Goal: Task Accomplishment & Management: Manage account settings

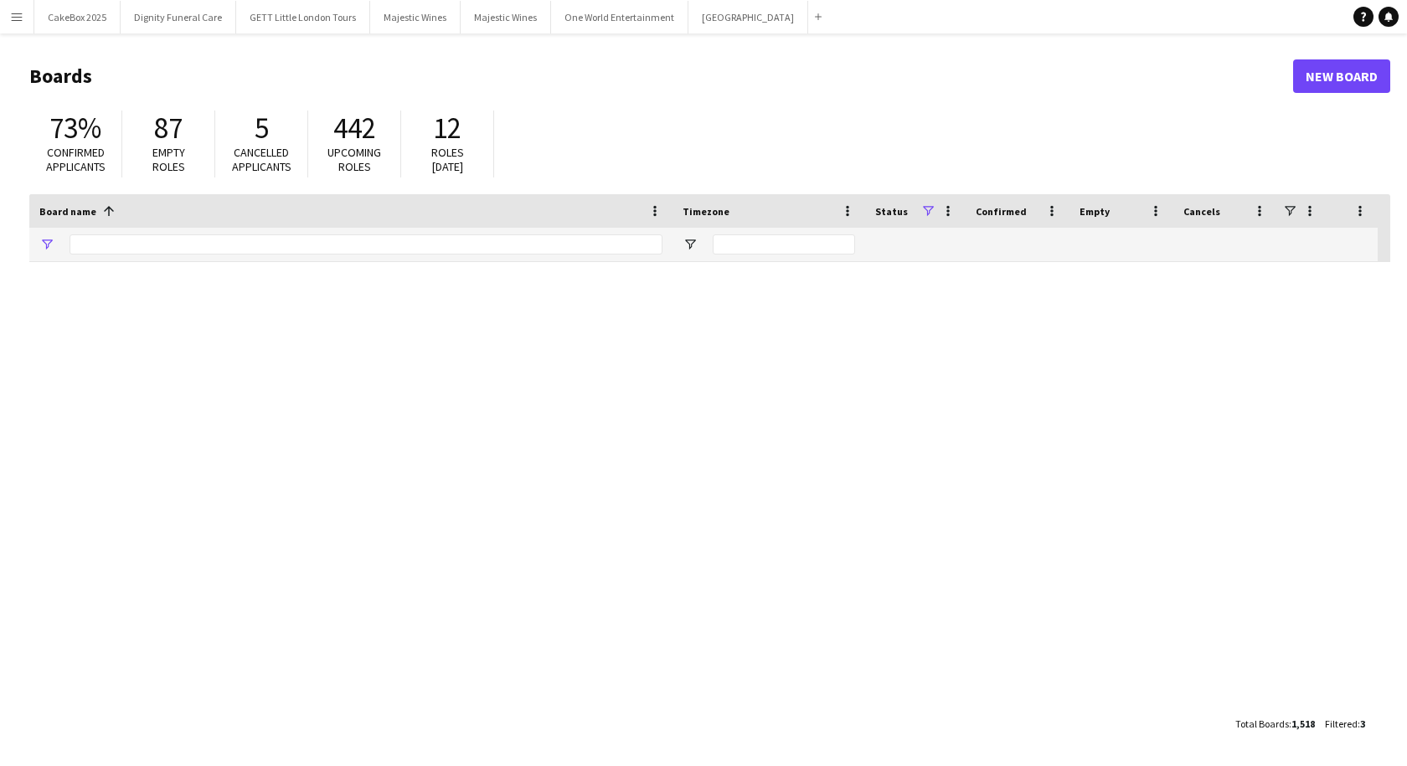
type input "*****"
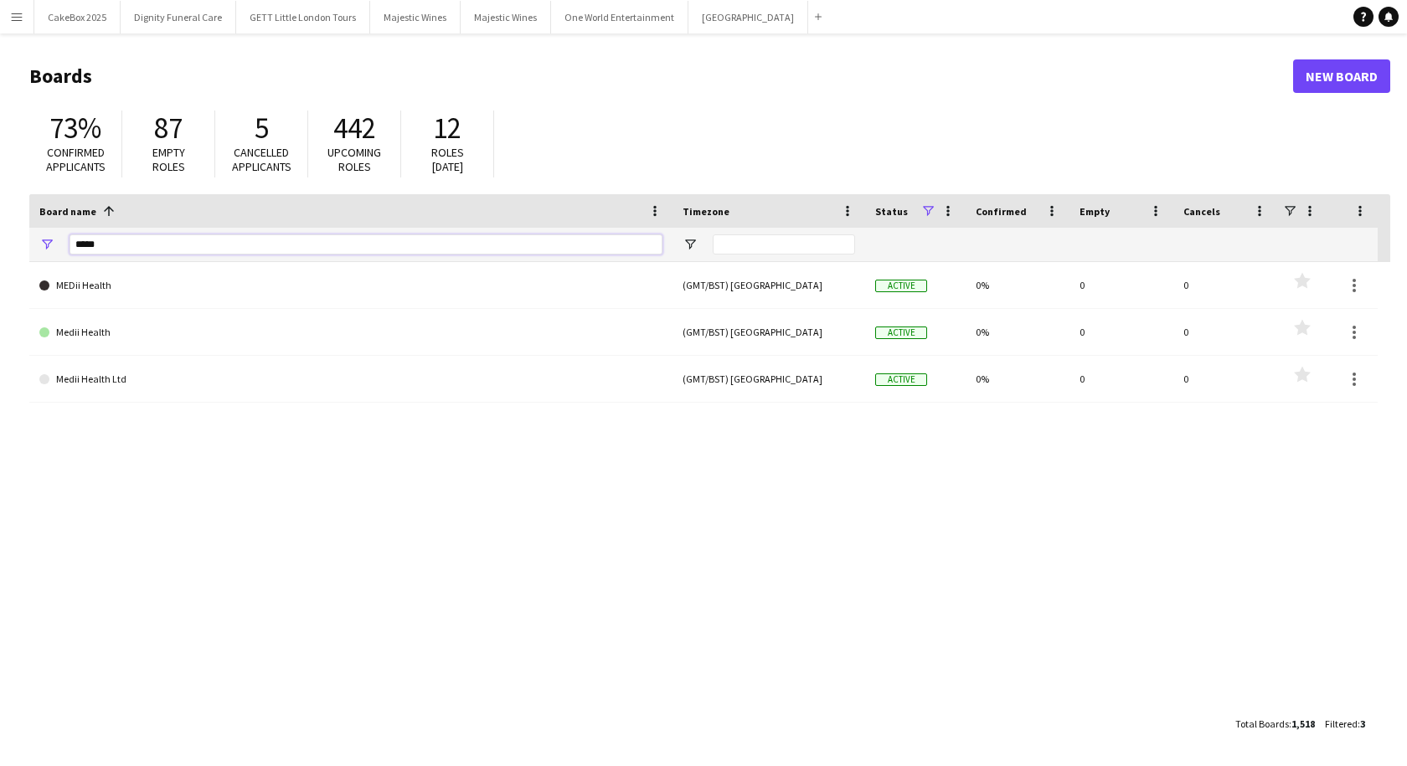
drag, startPoint x: 139, startPoint y: 249, endPoint x: 52, endPoint y: 229, distance: 89.2
click at [52, 229] on div "*****" at bounding box center [350, 244] width 643 height 33
click at [13, 13] on app-icon "Menu" at bounding box center [16, 16] width 13 height 13
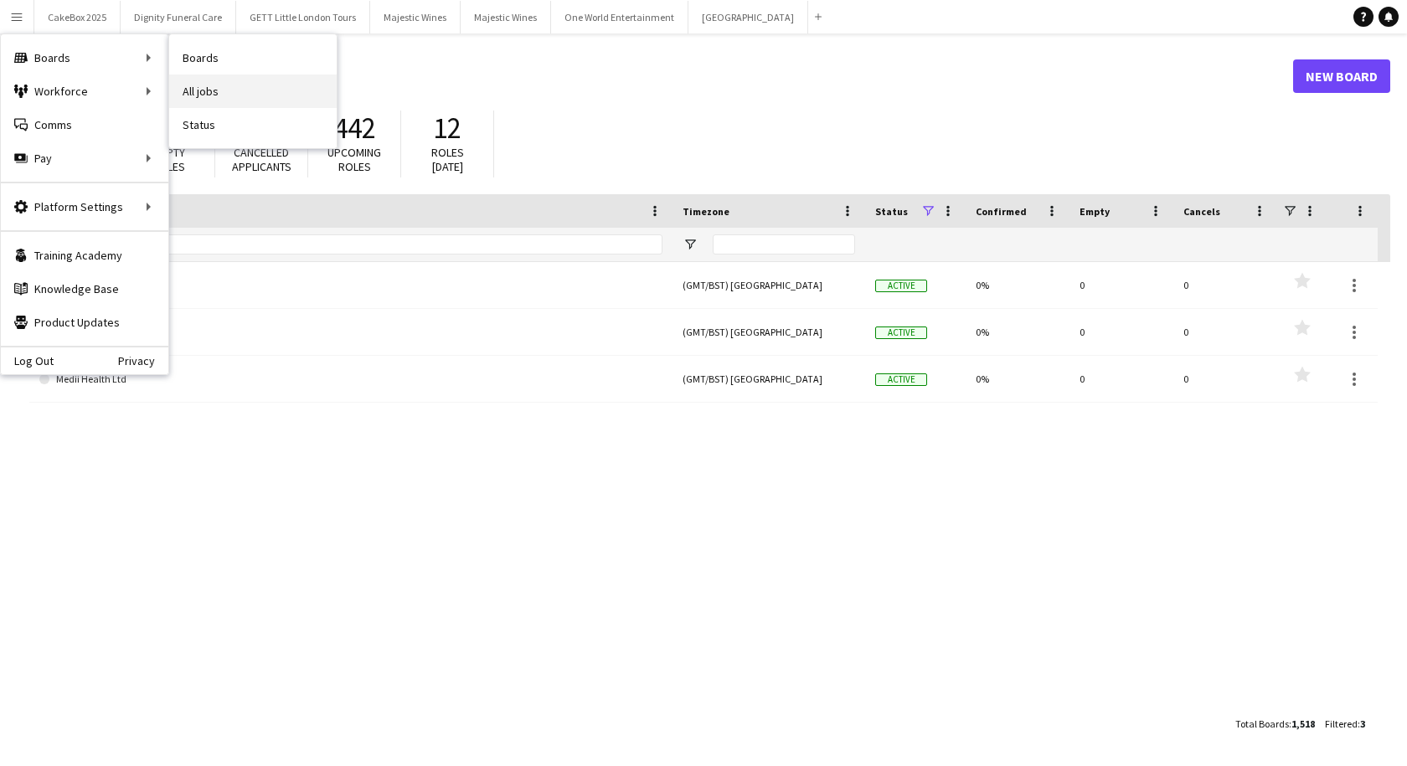
click at [229, 92] on link "All jobs" at bounding box center [252, 91] width 167 height 33
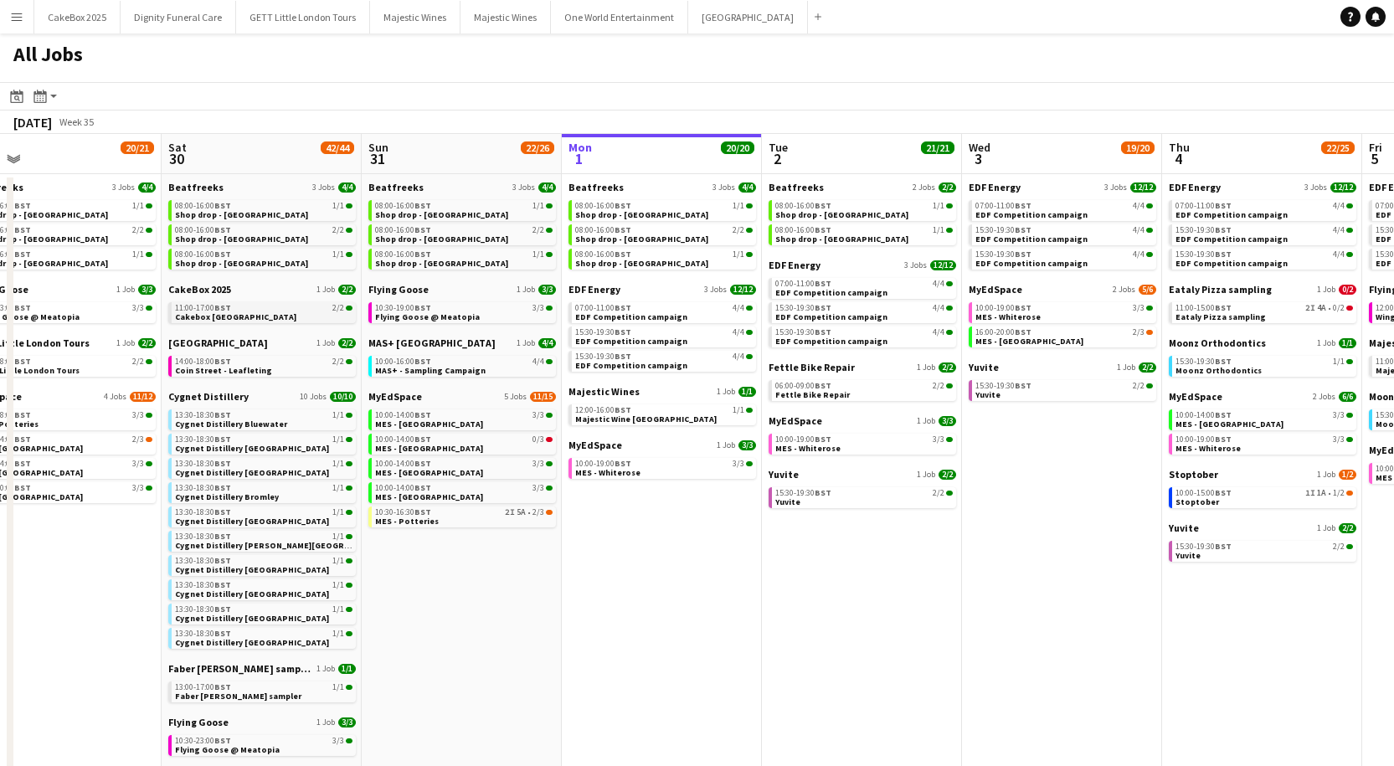
scroll to position [0, 440]
click at [254, 312] on div "11:00-17:00 BST 2/2" at bounding box center [263, 308] width 178 height 8
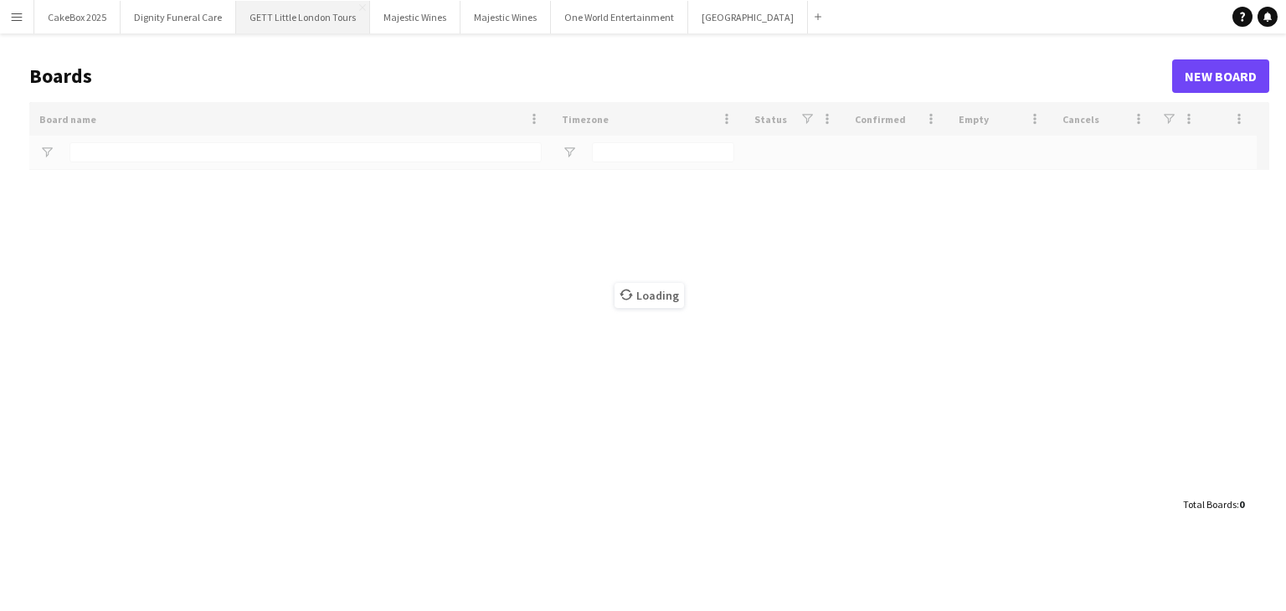
type input "*****"
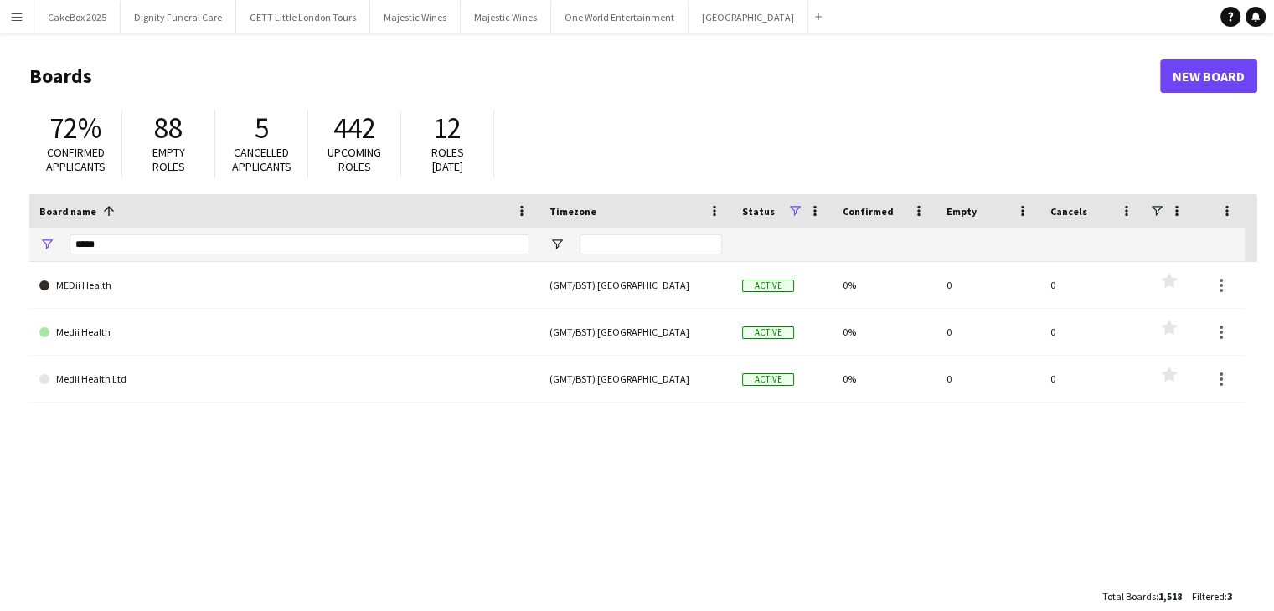
click at [16, 18] on app-icon "Menu" at bounding box center [16, 16] width 13 height 13
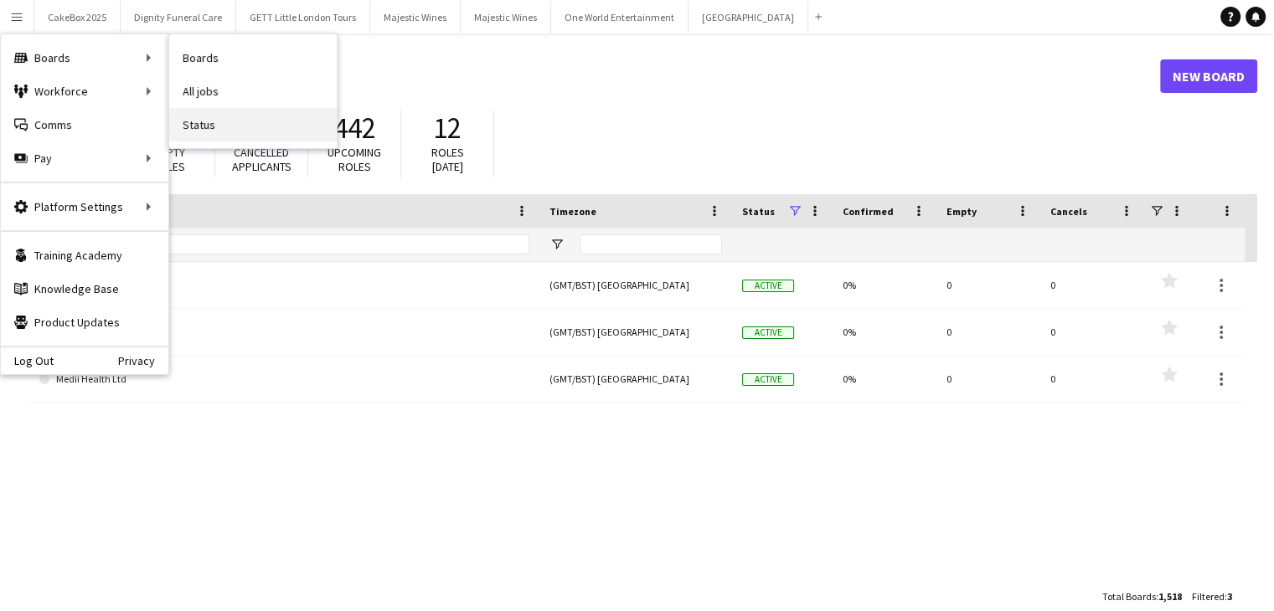
click at [202, 126] on link "Status" at bounding box center [252, 124] width 167 height 33
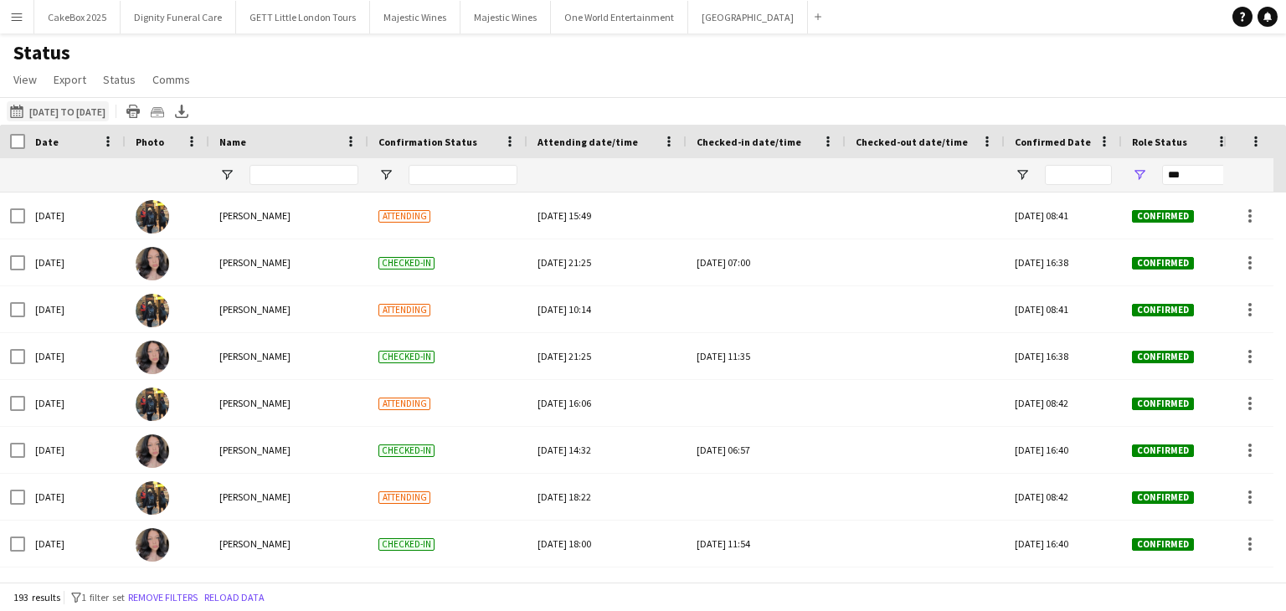
click at [75, 112] on button "01-09-2025 to 07-09-2025 18-08-2025 to 24-08-2025" at bounding box center [58, 111] width 102 height 20
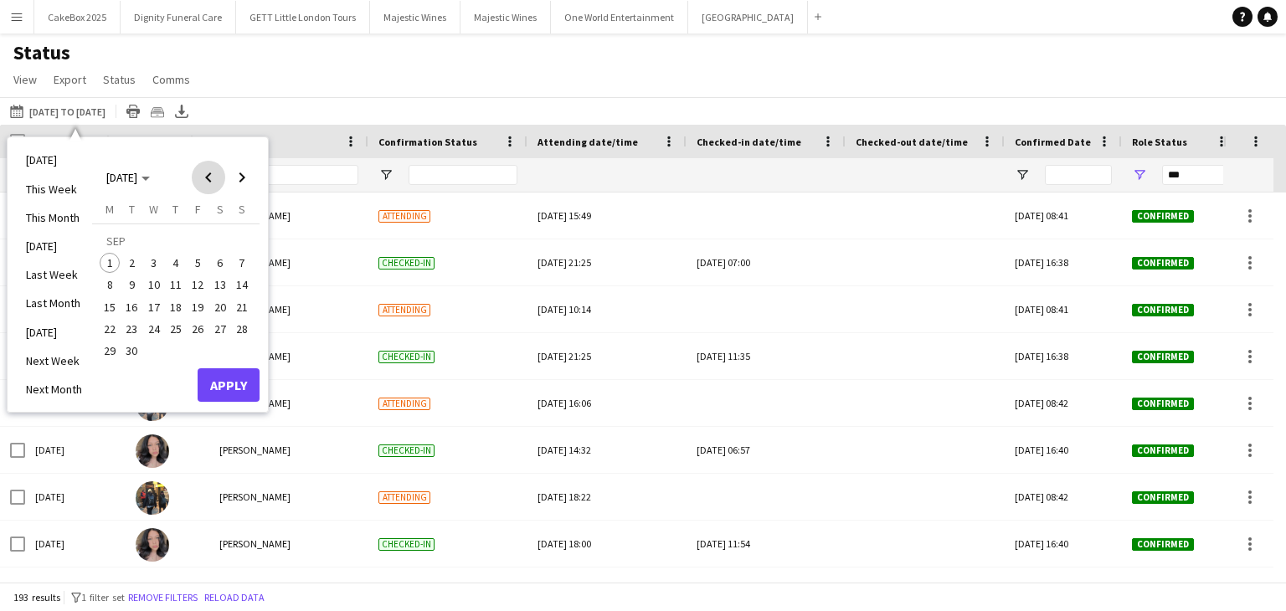
click at [200, 185] on span "Previous month" at bounding box center [208, 177] width 33 height 33
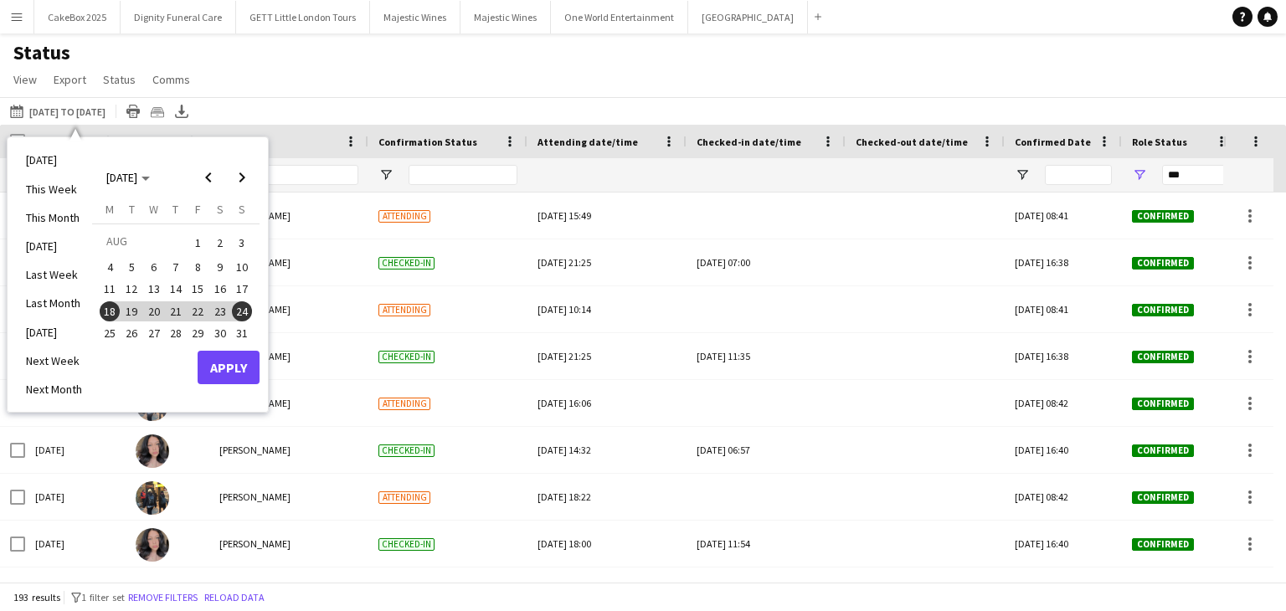
click at [104, 335] on span "25" at bounding box center [110, 333] width 20 height 20
click at [243, 333] on span "31" at bounding box center [242, 333] width 20 height 20
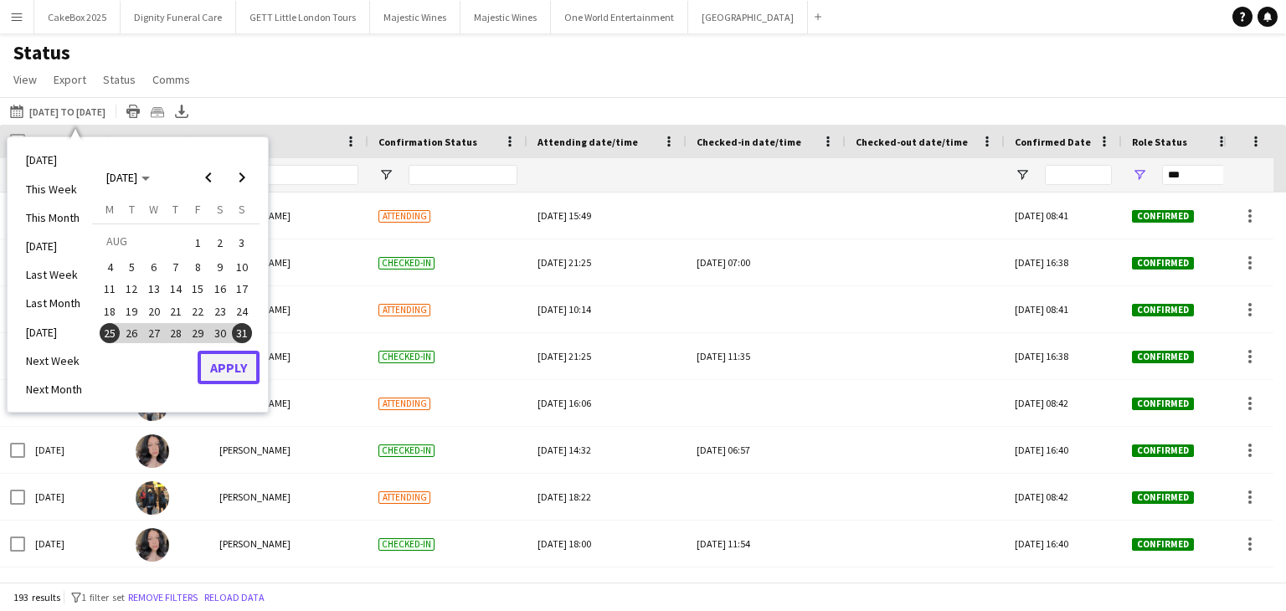
click at [239, 373] on button "Apply" at bounding box center [229, 367] width 62 height 33
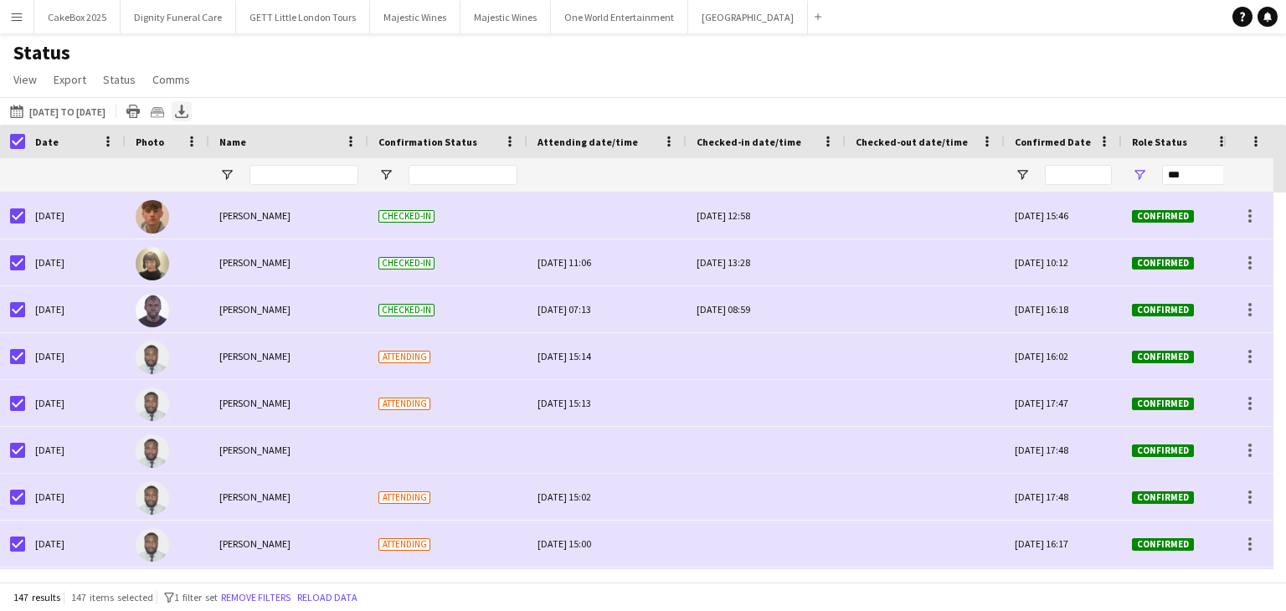
click at [188, 108] on icon "Export XLSX" at bounding box center [181, 111] width 13 height 13
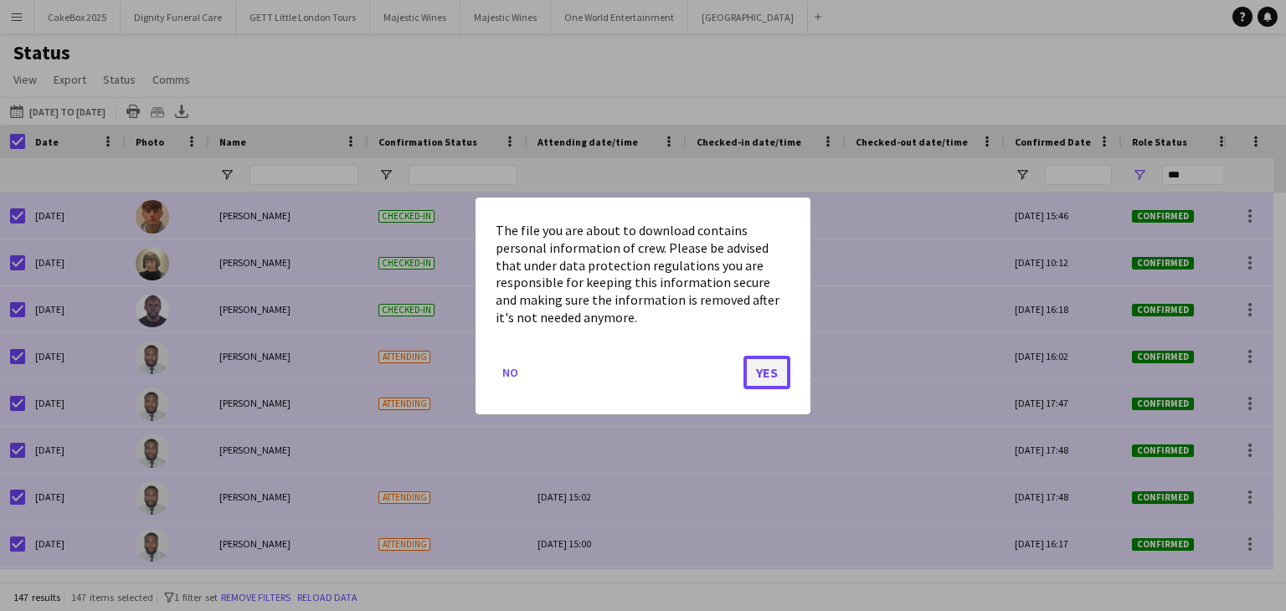
click at [757, 372] on button "Yes" at bounding box center [767, 371] width 47 height 33
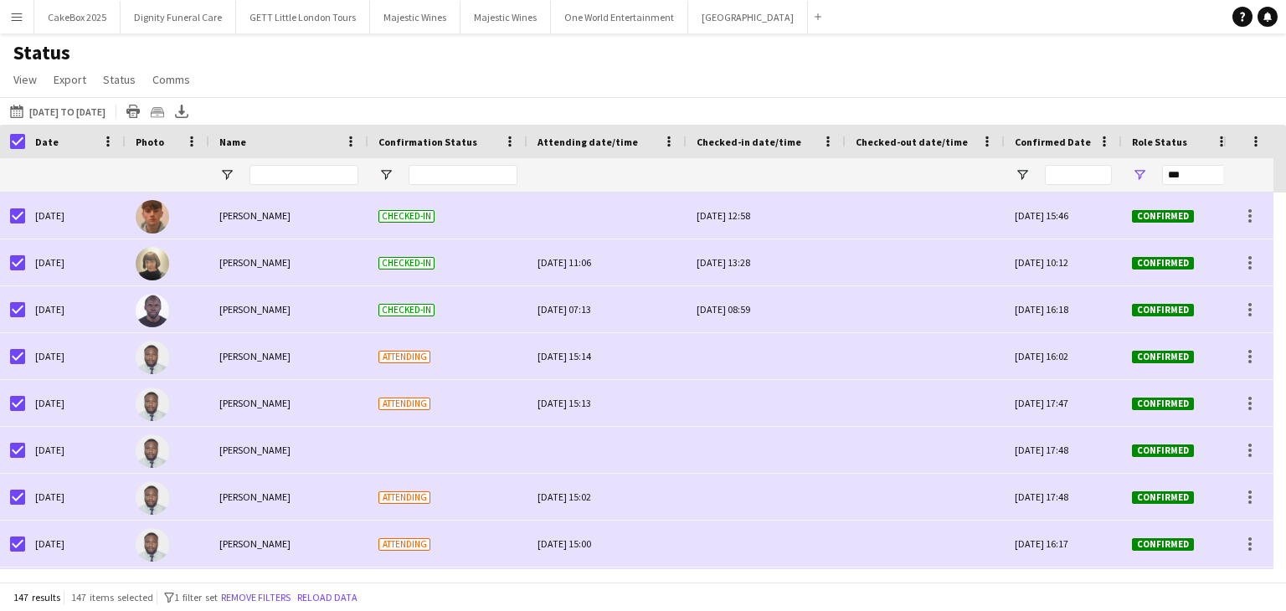
click at [22, 19] on app-icon "Menu" at bounding box center [16, 16] width 13 height 13
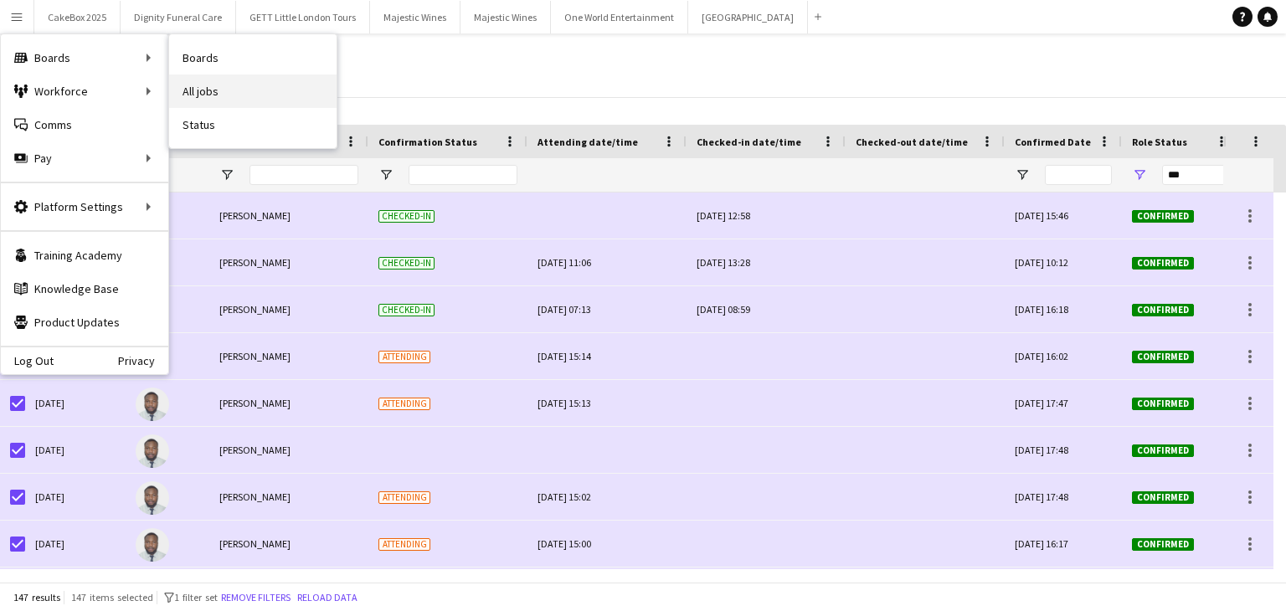
click at [209, 93] on link "All jobs" at bounding box center [252, 91] width 167 height 33
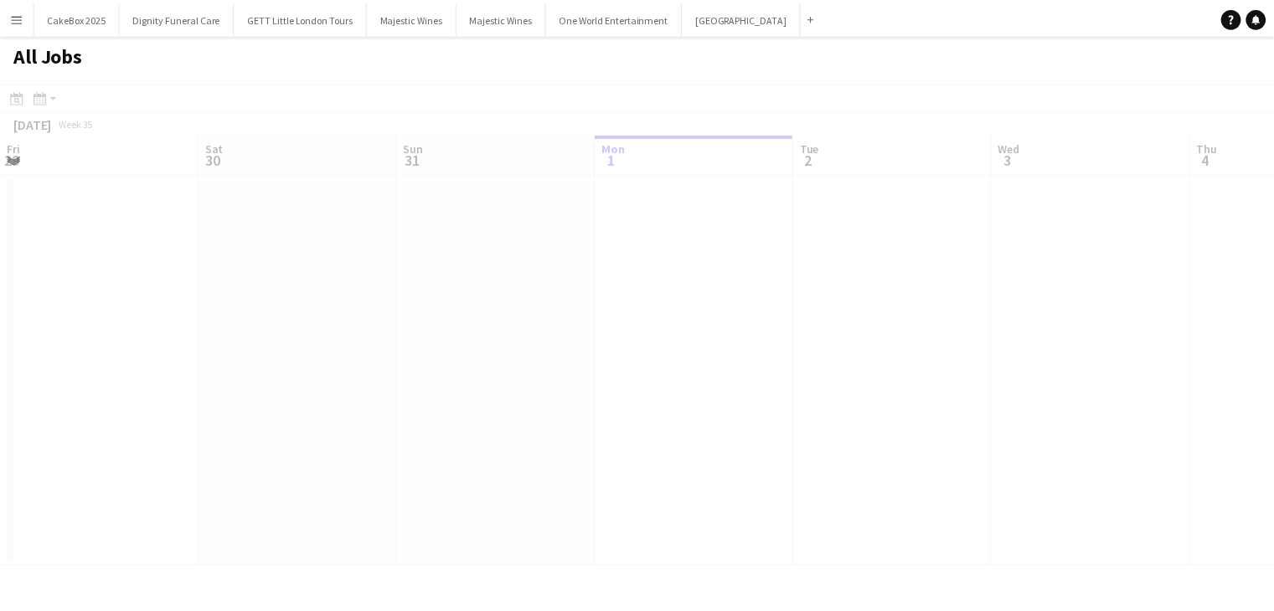
scroll to position [0, 400]
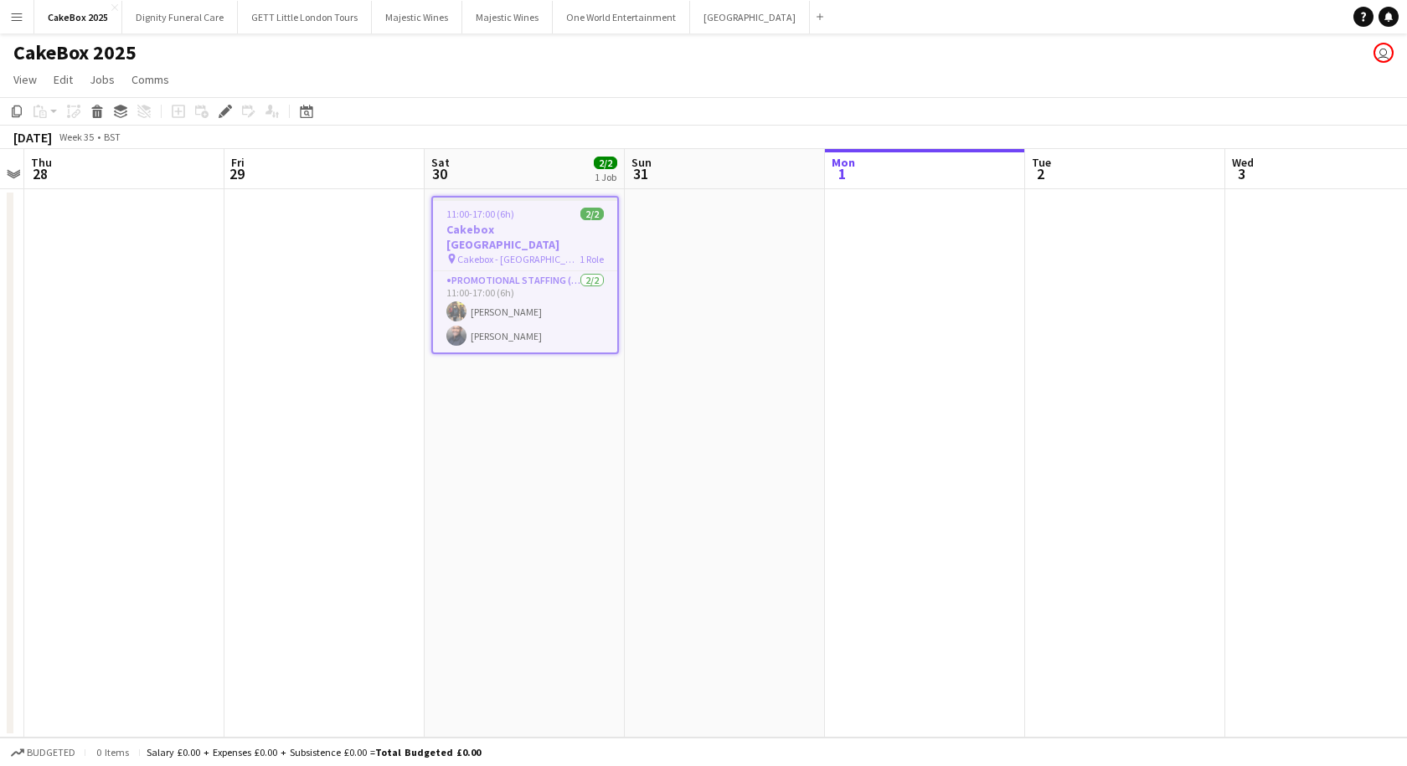
click at [507, 253] on span "Cakebox - Surrey" at bounding box center [518, 259] width 122 height 13
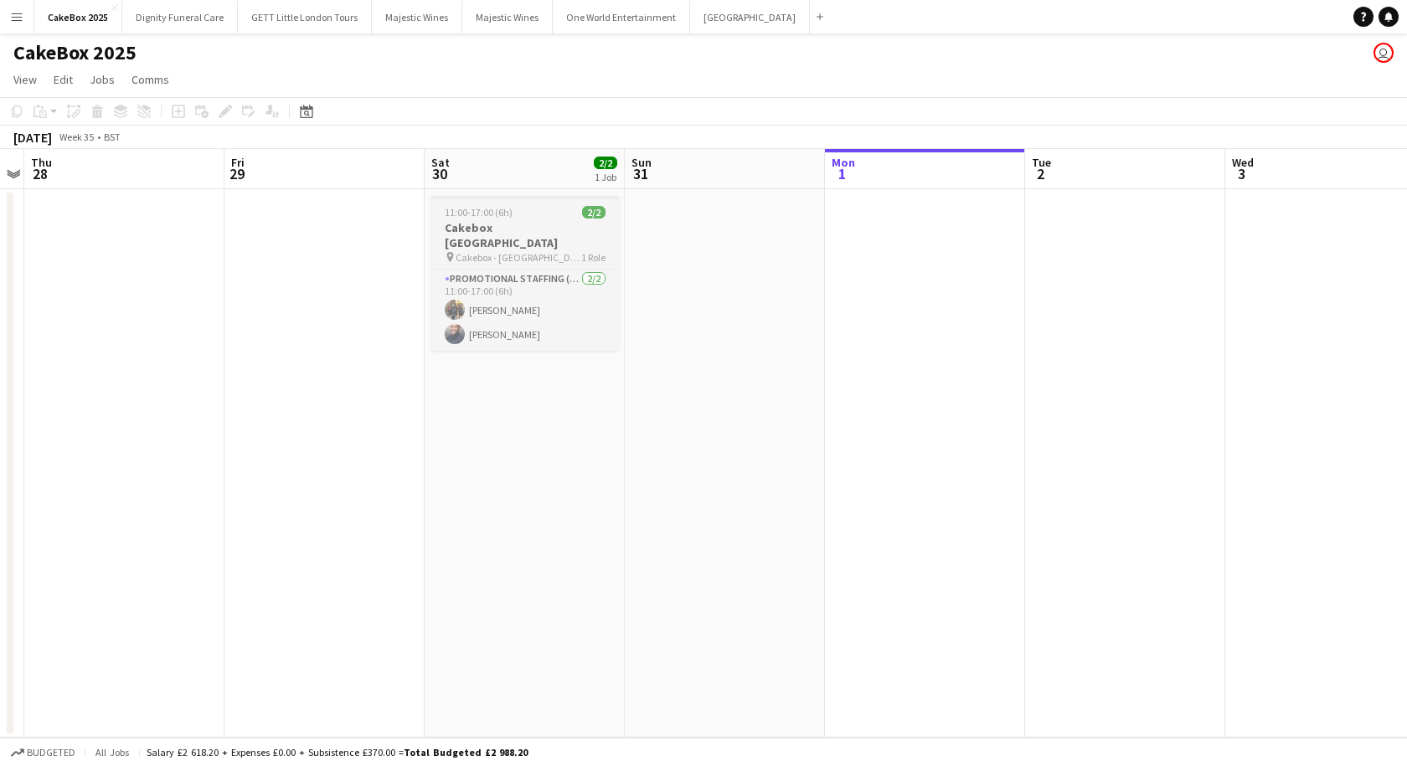
click at [497, 229] on h3 "Cakebox [GEOGRAPHIC_DATA]" at bounding box center [525, 235] width 188 height 30
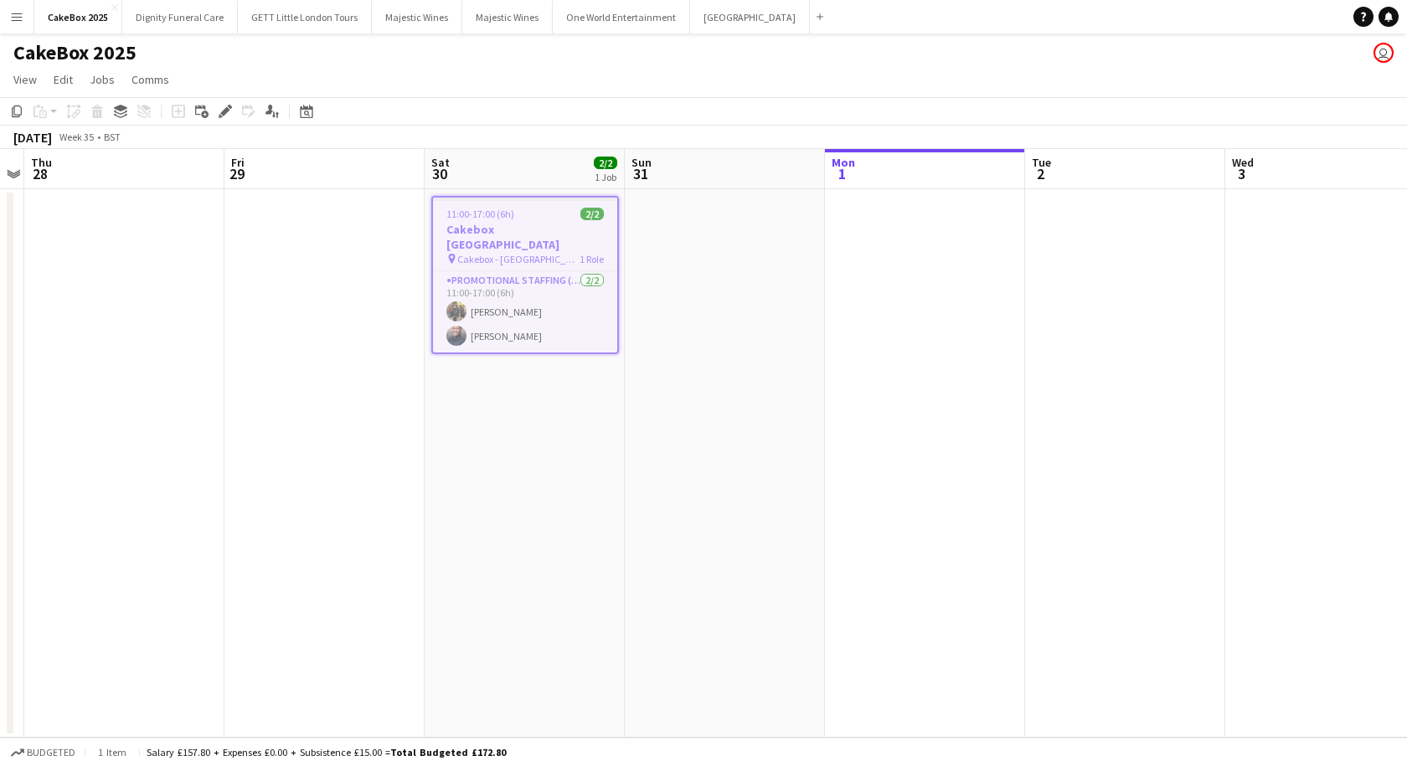
click at [497, 229] on h3 "Cakebox [GEOGRAPHIC_DATA]" at bounding box center [525, 237] width 184 height 30
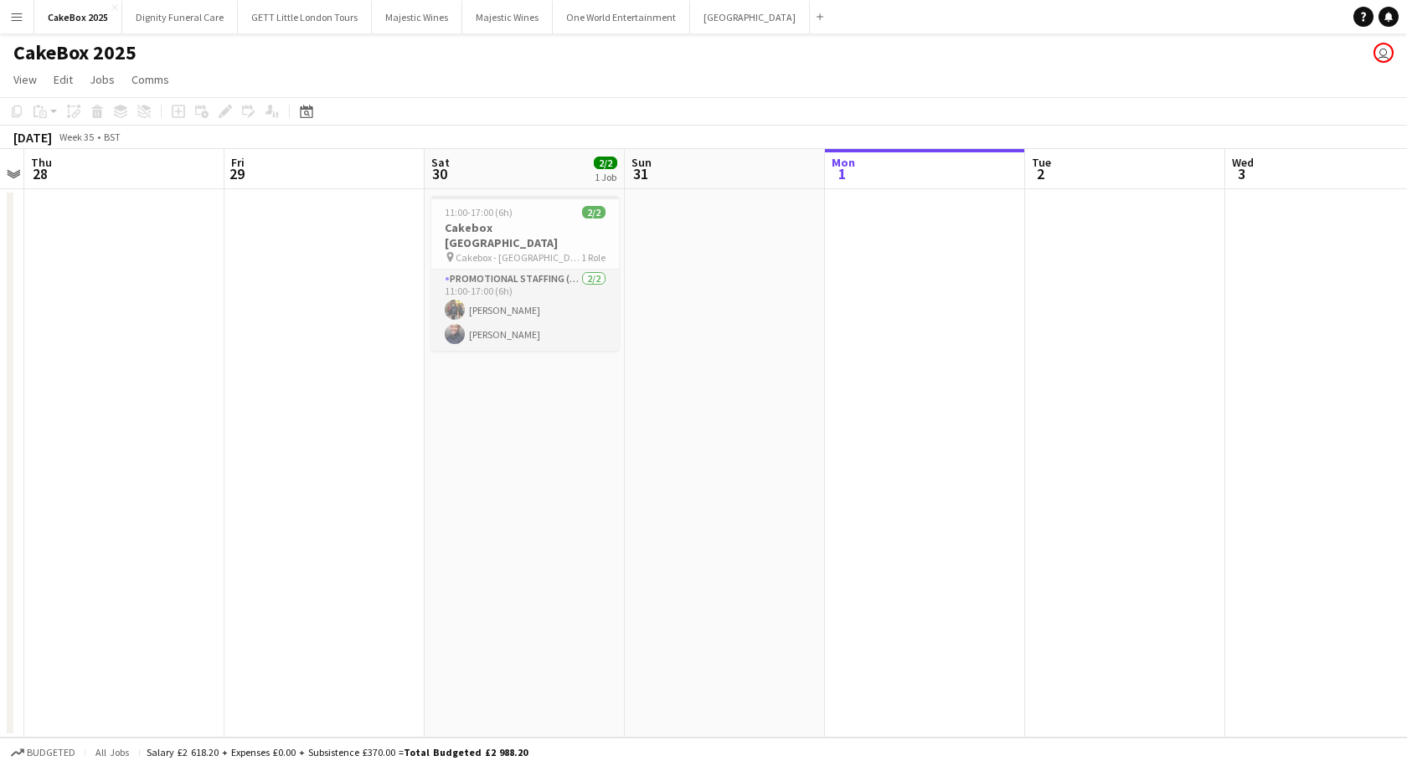
click at [479, 270] on app-card-role "Promotional Staffing (Brand Ambassadors) 2/2 11:00-17:00 (6h) Martin Brady Lewi…" at bounding box center [525, 310] width 188 height 81
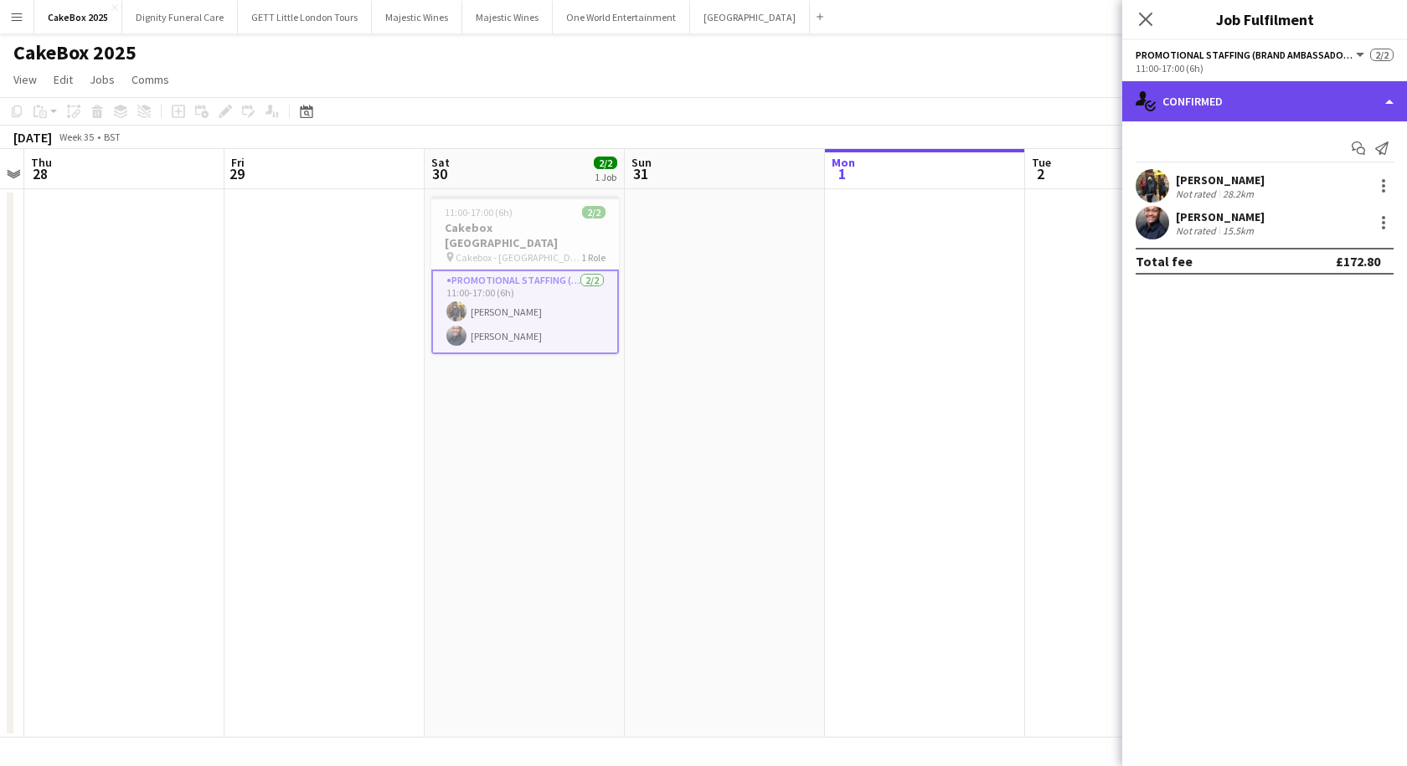
click at [1249, 98] on div "single-neutral-actions-check-2 Confirmed" at bounding box center [1264, 101] width 285 height 40
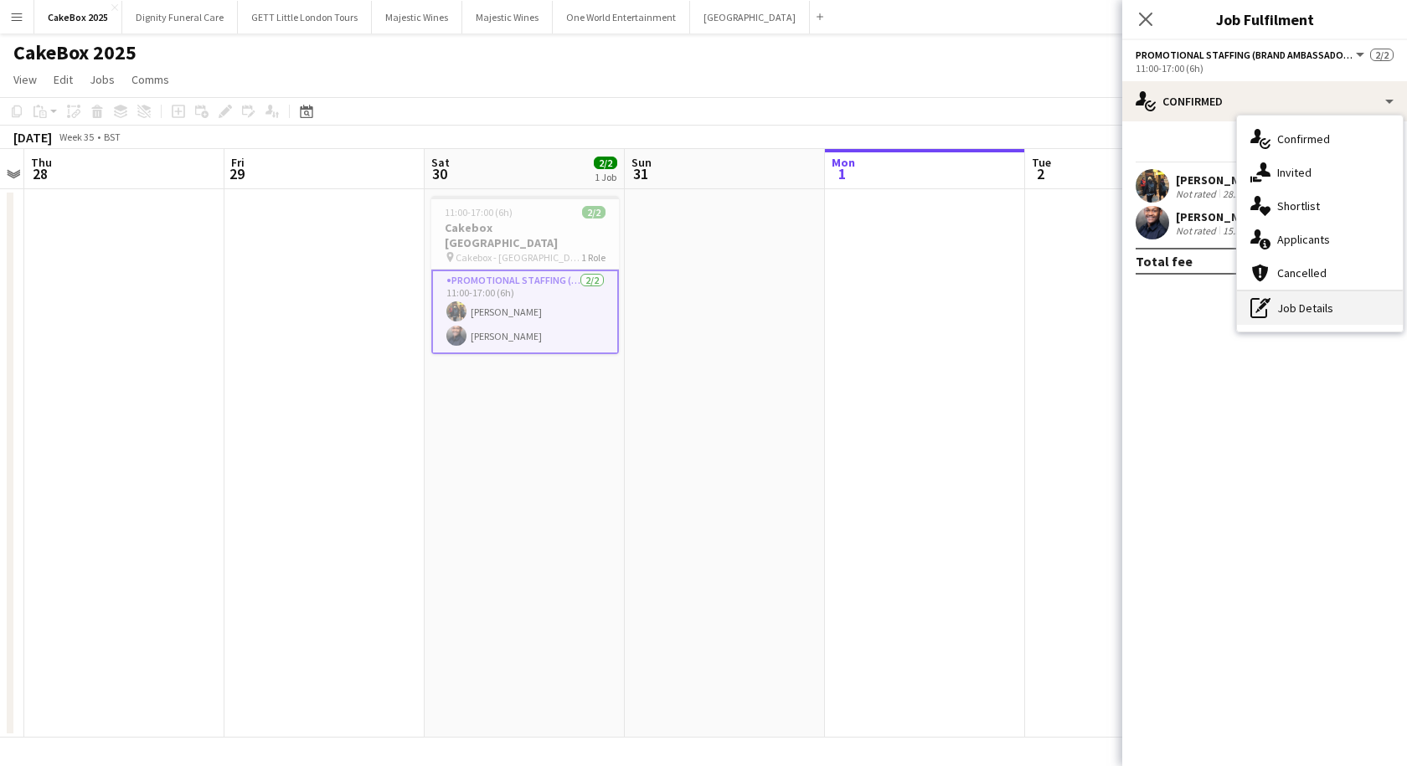
click at [1301, 306] on div "pen-write Job Details" at bounding box center [1320, 307] width 166 height 33
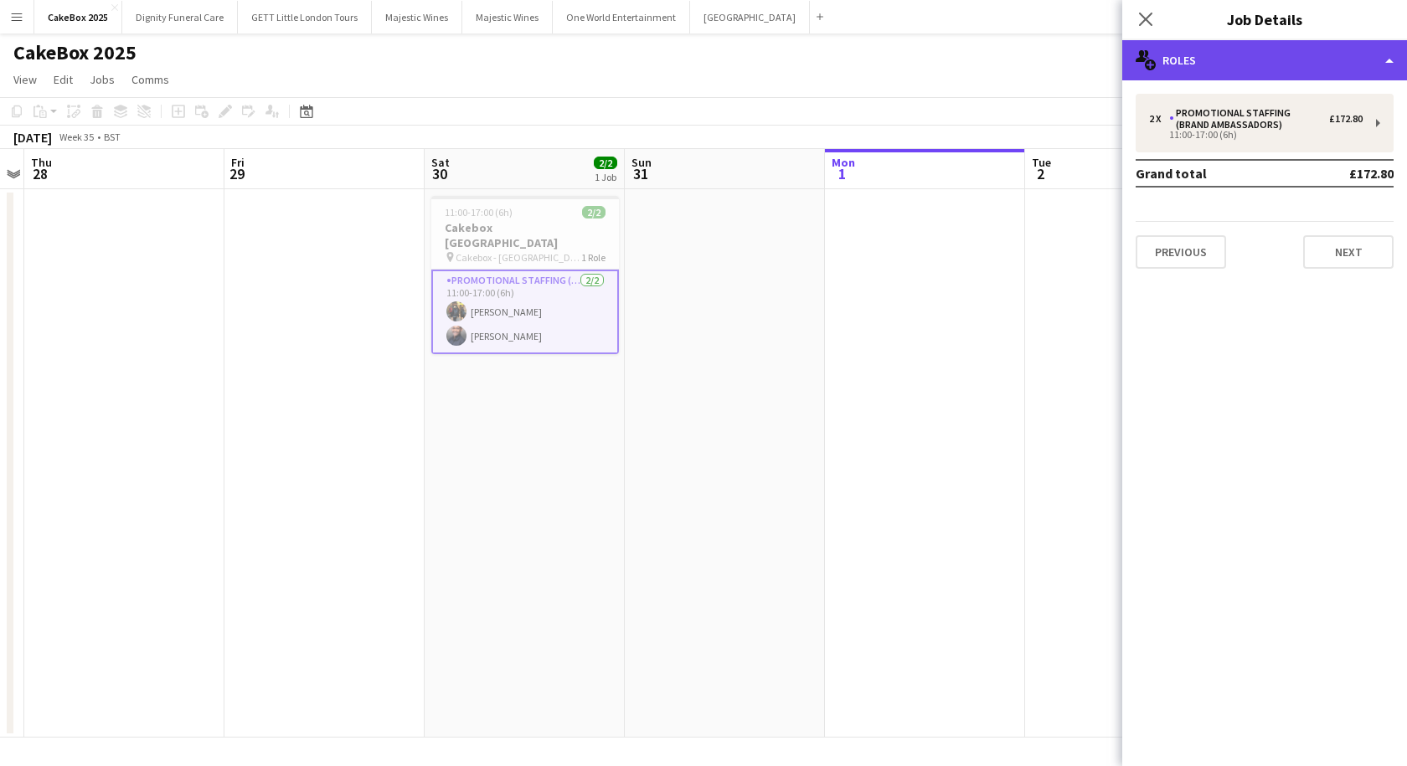
click at [1246, 59] on div "multiple-users-add Roles" at bounding box center [1264, 60] width 285 height 40
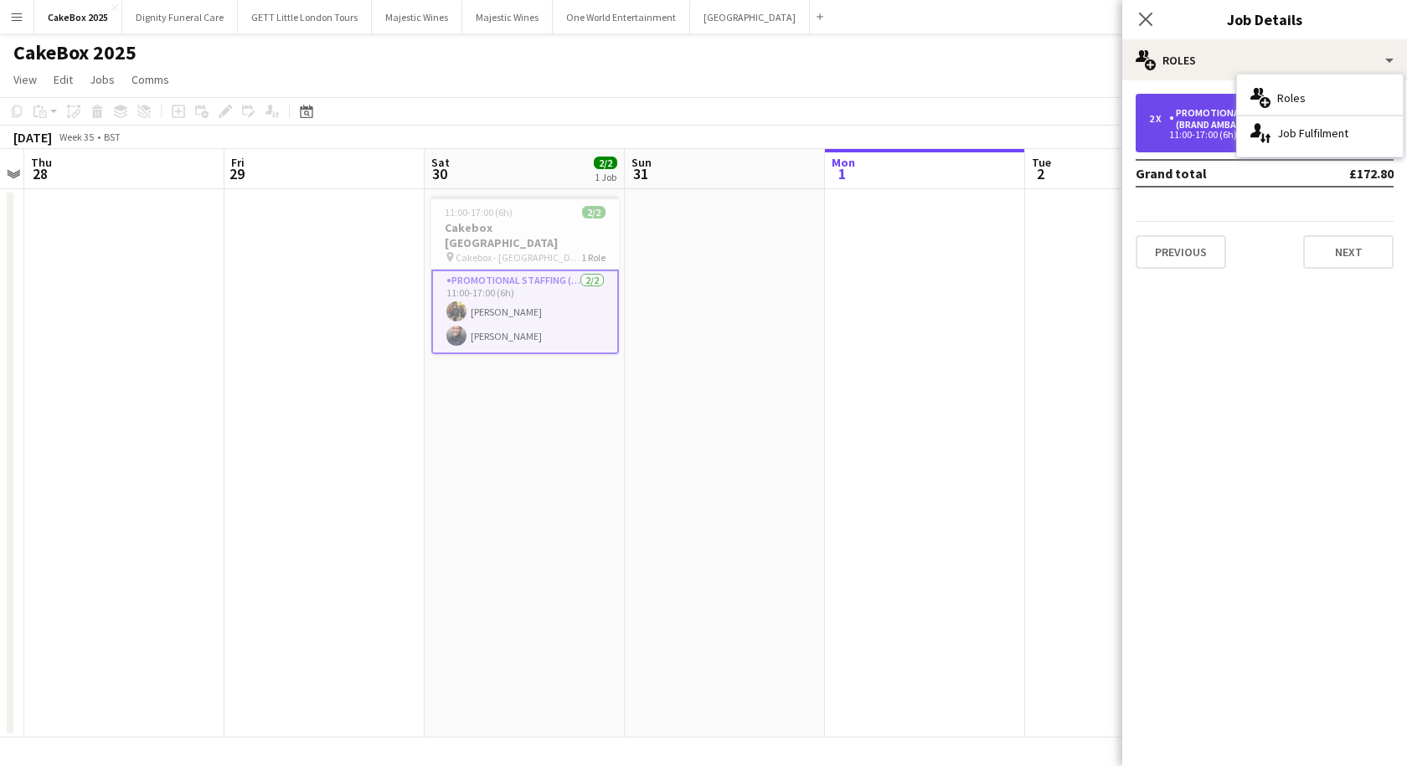
click at [1195, 114] on div "Promotional Staffing (Brand Ambassadors)" at bounding box center [1249, 118] width 160 height 23
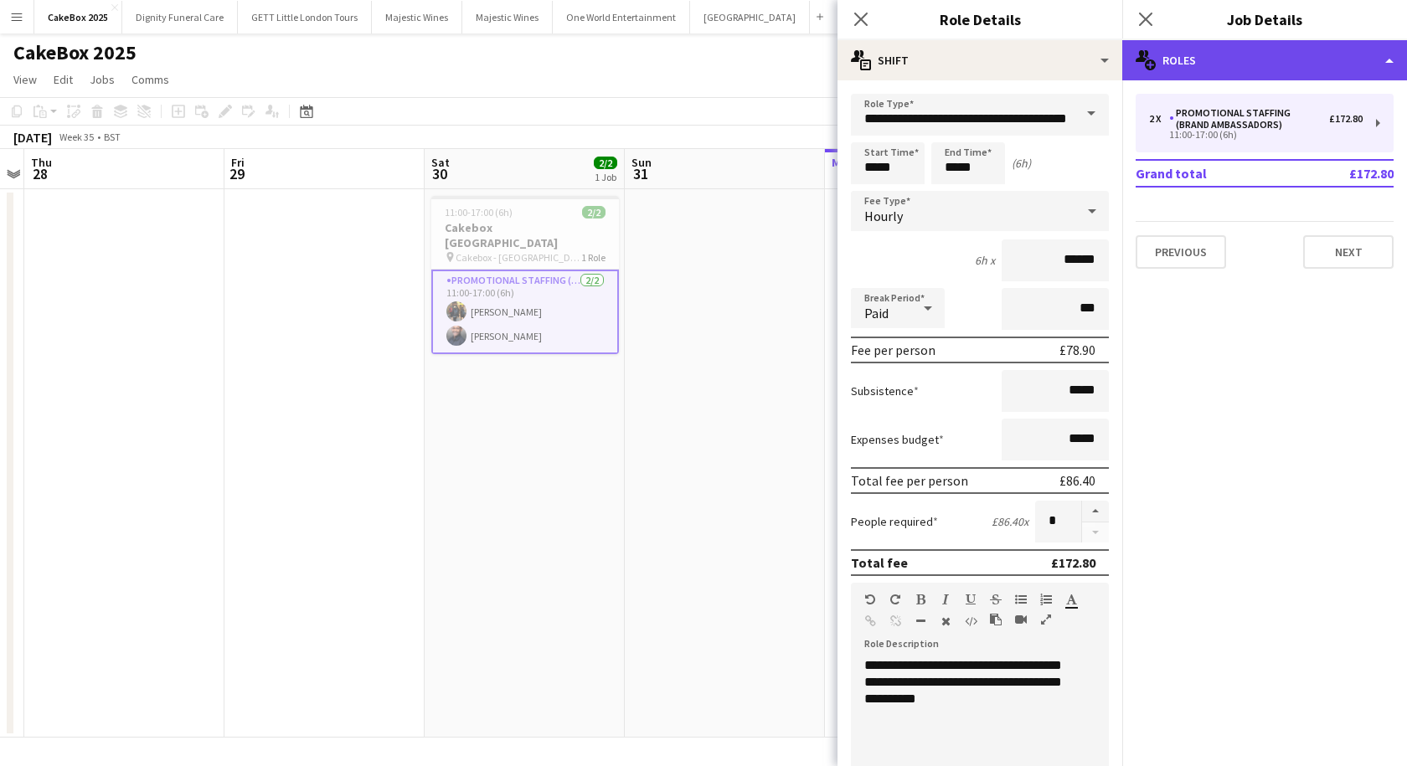
click at [1230, 64] on div "multiple-users-add Roles" at bounding box center [1264, 60] width 285 height 40
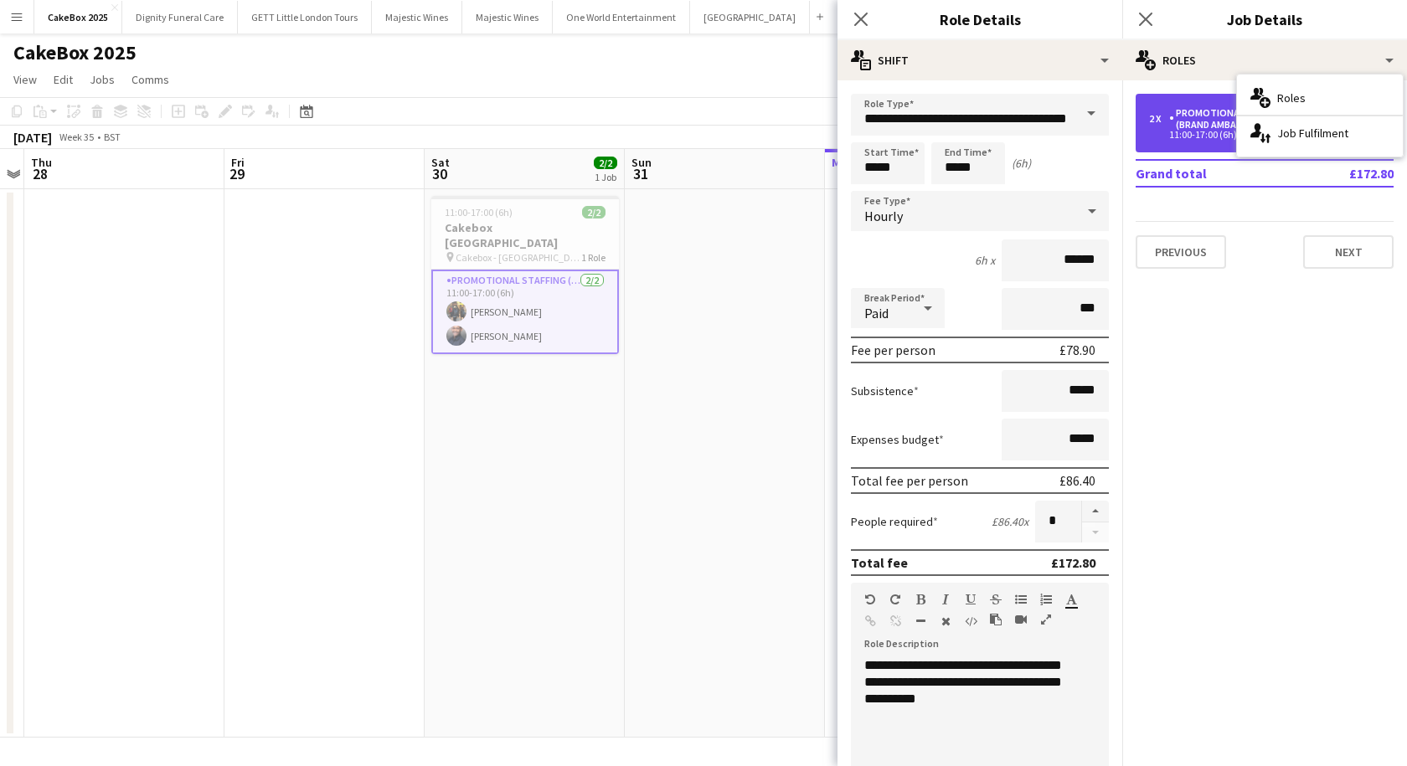
click at [1192, 118] on div "Promotional Staffing (Brand Ambassadors)" at bounding box center [1249, 118] width 160 height 23
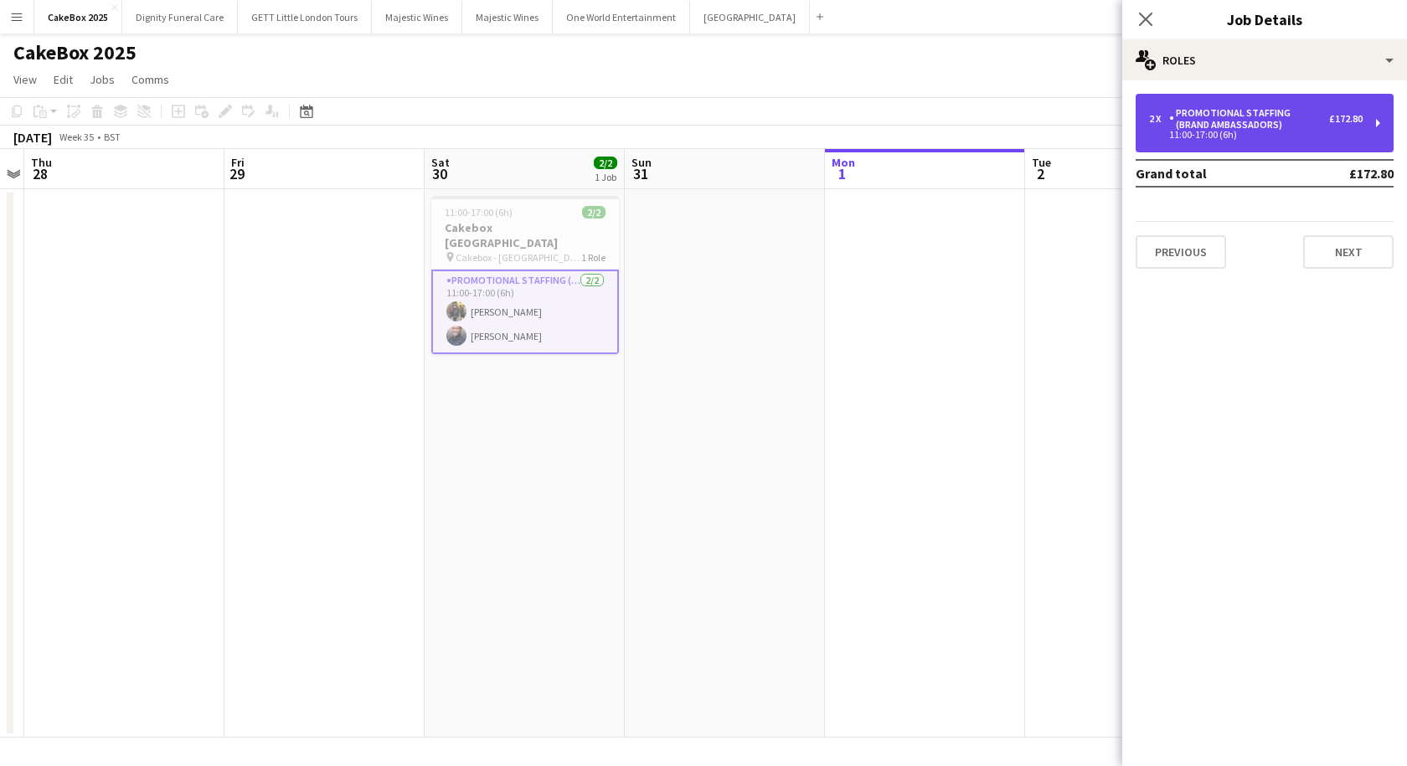
click at [1192, 118] on div "Promotional Staffing (Brand Ambassadors)" at bounding box center [1249, 118] width 160 height 23
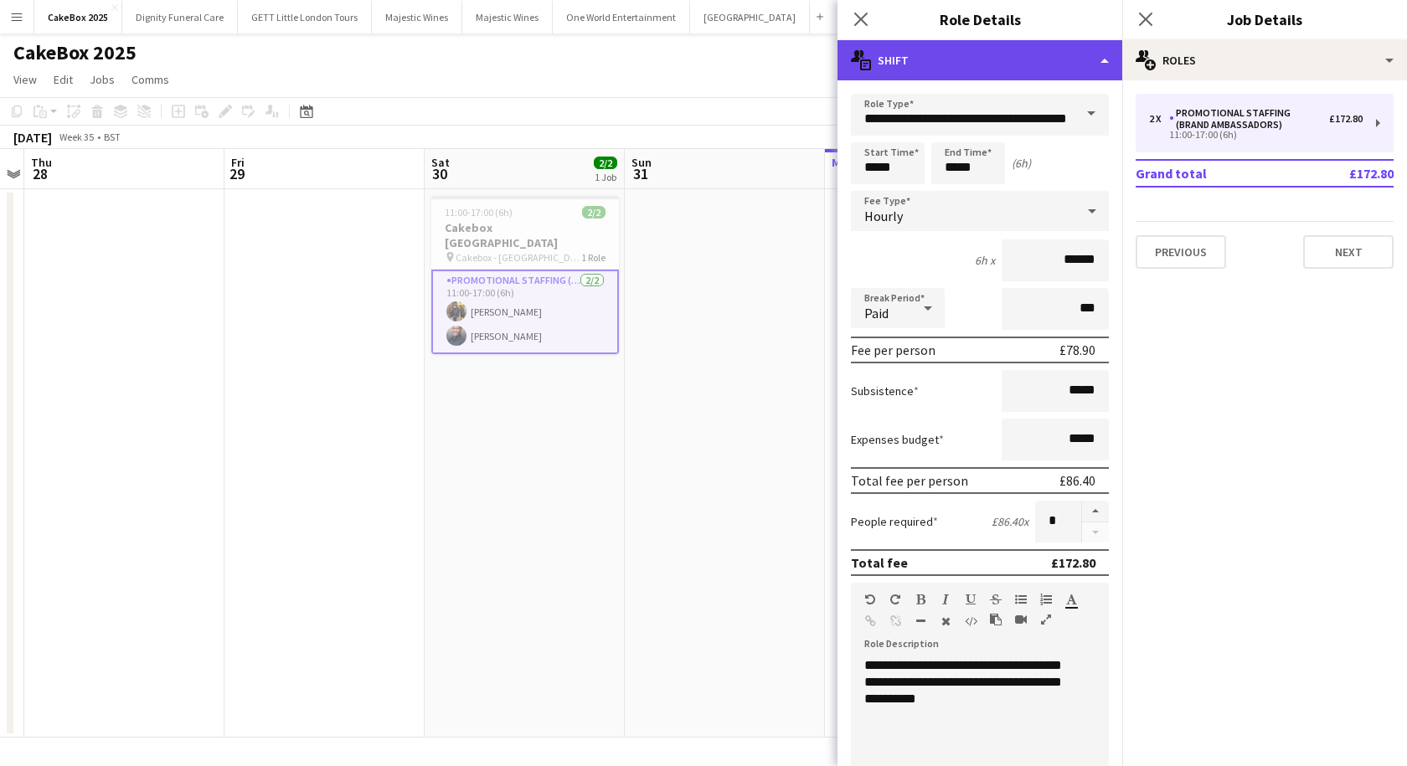
click at [925, 60] on div "multiple-actions-text Shift" at bounding box center [979, 60] width 285 height 40
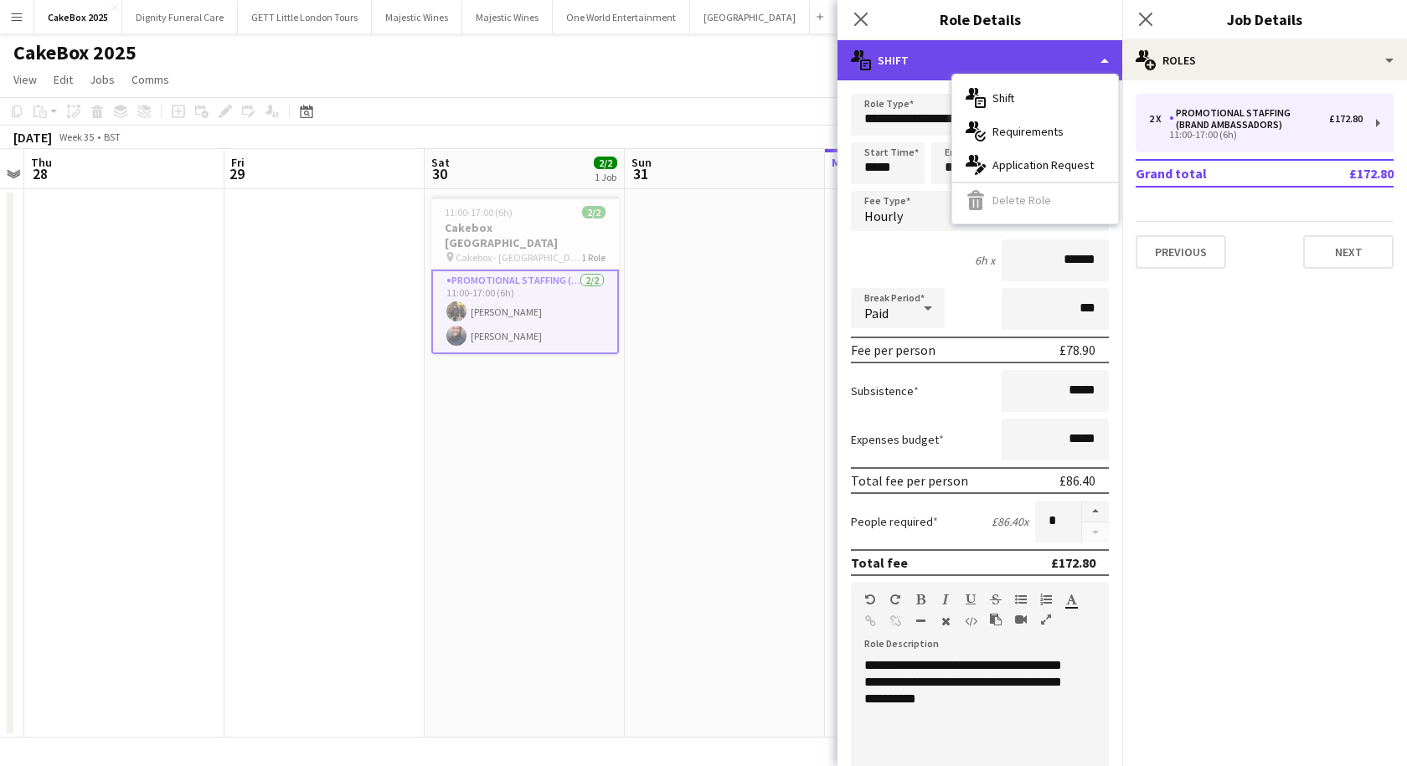
click at [925, 60] on div "multiple-actions-text Shift" at bounding box center [979, 60] width 285 height 40
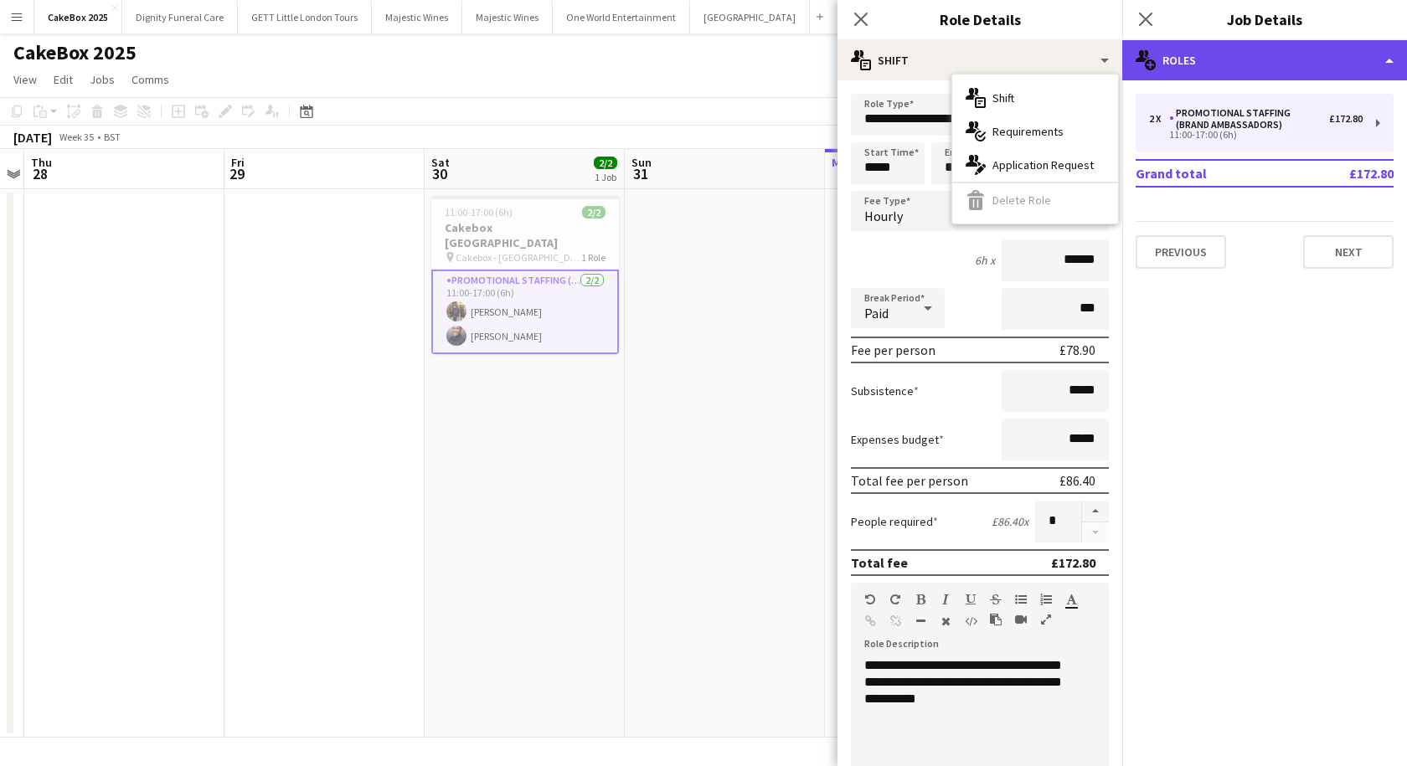
click at [1304, 46] on div "multiple-users-add Roles" at bounding box center [1264, 60] width 285 height 40
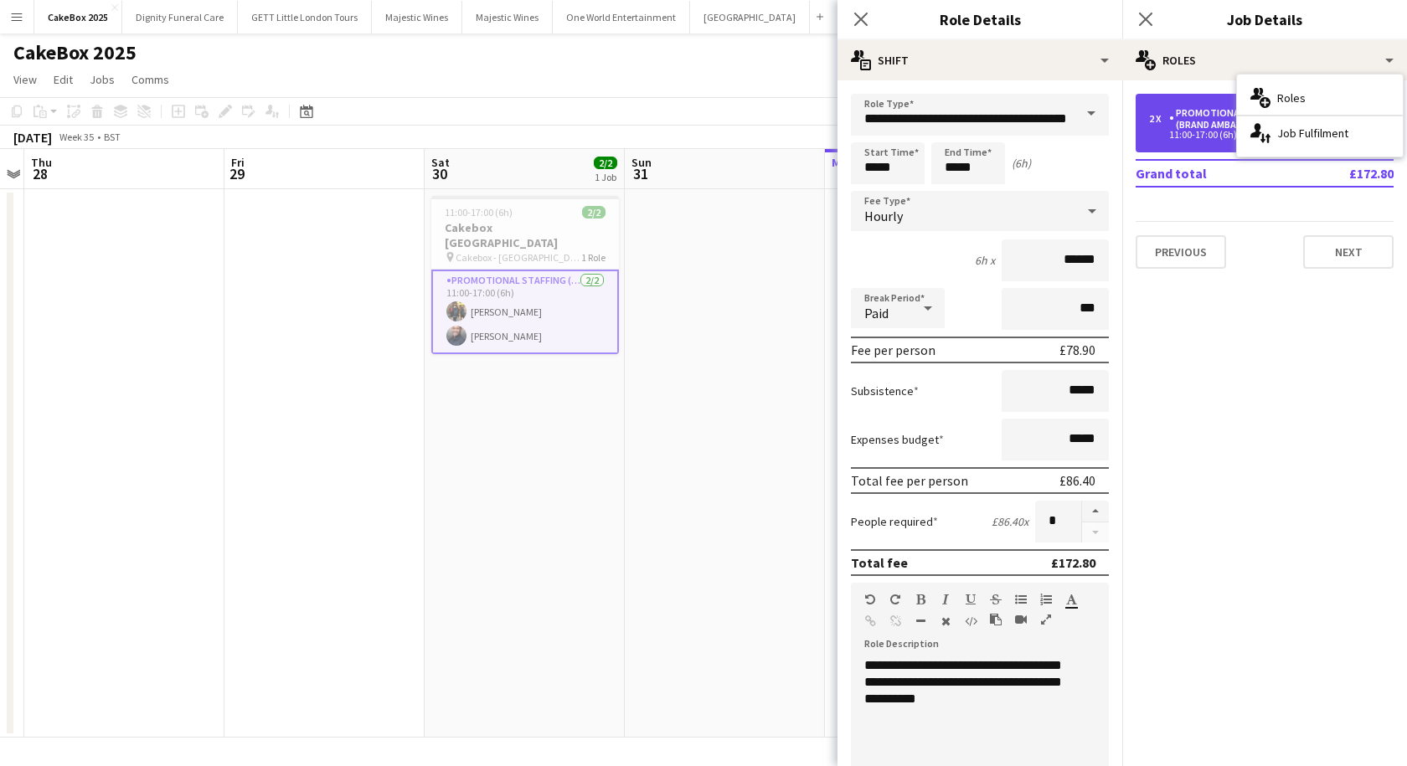
click at [1198, 131] on div "11:00-17:00 (6h)" at bounding box center [1256, 135] width 214 height 8
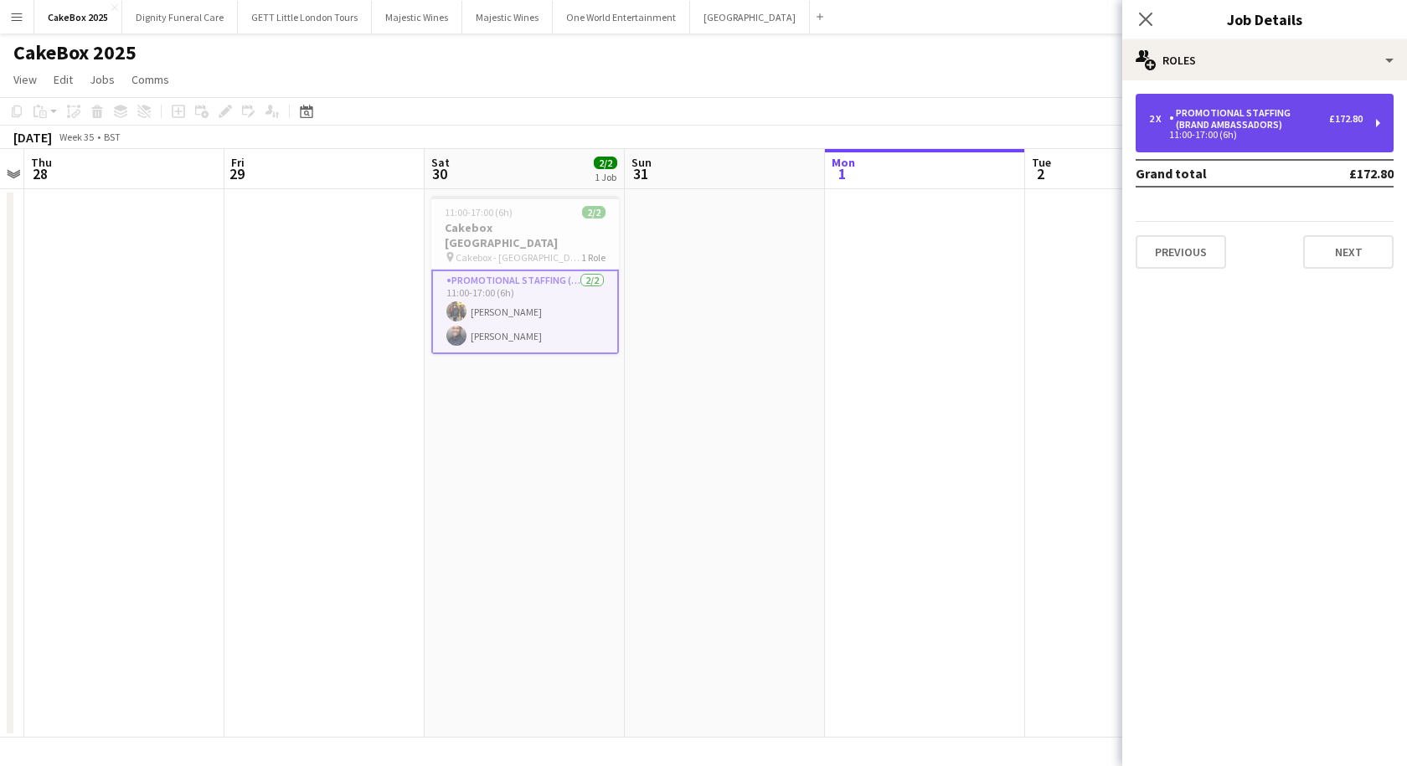
click at [1198, 131] on div "11:00-17:00 (6h)" at bounding box center [1256, 135] width 214 height 8
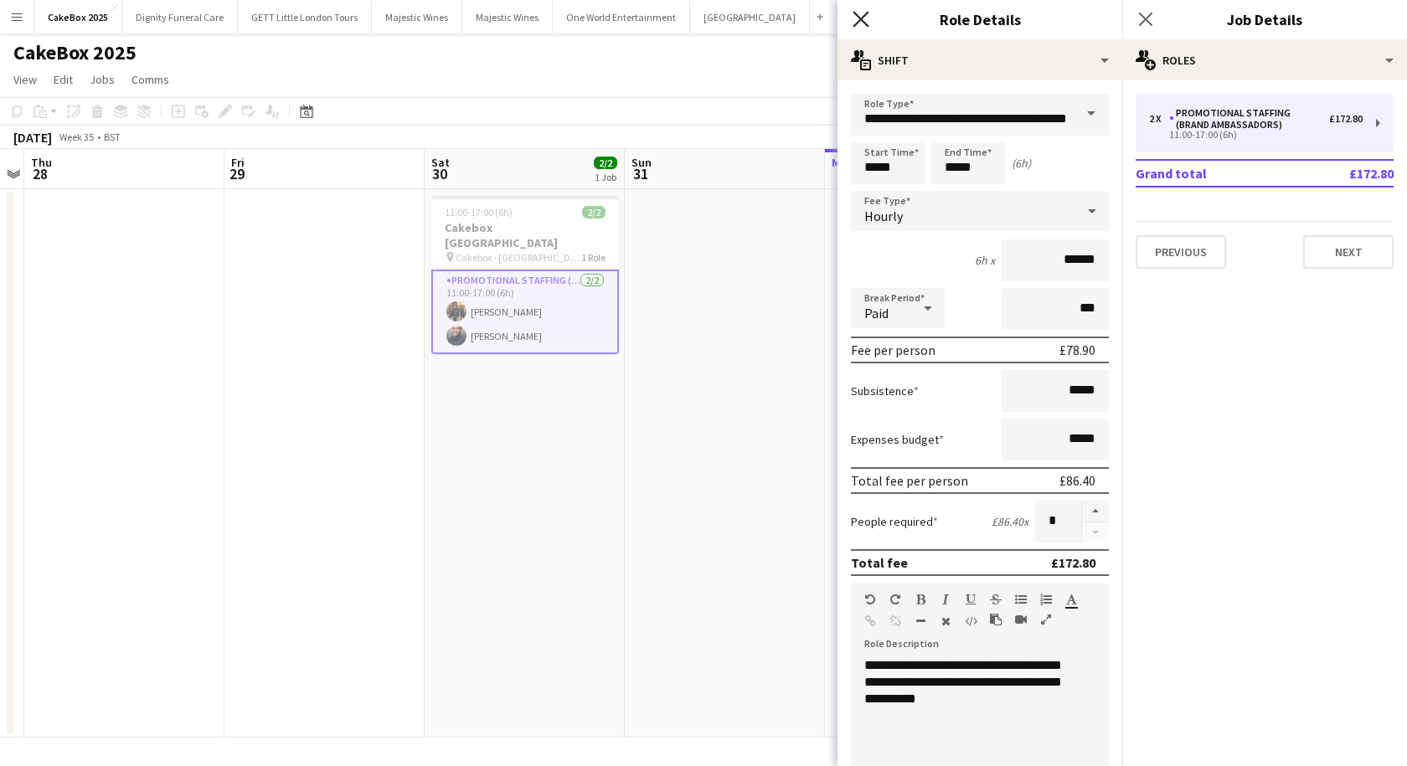
click at [863, 24] on icon "Close pop-in" at bounding box center [861, 19] width 16 height 16
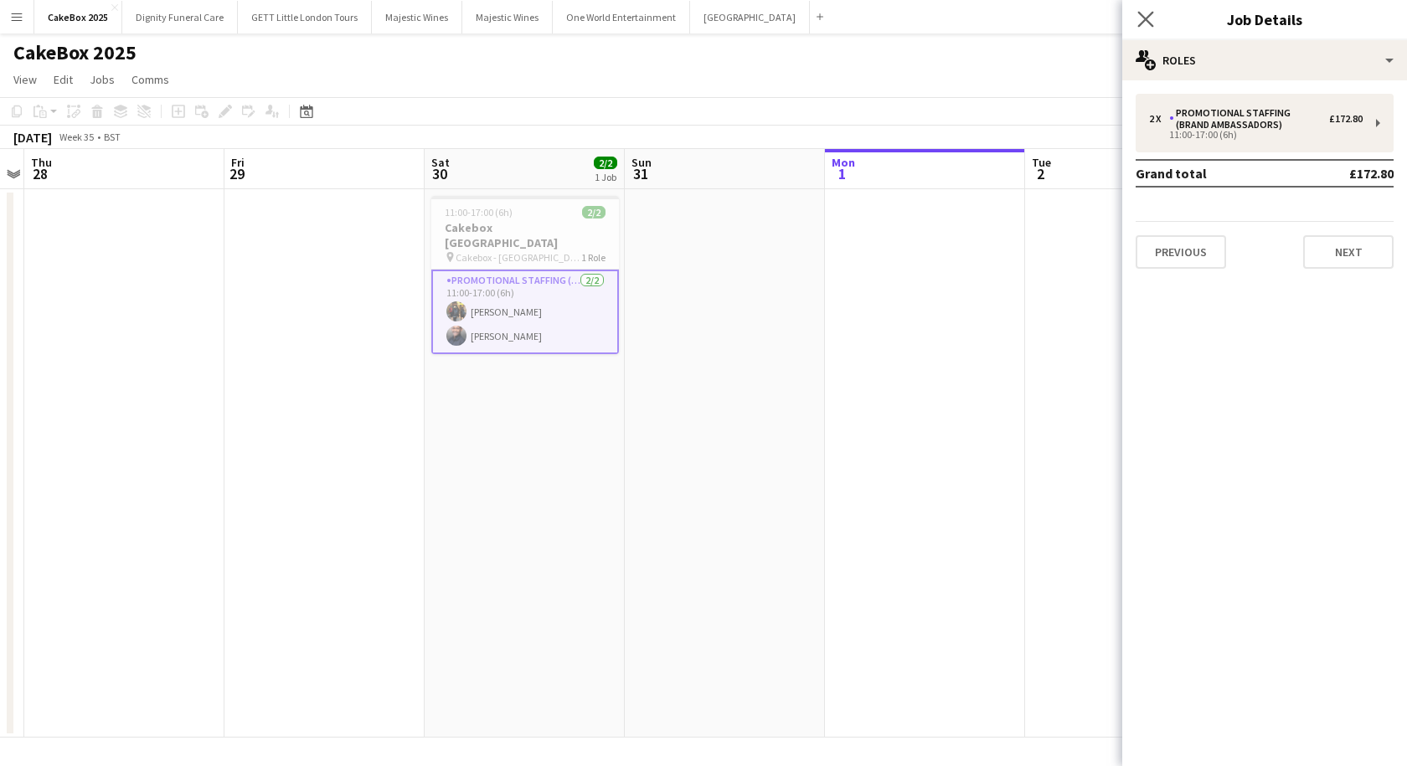
click at [1156, 20] on app-icon "Close pop-in" at bounding box center [1146, 20] width 24 height 24
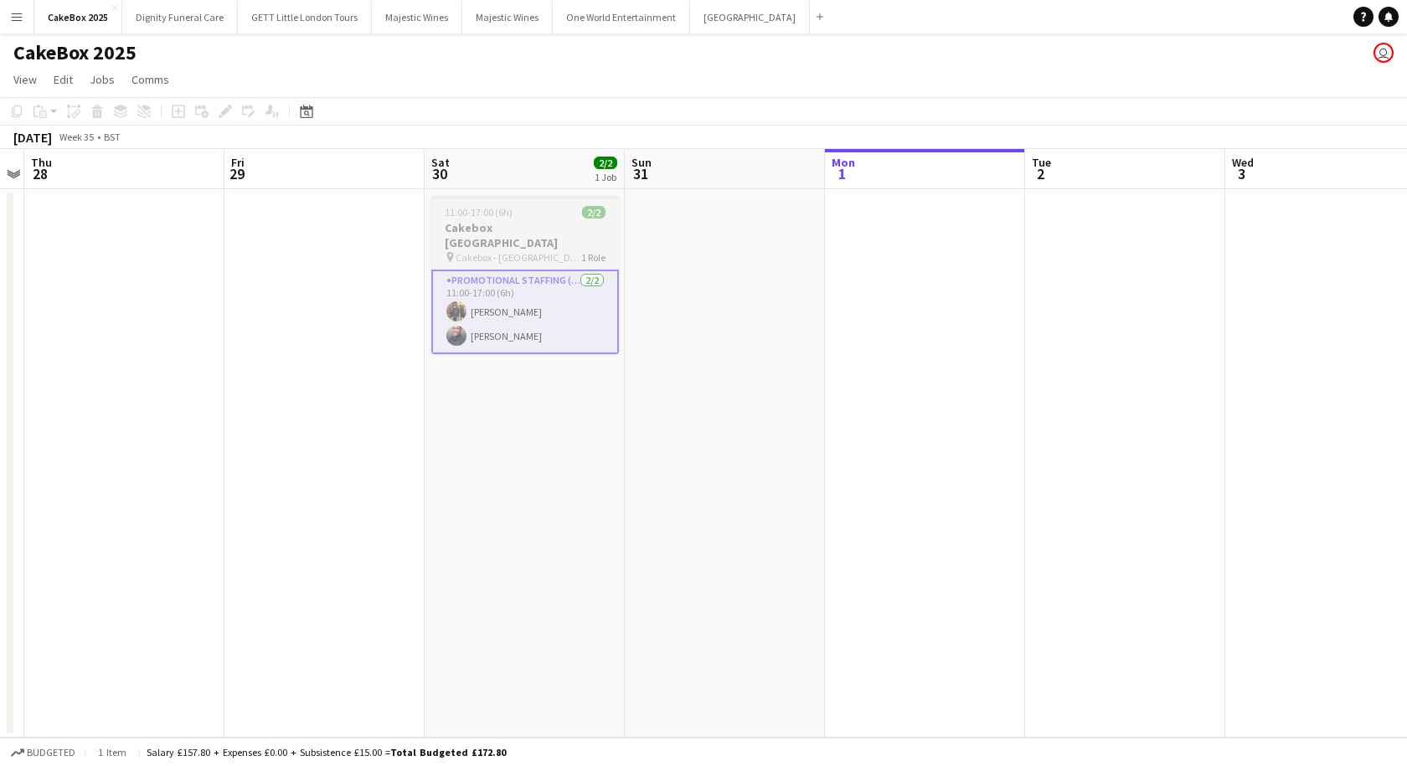
click at [491, 226] on h3 "Cakebox [GEOGRAPHIC_DATA]" at bounding box center [525, 235] width 188 height 30
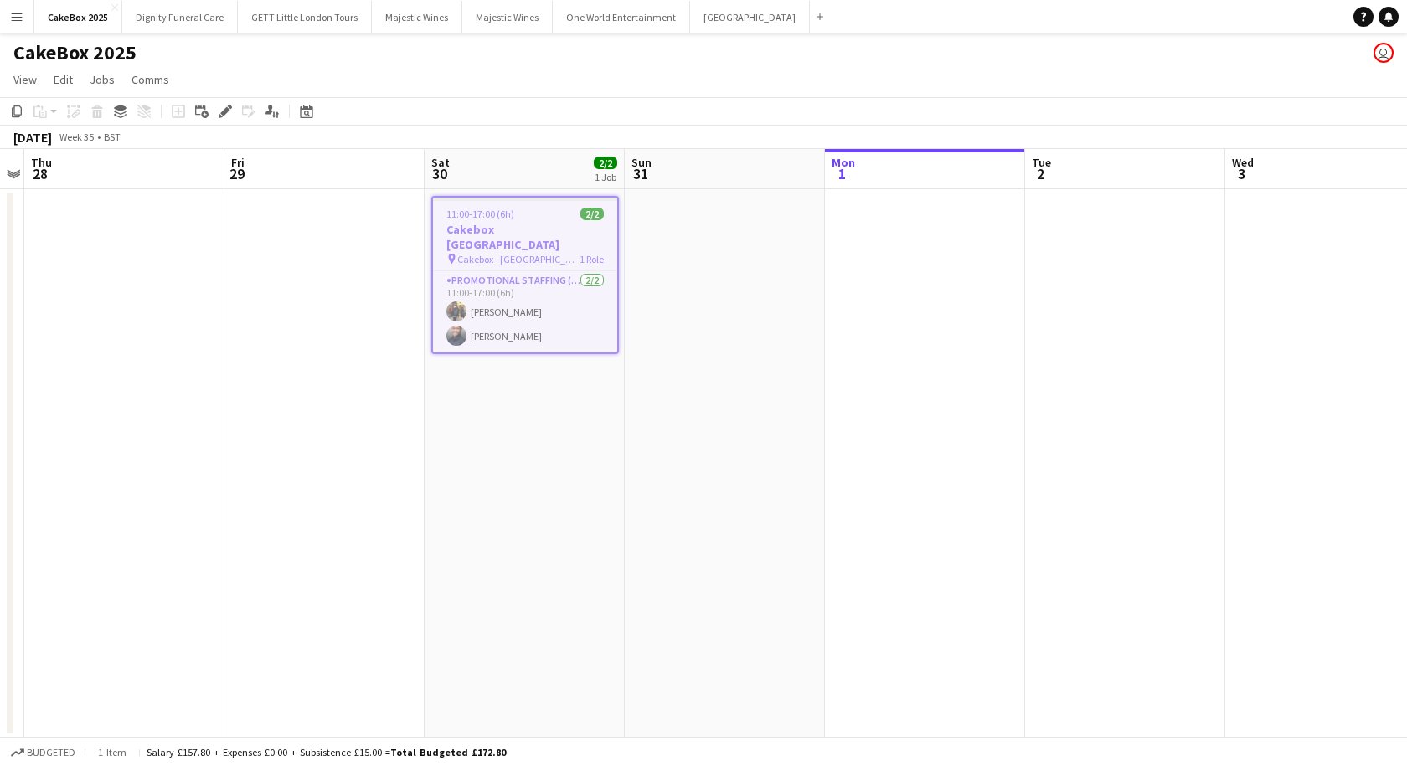
click at [492, 227] on h3 "Cakebox [GEOGRAPHIC_DATA]" at bounding box center [525, 237] width 184 height 30
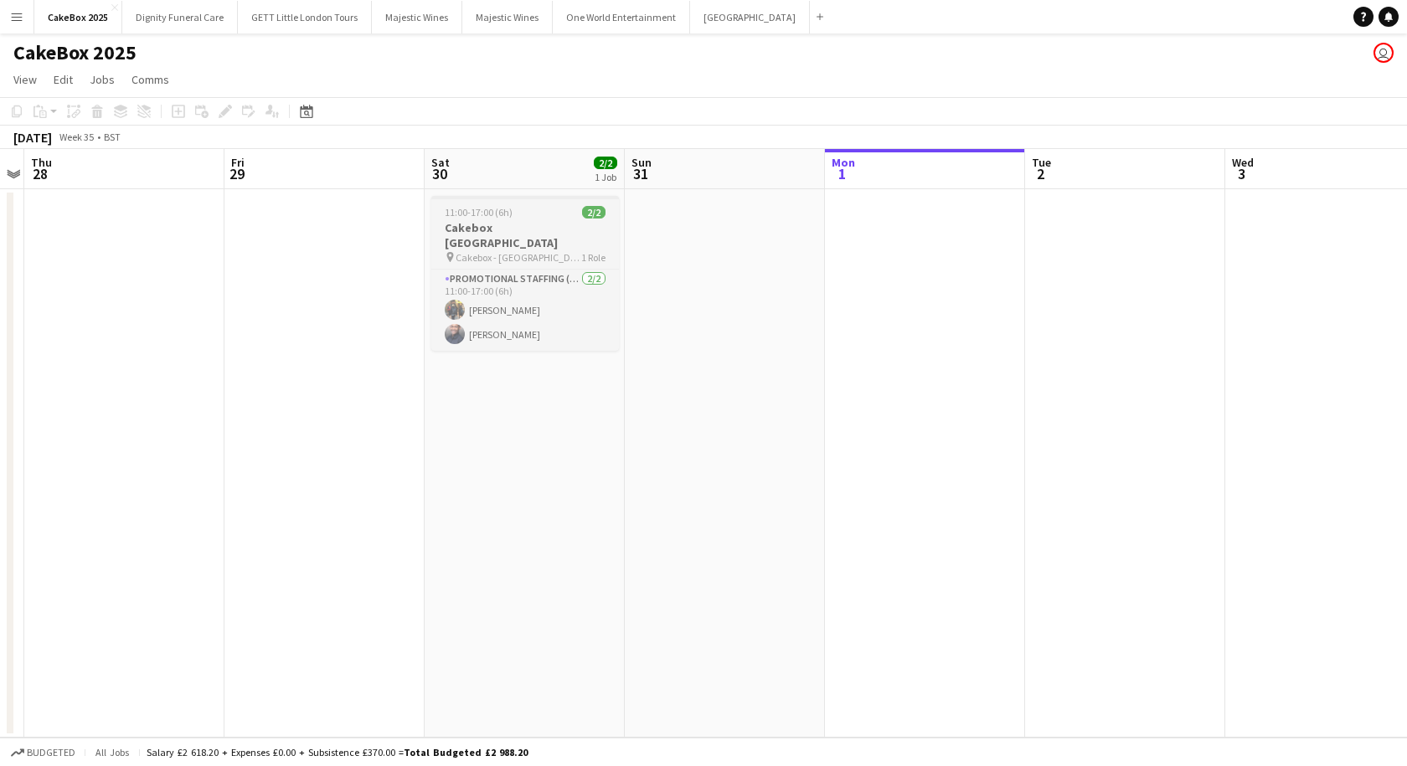
click at [492, 227] on h3 "Cakebox [GEOGRAPHIC_DATA]" at bounding box center [525, 235] width 188 height 30
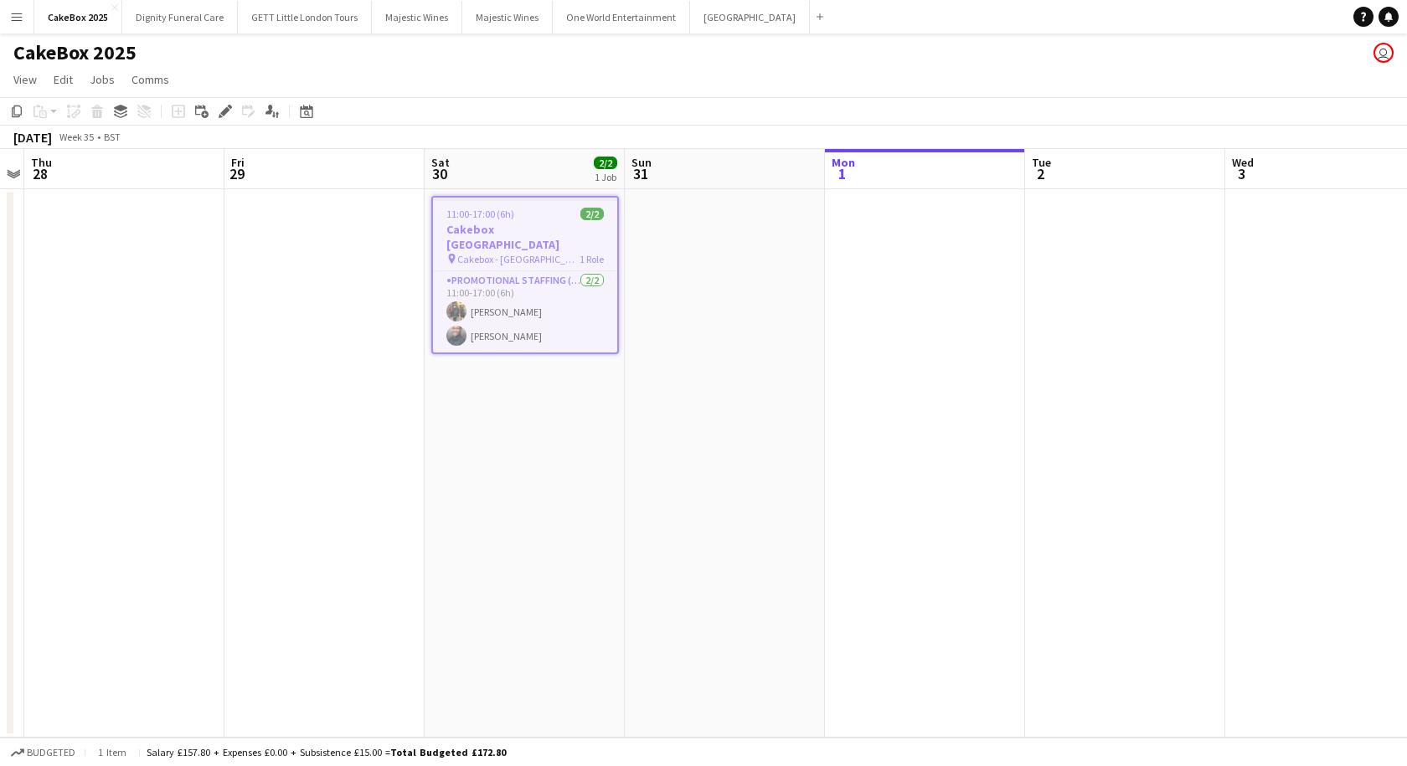
click at [492, 227] on h3 "Cakebox [GEOGRAPHIC_DATA]" at bounding box center [525, 237] width 184 height 30
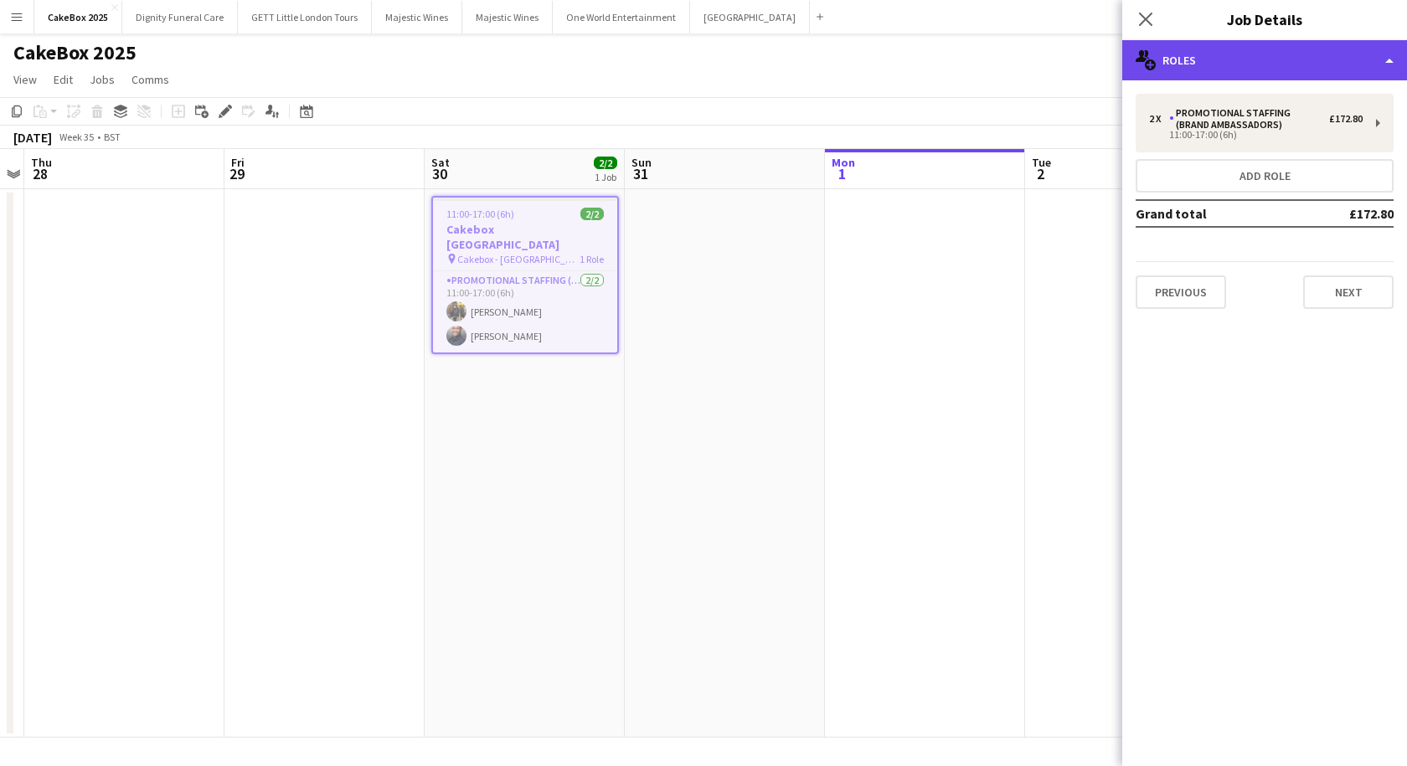
click at [1248, 59] on div "multiple-users-add Roles" at bounding box center [1264, 60] width 285 height 40
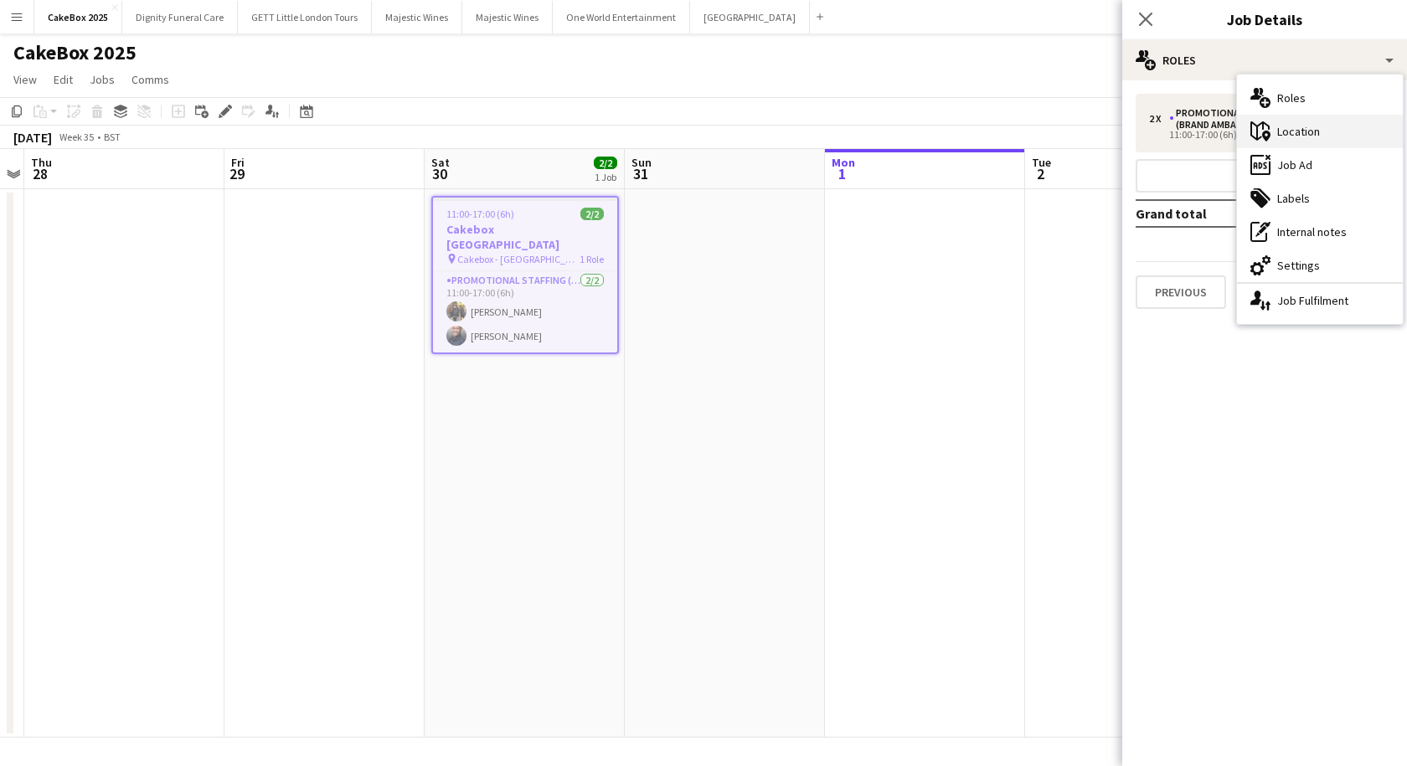
click at [1285, 127] on div "maps-pin-1 Location" at bounding box center [1320, 131] width 166 height 33
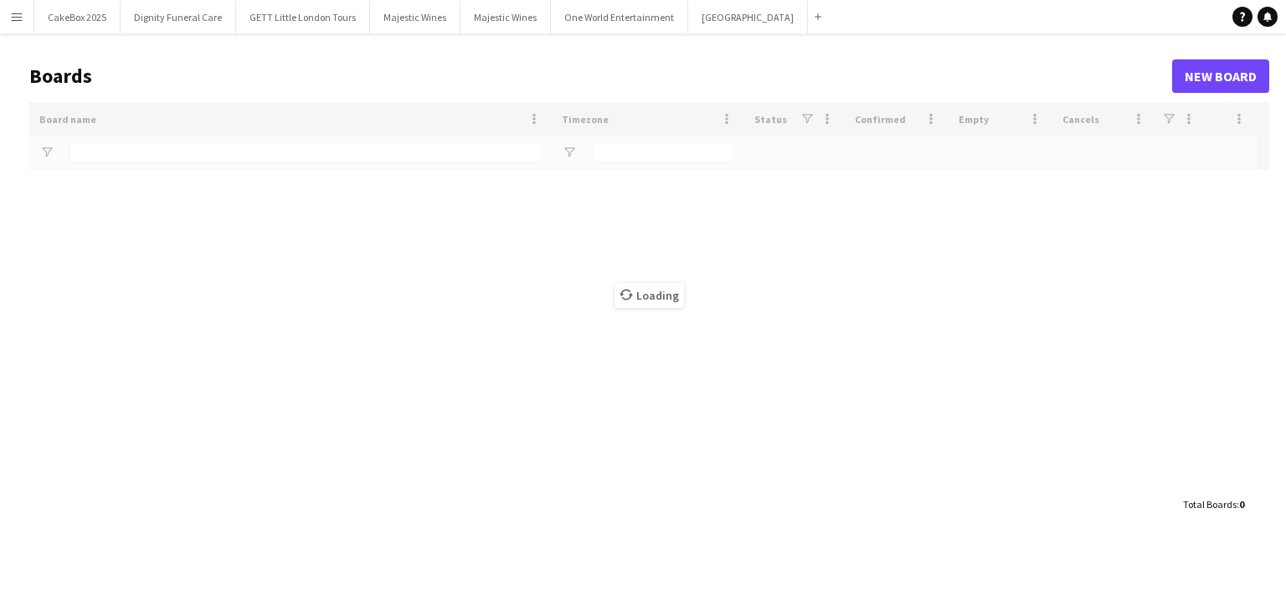
type input "*****"
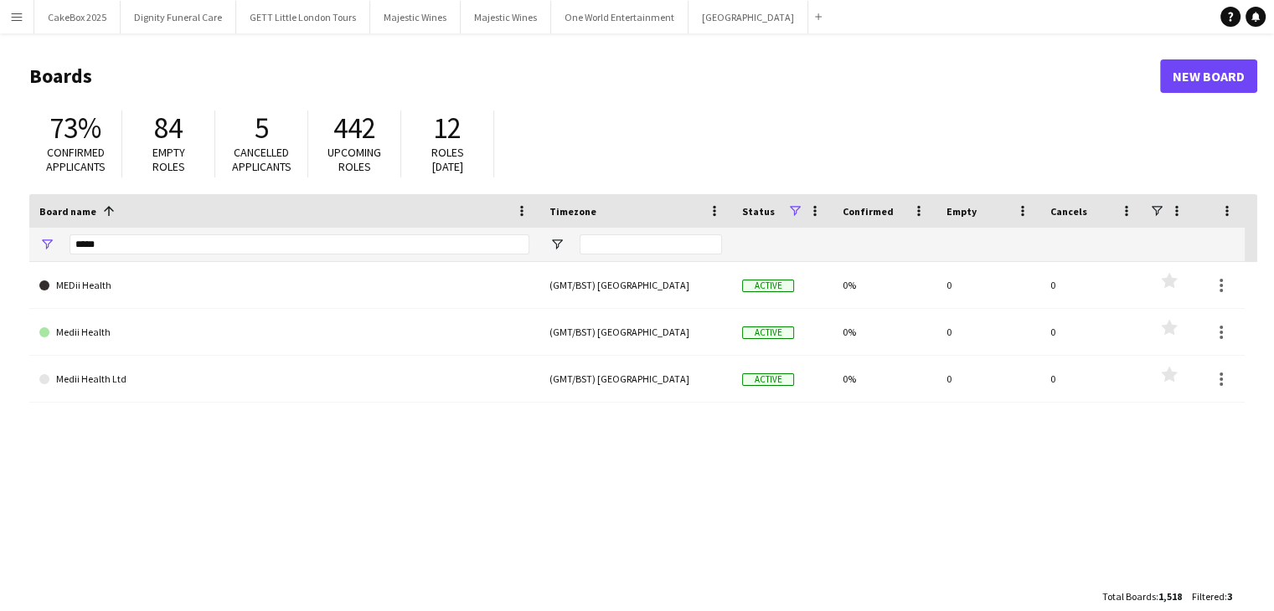
click at [17, 14] on app-icon "Menu" at bounding box center [16, 16] width 13 height 13
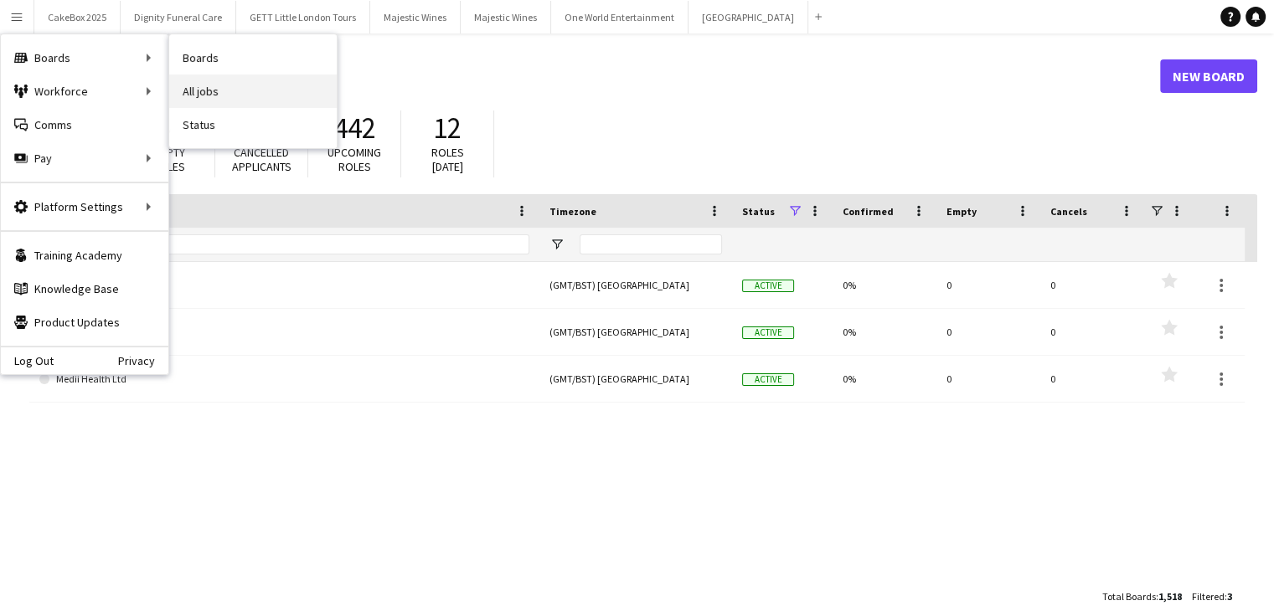
click at [219, 98] on link "All jobs" at bounding box center [252, 91] width 167 height 33
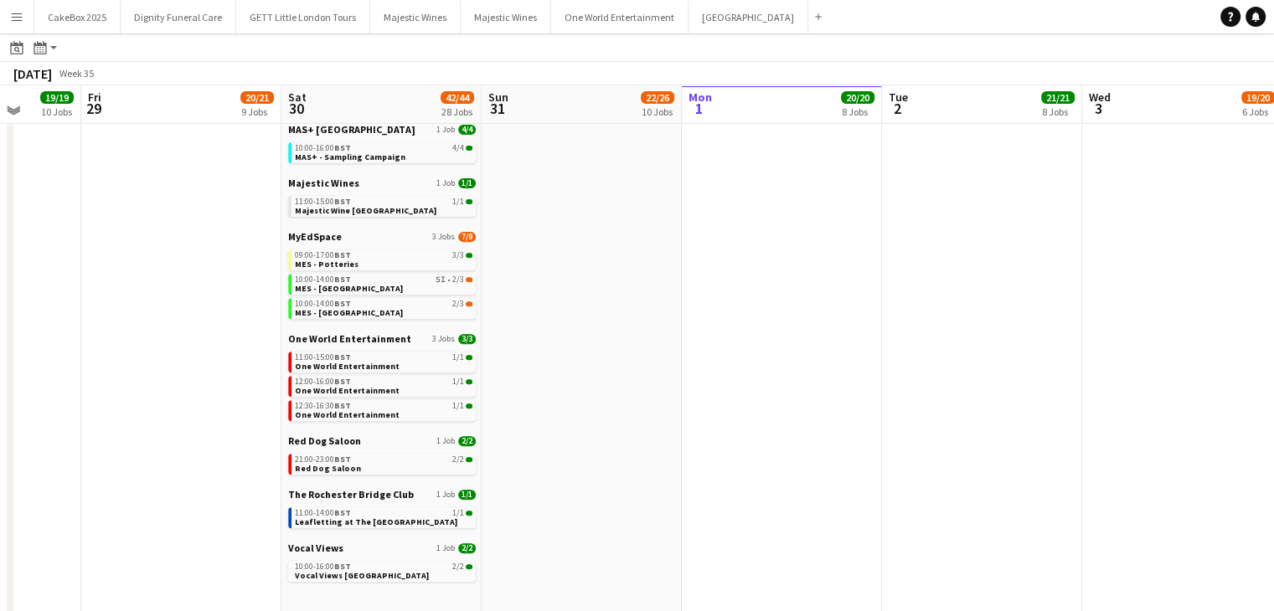
scroll to position [643, 0]
click at [348, 364] on span "One World Entertainment" at bounding box center [347, 368] width 105 height 11
click at [10, 18] on app-icon "Menu" at bounding box center [16, 16] width 13 height 13
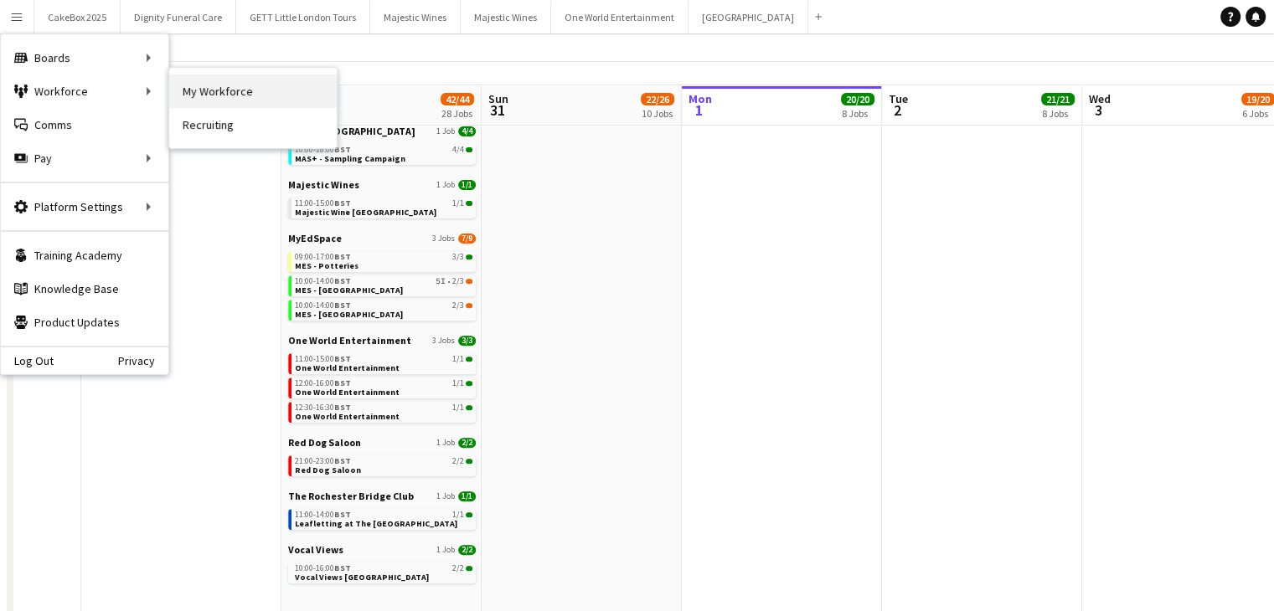
click at [204, 95] on link "My Workforce" at bounding box center [252, 91] width 167 height 33
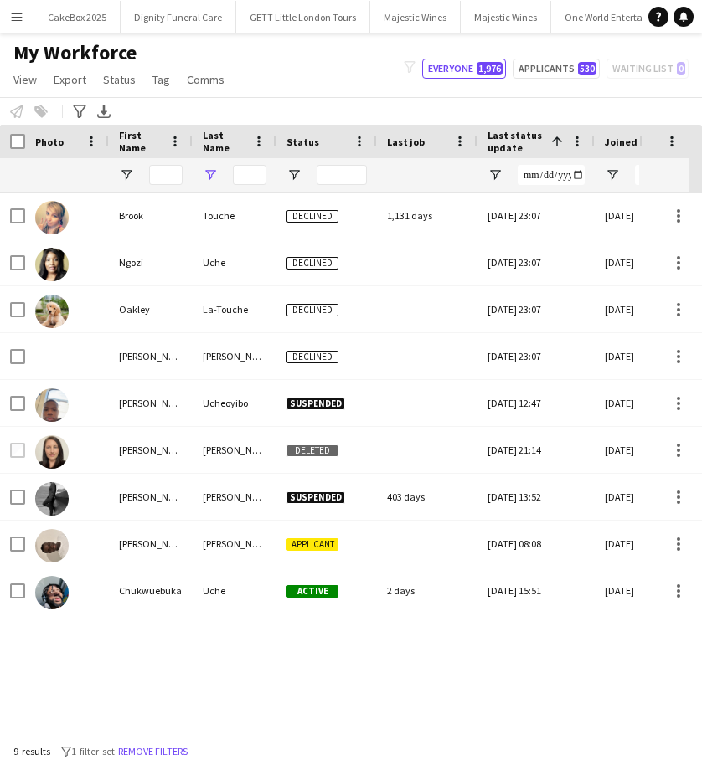
type input "****"
drag, startPoint x: 259, startPoint y: 173, endPoint x: 148, endPoint y: 166, distance: 110.7
click at [166, 173] on input "First Name Filter Input" at bounding box center [165, 175] width 33 height 20
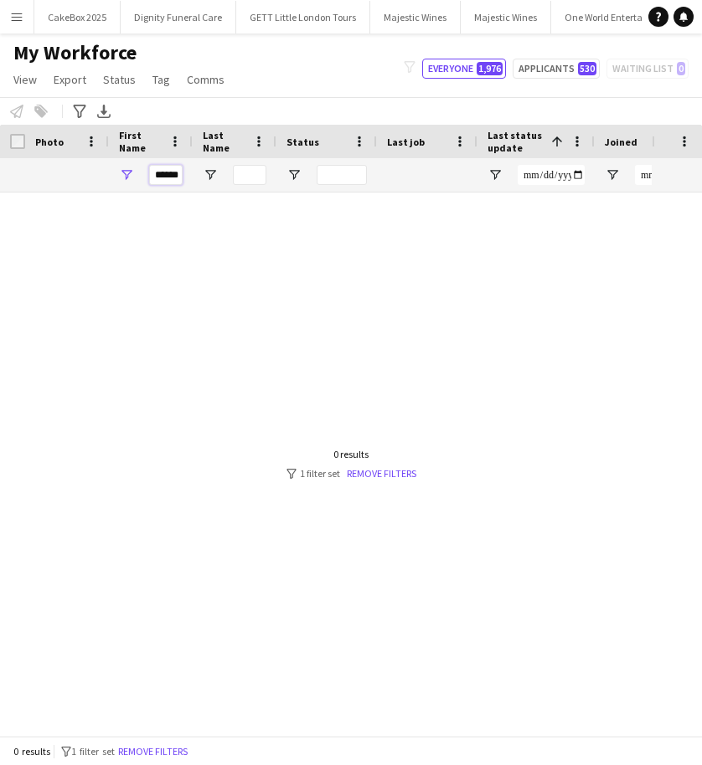
drag, startPoint x: 179, startPoint y: 175, endPoint x: 78, endPoint y: 170, distance: 101.5
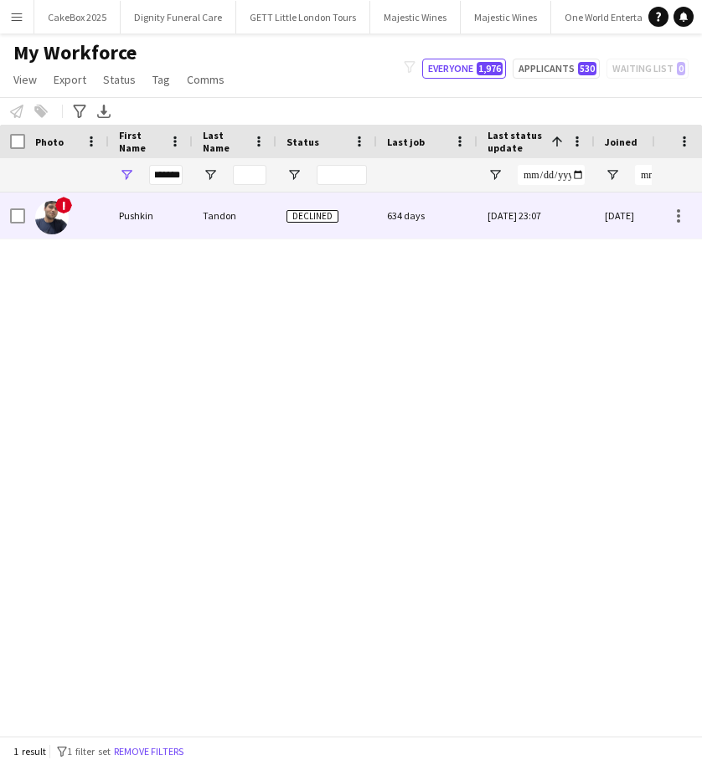
click at [162, 218] on div "Pushkin" at bounding box center [151, 216] width 84 height 46
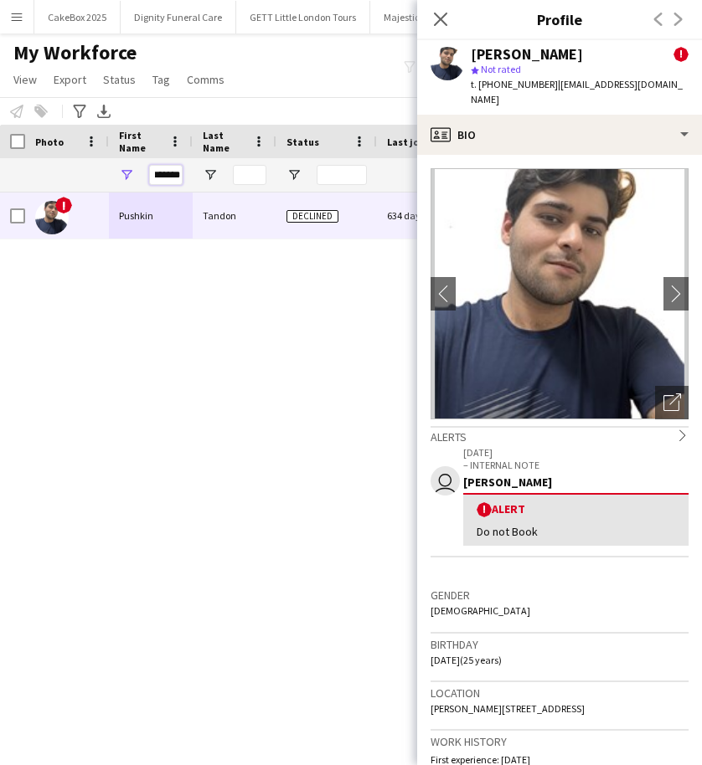
drag, startPoint x: 155, startPoint y: 178, endPoint x: 234, endPoint y: 177, distance: 78.7
type input "*****"
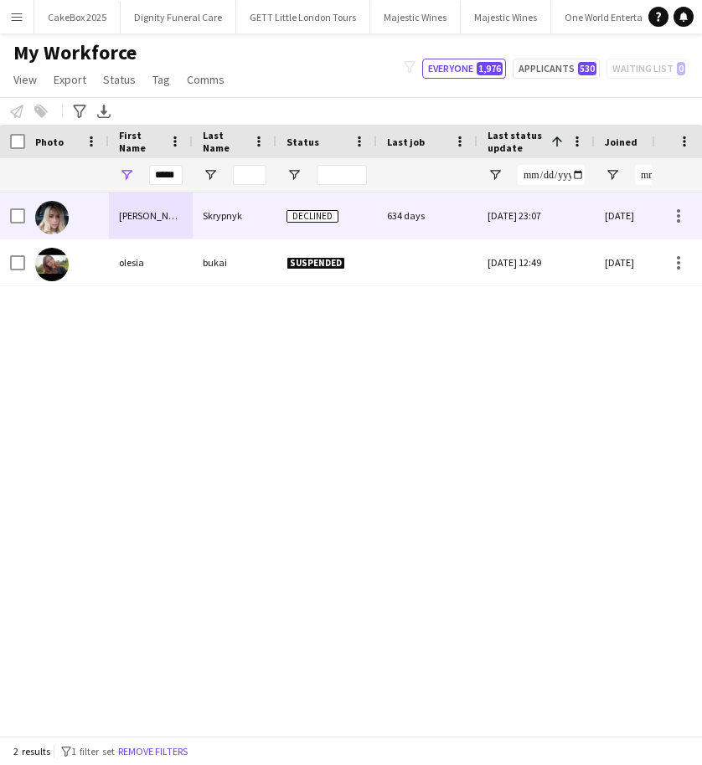
click at [218, 219] on div "Skrypnyk" at bounding box center [235, 216] width 84 height 46
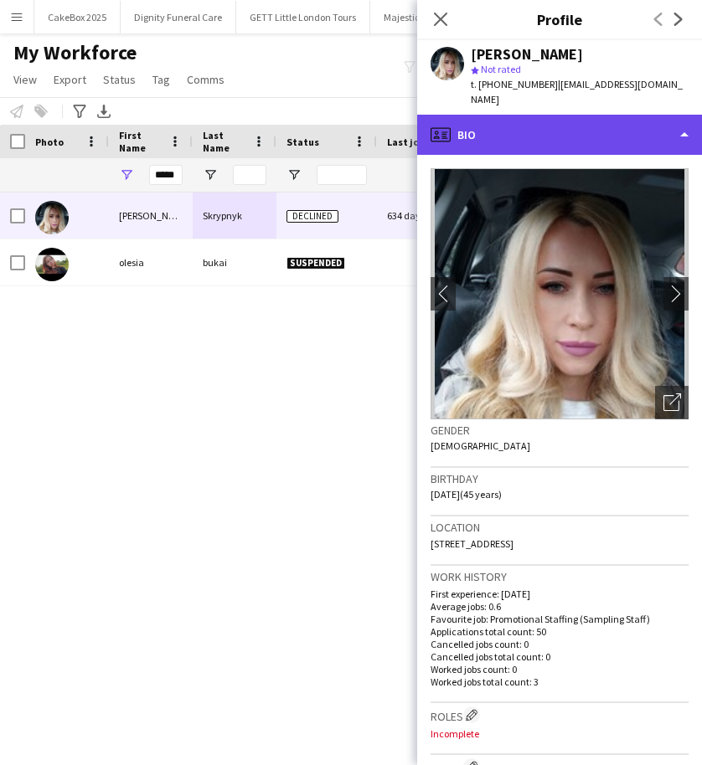
click at [585, 115] on div "profile Bio" at bounding box center [559, 135] width 285 height 40
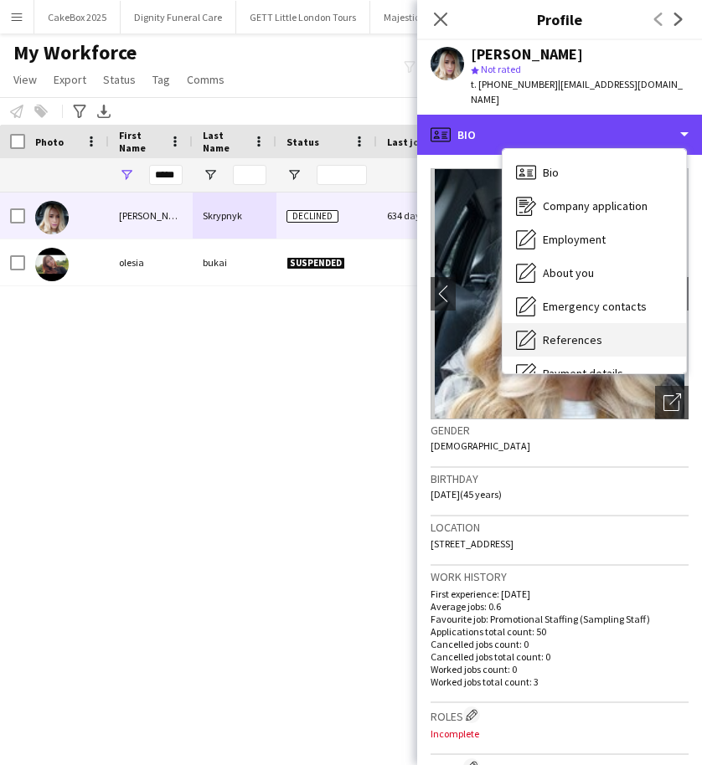
scroll to position [224, 0]
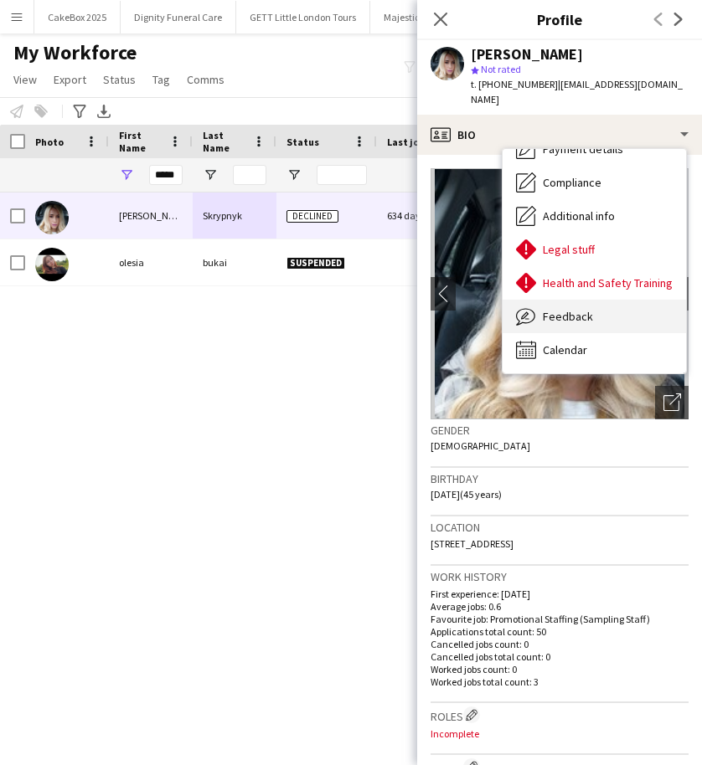
click at [545, 309] on span "Feedback" at bounding box center [568, 316] width 50 height 15
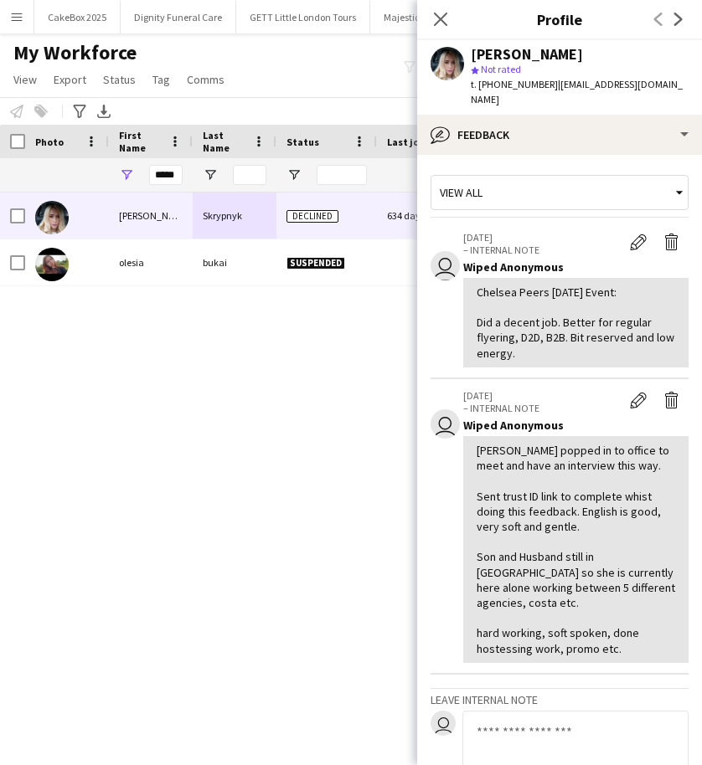
click at [500, 177] on div "View all" at bounding box center [551, 193] width 240 height 32
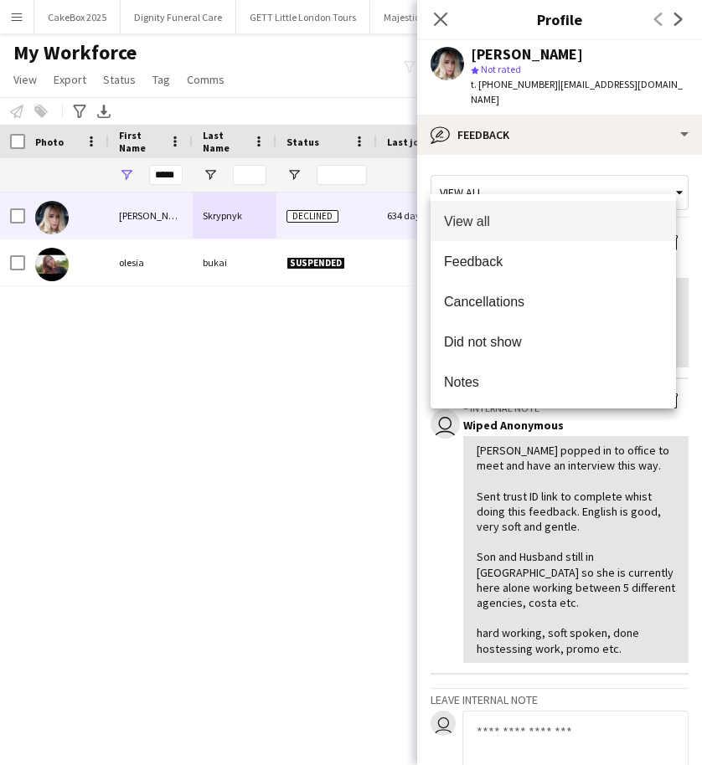
click at [514, 152] on div at bounding box center [351, 382] width 702 height 765
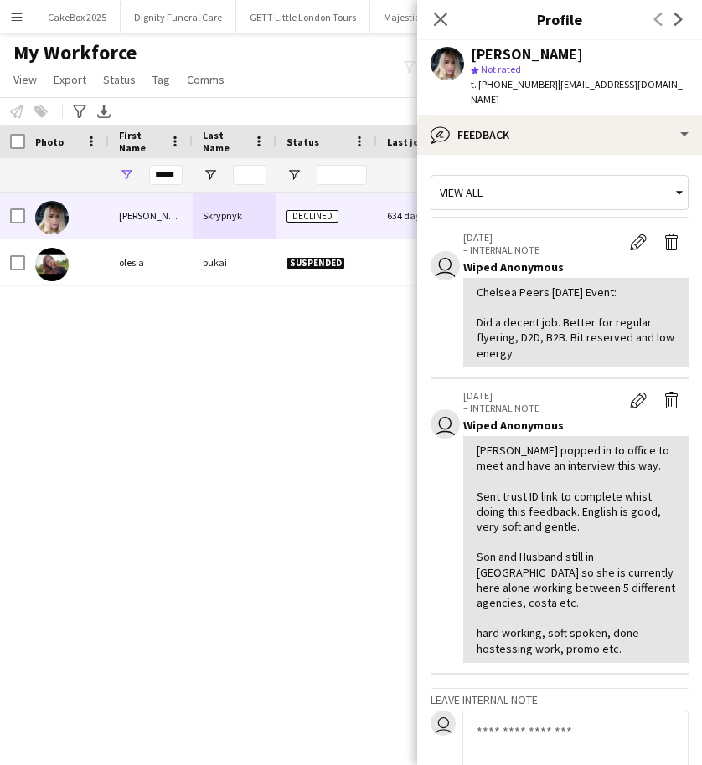
click at [507, 611] on textarea at bounding box center [575, 751] width 226 height 80
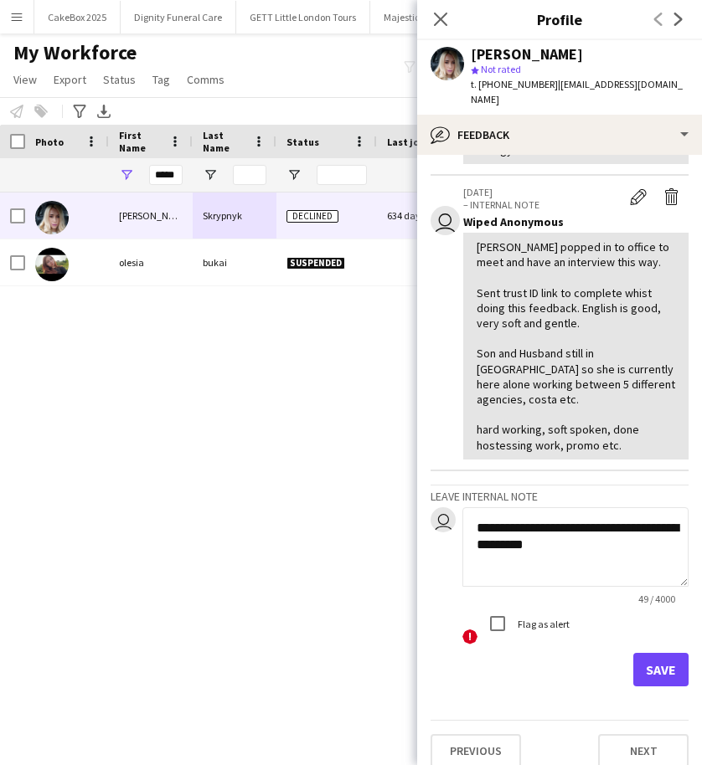
scroll to position [203, 0]
type textarea "**********"
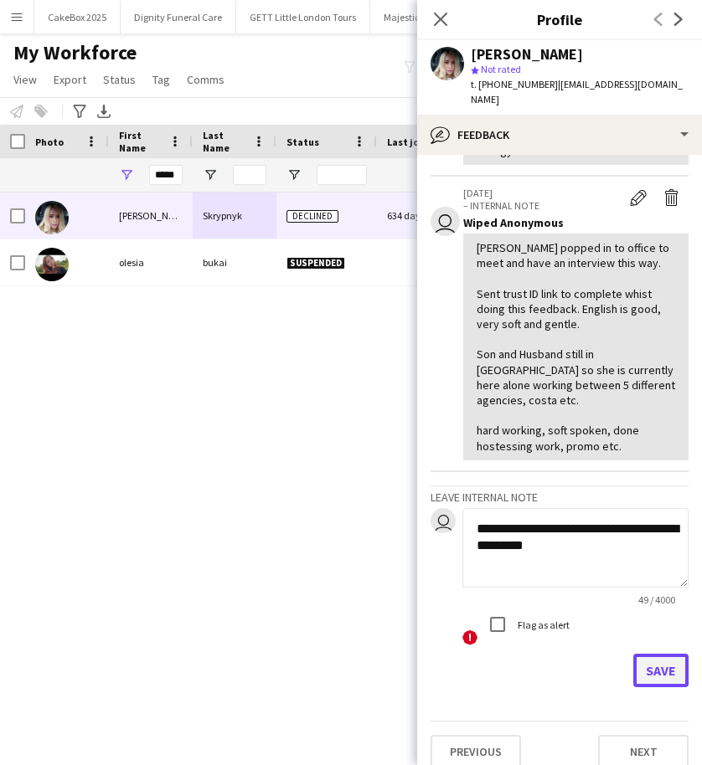
click at [652, 611] on button "Save" at bounding box center [660, 670] width 55 height 33
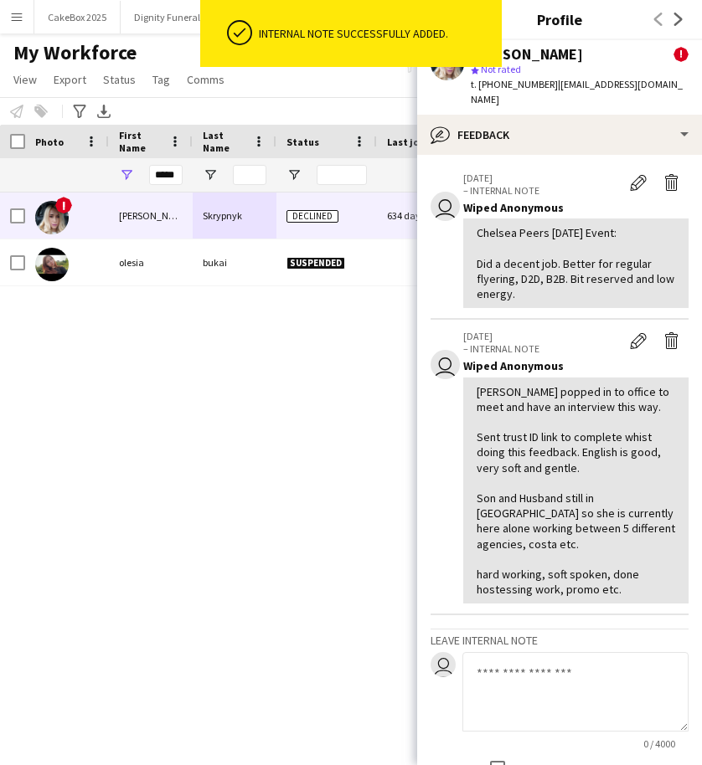
scroll to position [347, 0]
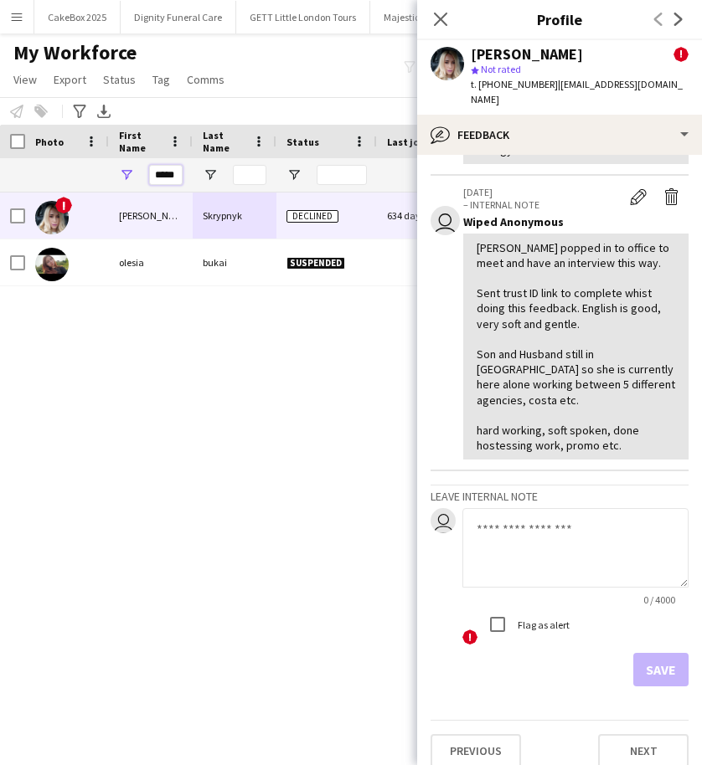
drag, startPoint x: 177, startPoint y: 177, endPoint x: 112, endPoint y: 167, distance: 65.3
click at [112, 167] on div "*****" at bounding box center [151, 174] width 84 height 33
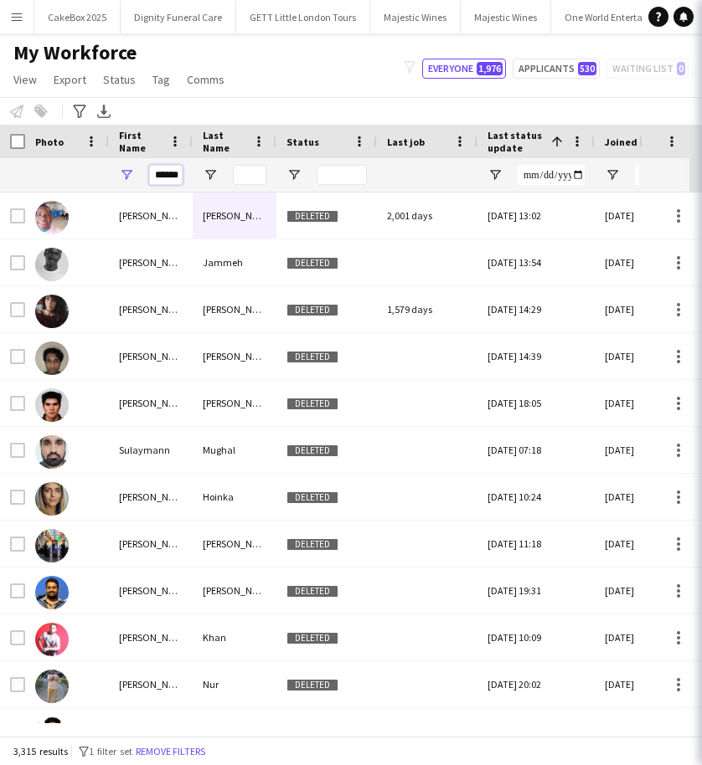
scroll to position [0, 6]
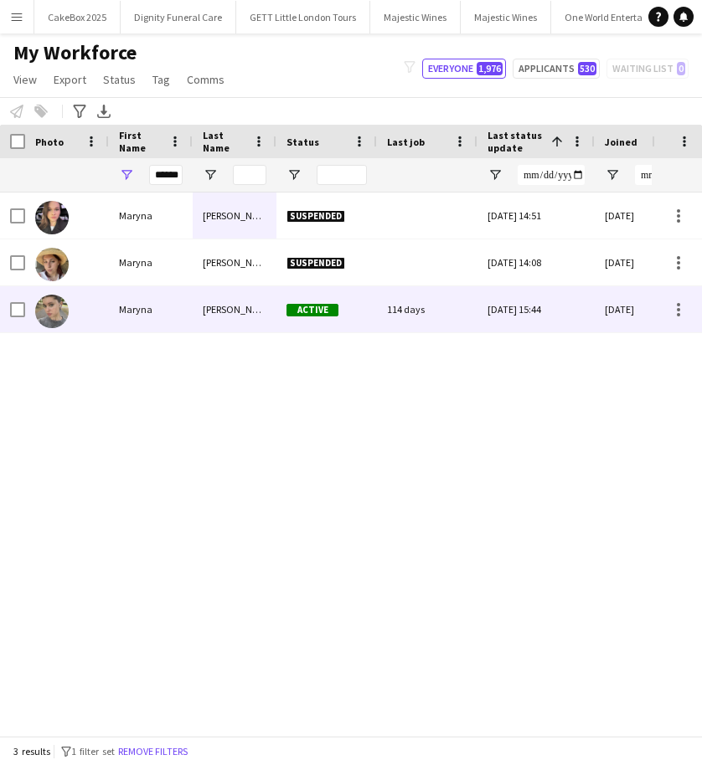
click at [233, 314] on div "Sudak" at bounding box center [235, 309] width 84 height 46
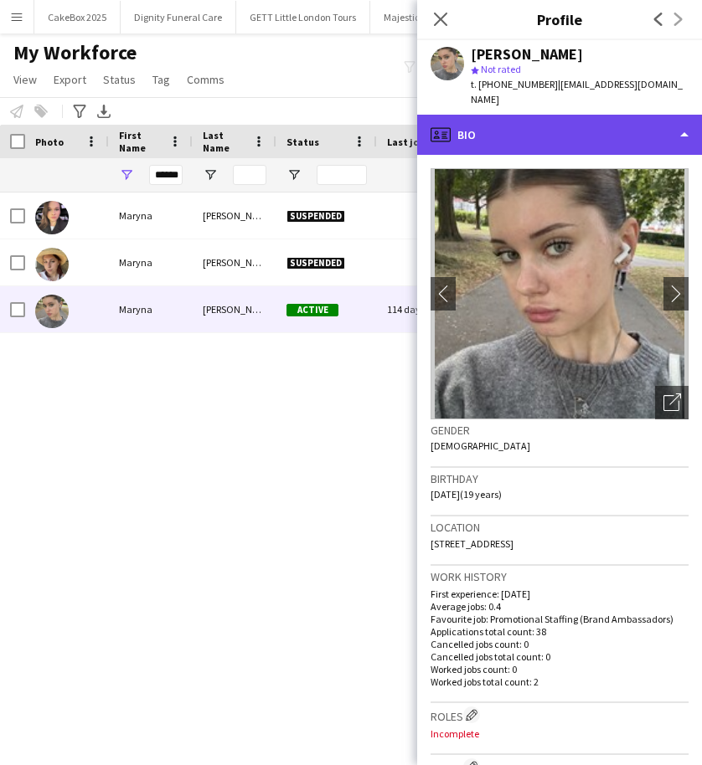
click at [590, 120] on div "profile Bio" at bounding box center [559, 135] width 285 height 40
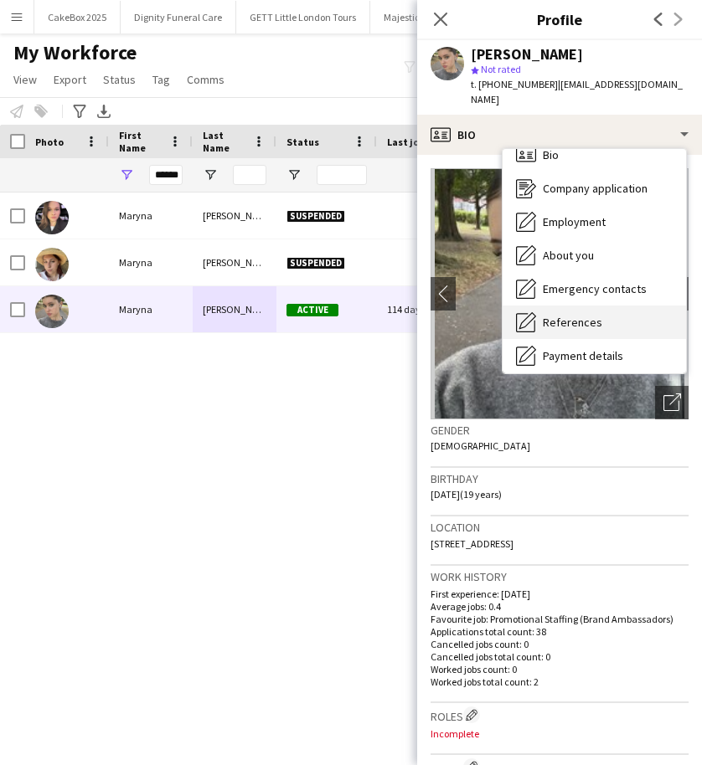
scroll to position [224, 0]
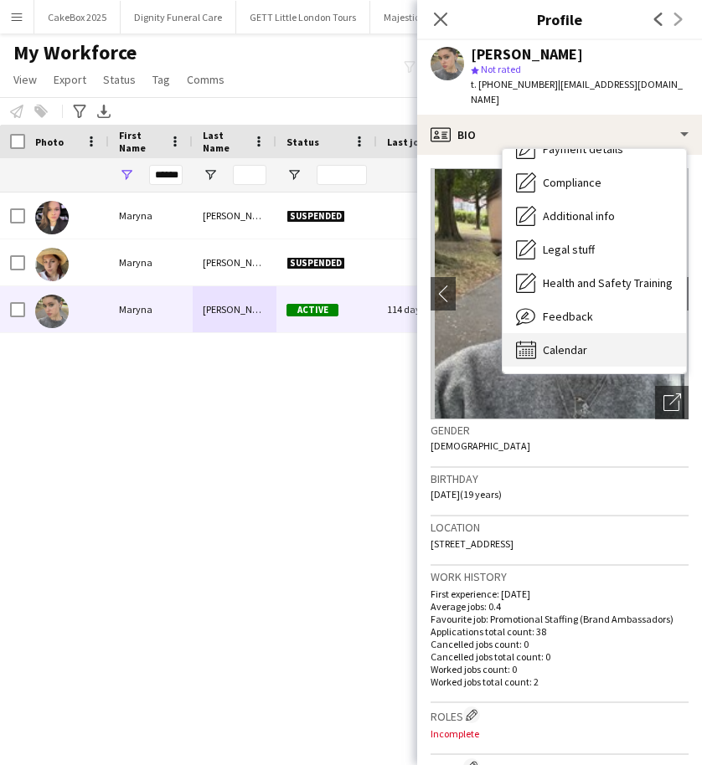
click at [580, 343] on span "Calendar" at bounding box center [565, 350] width 44 height 15
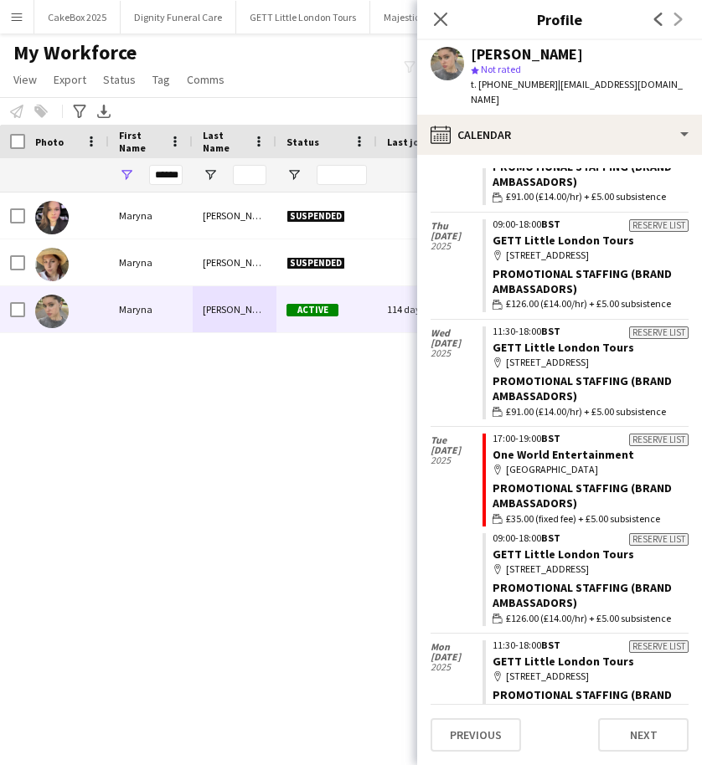
scroll to position [0, 0]
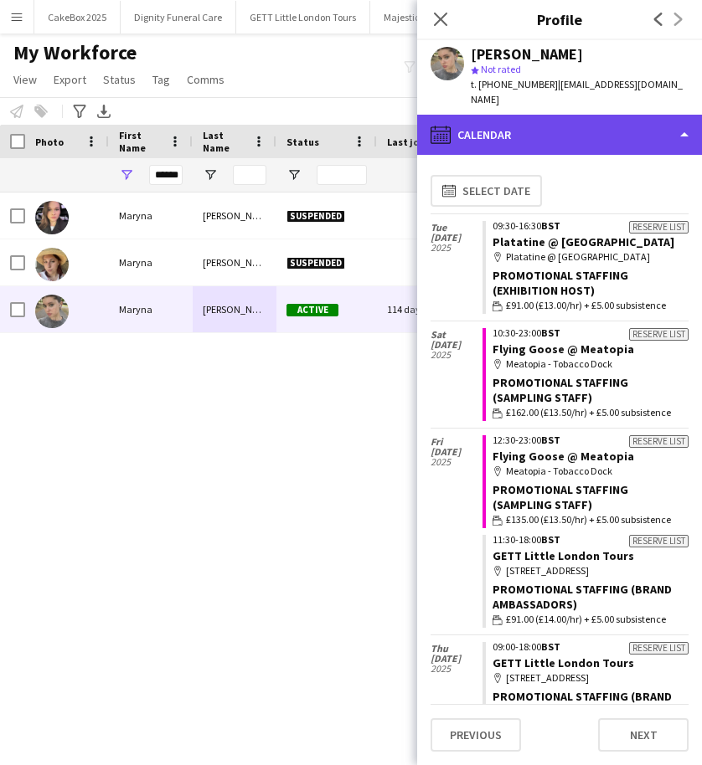
click at [554, 115] on div "calendar-full Calendar" at bounding box center [559, 135] width 285 height 40
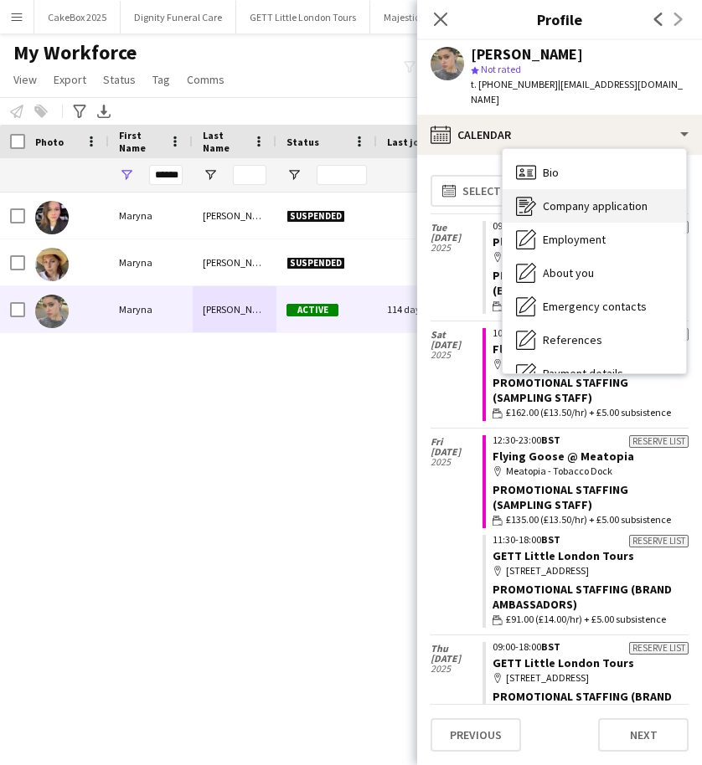
click at [537, 189] on div "Company application Company application" at bounding box center [593, 205] width 183 height 33
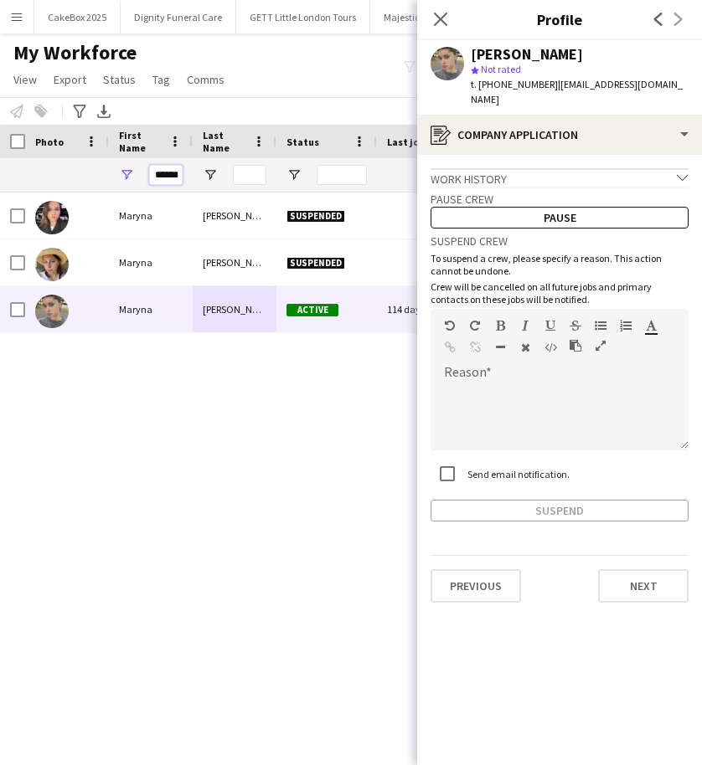
drag, startPoint x: 153, startPoint y: 176, endPoint x: 224, endPoint y: 183, distance: 70.7
type input "*****"
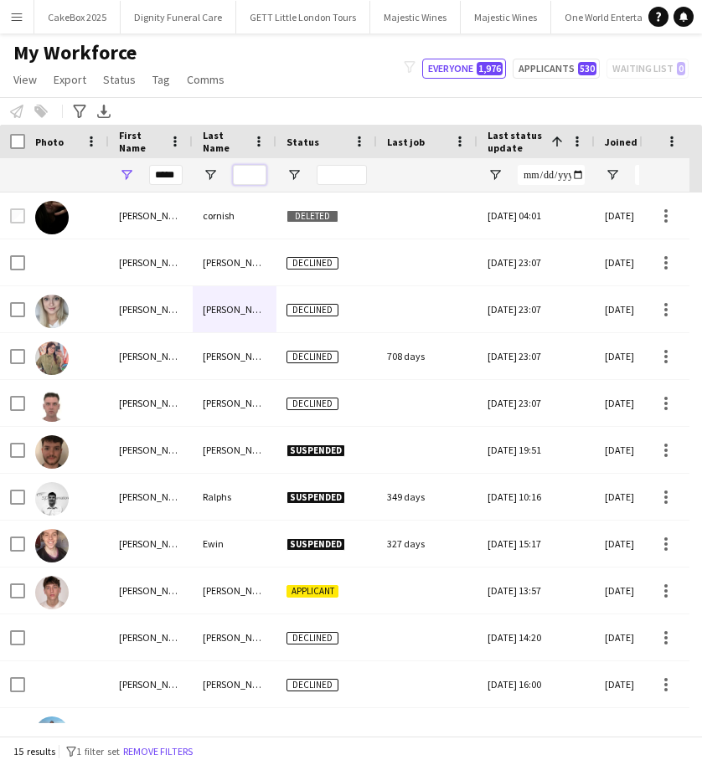
click at [249, 173] on input "Last Name Filter Input" at bounding box center [249, 175] width 33 height 20
type input "******"
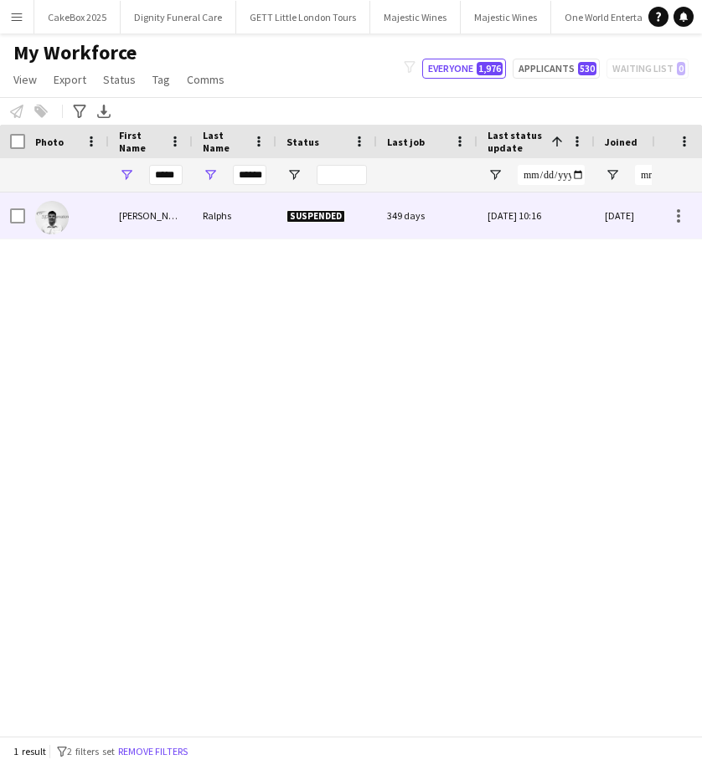
click at [205, 220] on div "Ralphs" at bounding box center [235, 216] width 84 height 46
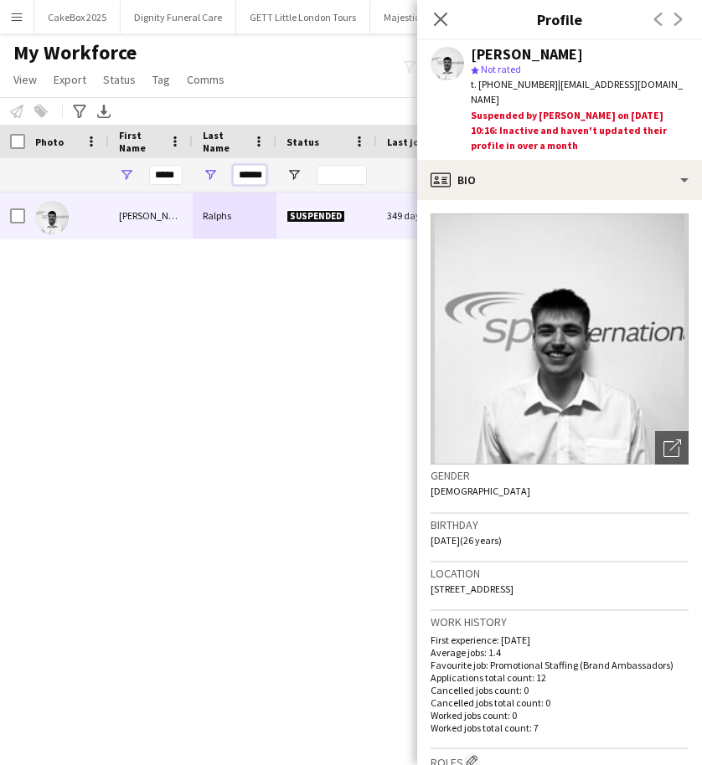
drag, startPoint x: 238, startPoint y: 179, endPoint x: 355, endPoint y: 179, distance: 117.2
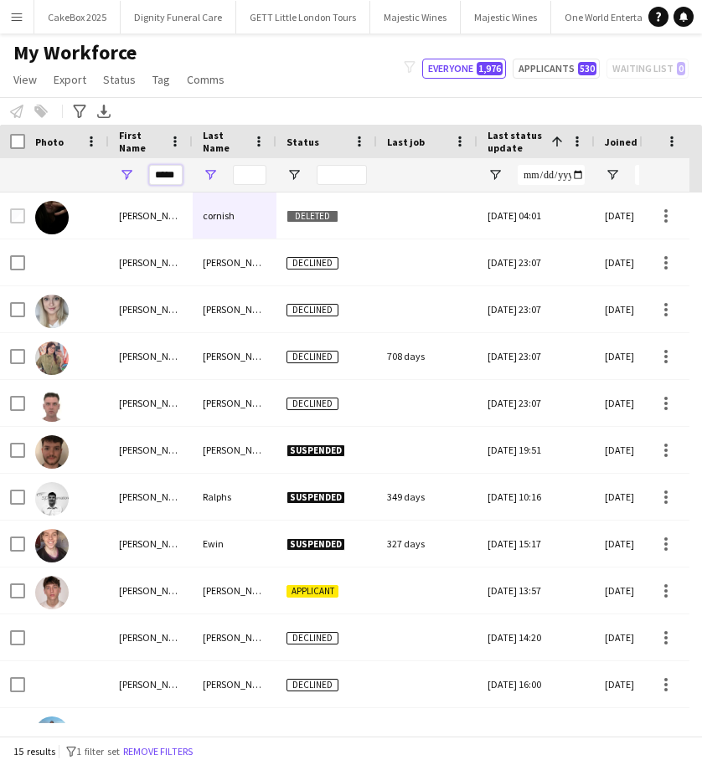
drag, startPoint x: 153, startPoint y: 168, endPoint x: 204, endPoint y: 173, distance: 51.3
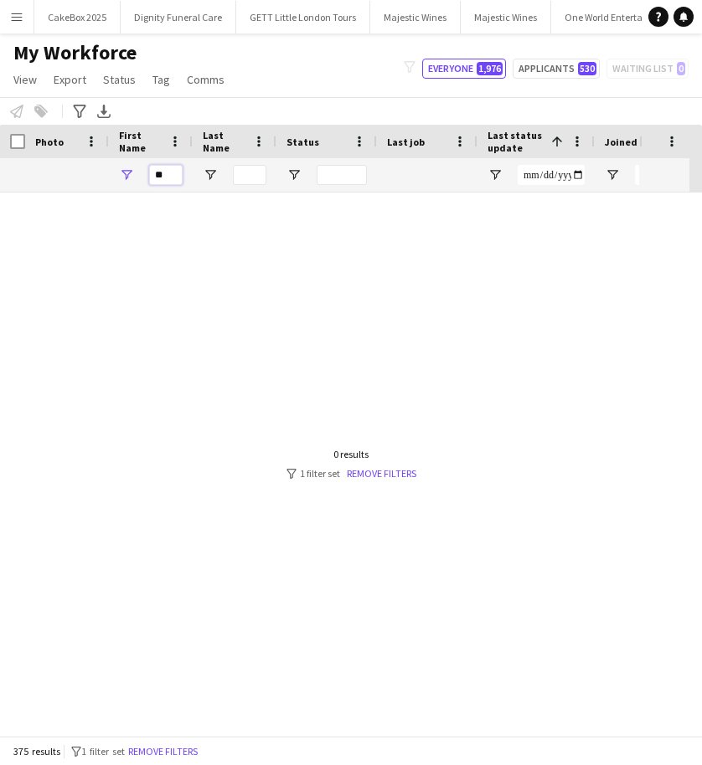
type input "*"
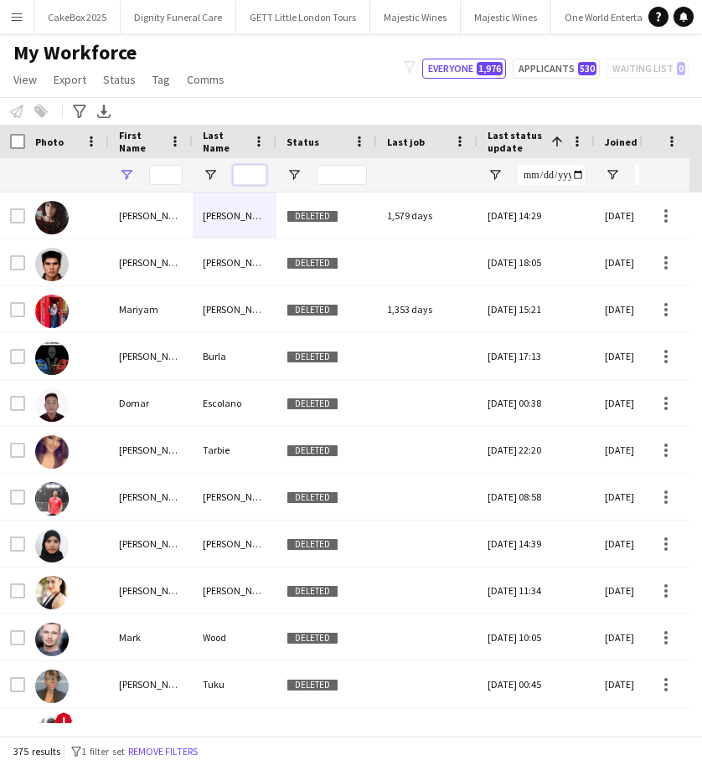
click at [240, 177] on input "Last Name Filter Input" at bounding box center [249, 175] width 33 height 20
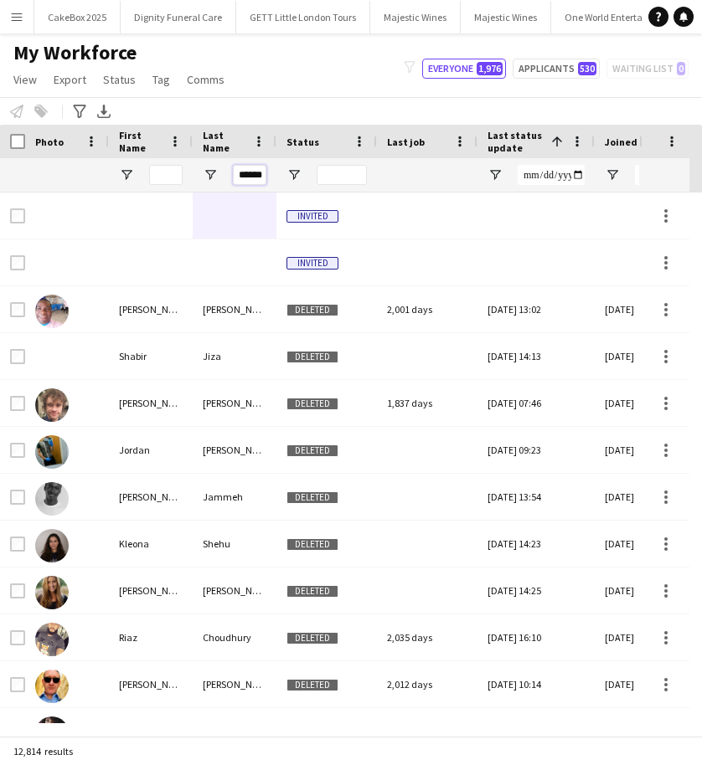
scroll to position [0, 3]
type input "******"
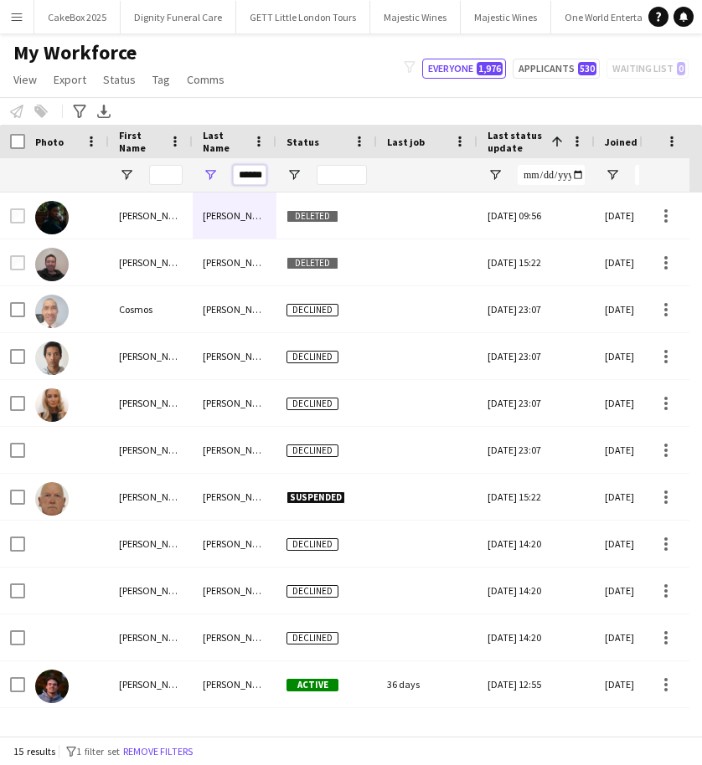
drag, startPoint x: 237, startPoint y: 178, endPoint x: 404, endPoint y: 161, distance: 168.4
click at [163, 172] on input "First Name Filter Input" at bounding box center [165, 175] width 33 height 20
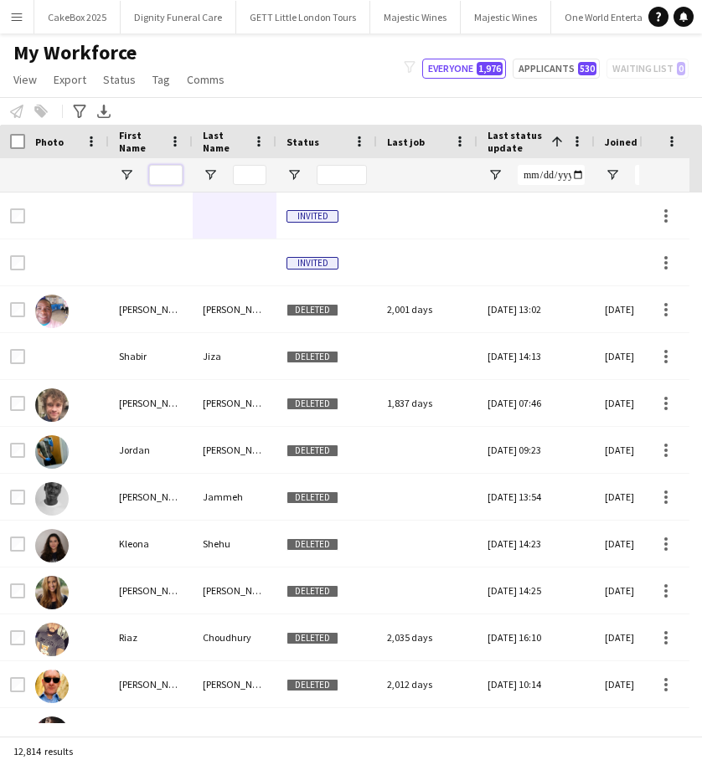
click at [162, 178] on input "First Name Filter Input" at bounding box center [165, 175] width 33 height 20
type input "*****"
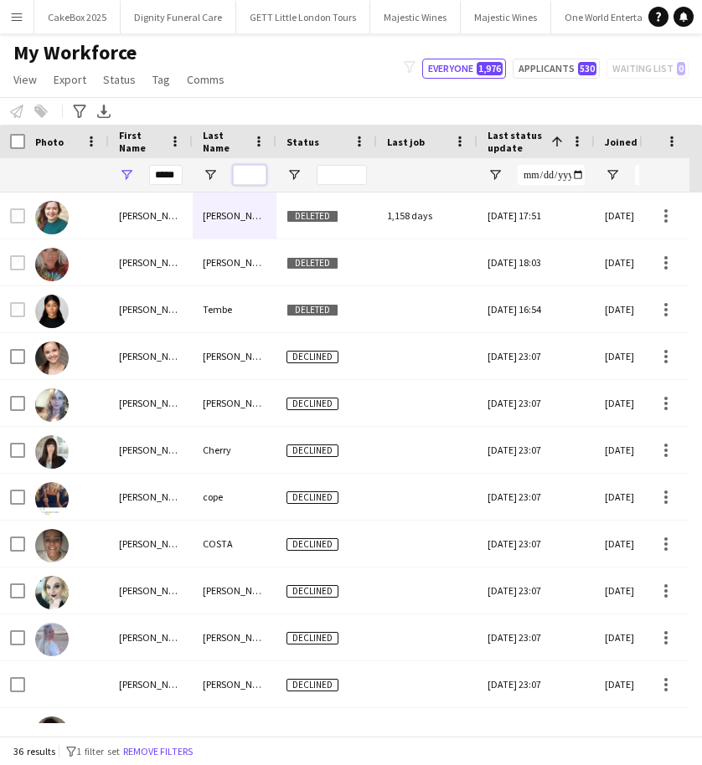
click at [247, 174] on input "Last Name Filter Input" at bounding box center [249, 175] width 33 height 20
type input "******"
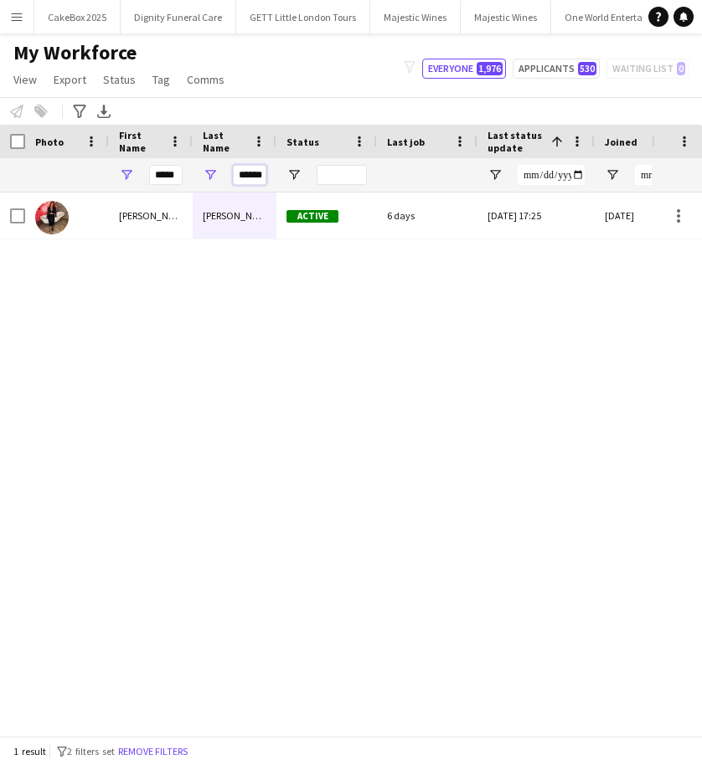
drag, startPoint x: 236, startPoint y: 176, endPoint x: 305, endPoint y: 176, distance: 68.7
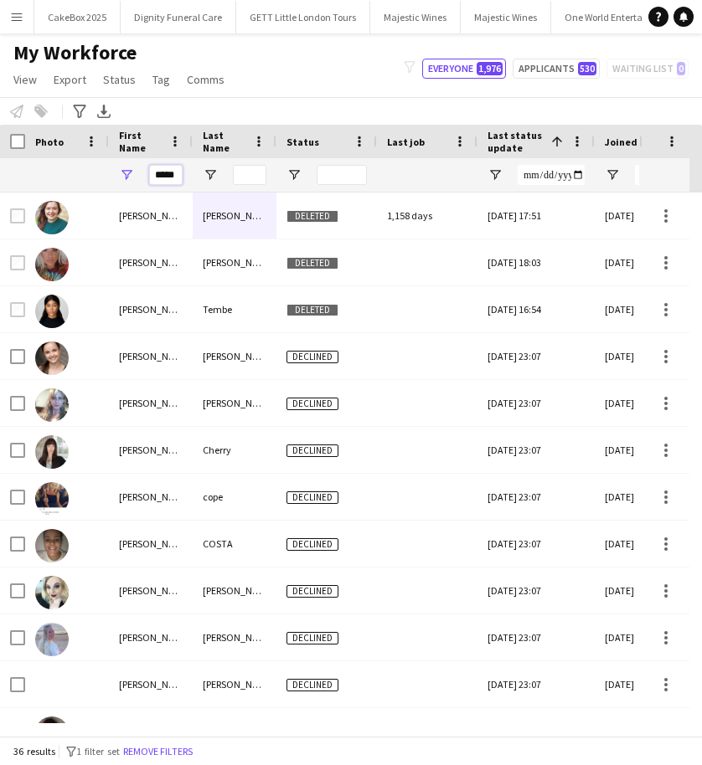
drag, startPoint x: 152, startPoint y: 175, endPoint x: 252, endPoint y: 177, distance: 100.5
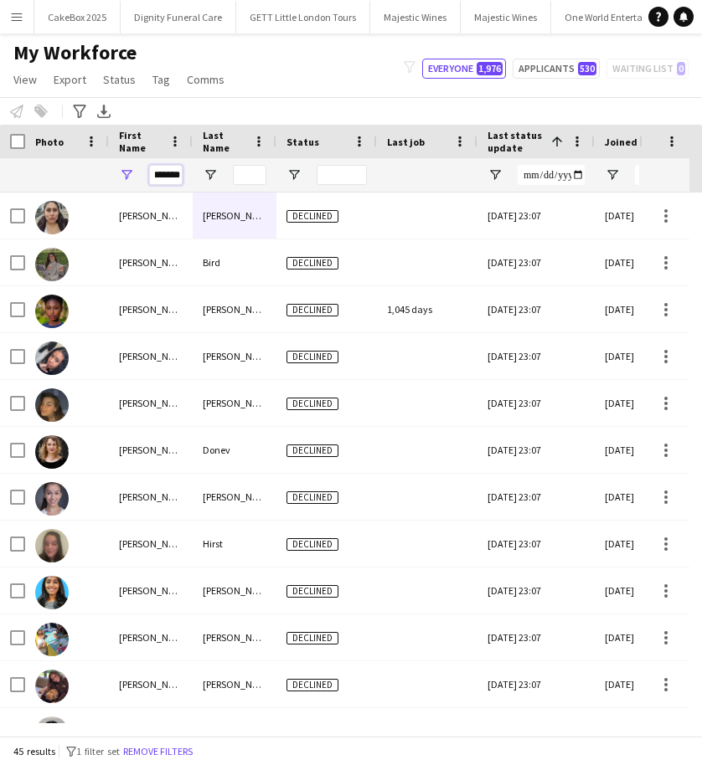
type input "*******"
click at [252, 177] on input "Last Name Filter Input" at bounding box center [249, 175] width 33 height 20
type input "*****"
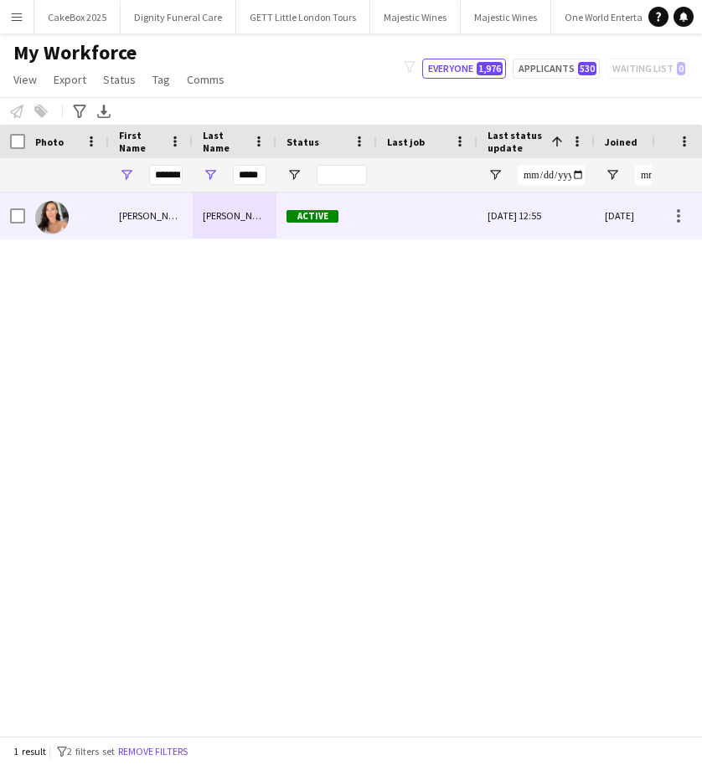
click at [223, 219] on div "Perry" at bounding box center [235, 216] width 84 height 46
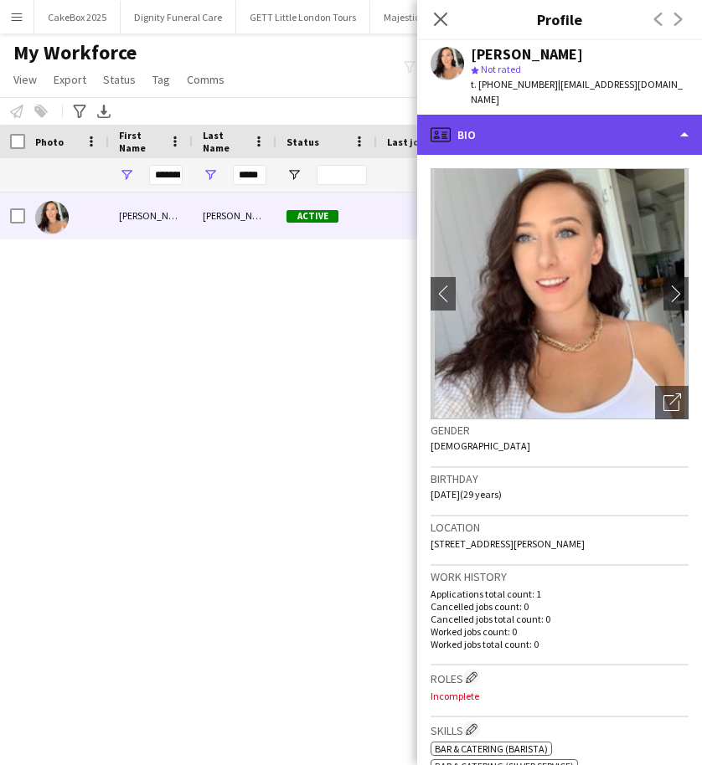
click at [555, 125] on div "profile Bio" at bounding box center [559, 135] width 285 height 40
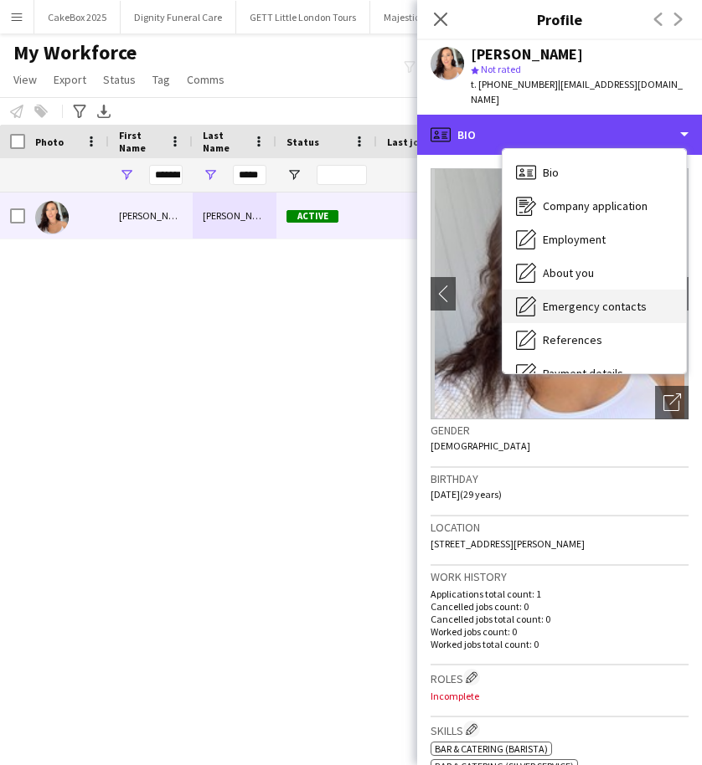
scroll to position [224, 0]
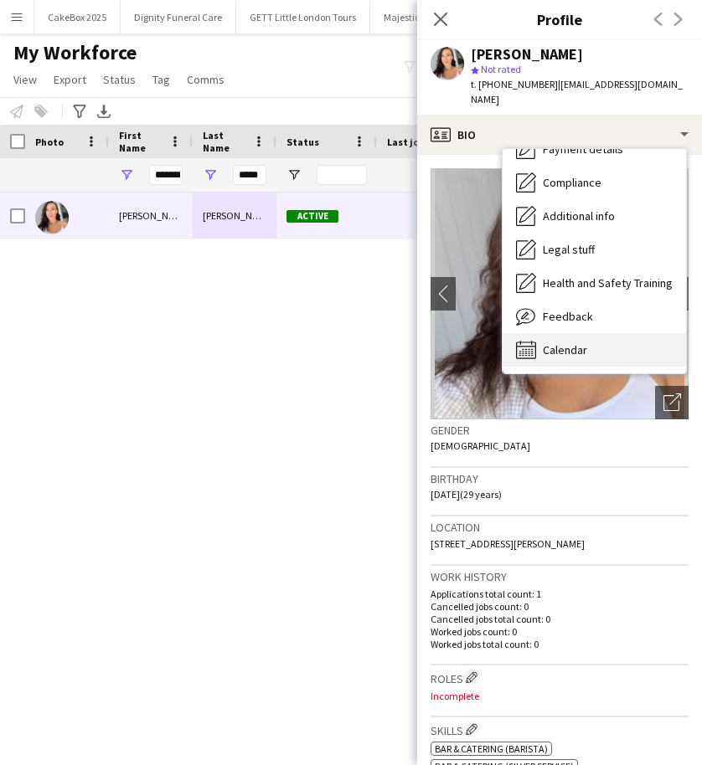
click at [559, 343] on span "Calendar" at bounding box center [565, 350] width 44 height 15
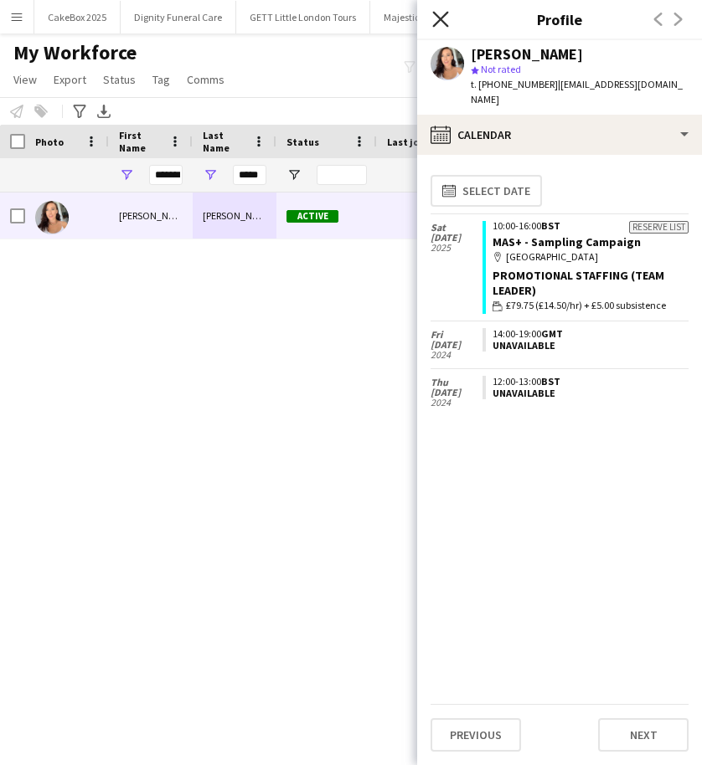
click at [443, 24] on icon "Close pop-in" at bounding box center [440, 19] width 16 height 16
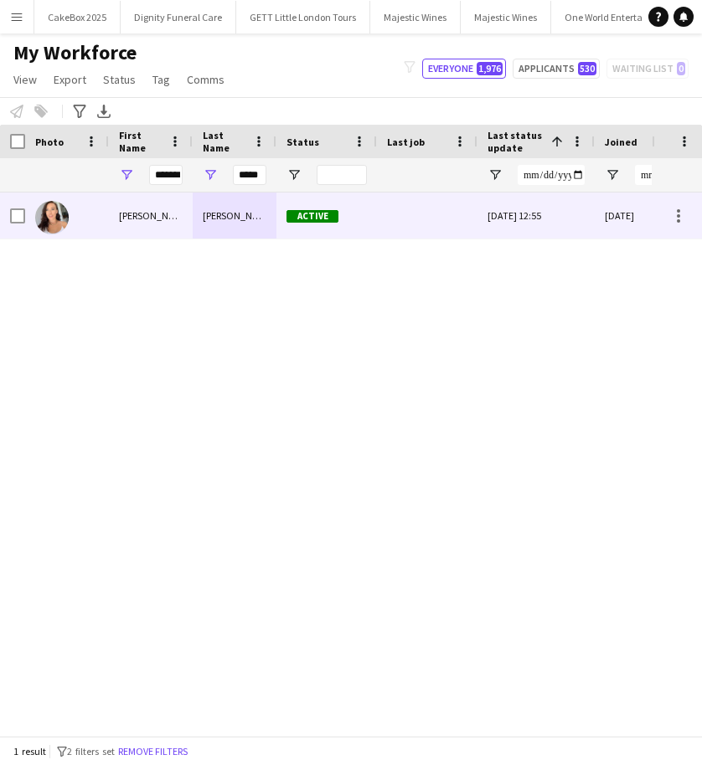
click at [358, 222] on div "Active" at bounding box center [326, 216] width 100 height 46
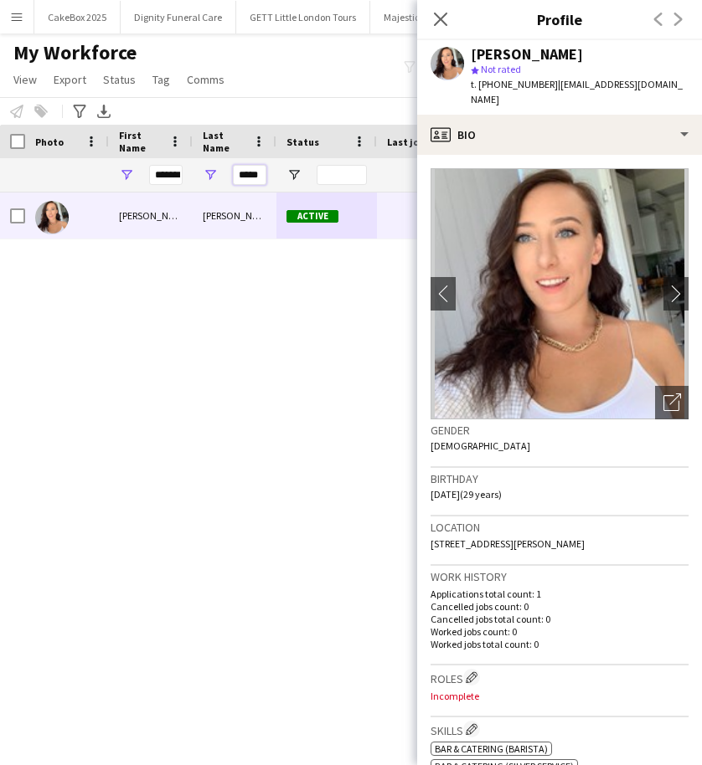
drag, startPoint x: 263, startPoint y: 178, endPoint x: 179, endPoint y: 191, distance: 84.7
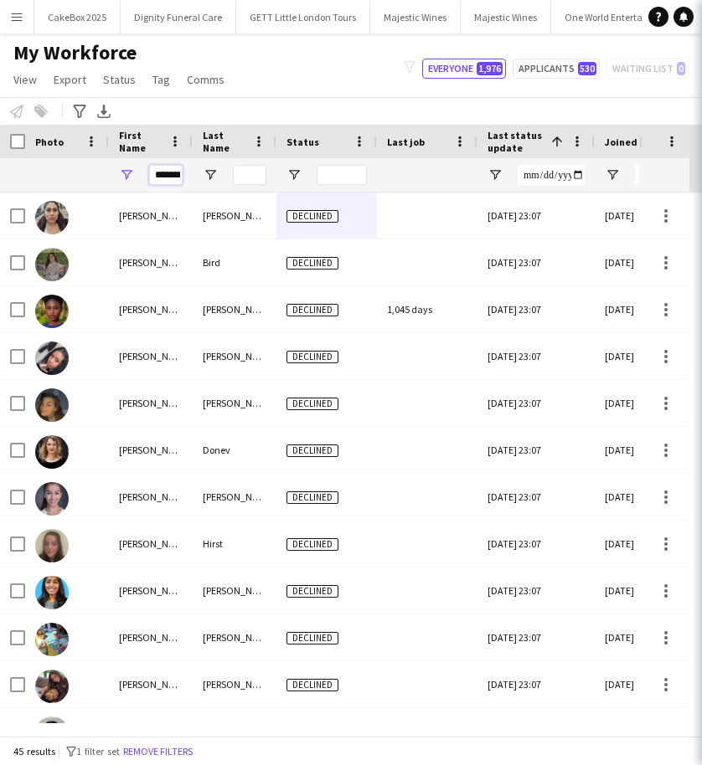
click at [159, 177] on input "*******" at bounding box center [165, 175] width 33 height 20
drag, startPoint x: 153, startPoint y: 176, endPoint x: 198, endPoint y: 178, distance: 45.3
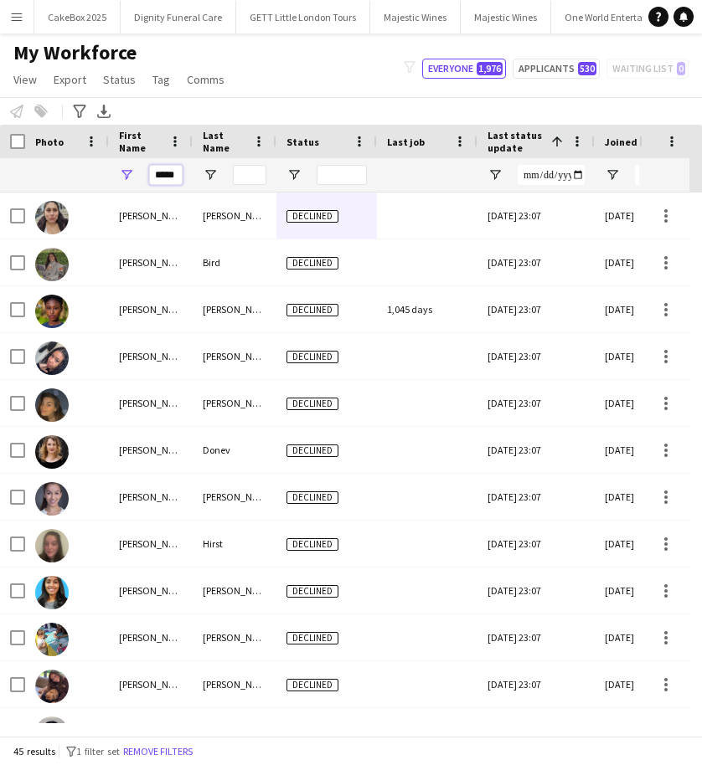
type input "*****"
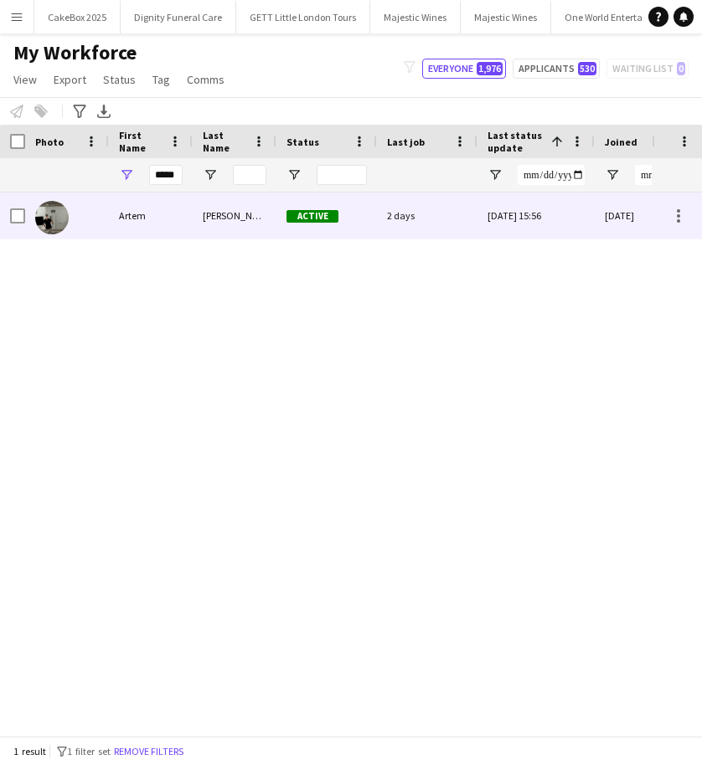
click at [157, 219] on div "Artem" at bounding box center [151, 216] width 84 height 46
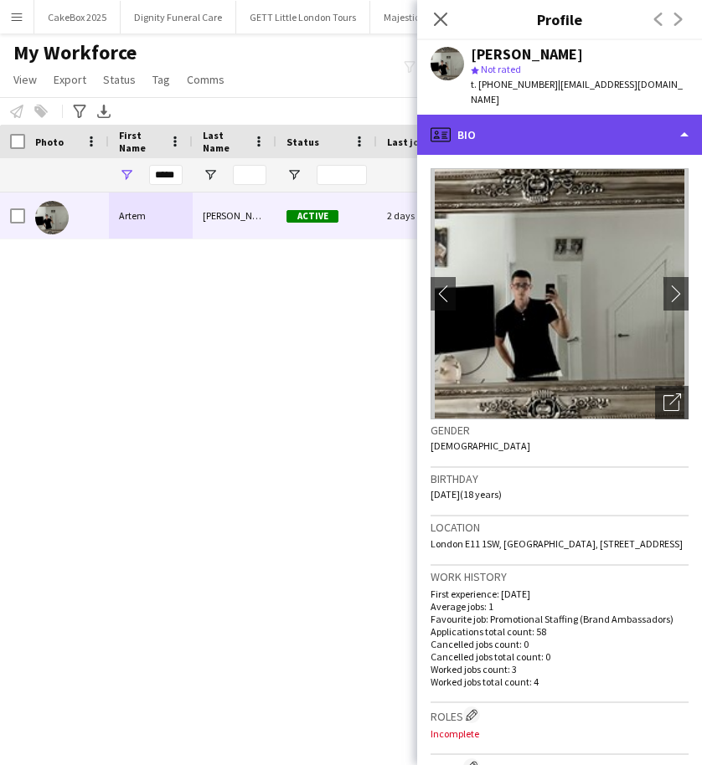
click at [605, 115] on div "profile Bio" at bounding box center [559, 135] width 285 height 40
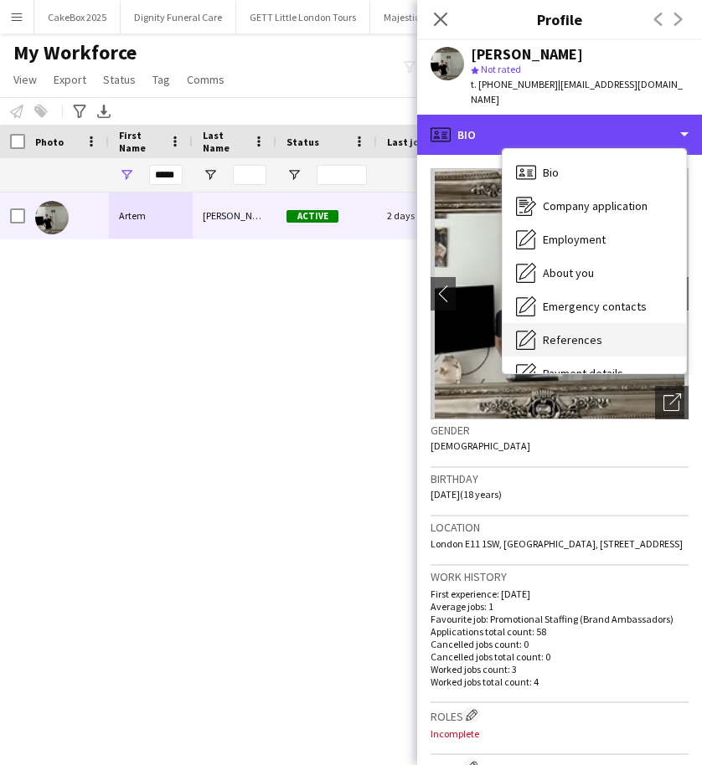
scroll to position [224, 0]
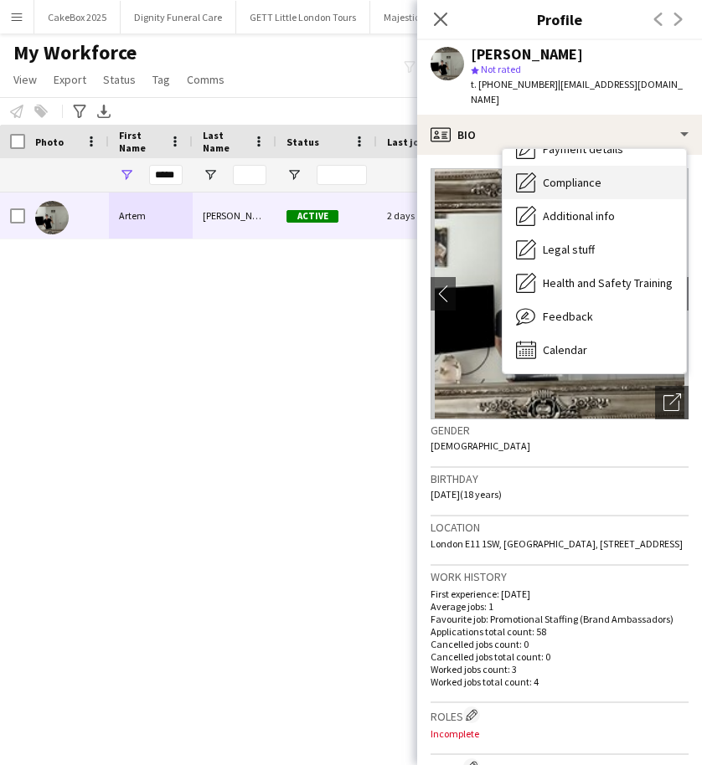
click at [562, 175] on span "Compliance" at bounding box center [572, 182] width 59 height 15
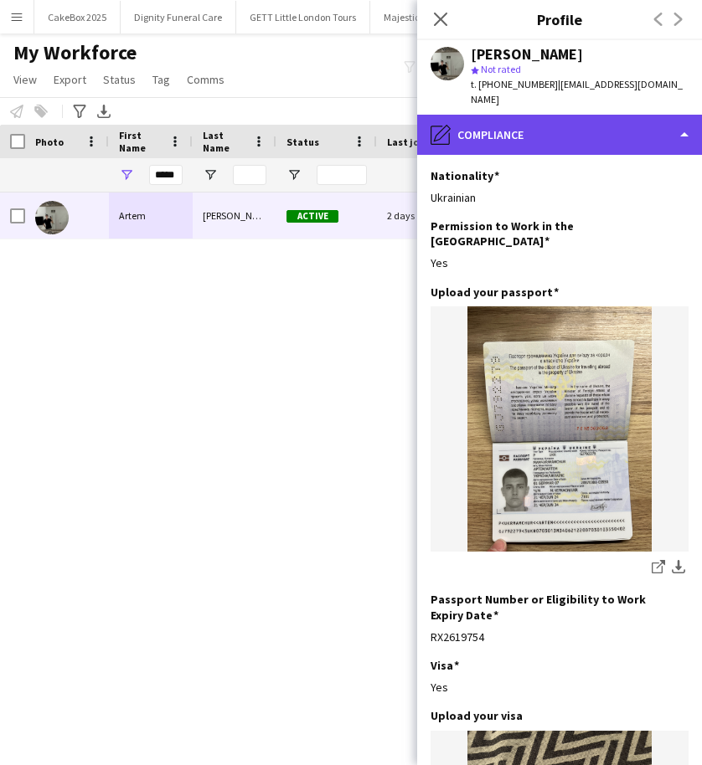
click at [577, 119] on div "pencil4 Compliance" at bounding box center [559, 135] width 285 height 40
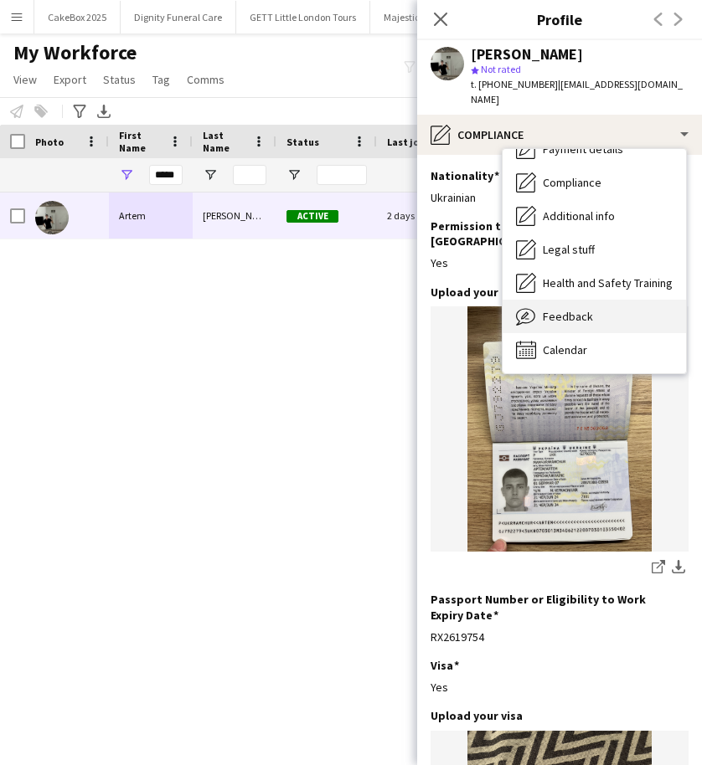
click at [557, 309] on span "Feedback" at bounding box center [568, 316] width 50 height 15
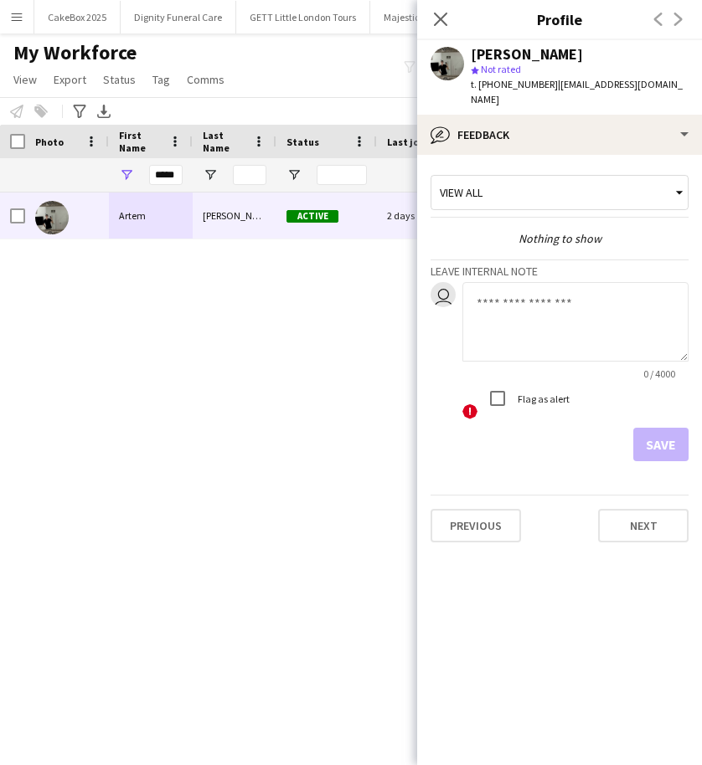
click at [499, 288] on textarea at bounding box center [575, 322] width 226 height 80
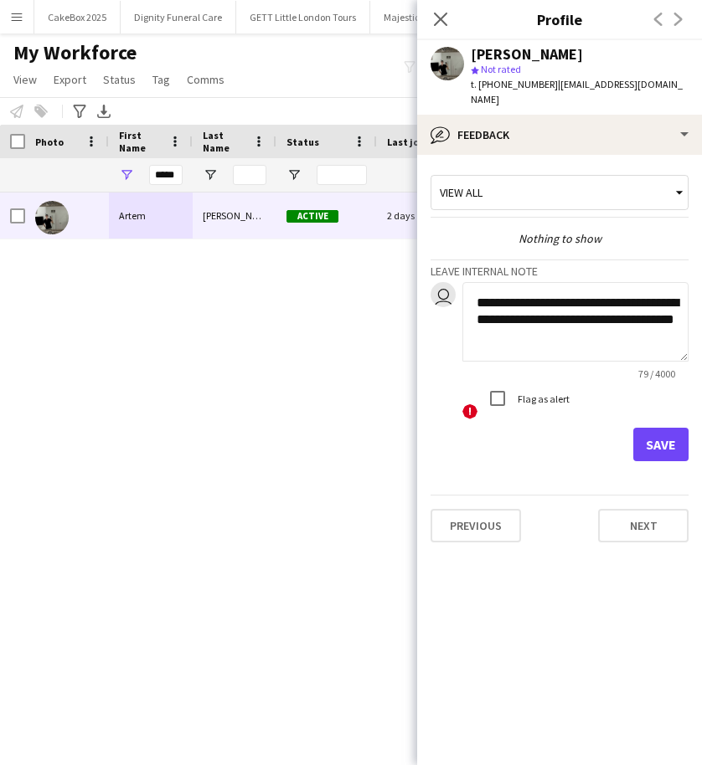
type textarea "**********"
click at [669, 428] on button "Save" at bounding box center [660, 444] width 55 height 33
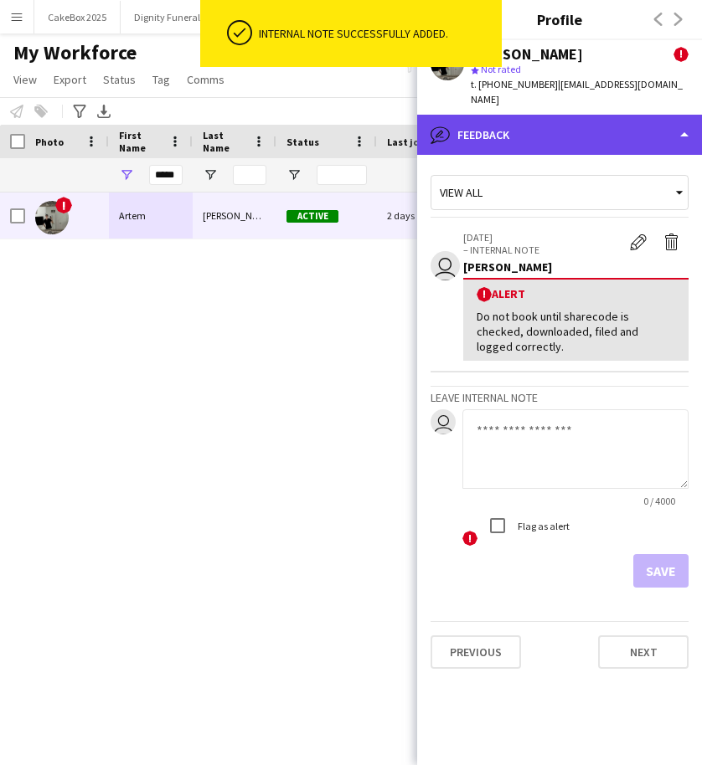
click at [574, 117] on div "bubble-pencil Feedback" at bounding box center [559, 135] width 285 height 40
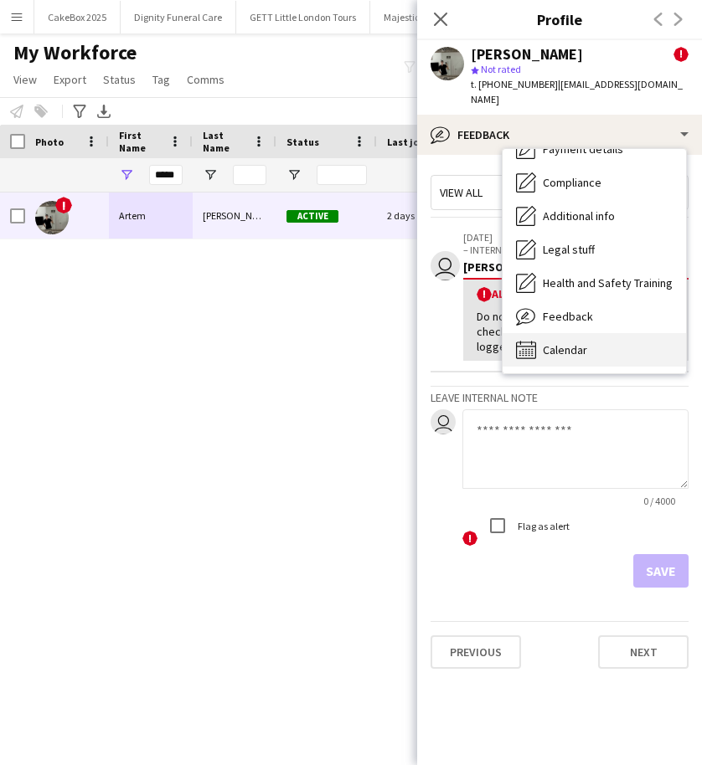
click at [561, 343] on div "Calendar Calendar" at bounding box center [593, 349] width 183 height 33
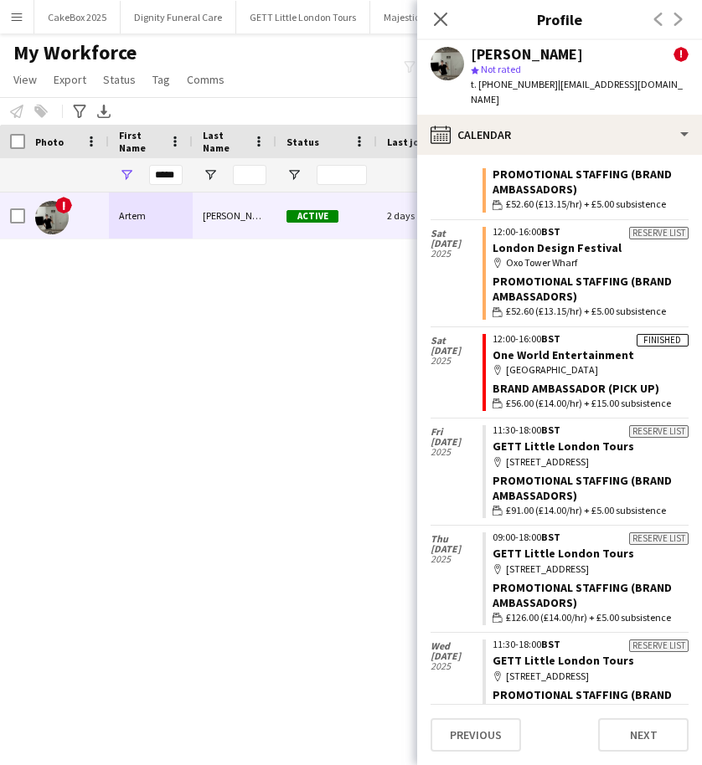
scroll to position [0, 0]
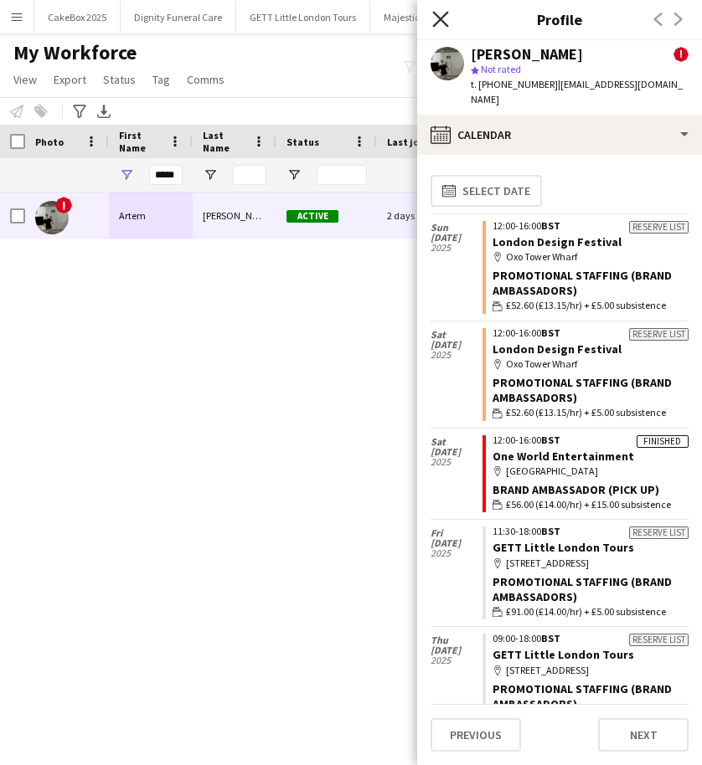
click at [442, 20] on icon at bounding box center [440, 19] width 16 height 16
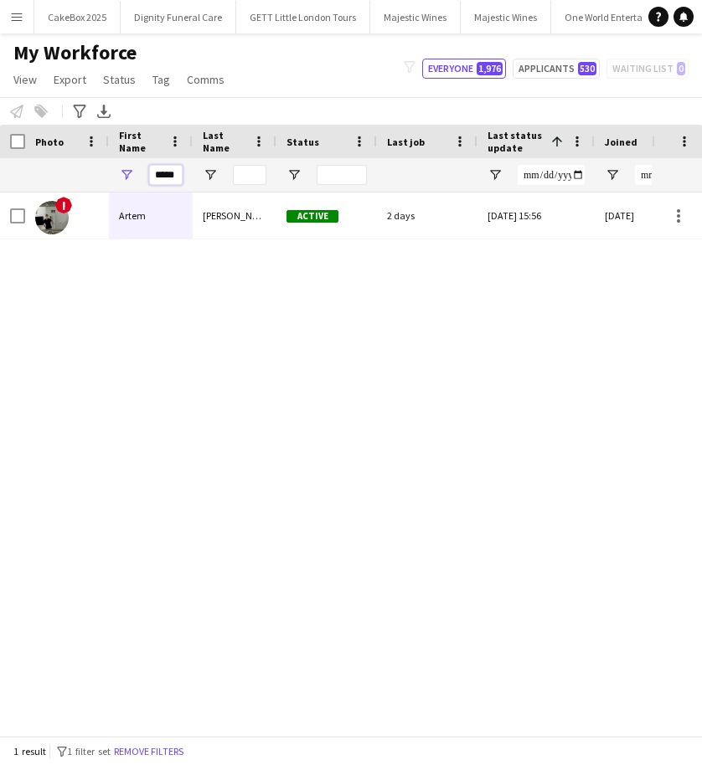
drag, startPoint x: 154, startPoint y: 173, endPoint x: 231, endPoint y: 178, distance: 77.2
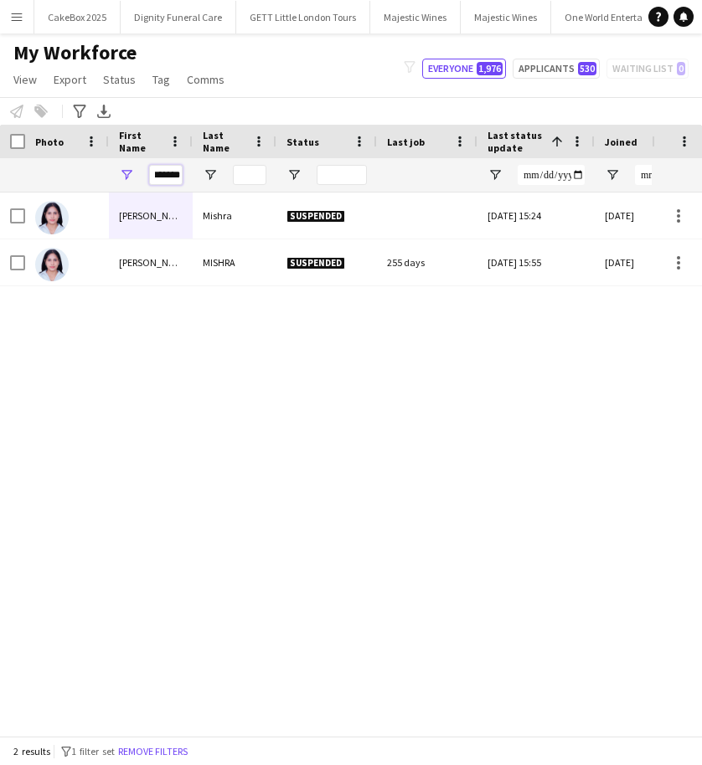
type input "*******"
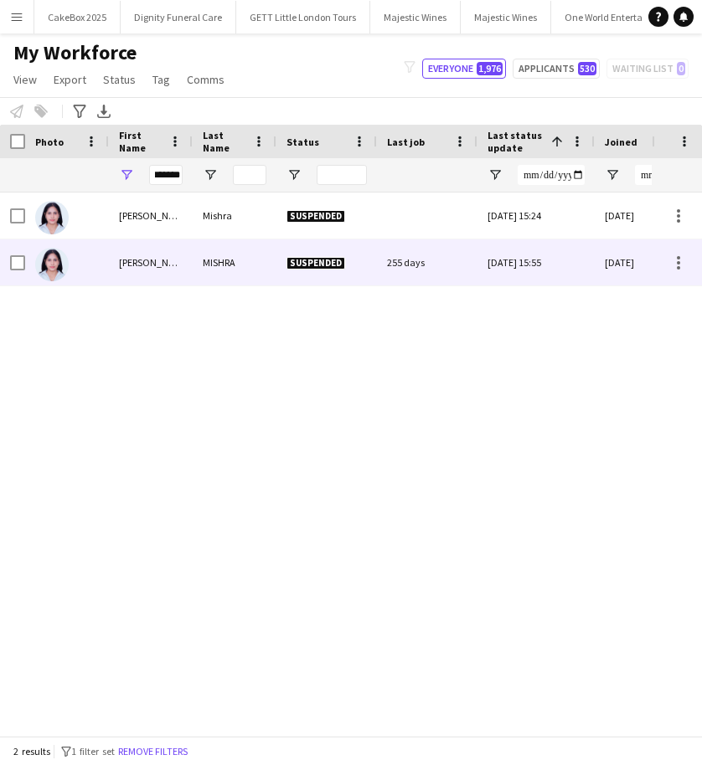
click at [196, 256] on div "MISHRA" at bounding box center [235, 263] width 84 height 46
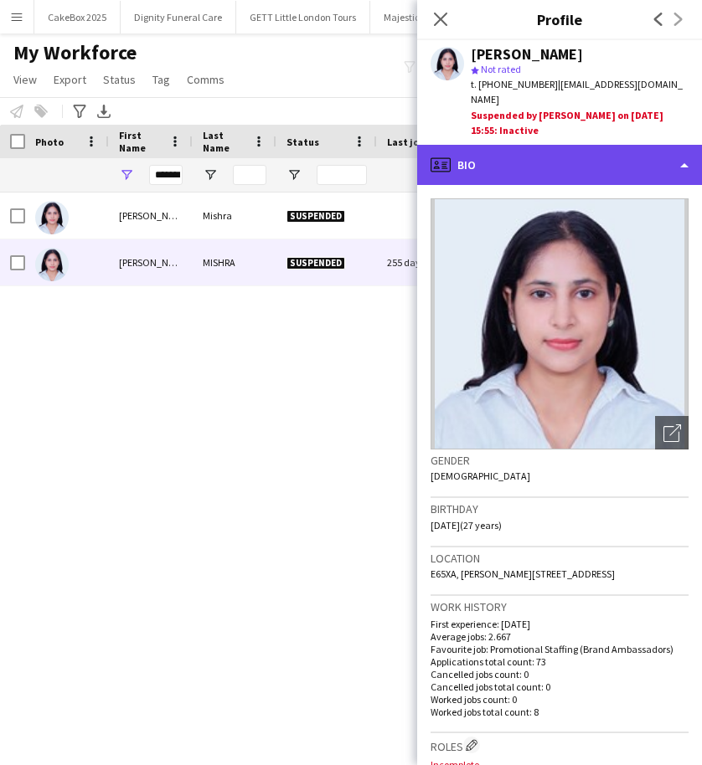
click at [616, 156] on div "profile Bio" at bounding box center [559, 165] width 285 height 40
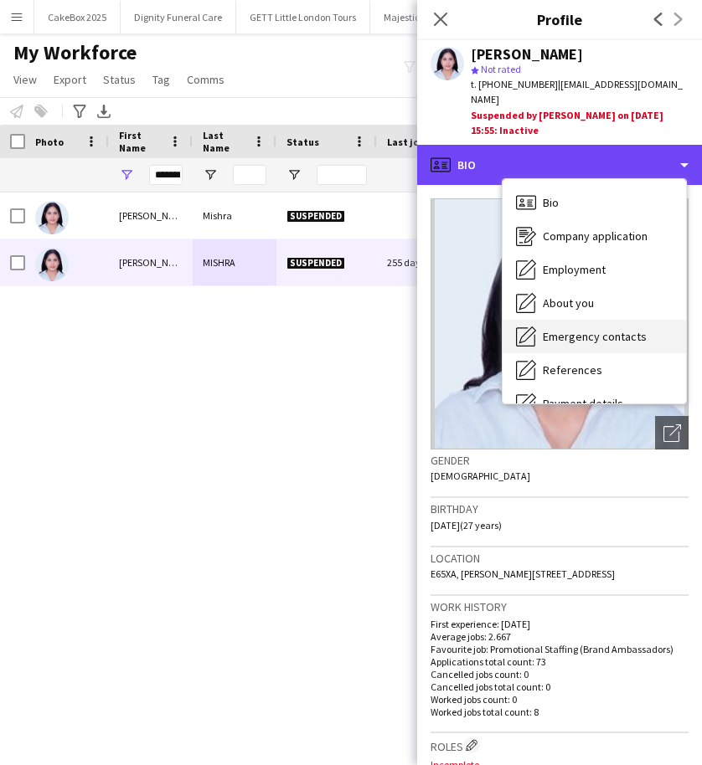
scroll to position [224, 0]
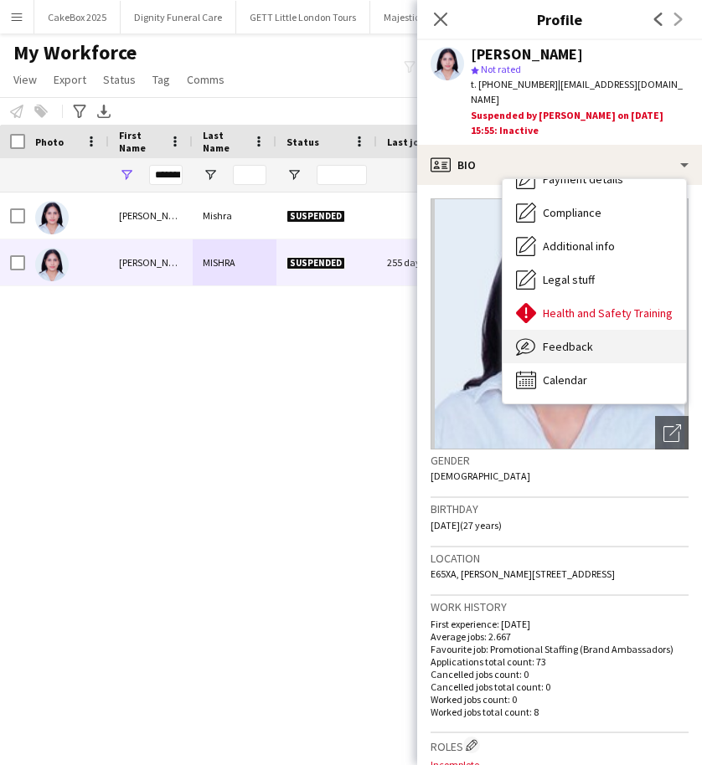
click at [547, 339] on span "Feedback" at bounding box center [568, 346] width 50 height 15
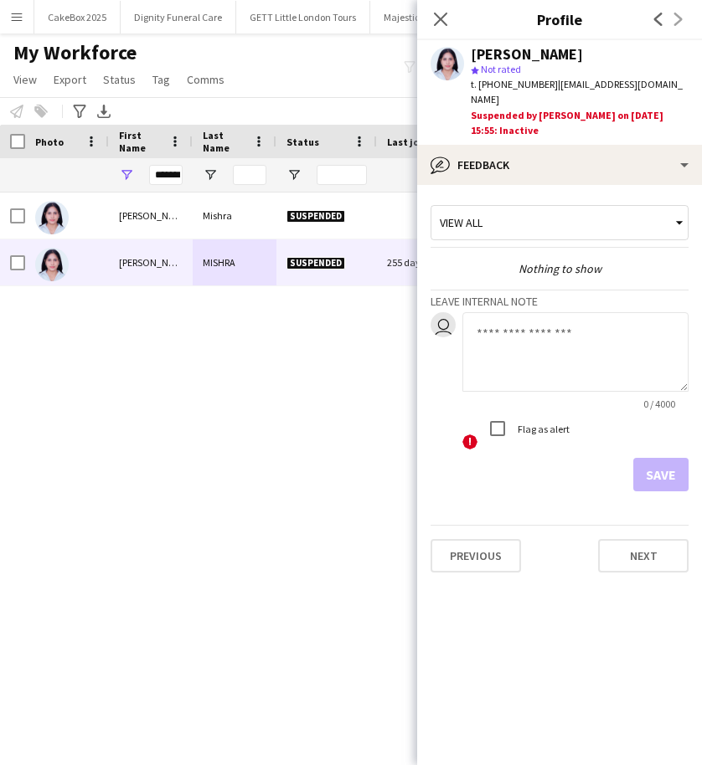
click at [505, 322] on textarea at bounding box center [575, 352] width 226 height 80
type textarea "**********"
click at [660, 461] on button "Save" at bounding box center [660, 474] width 55 height 33
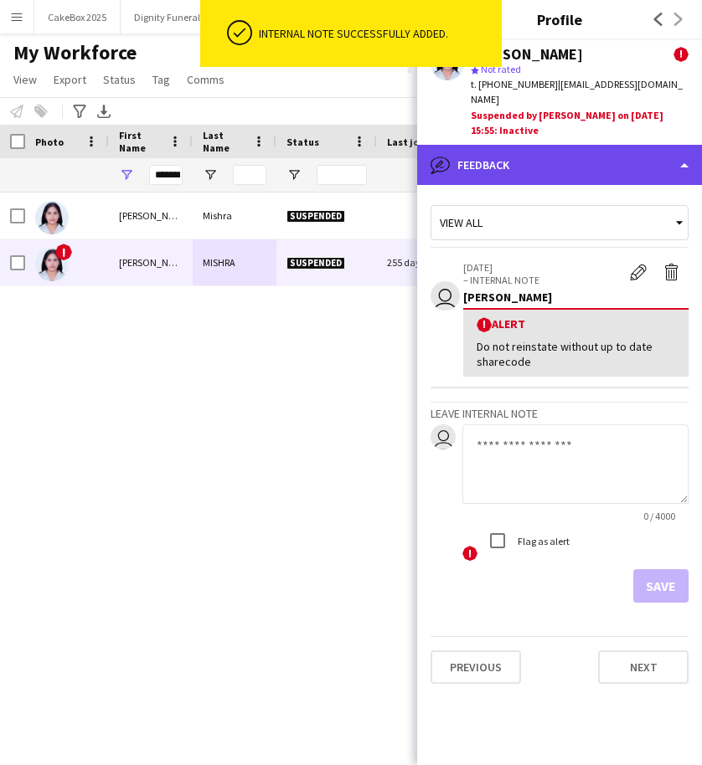
click at [590, 146] on div "bubble-pencil Feedback" at bounding box center [559, 165] width 285 height 40
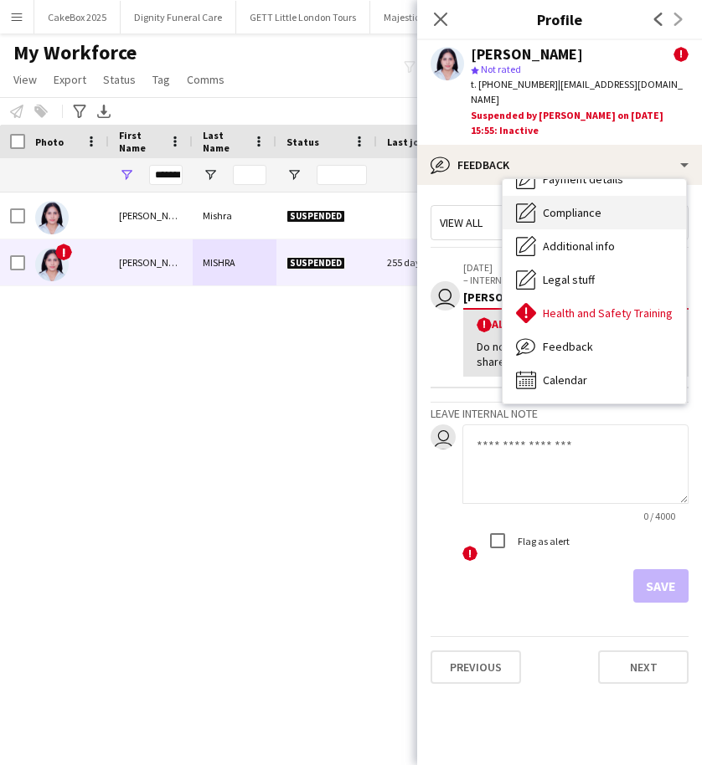
click at [571, 205] on span "Compliance" at bounding box center [572, 212] width 59 height 15
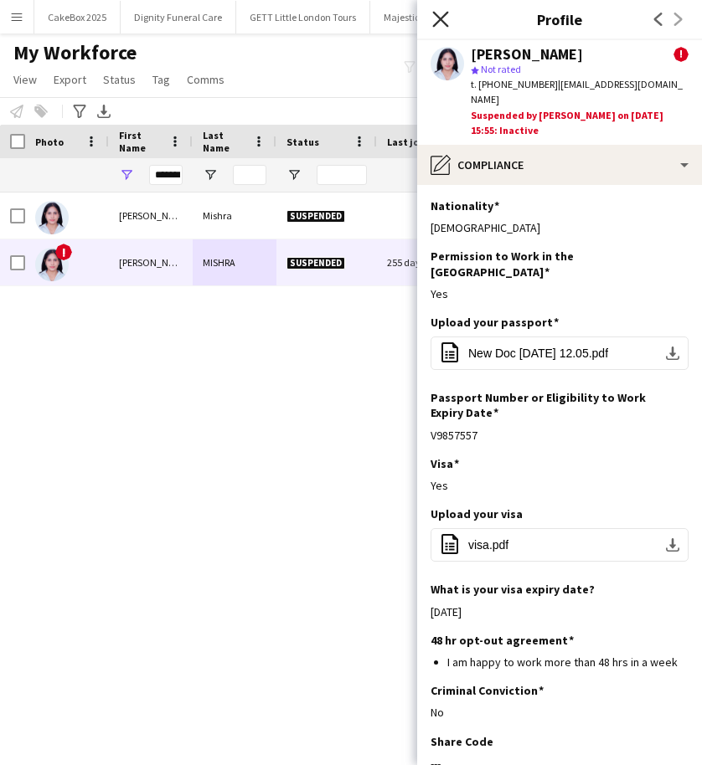
click at [444, 17] on icon at bounding box center [440, 19] width 16 height 16
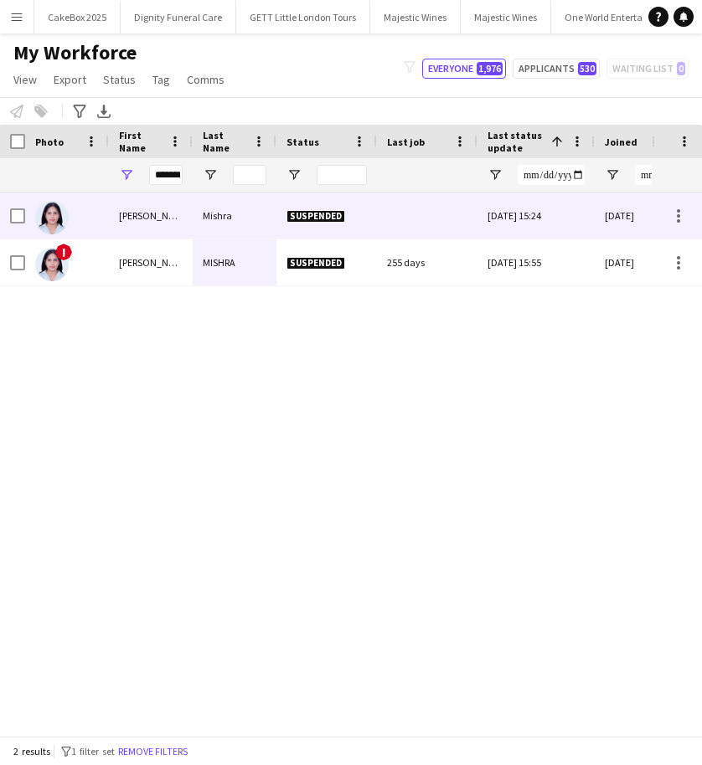
click at [201, 217] on div "Mishra" at bounding box center [235, 216] width 84 height 46
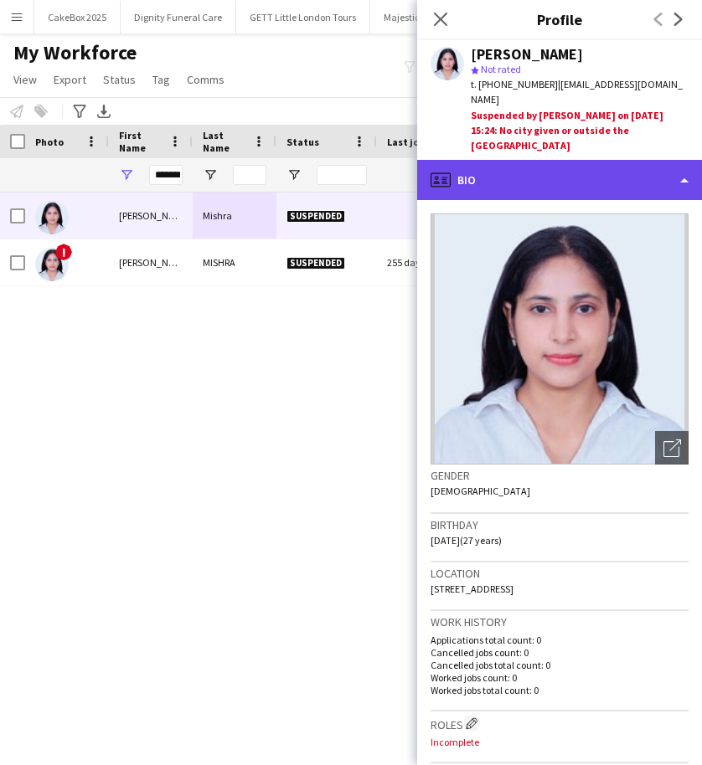
click at [500, 160] on div "profile Bio" at bounding box center [559, 180] width 285 height 40
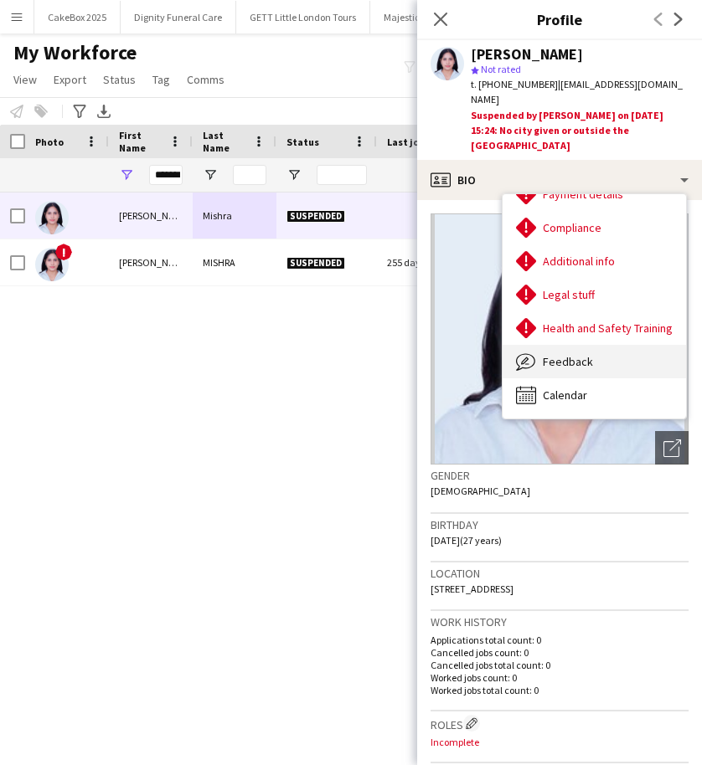
click at [570, 354] on span "Feedback" at bounding box center [568, 361] width 50 height 15
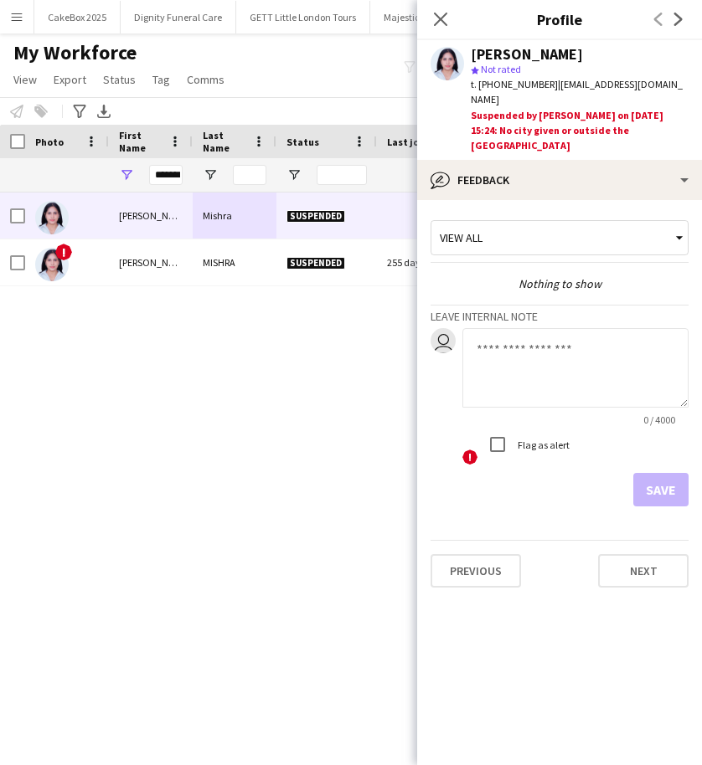
click at [518, 328] on textarea at bounding box center [575, 368] width 226 height 80
type textarea "**********"
click at [659, 473] on button "Save" at bounding box center [660, 489] width 55 height 33
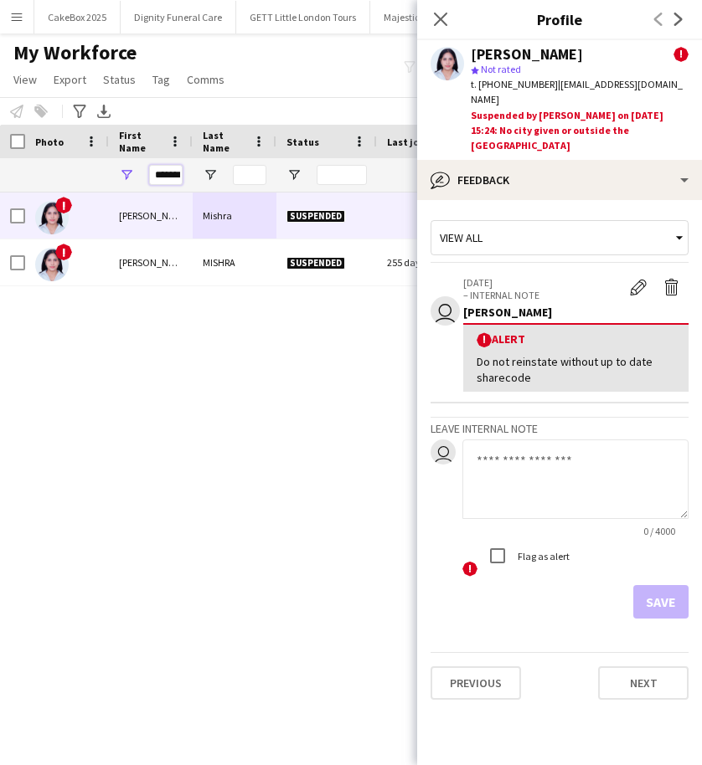
drag, startPoint x: 151, startPoint y: 176, endPoint x: 251, endPoint y: 180, distance: 100.6
type input "*******"
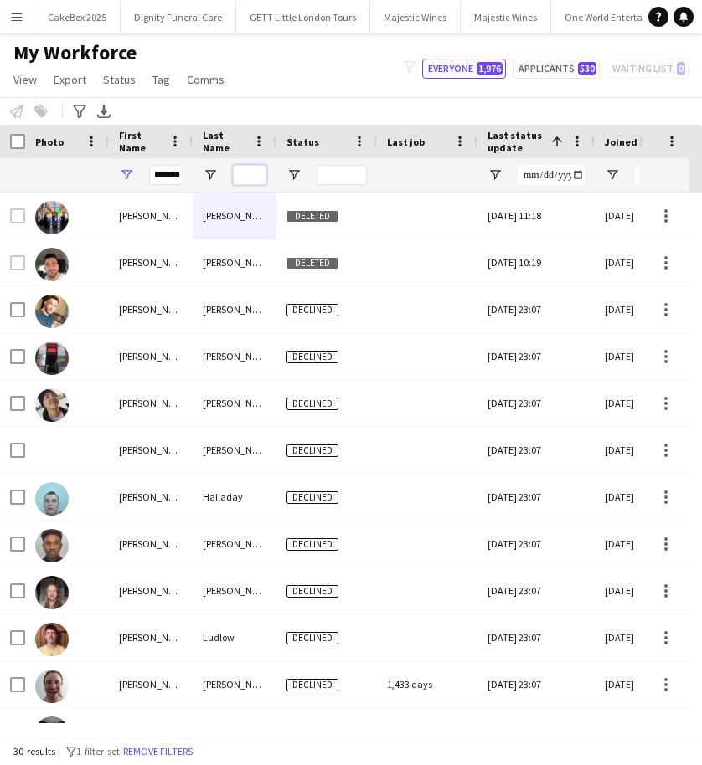
click at [248, 175] on input "Last Name Filter Input" at bounding box center [249, 175] width 33 height 20
type input "*******"
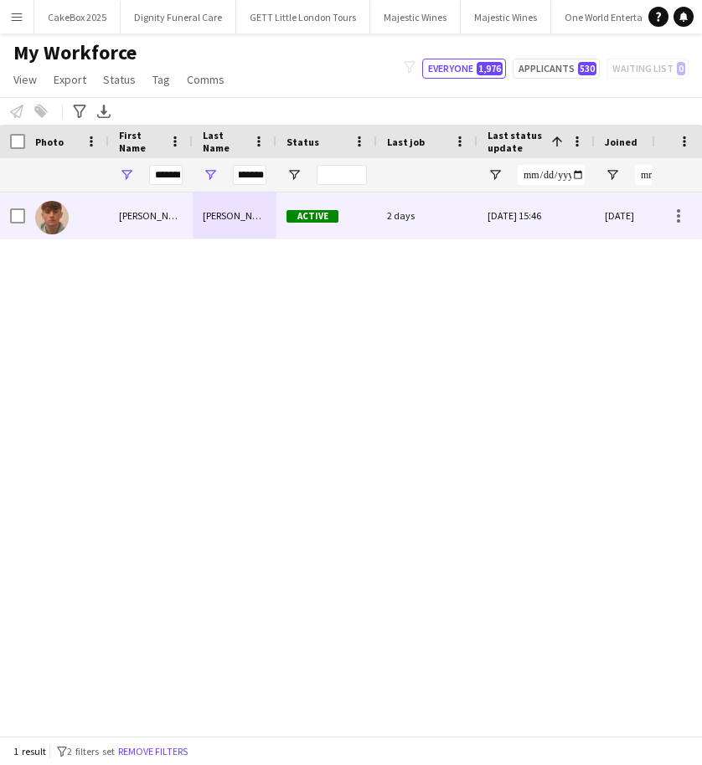
click at [236, 229] on div "Hopwood" at bounding box center [235, 216] width 84 height 46
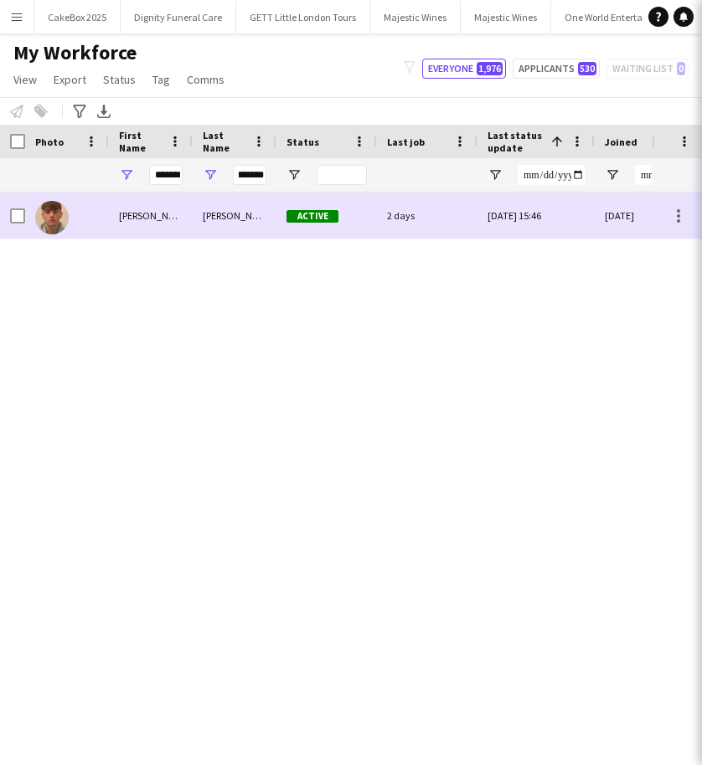
scroll to position [0, 0]
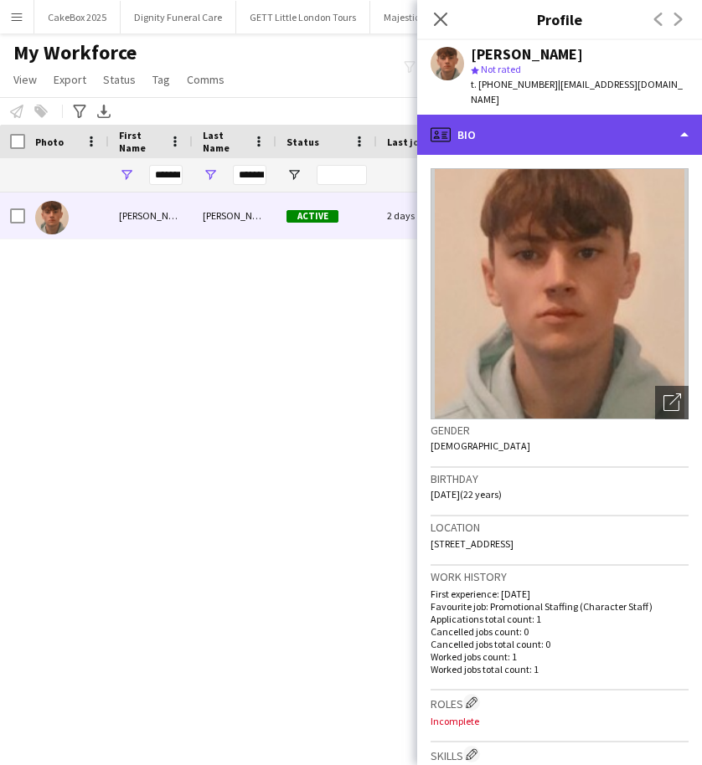
click at [614, 125] on div "profile Bio" at bounding box center [559, 135] width 285 height 40
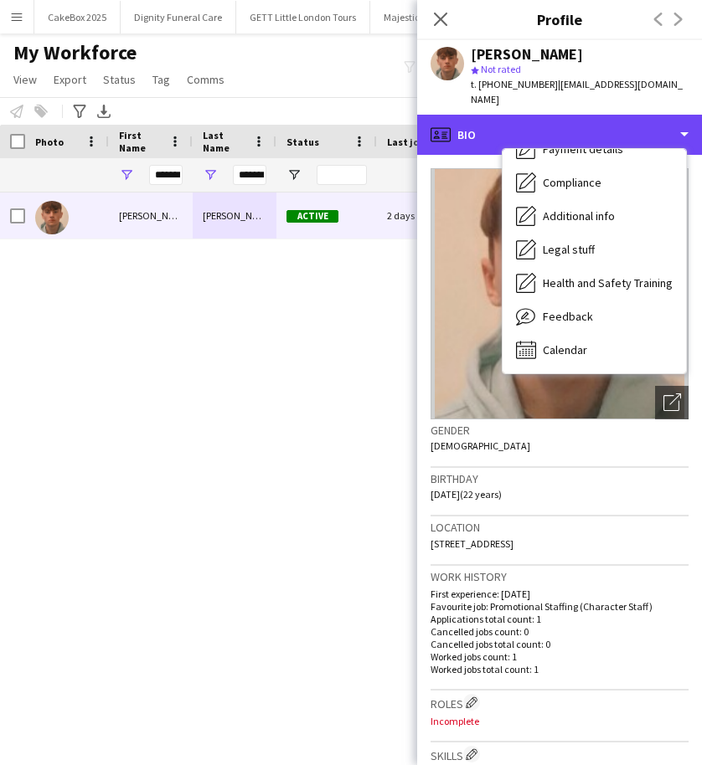
scroll to position [220, 0]
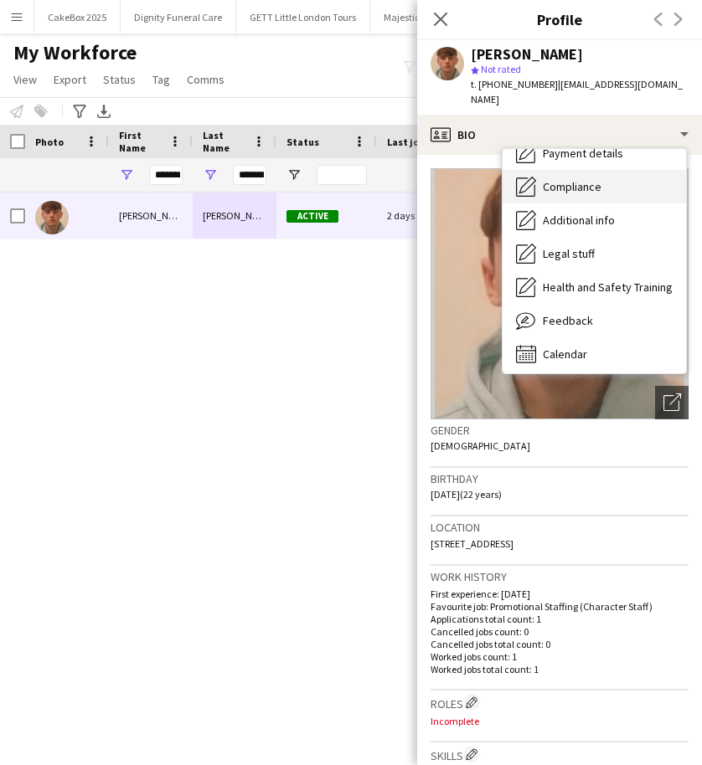
click at [554, 179] on span "Compliance" at bounding box center [572, 186] width 59 height 15
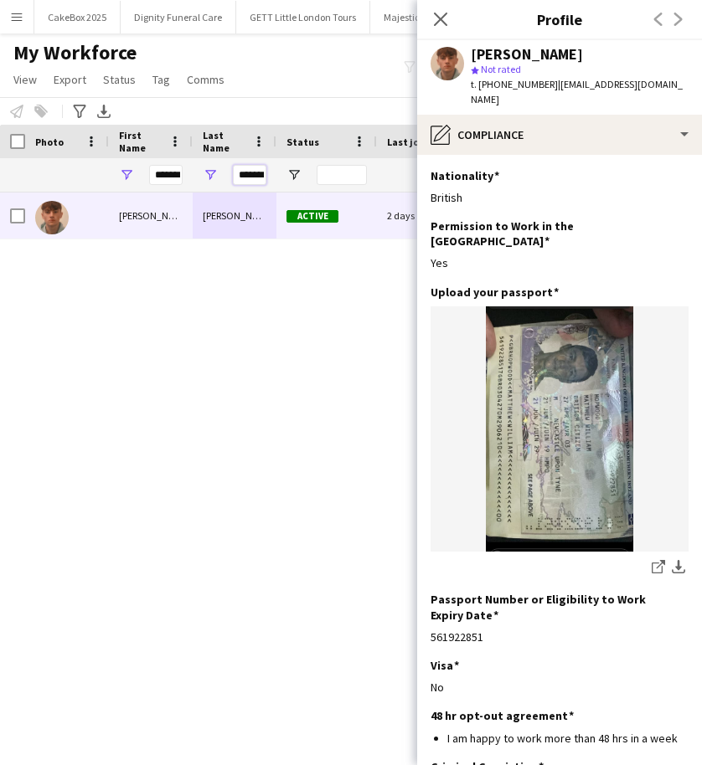
scroll to position [0, 16]
drag, startPoint x: 238, startPoint y: 174, endPoint x: 349, endPoint y: 174, distance: 111.4
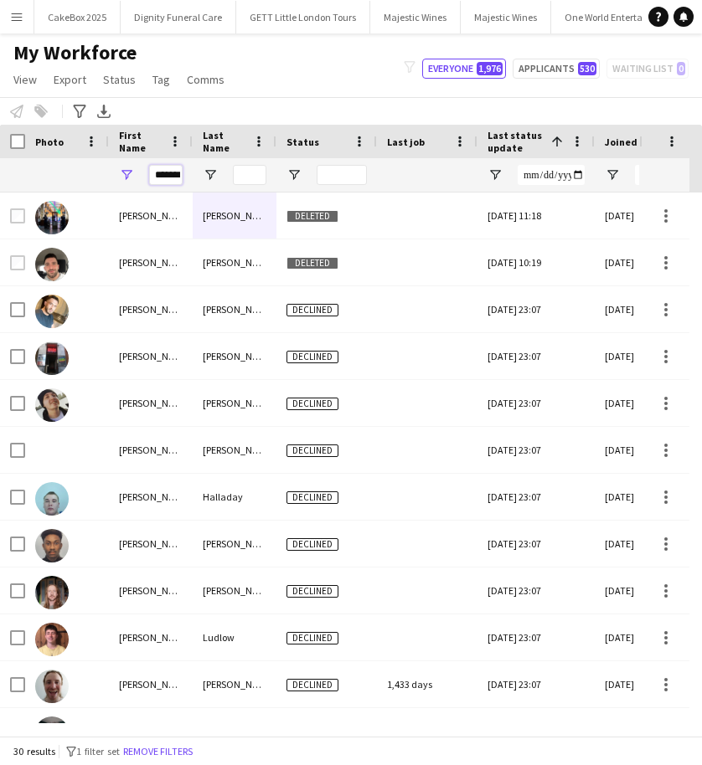
scroll to position [0, 12]
drag, startPoint x: 153, startPoint y: 176, endPoint x: 242, endPoint y: 178, distance: 88.8
type input "*****"
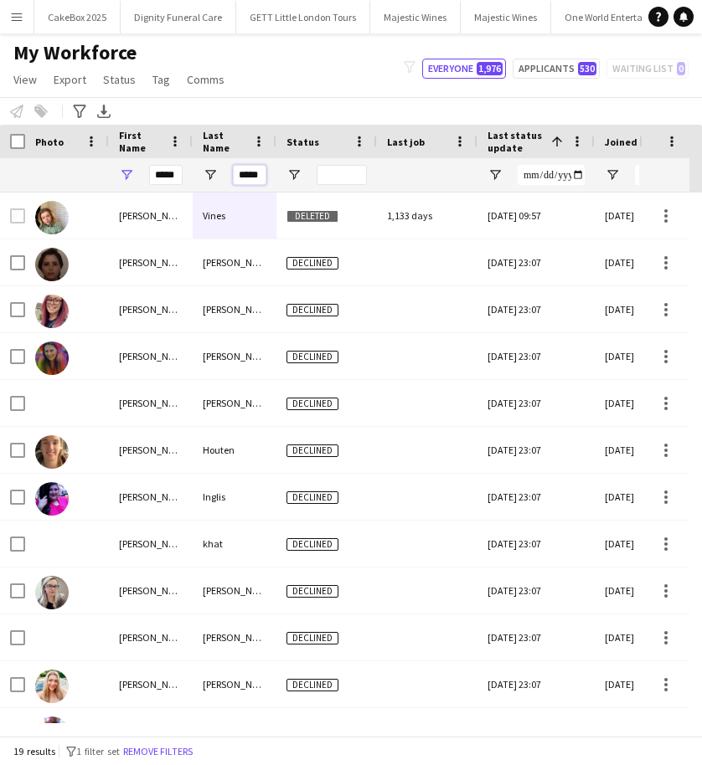
scroll to position [0, 2]
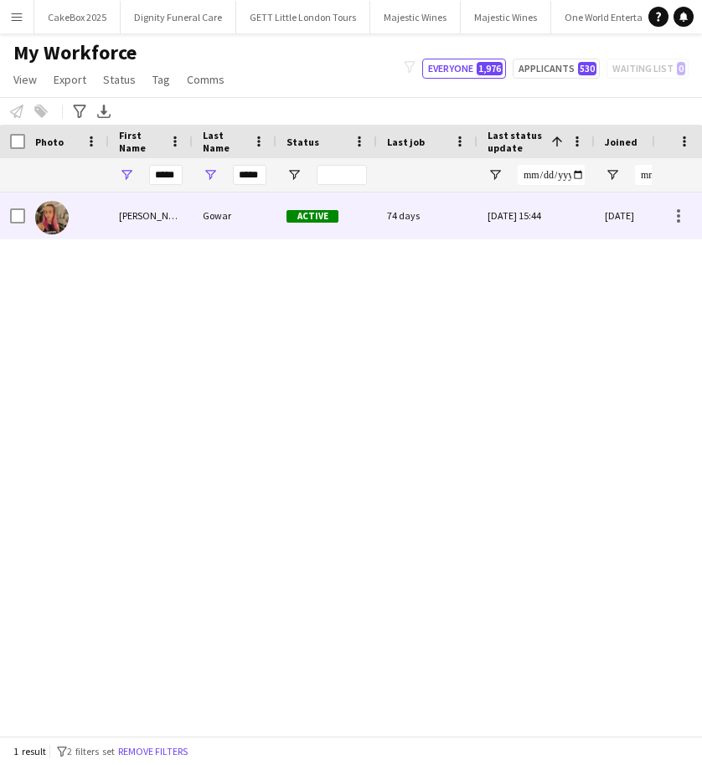
click at [226, 227] on div "Gowar" at bounding box center [235, 216] width 84 height 46
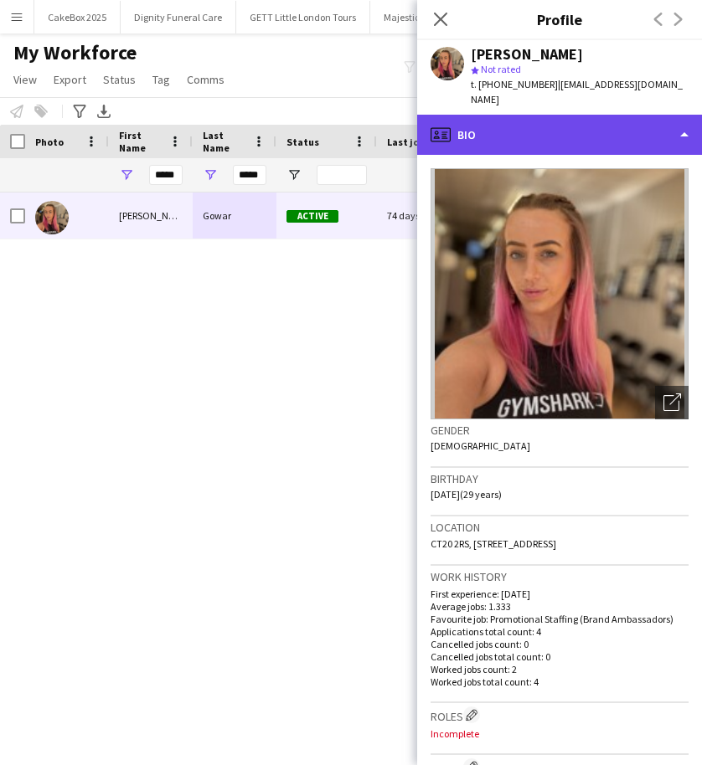
click at [541, 120] on div "profile Bio" at bounding box center [559, 135] width 285 height 40
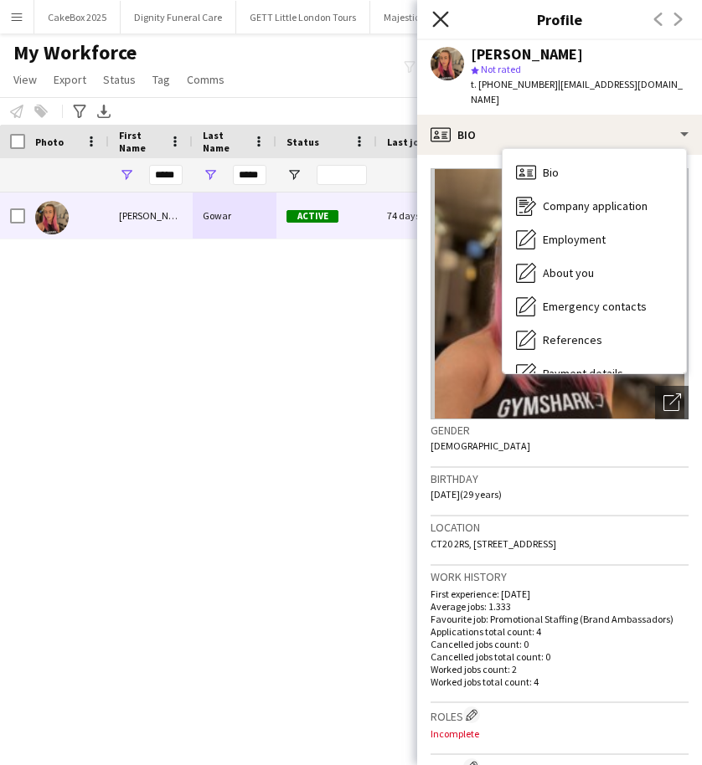
click at [439, 17] on icon at bounding box center [440, 19] width 16 height 16
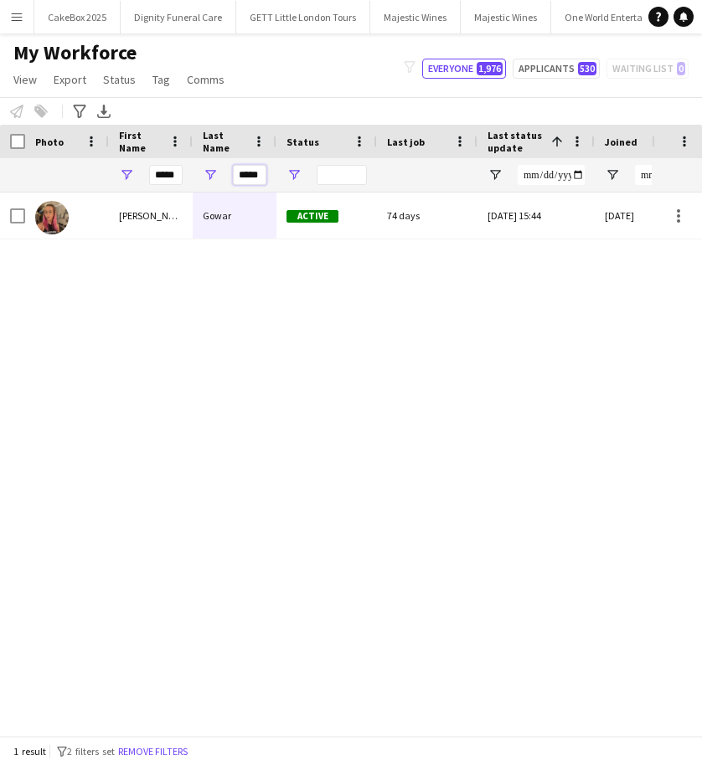
scroll to position [0, 3]
drag, startPoint x: 238, startPoint y: 173, endPoint x: 309, endPoint y: 178, distance: 71.4
type input "*****"
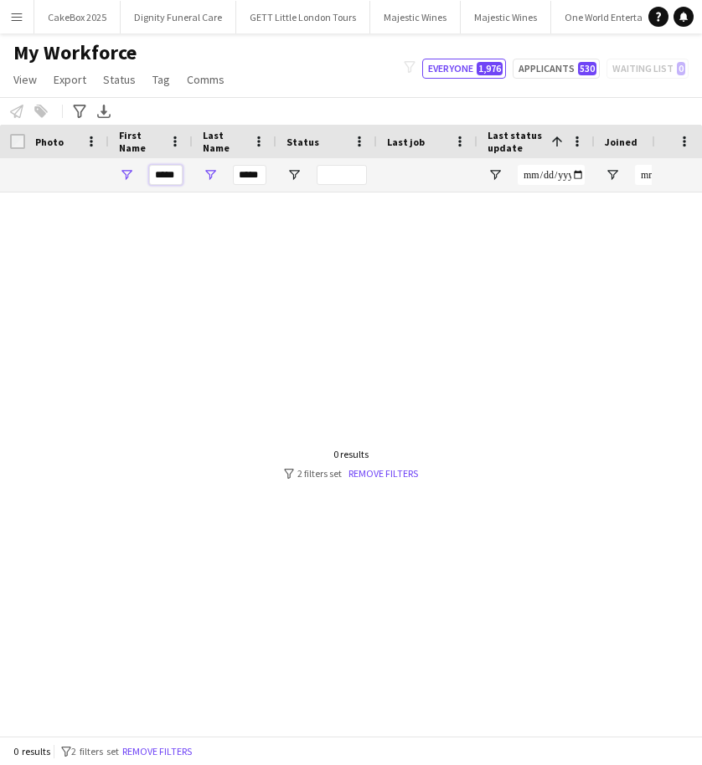
drag, startPoint x: 177, startPoint y: 177, endPoint x: 124, endPoint y: 167, distance: 53.6
click at [124, 167] on div "*****" at bounding box center [151, 174] width 84 height 33
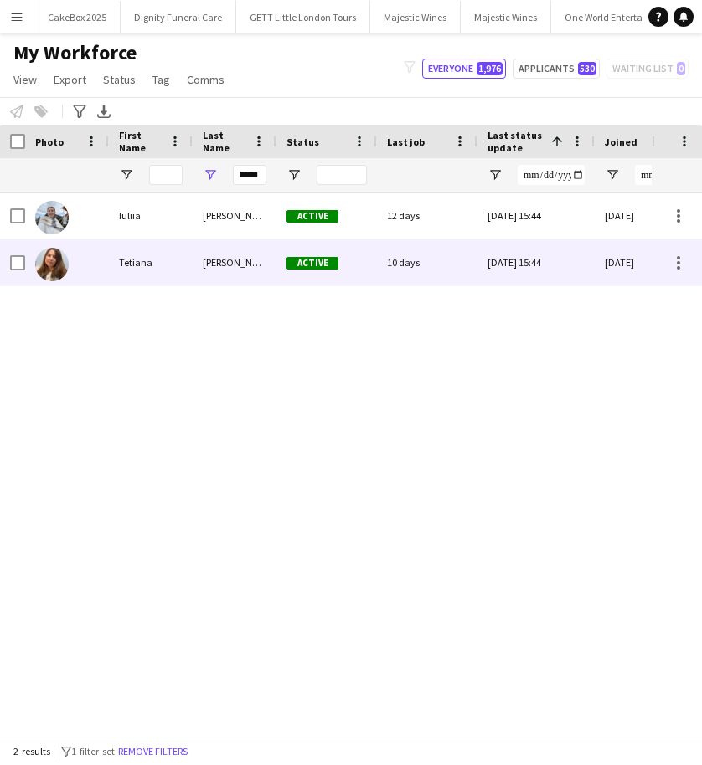
click at [198, 264] on div "Gerus" at bounding box center [235, 263] width 84 height 46
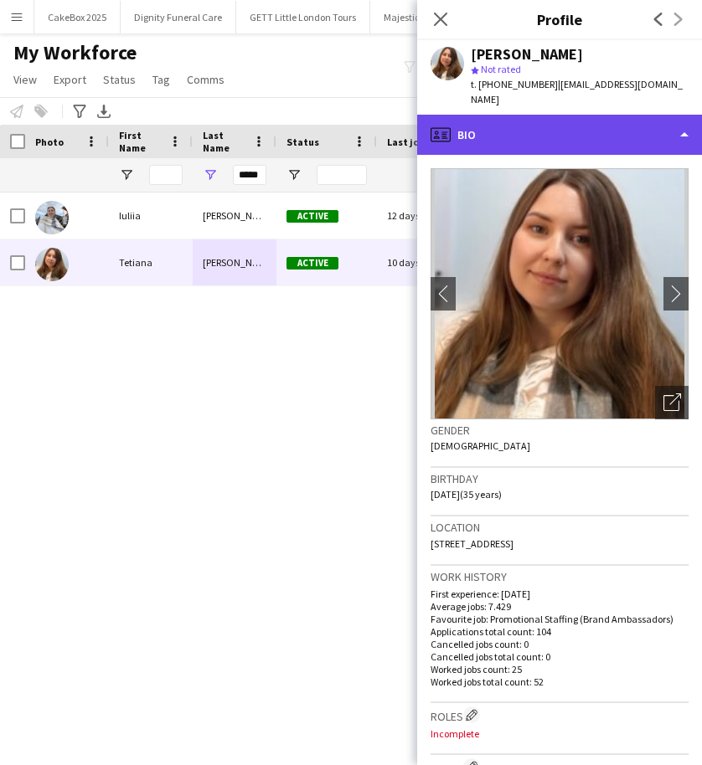
click at [537, 115] on div "profile Bio" at bounding box center [559, 135] width 285 height 40
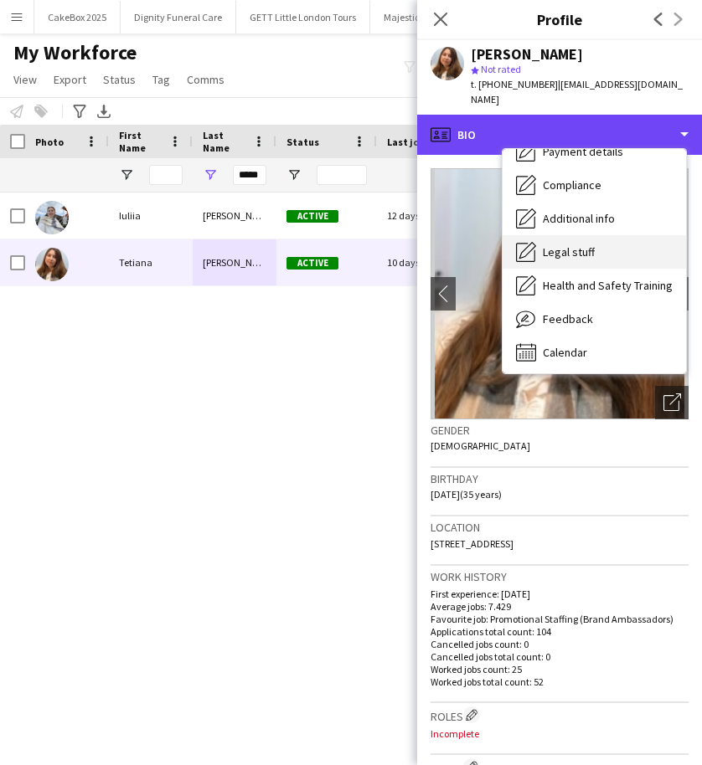
scroll to position [222, 0]
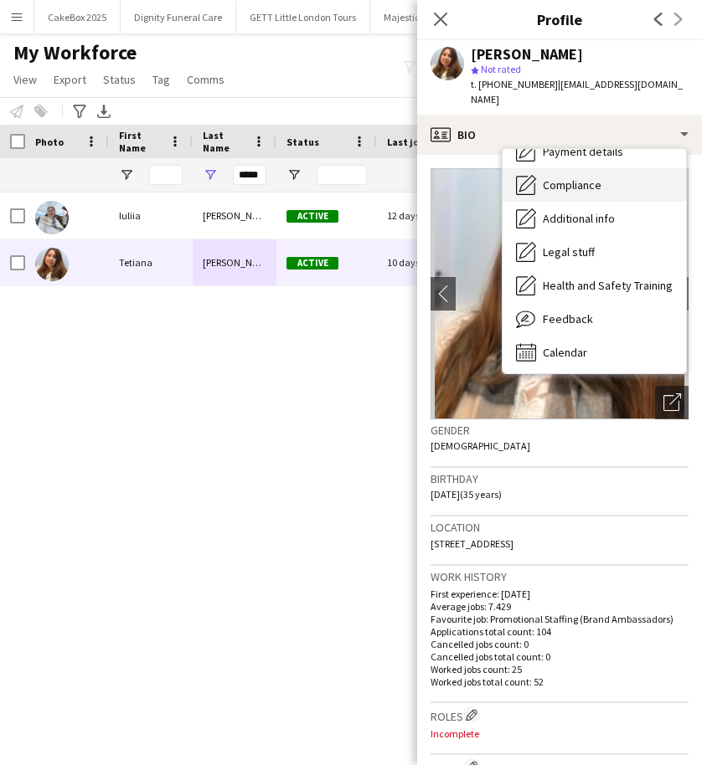
click at [560, 178] on span "Compliance" at bounding box center [572, 185] width 59 height 15
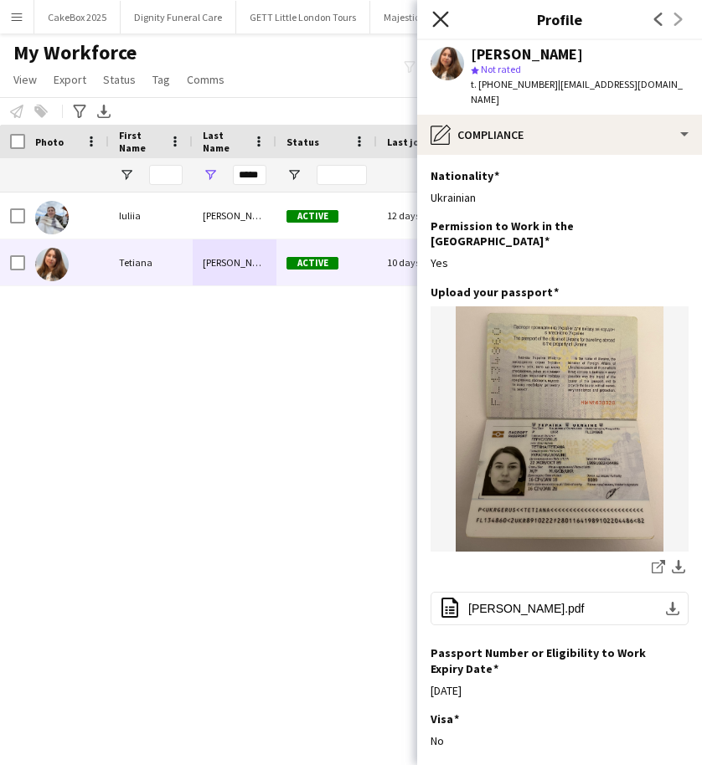
click at [442, 20] on icon at bounding box center [440, 19] width 16 height 16
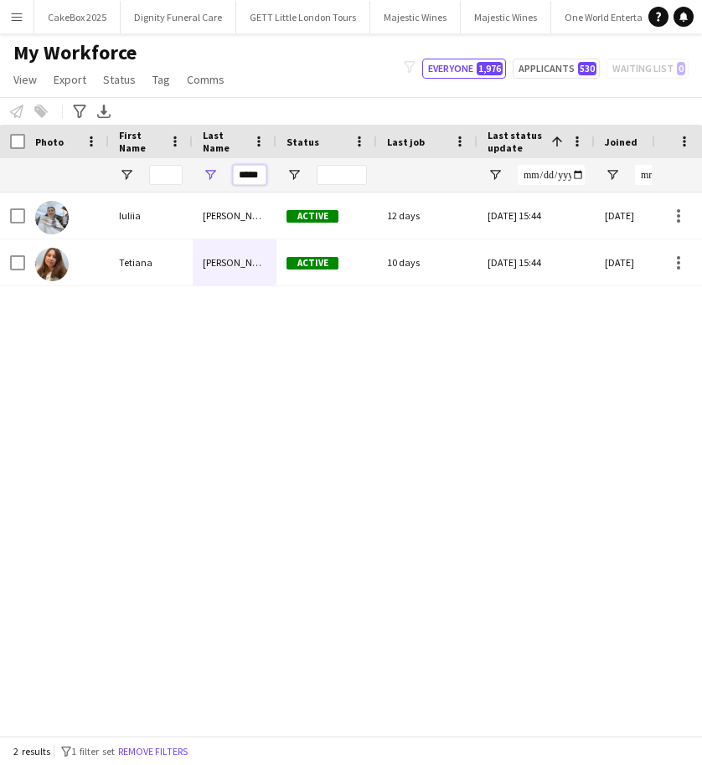
drag, startPoint x: 244, startPoint y: 172, endPoint x: 277, endPoint y: 167, distance: 33.9
type input "*"
click at [167, 178] on input "First Name Filter Input" at bounding box center [165, 175] width 33 height 20
click at [157, 174] on input "First Name Filter Input" at bounding box center [165, 175] width 33 height 20
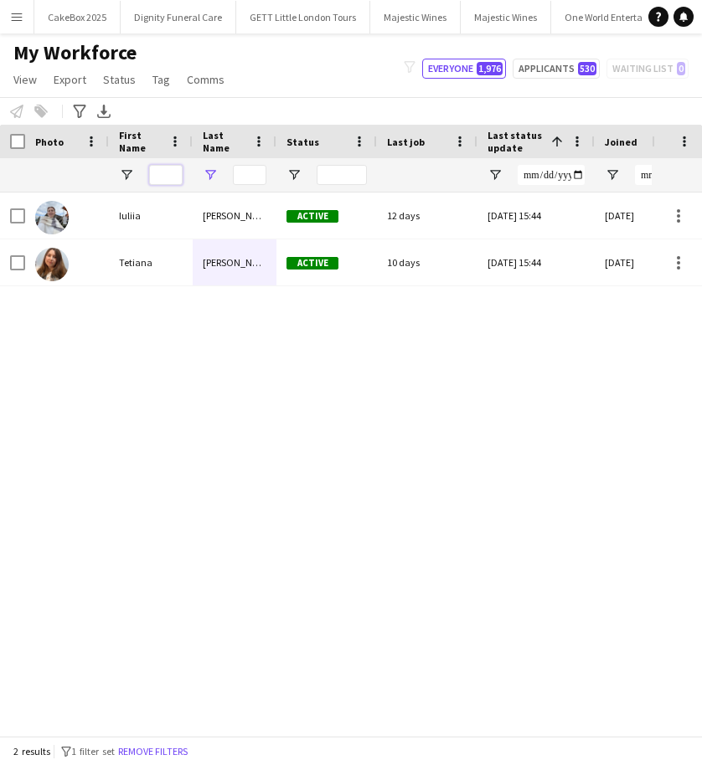
click at [157, 174] on input "First Name Filter Input" at bounding box center [165, 175] width 33 height 20
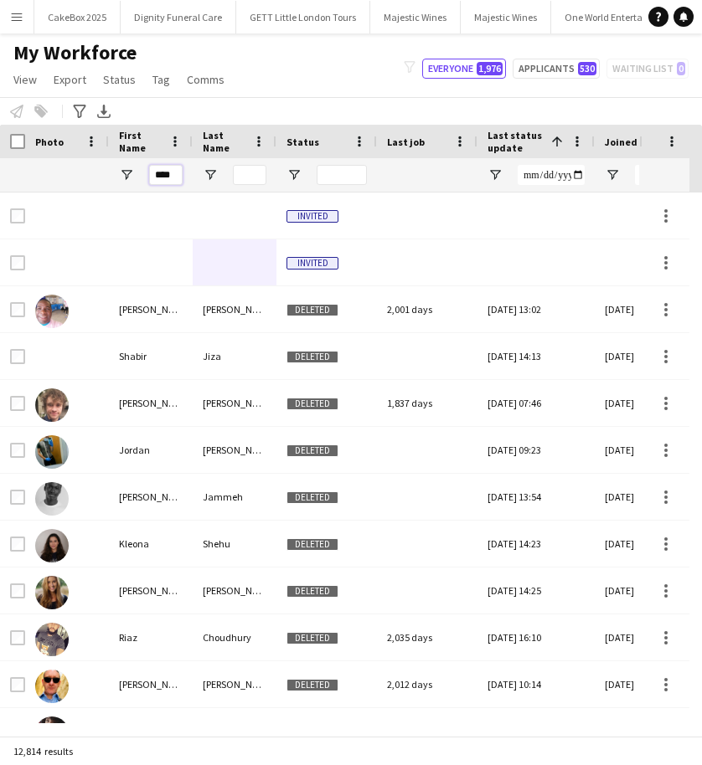
type input "****"
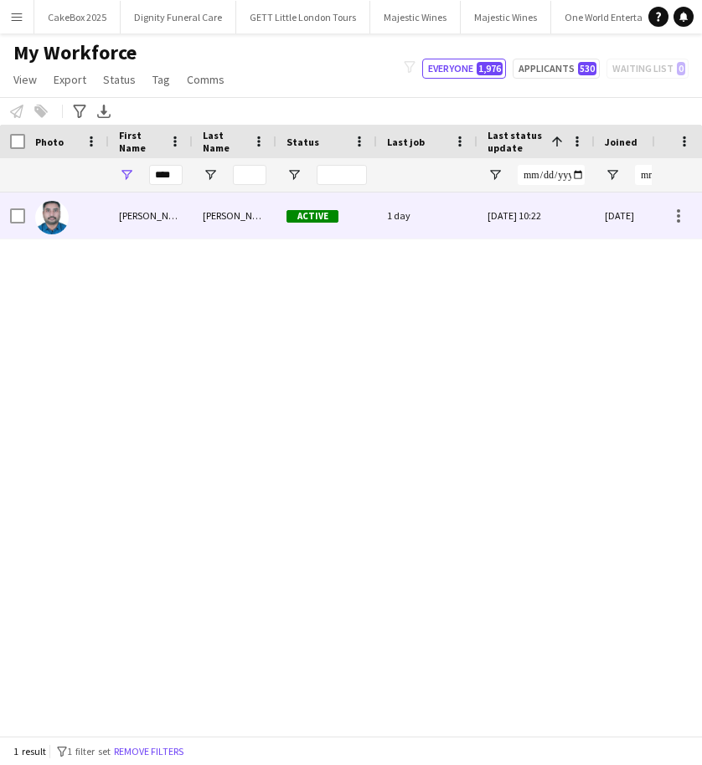
click at [157, 225] on div "VINU" at bounding box center [151, 216] width 84 height 46
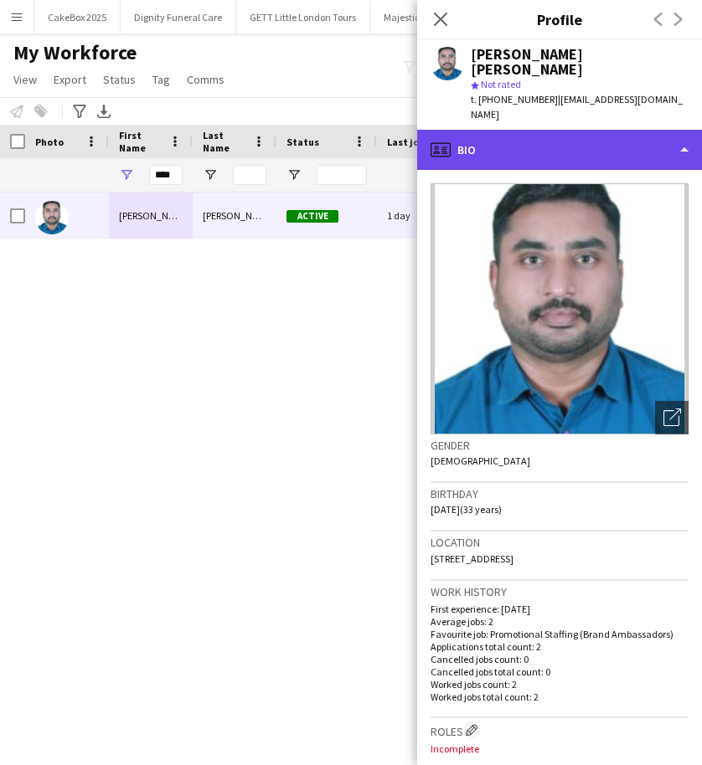
click at [559, 130] on div "profile Bio" at bounding box center [559, 150] width 285 height 40
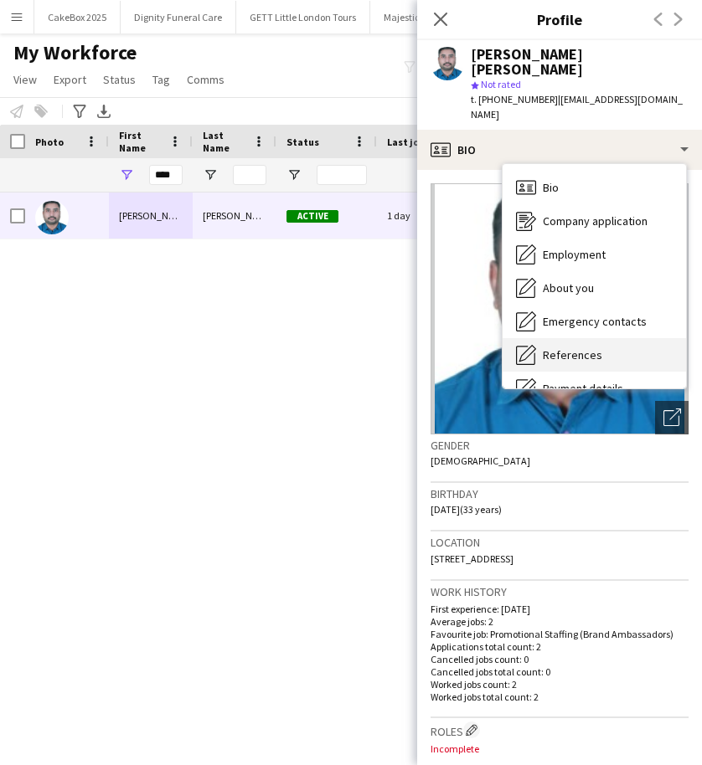
scroll to position [224, 0]
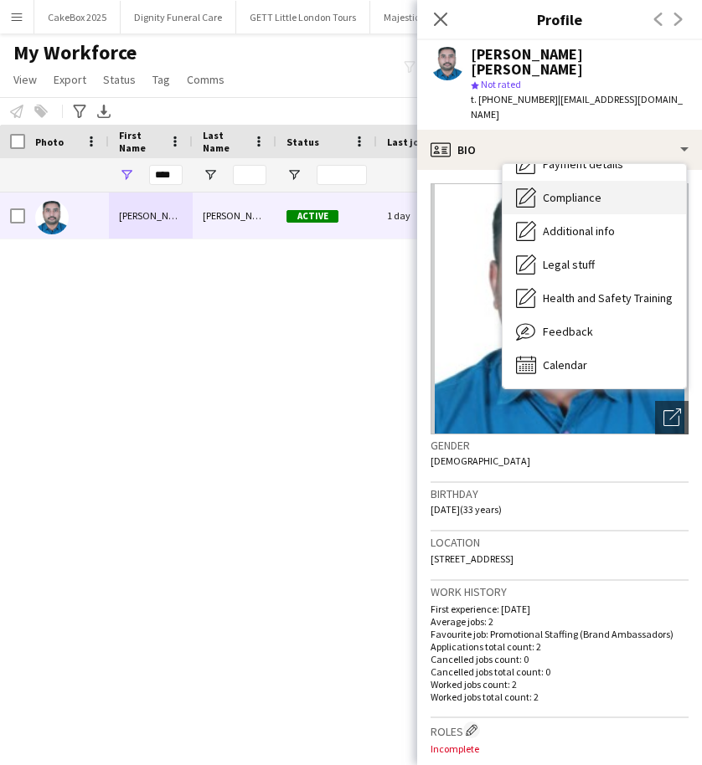
click at [550, 190] on span "Compliance" at bounding box center [572, 197] width 59 height 15
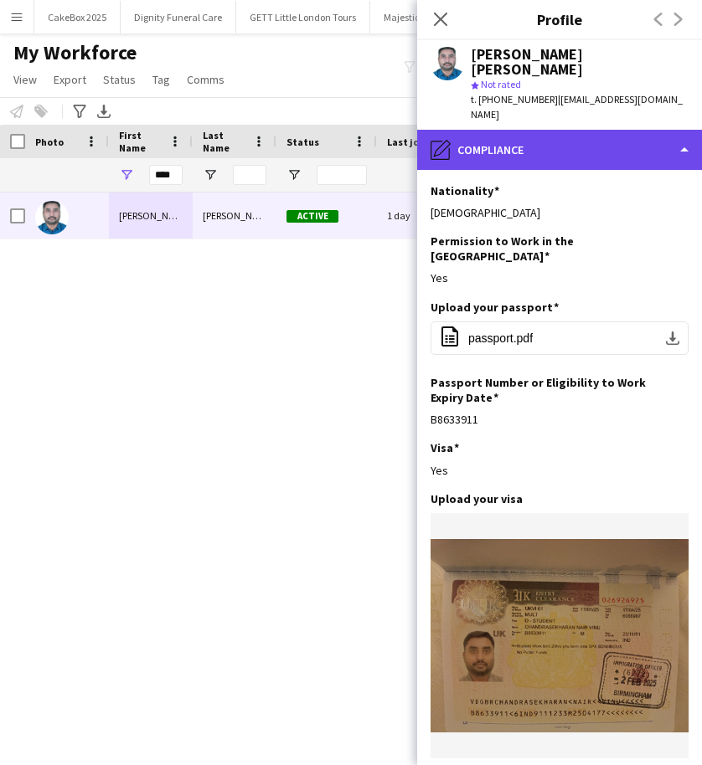
click at [562, 130] on div "pencil4 Compliance" at bounding box center [559, 150] width 285 height 40
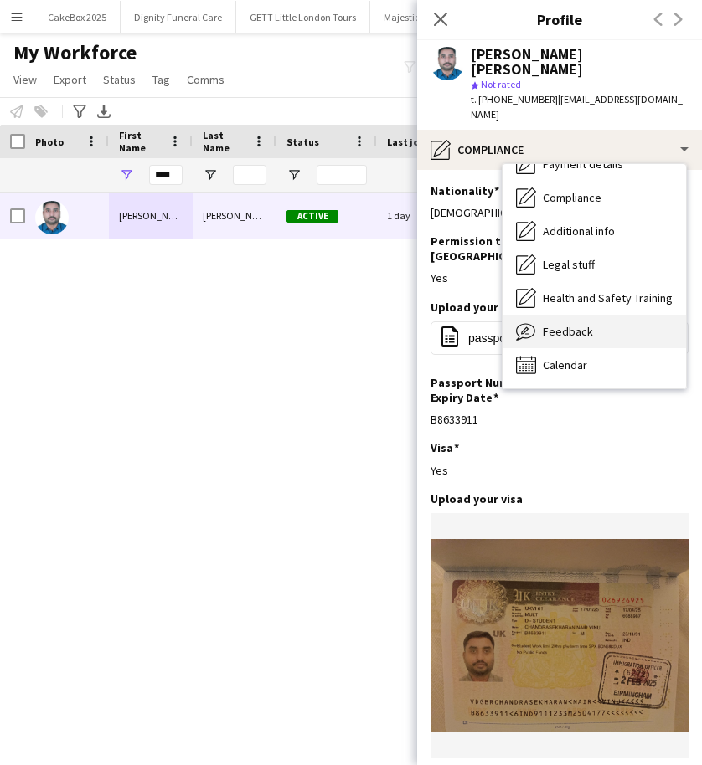
click at [565, 324] on span "Feedback" at bounding box center [568, 331] width 50 height 15
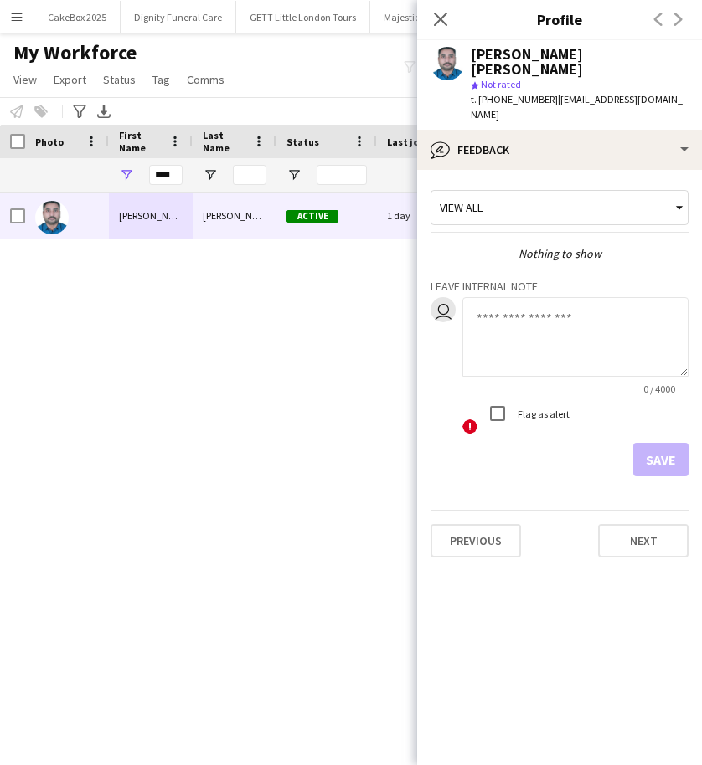
click at [499, 303] on textarea at bounding box center [575, 337] width 226 height 80
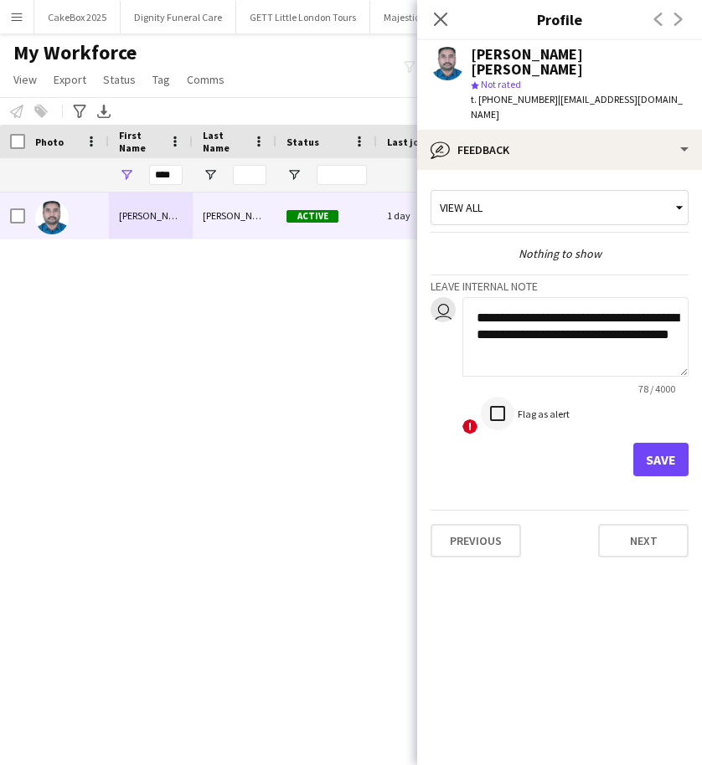
type textarea "**********"
click at [658, 443] on button "Save" at bounding box center [660, 459] width 55 height 33
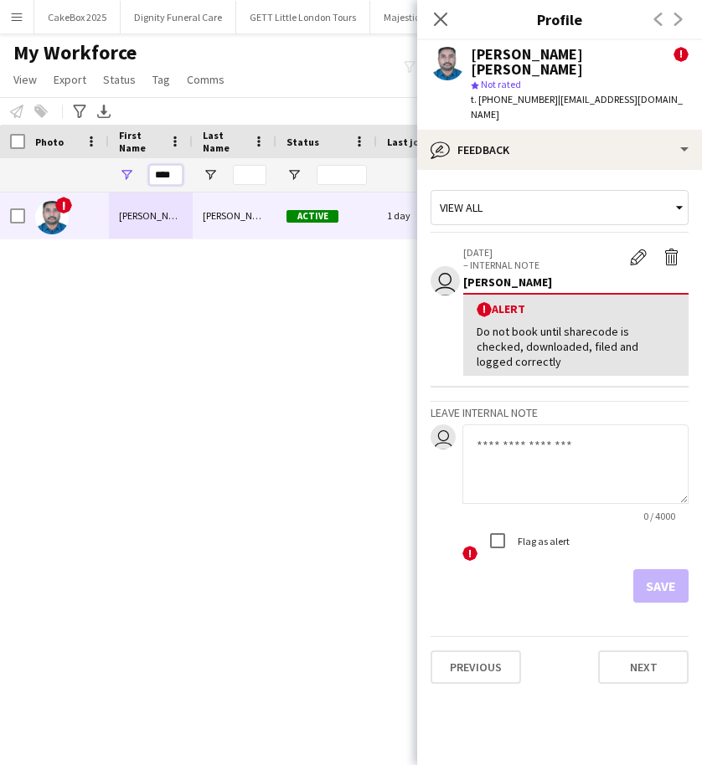
drag, startPoint x: 173, startPoint y: 178, endPoint x: 130, endPoint y: 174, distance: 43.7
click at [130, 174] on div "****" at bounding box center [151, 174] width 84 height 33
type input "*****"
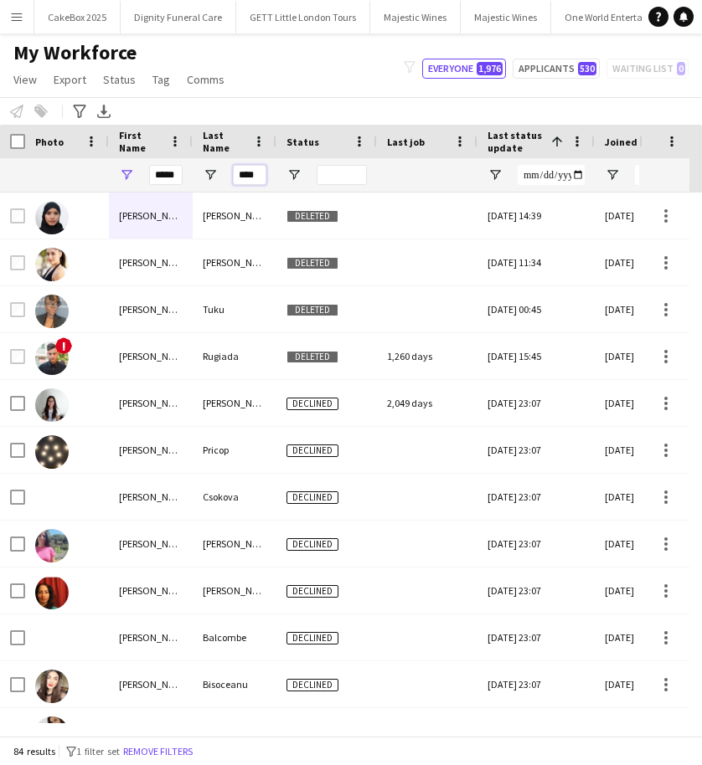
type input "****"
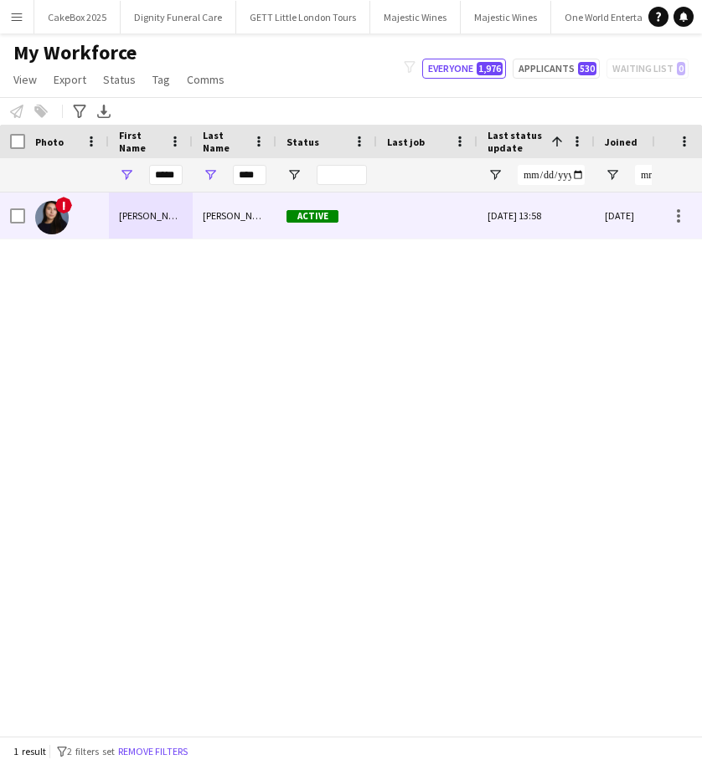
click at [146, 213] on div "Maria" at bounding box center [151, 216] width 84 height 46
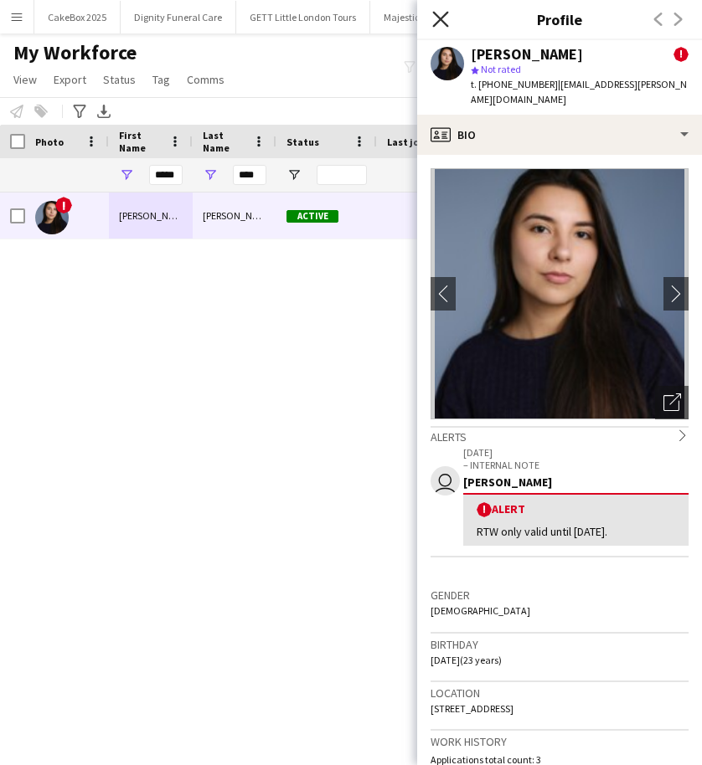
click at [444, 18] on icon "Close pop-in" at bounding box center [440, 19] width 16 height 16
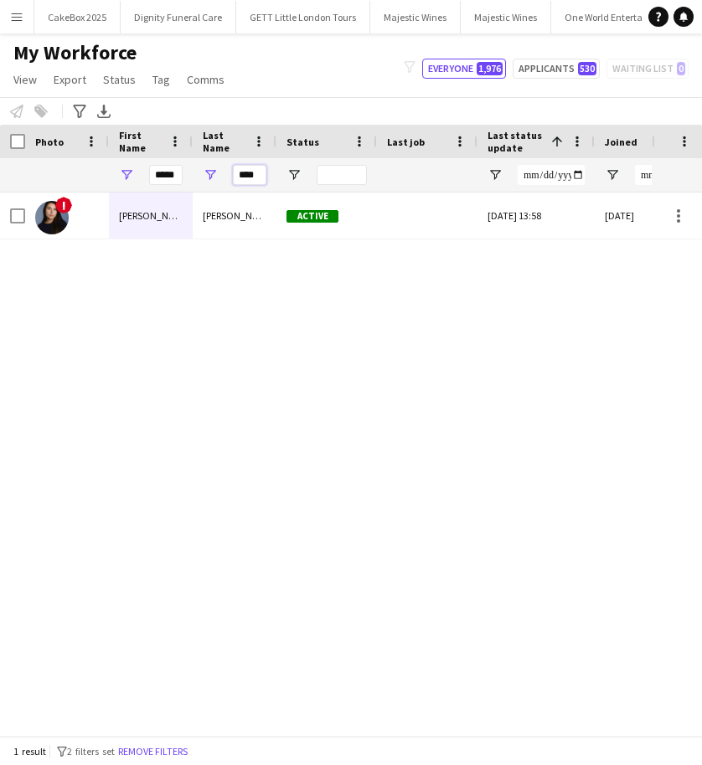
drag, startPoint x: 239, startPoint y: 176, endPoint x: 275, endPoint y: 174, distance: 36.0
drag, startPoint x: 275, startPoint y: 174, endPoint x: 259, endPoint y: 173, distance: 16.0
click at [259, 173] on input "****" at bounding box center [249, 175] width 33 height 20
drag, startPoint x: 259, startPoint y: 173, endPoint x: 224, endPoint y: 168, distance: 34.6
click at [224, 168] on div "****" at bounding box center [235, 174] width 84 height 33
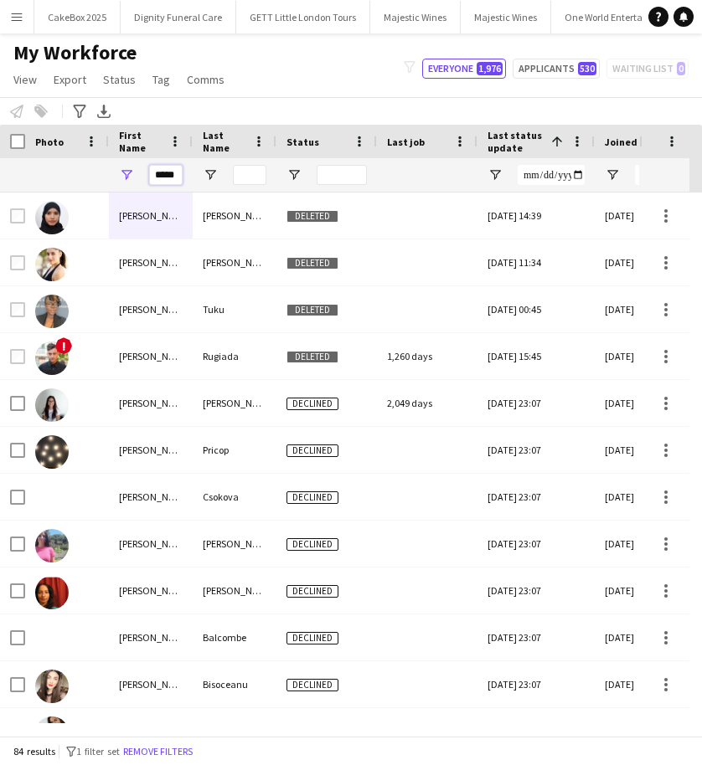
drag, startPoint x: 153, startPoint y: 176, endPoint x: 202, endPoint y: 173, distance: 48.6
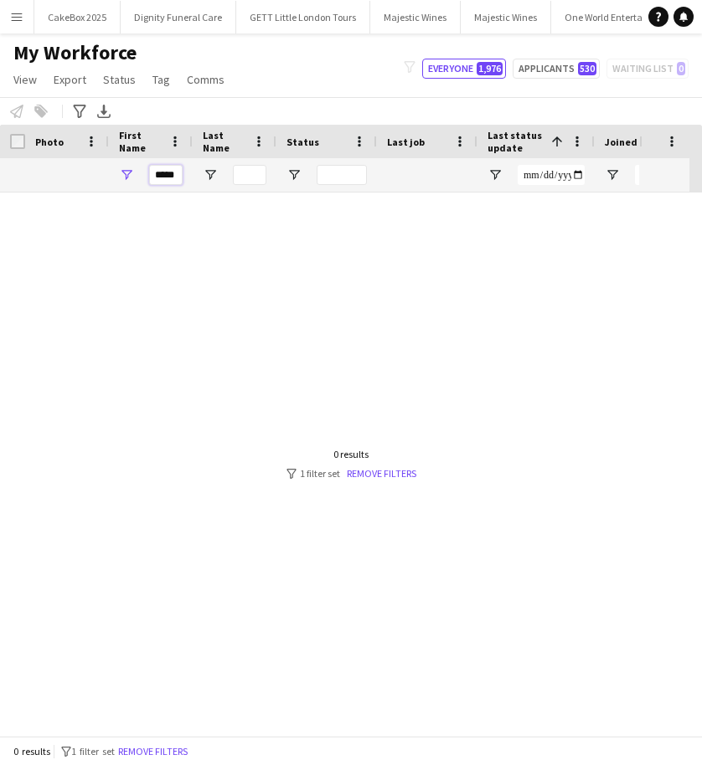
type input "*****"
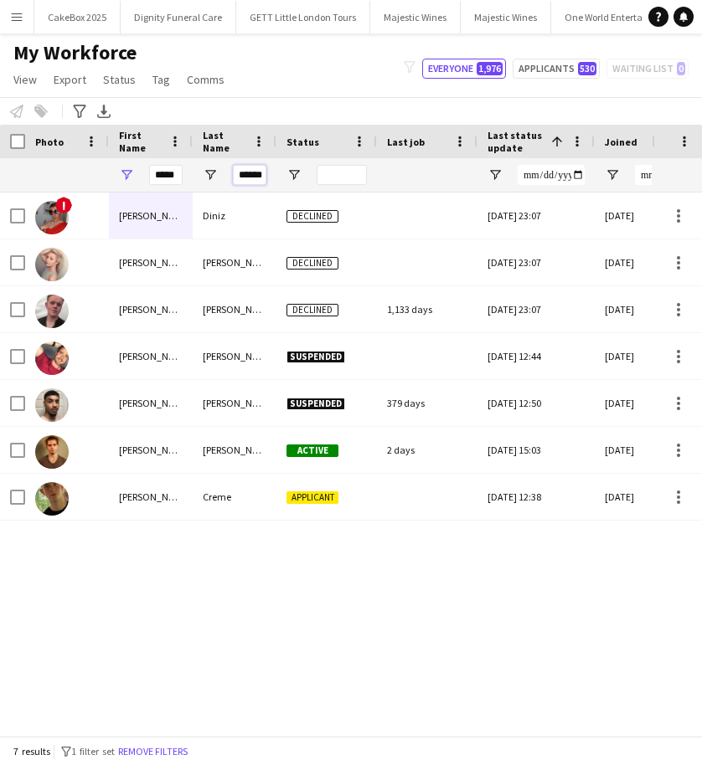
scroll to position [0, 3]
type input "******"
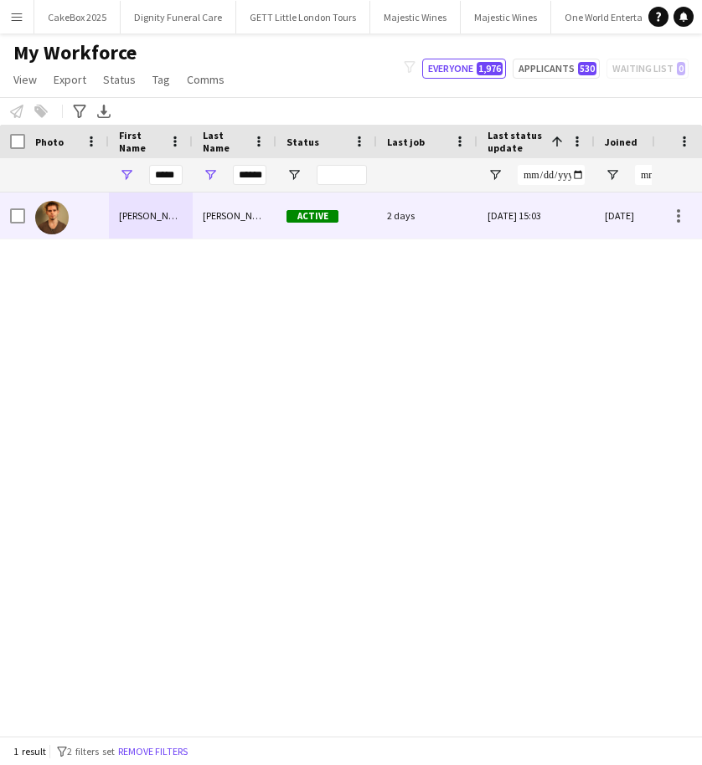
click at [172, 220] on div "Tyler" at bounding box center [151, 216] width 84 height 46
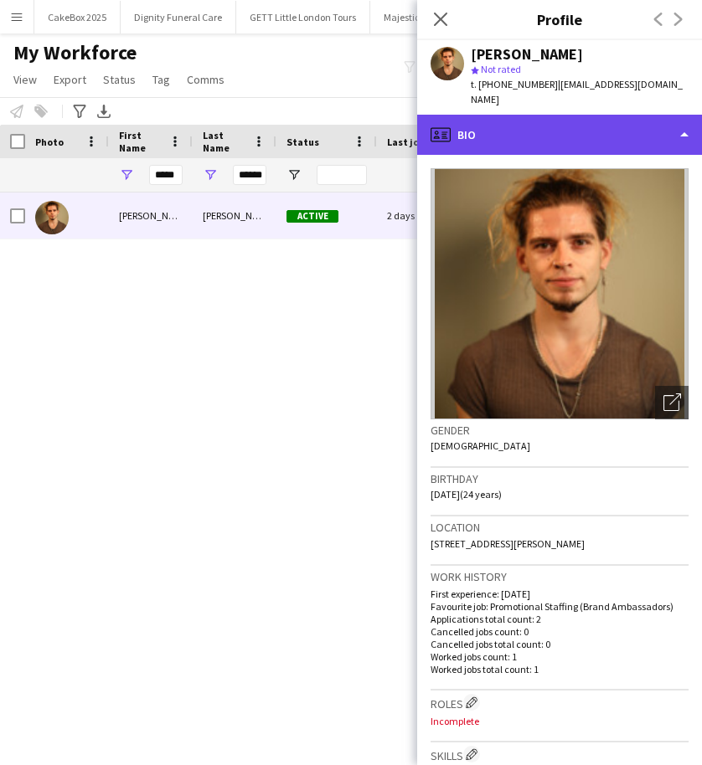
click at [552, 115] on div "profile Bio" at bounding box center [559, 135] width 285 height 40
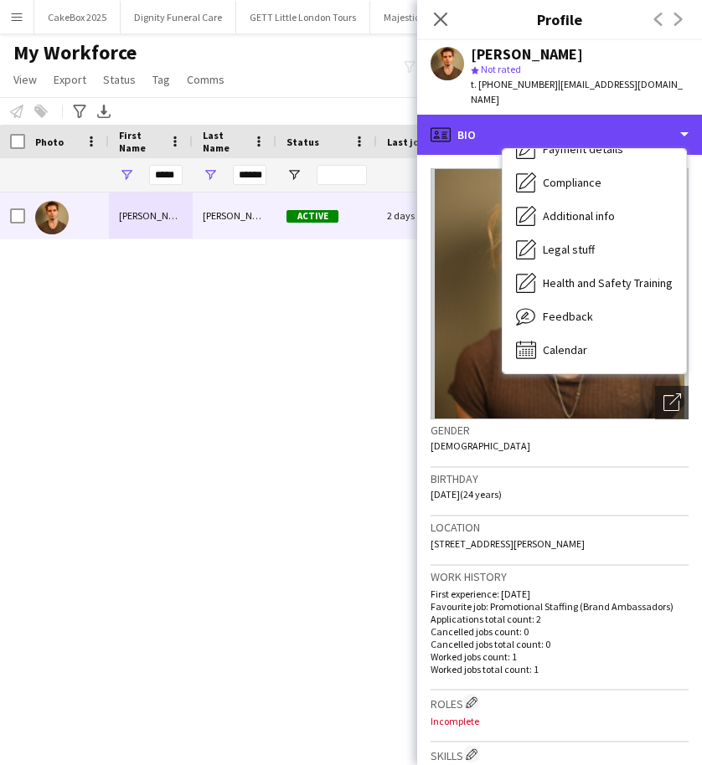
scroll to position [224, 0]
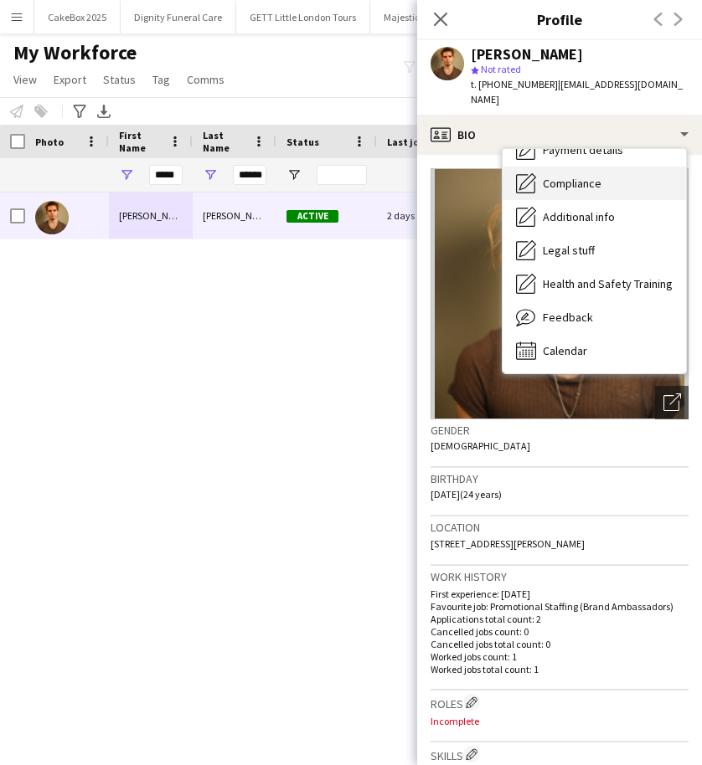
click at [586, 176] on span "Compliance" at bounding box center [572, 183] width 59 height 15
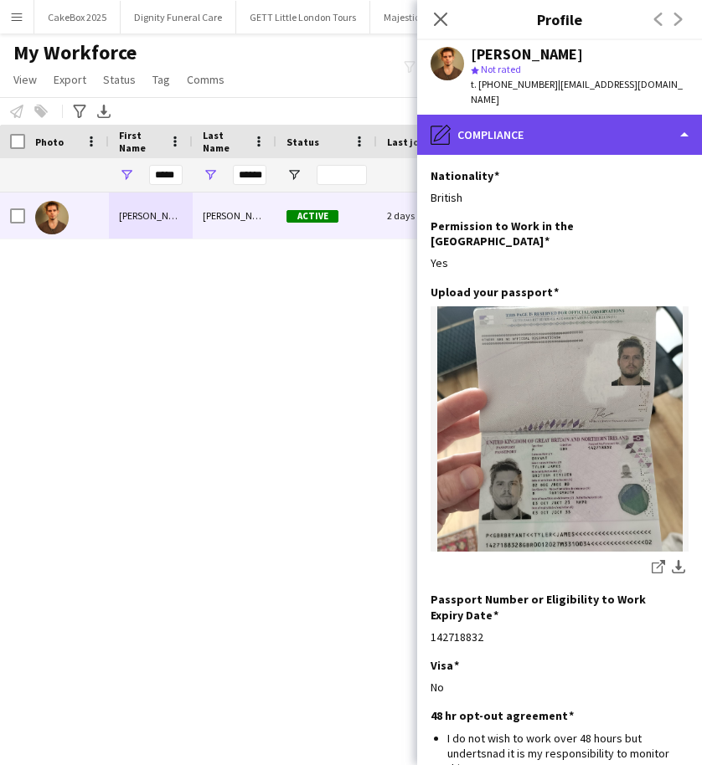
click at [552, 120] on div "pencil4 Compliance" at bounding box center [559, 135] width 285 height 40
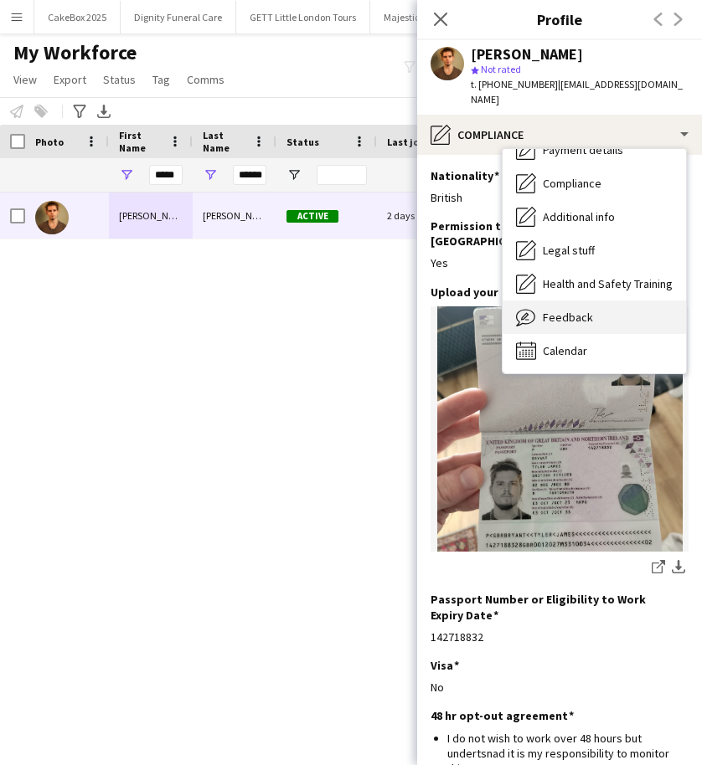
click at [544, 310] on span "Feedback" at bounding box center [568, 317] width 50 height 15
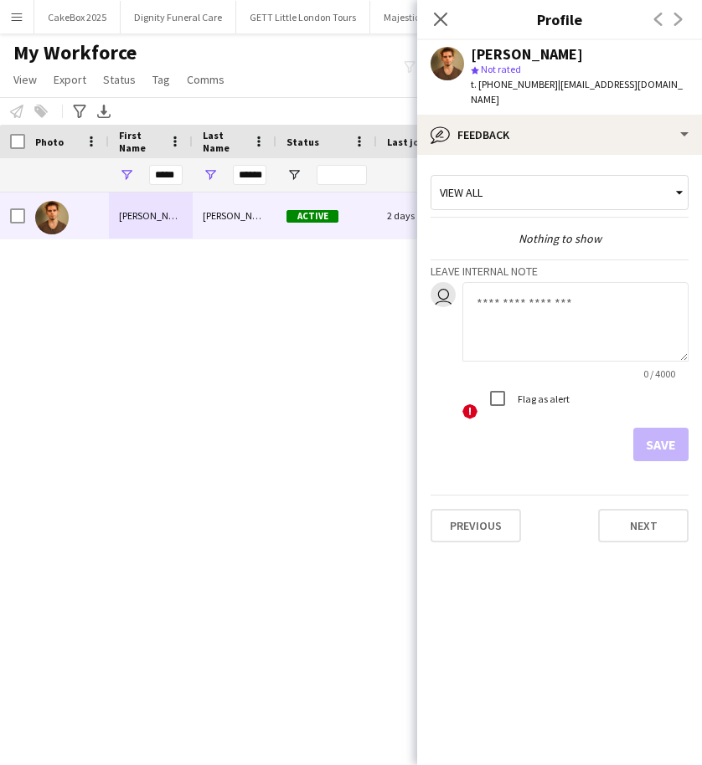
click at [527, 286] on textarea at bounding box center [575, 322] width 226 height 80
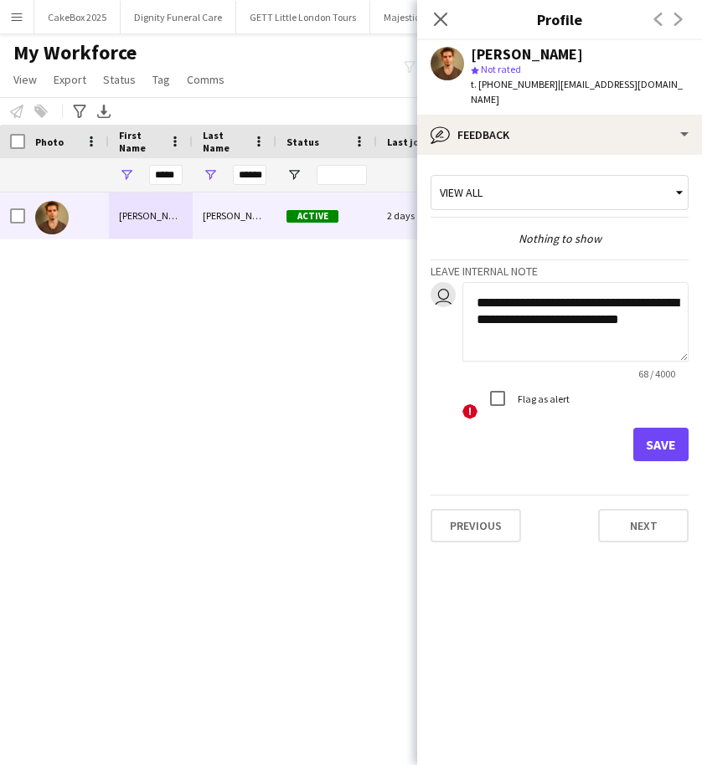
type textarea "**********"
click at [645, 429] on button "Save" at bounding box center [660, 444] width 55 height 33
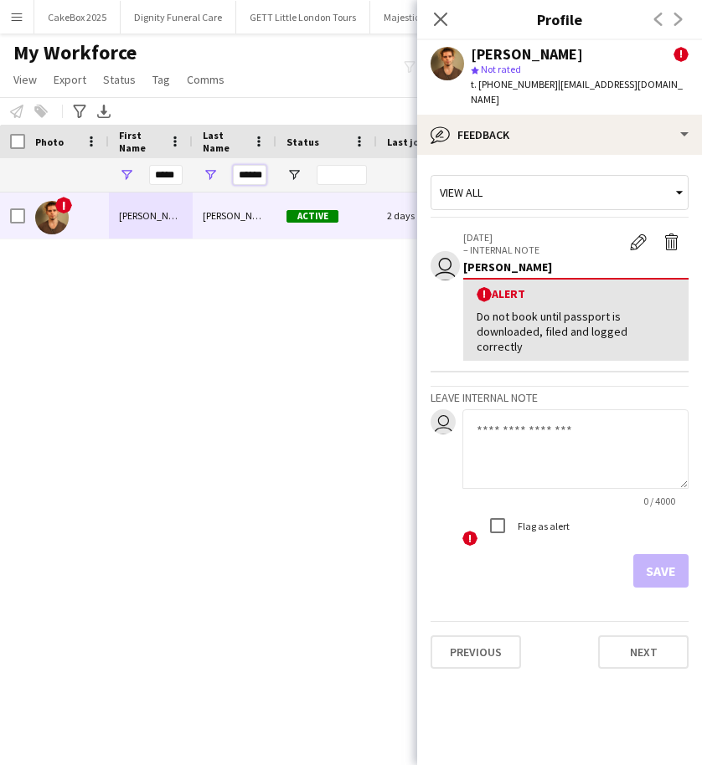
scroll to position [0, 3]
drag, startPoint x: 236, startPoint y: 178, endPoint x: 328, endPoint y: 179, distance: 92.1
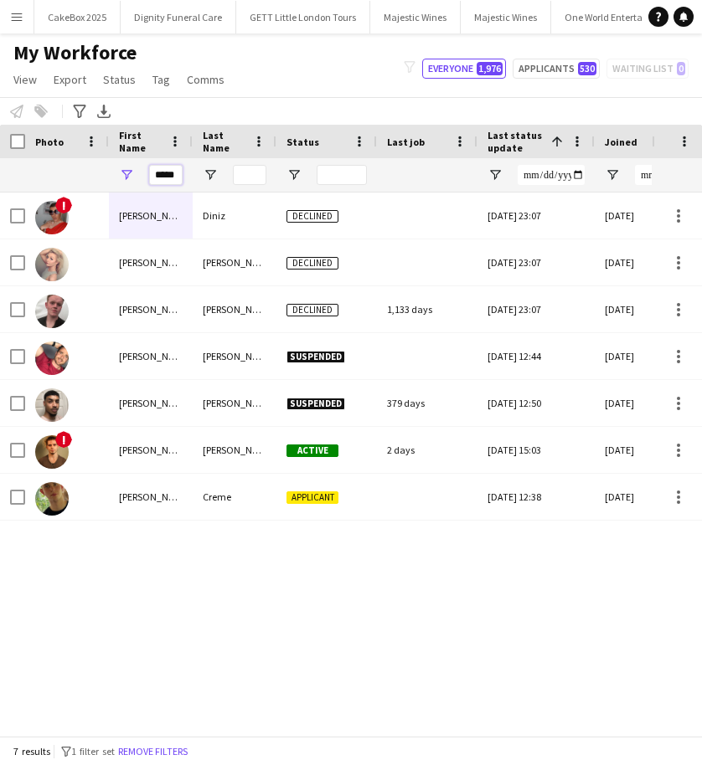
drag, startPoint x: 154, startPoint y: 173, endPoint x: 248, endPoint y: 168, distance: 93.9
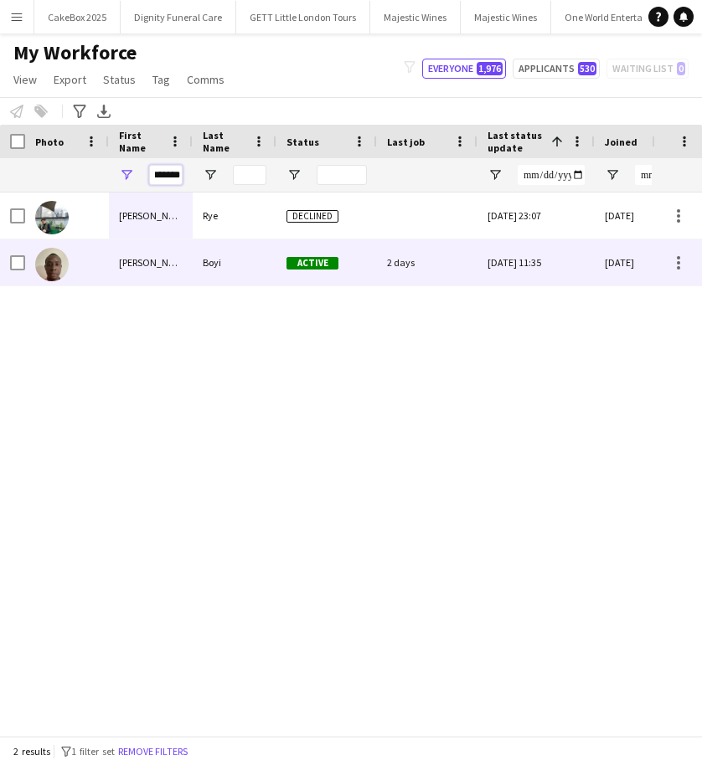
type input "*******"
click at [170, 261] on div "Clement" at bounding box center [151, 263] width 84 height 46
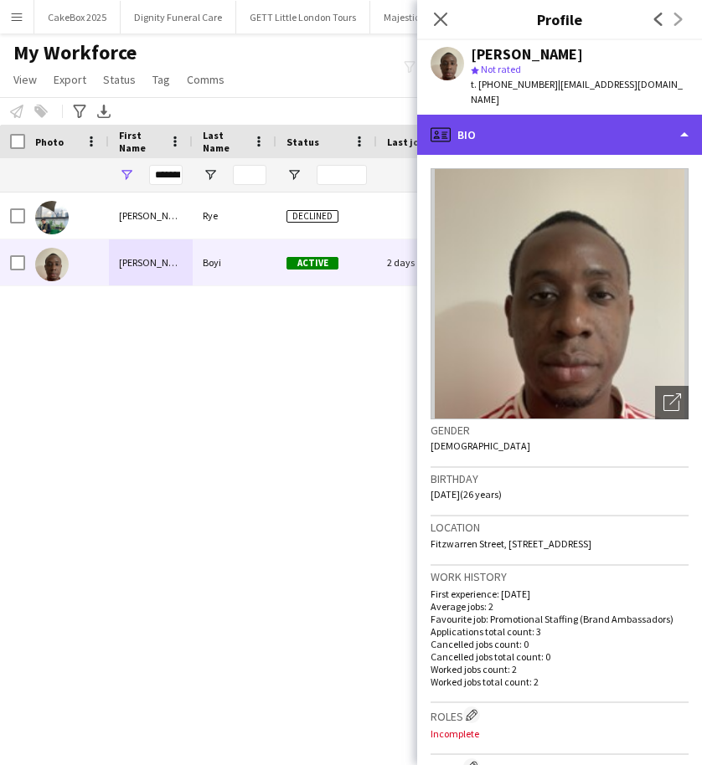
click at [574, 115] on div "profile Bio" at bounding box center [559, 135] width 285 height 40
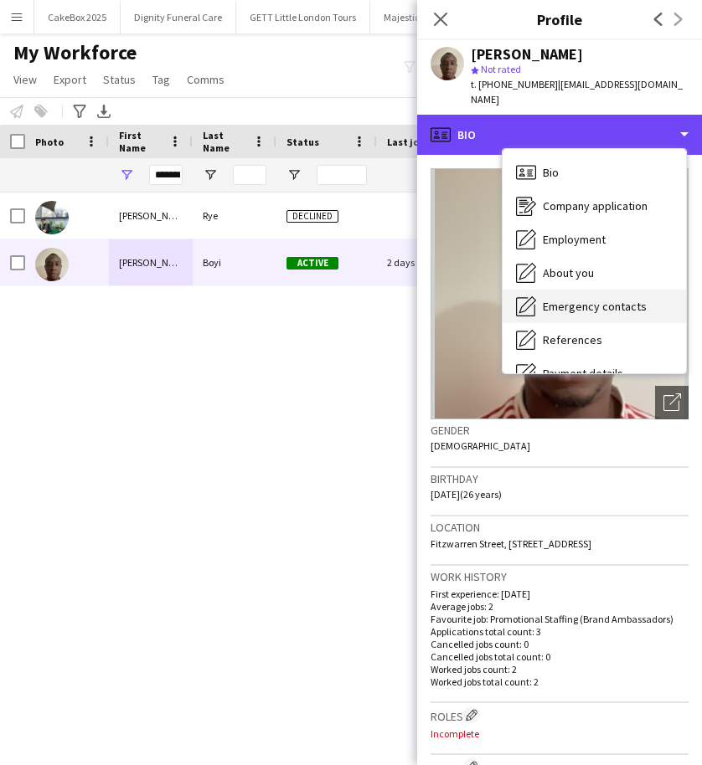
scroll to position [224, 0]
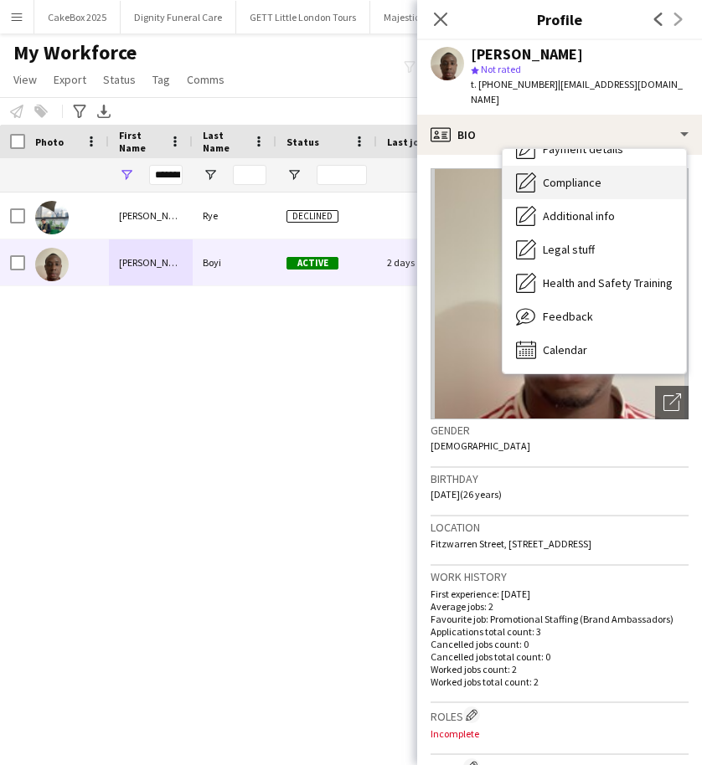
click at [596, 175] on span "Compliance" at bounding box center [572, 182] width 59 height 15
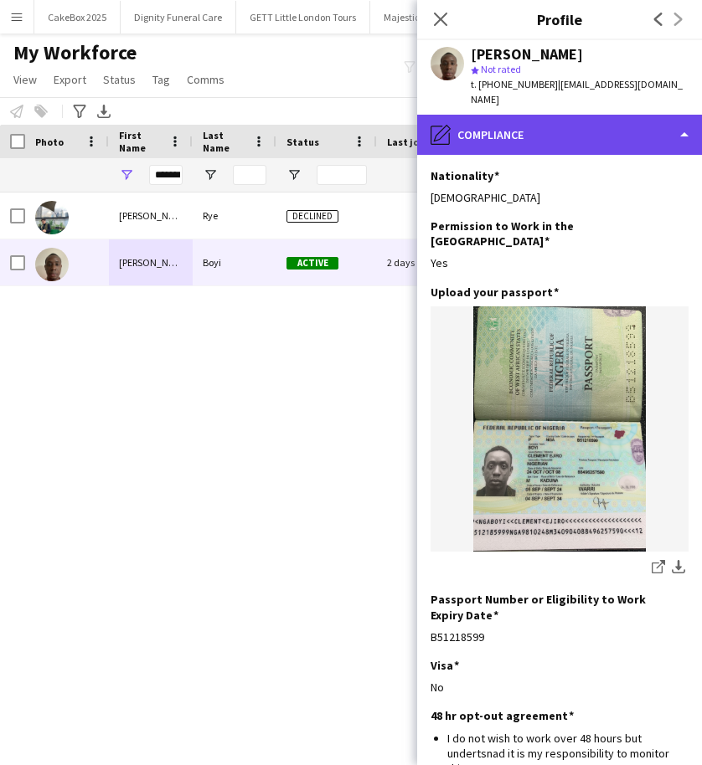
click at [520, 121] on div "pencil4 Compliance" at bounding box center [559, 135] width 285 height 40
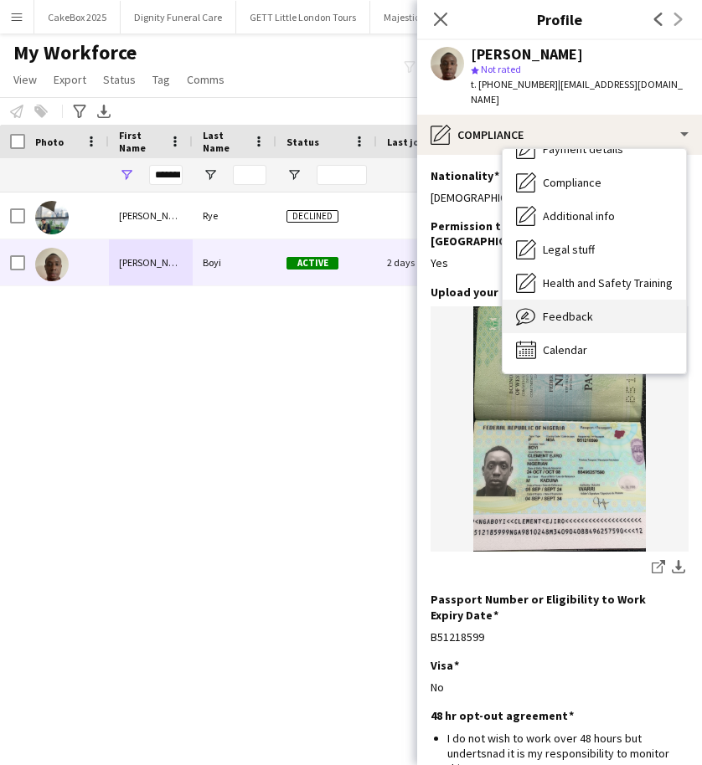
click at [542, 300] on div "Feedback Feedback" at bounding box center [593, 316] width 183 height 33
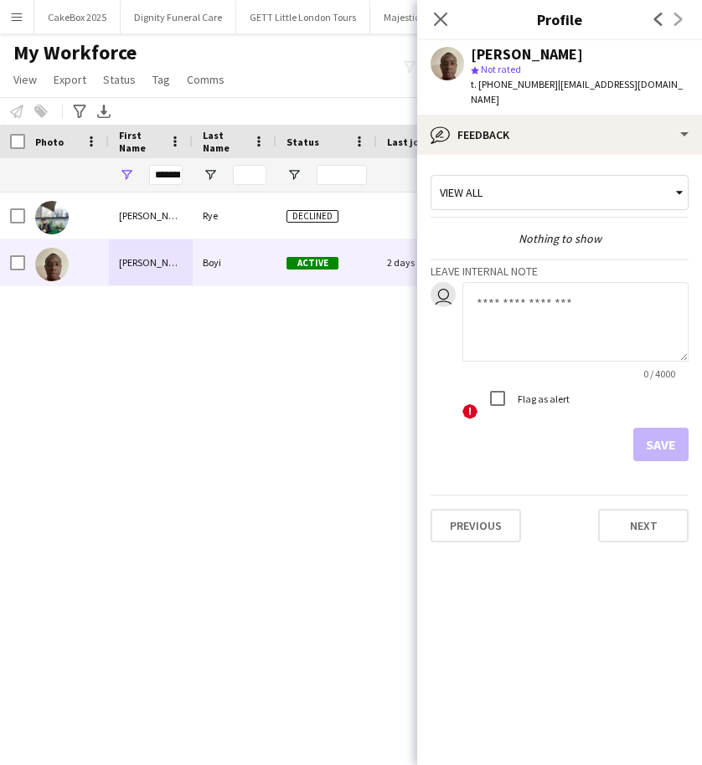
click at [533, 292] on textarea at bounding box center [575, 322] width 226 height 80
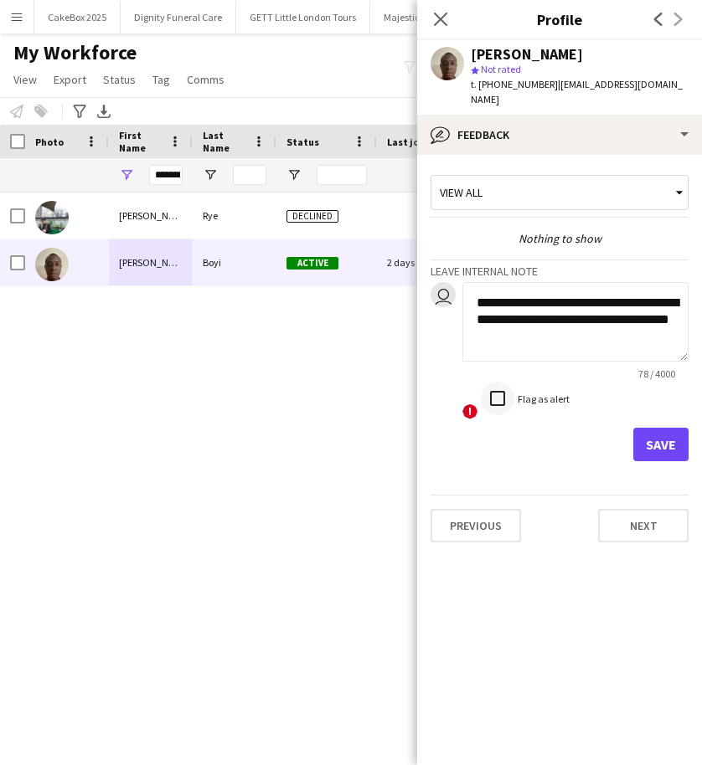
type textarea "**********"
click at [675, 428] on button "Save" at bounding box center [660, 444] width 55 height 33
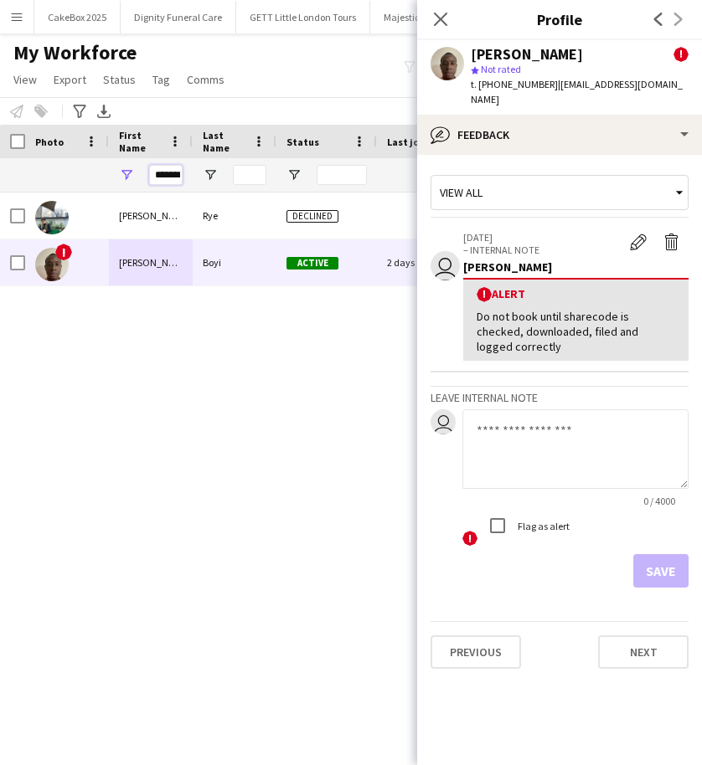
scroll to position [0, 10]
drag, startPoint x: 155, startPoint y: 175, endPoint x: 236, endPoint y: 181, distance: 81.4
type input "******"
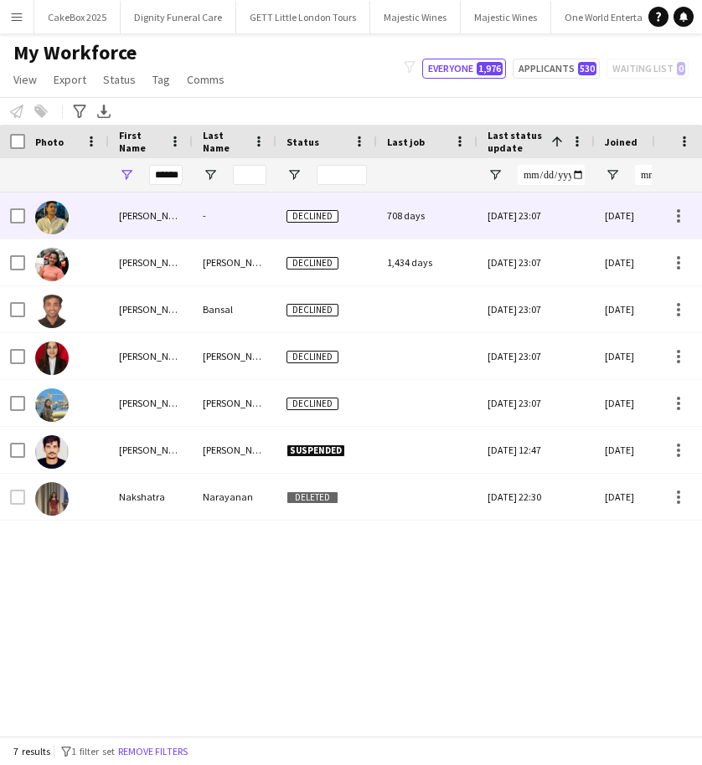
click at [155, 214] on div "Akshat" at bounding box center [151, 216] width 84 height 46
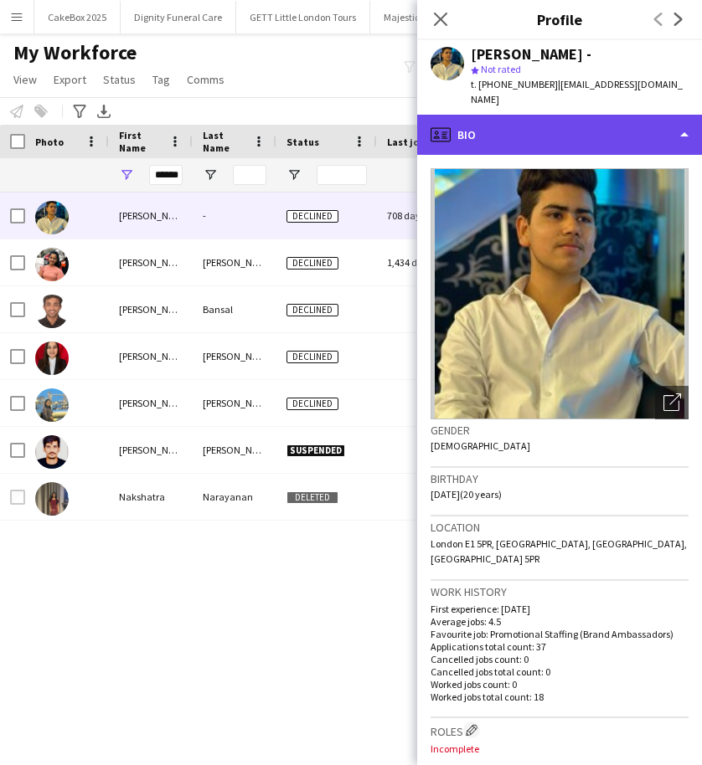
click at [530, 120] on div "profile Bio" at bounding box center [559, 135] width 285 height 40
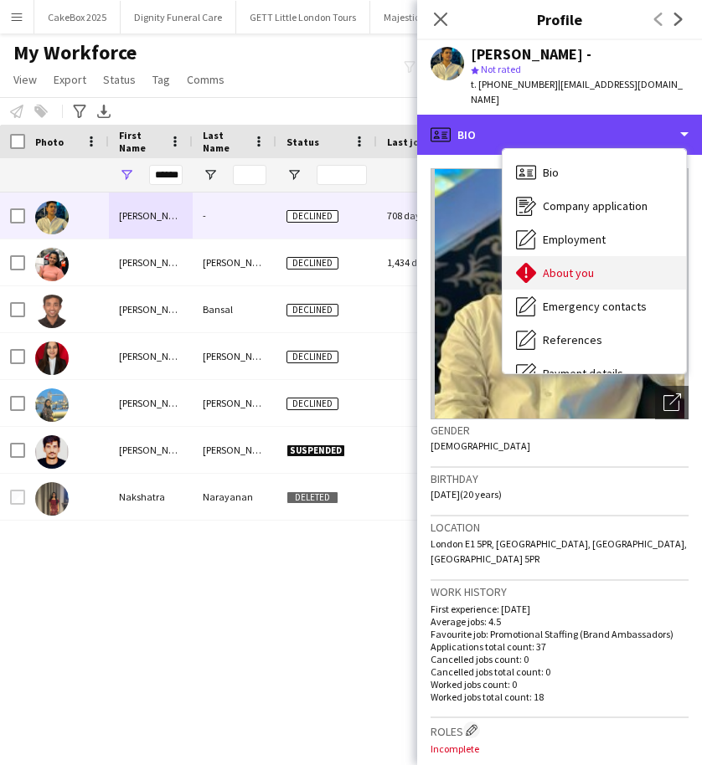
scroll to position [224, 0]
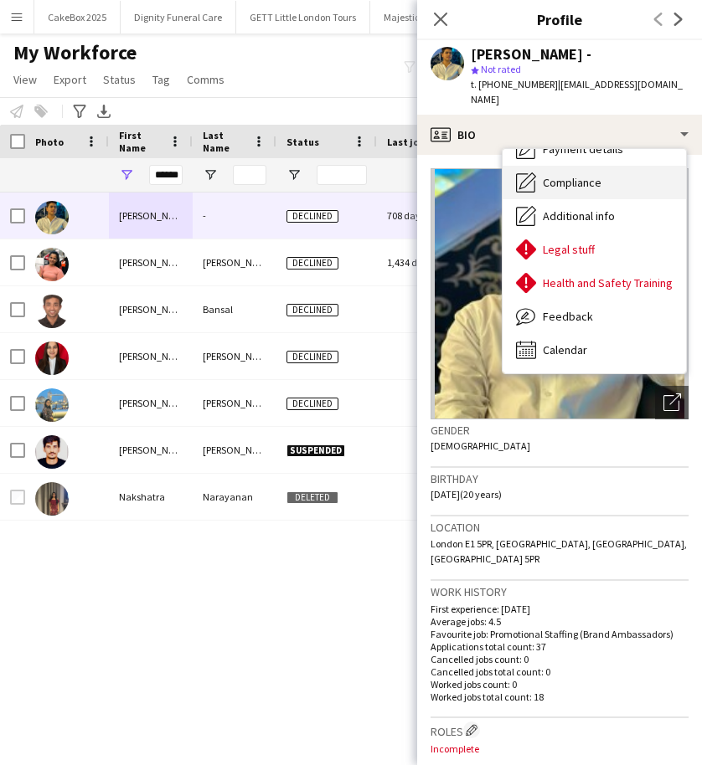
click at [549, 175] on span "Compliance" at bounding box center [572, 182] width 59 height 15
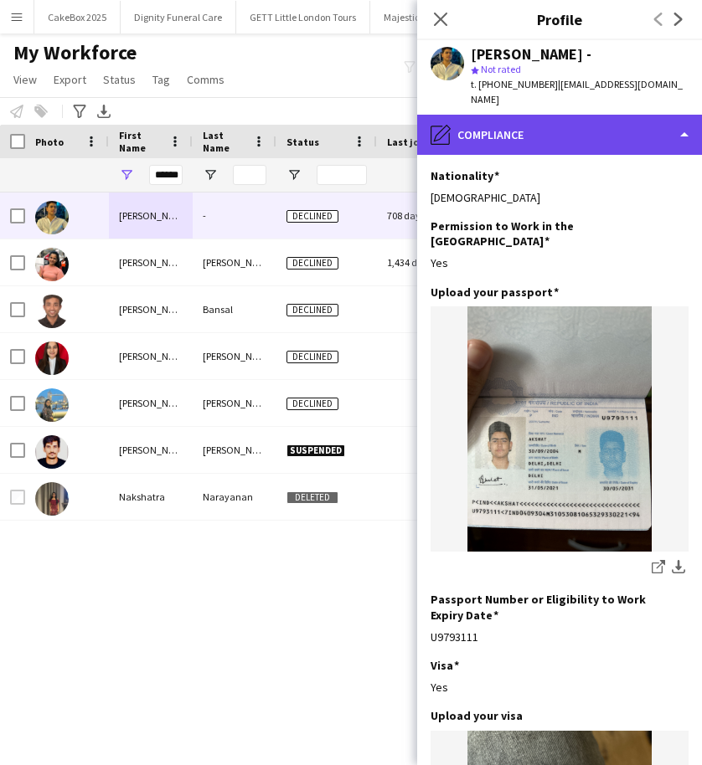
click at [518, 122] on div "pencil4 Compliance" at bounding box center [559, 135] width 285 height 40
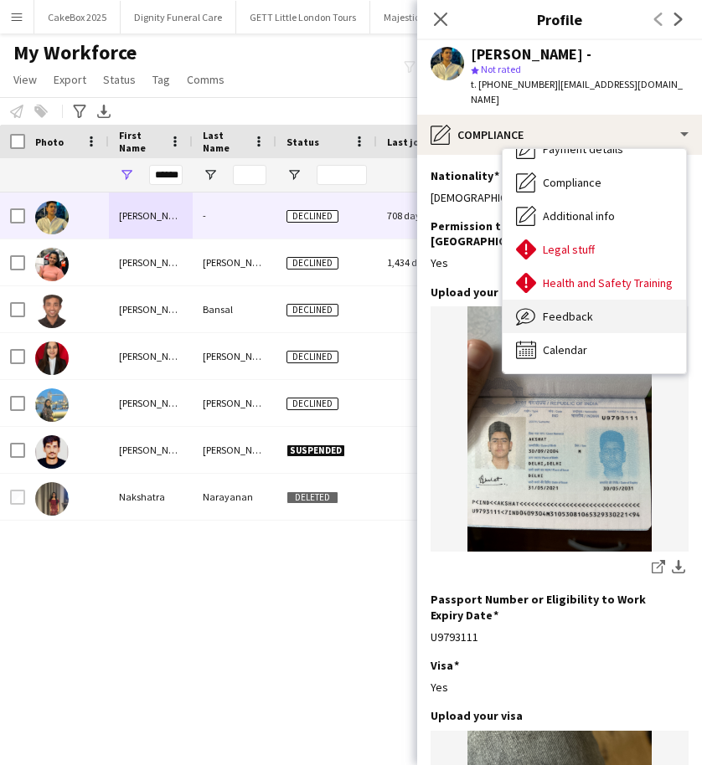
click at [578, 309] on span "Feedback" at bounding box center [568, 316] width 50 height 15
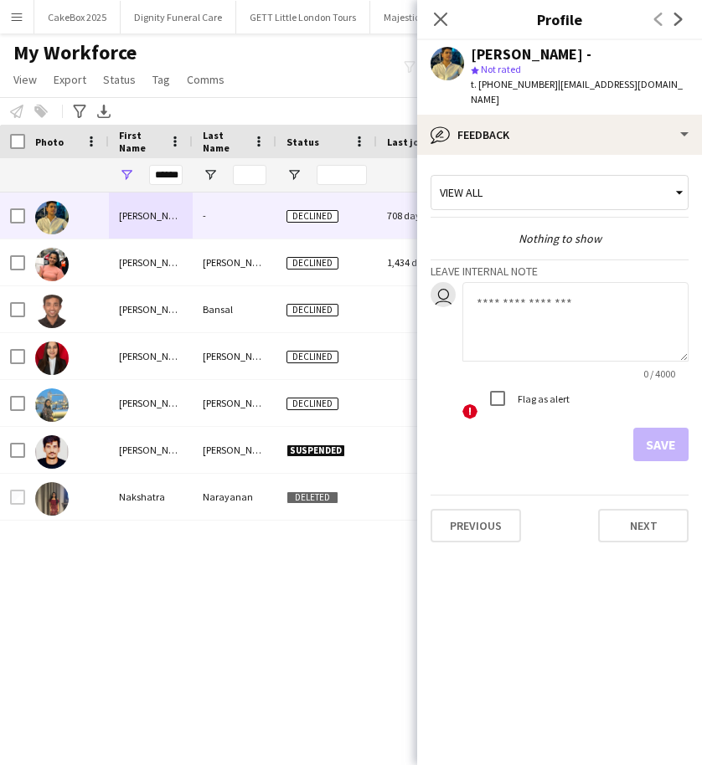
click at [494, 299] on textarea at bounding box center [575, 322] width 226 height 80
type textarea "**********"
click at [674, 428] on button "Save" at bounding box center [660, 444] width 55 height 33
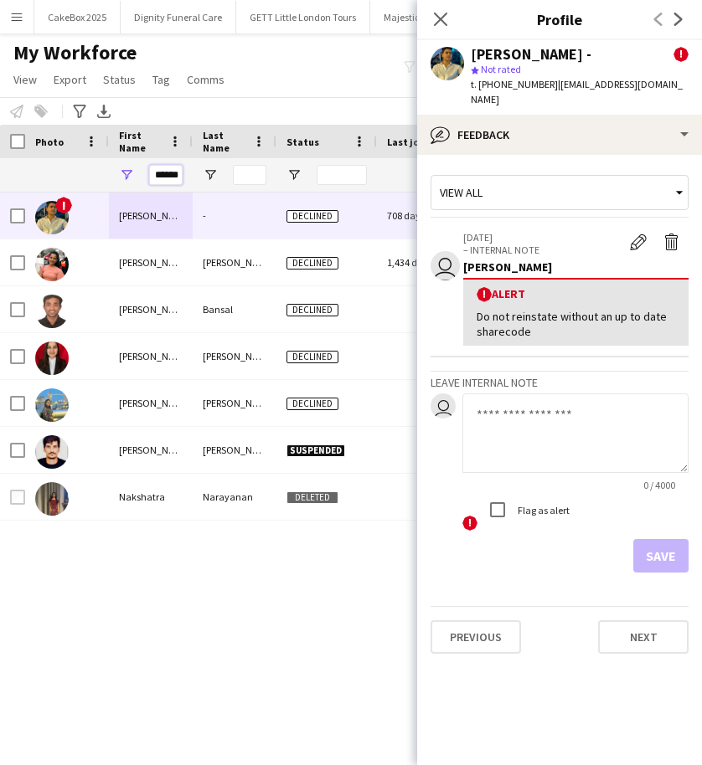
scroll to position [0, 3]
drag, startPoint x: 153, startPoint y: 178, endPoint x: 266, endPoint y: 177, distance: 113.1
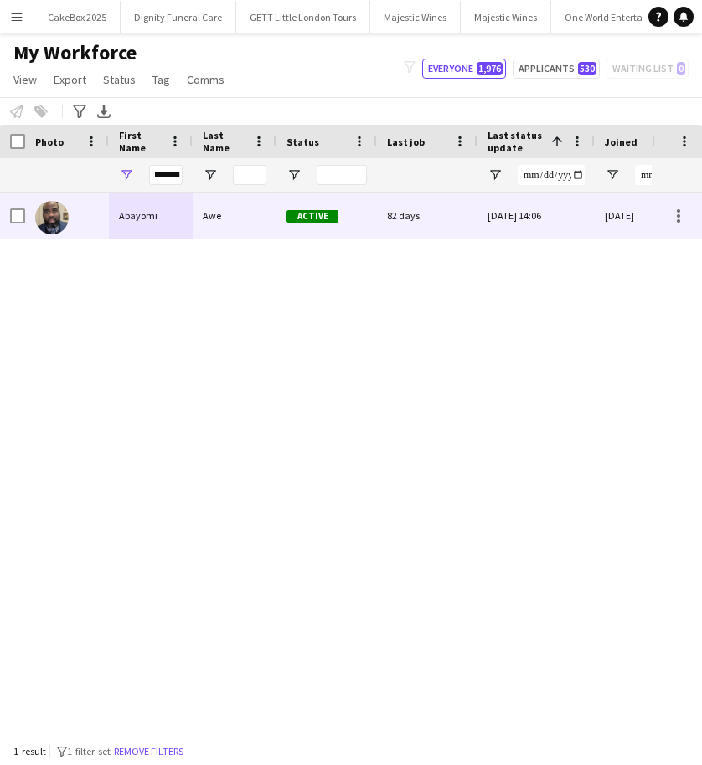
scroll to position [0, 0]
click at [178, 214] on div "Abayomi" at bounding box center [151, 216] width 84 height 46
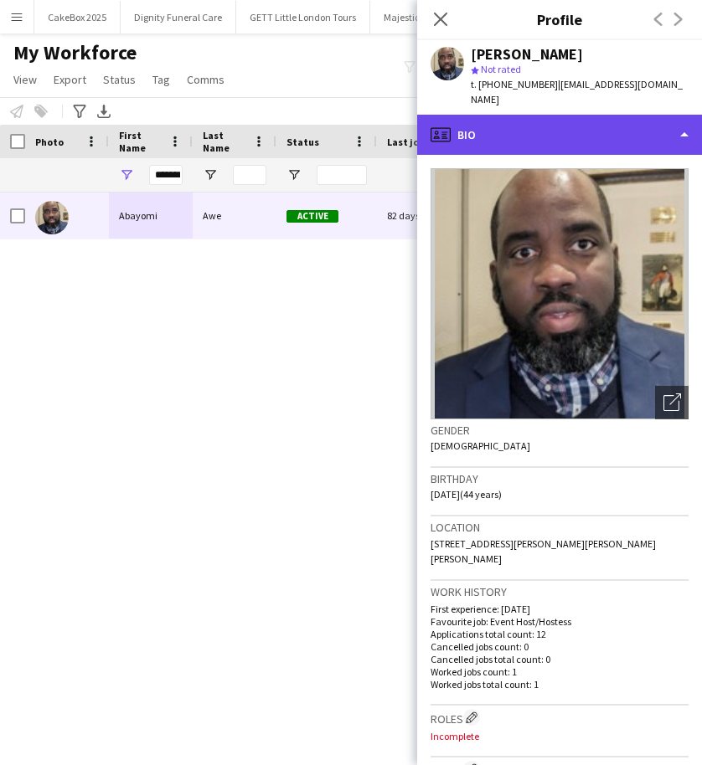
click at [514, 120] on div "profile Bio" at bounding box center [559, 135] width 285 height 40
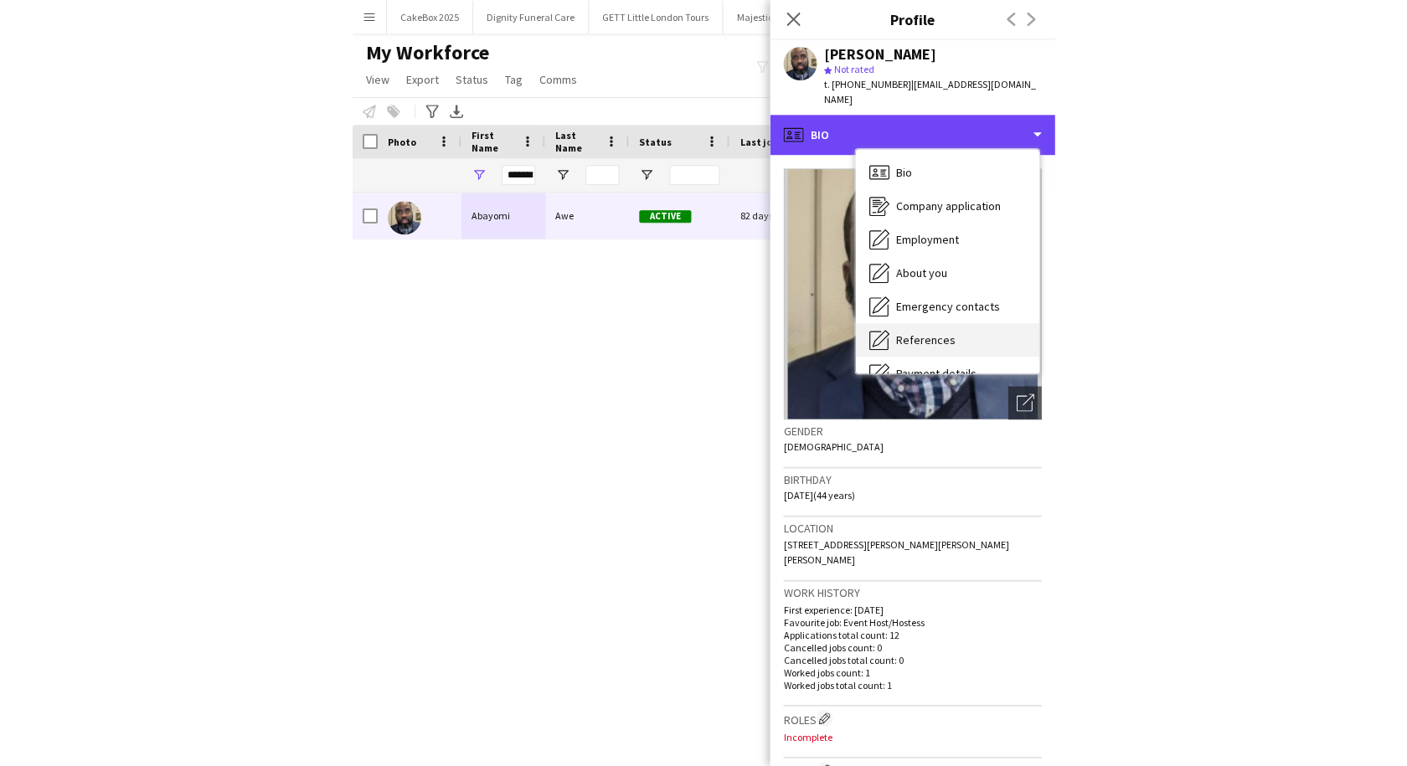
scroll to position [224, 0]
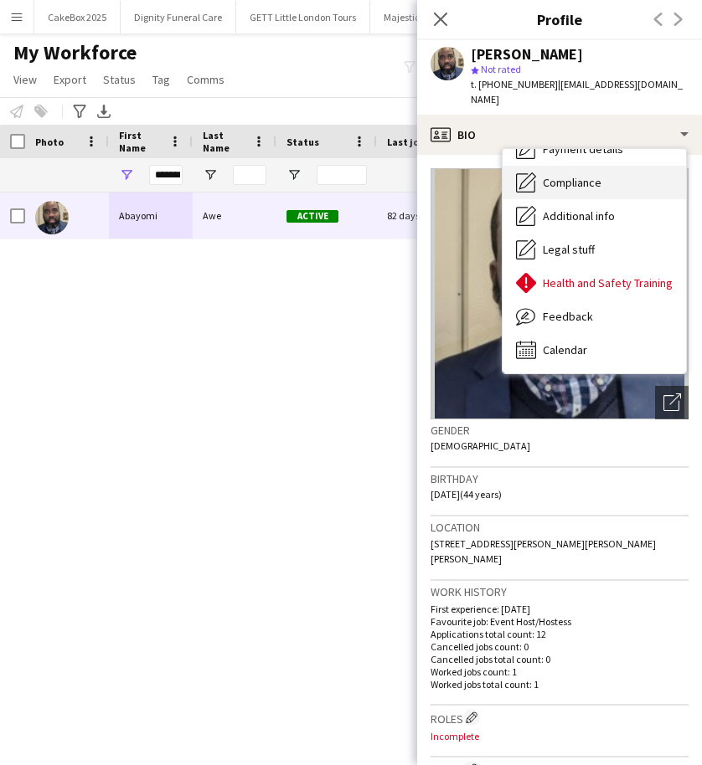
click at [553, 175] on span "Compliance" at bounding box center [572, 182] width 59 height 15
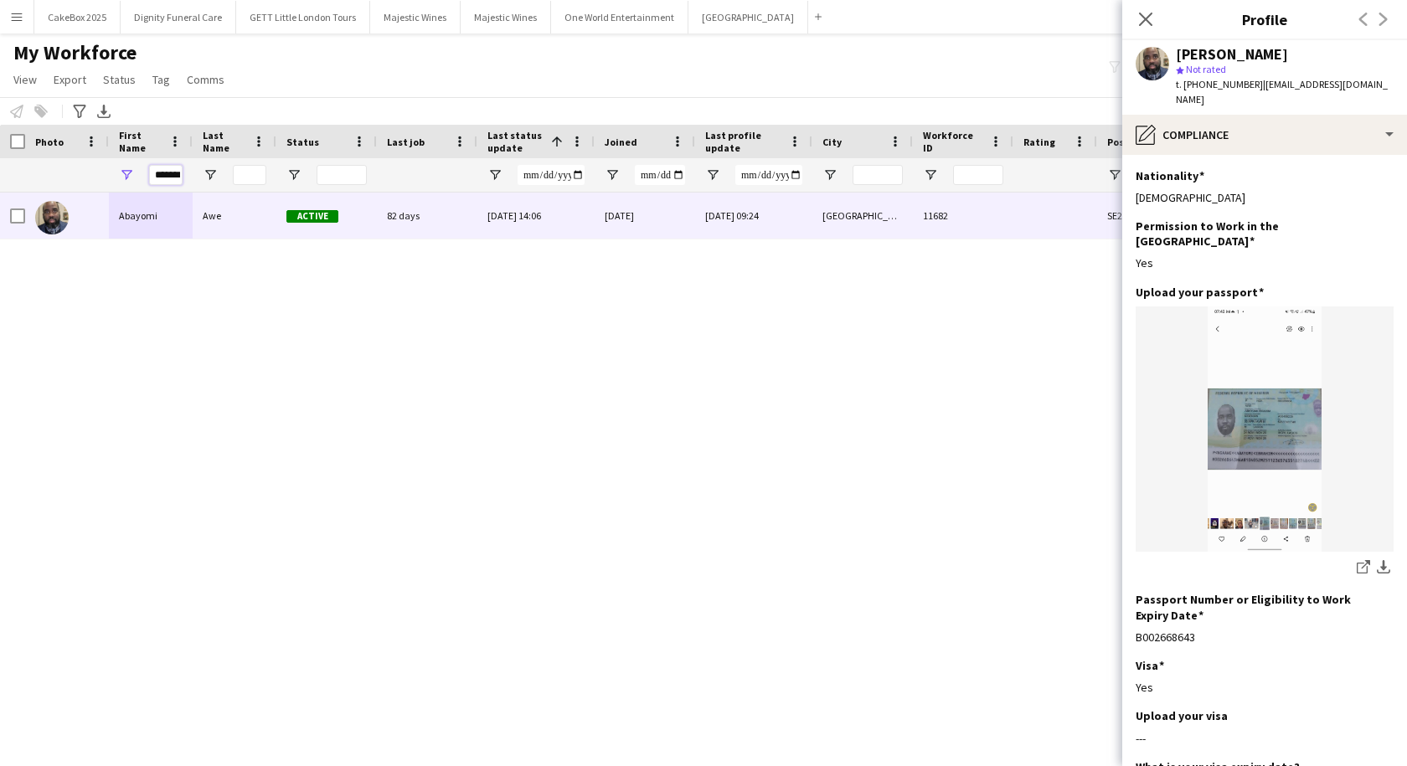
drag, startPoint x: 153, startPoint y: 176, endPoint x: 262, endPoint y: 174, distance: 108.9
click at [262, 174] on div "*******" at bounding box center [1178, 174] width 2356 height 33
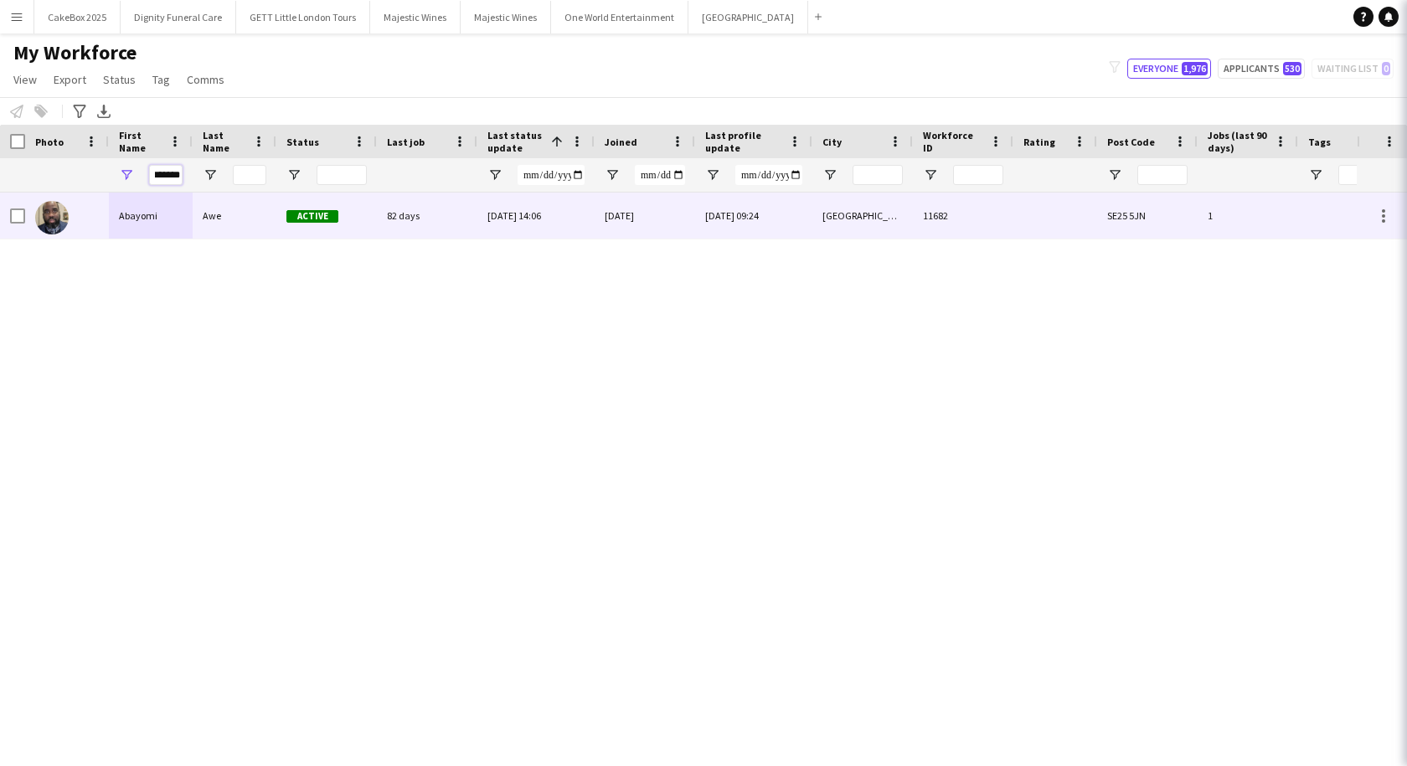
type input "*******"
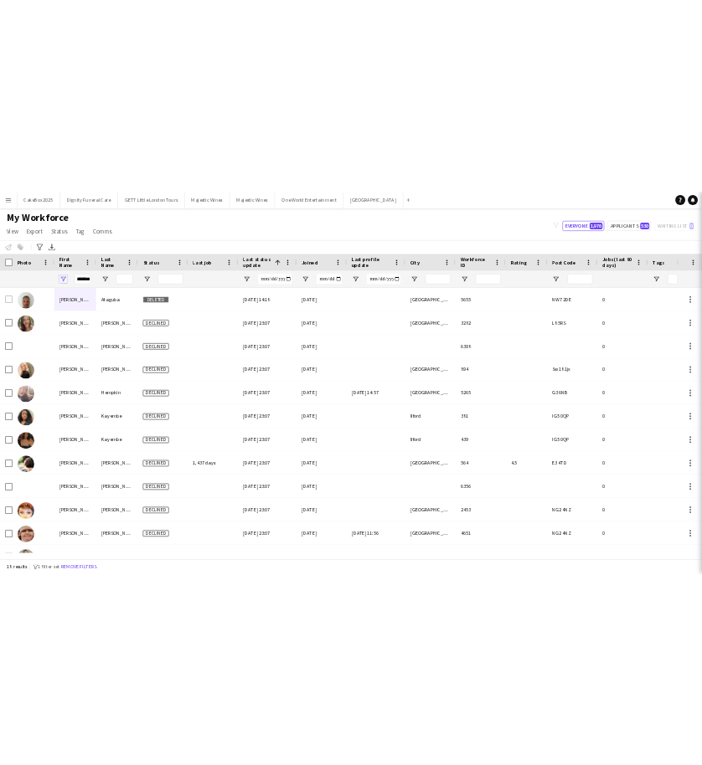
scroll to position [0, 0]
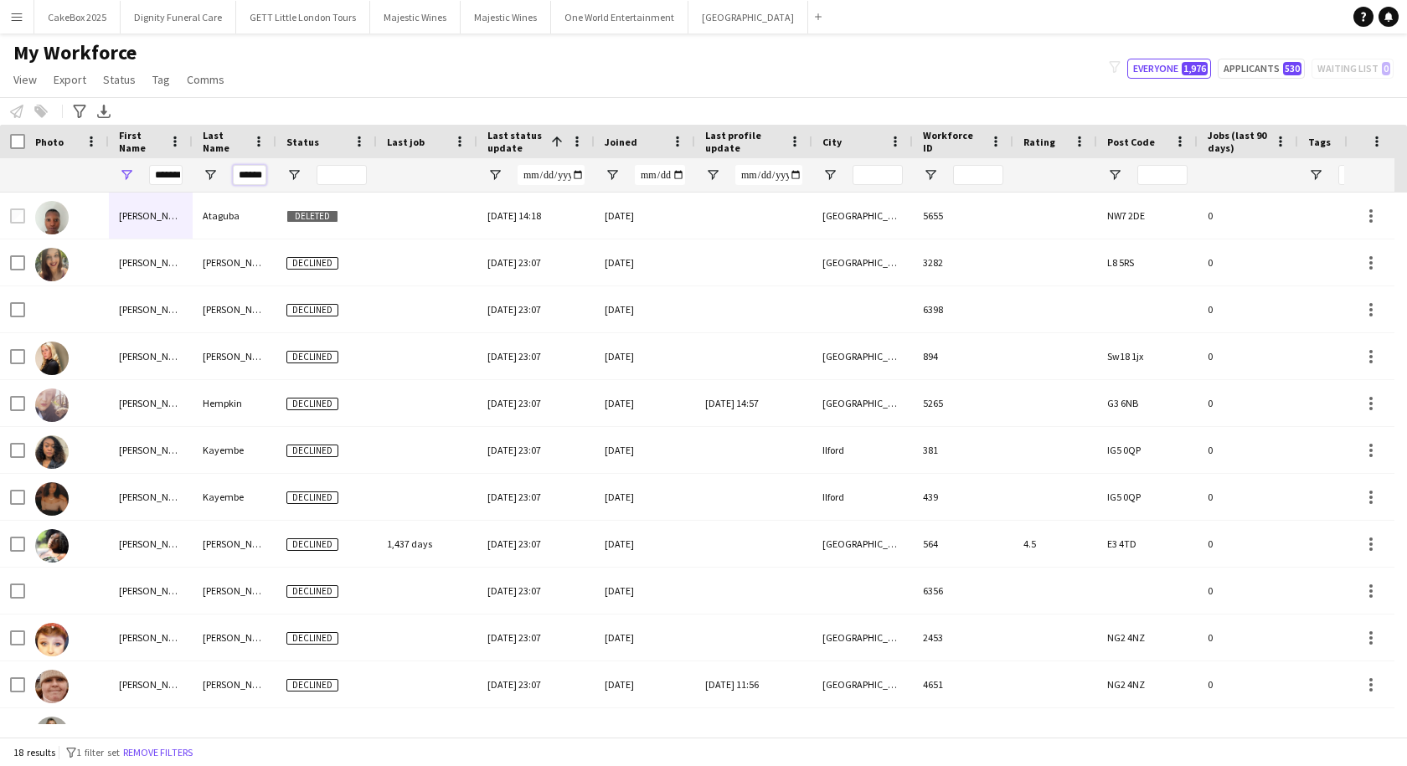
type input "******"
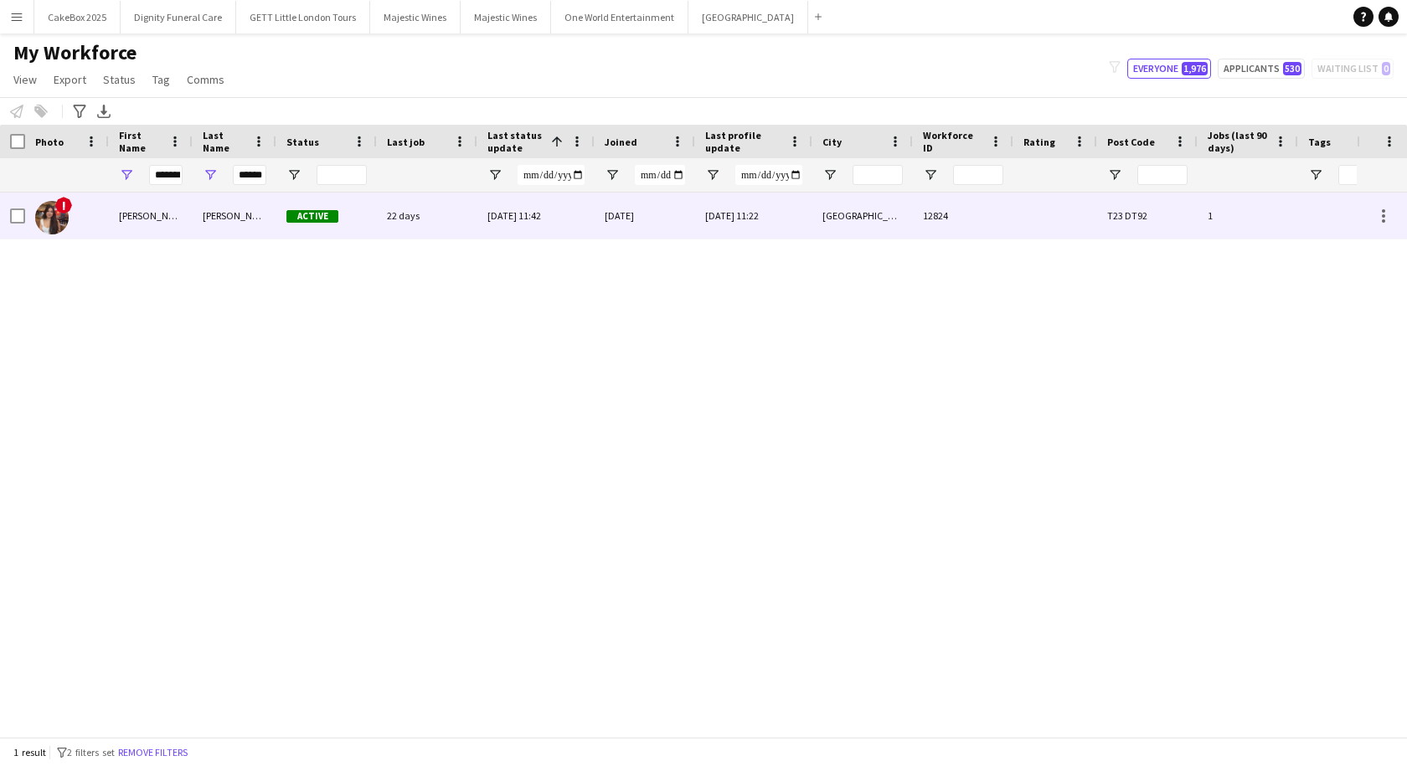
click at [225, 228] on div "Xavier" at bounding box center [235, 216] width 84 height 46
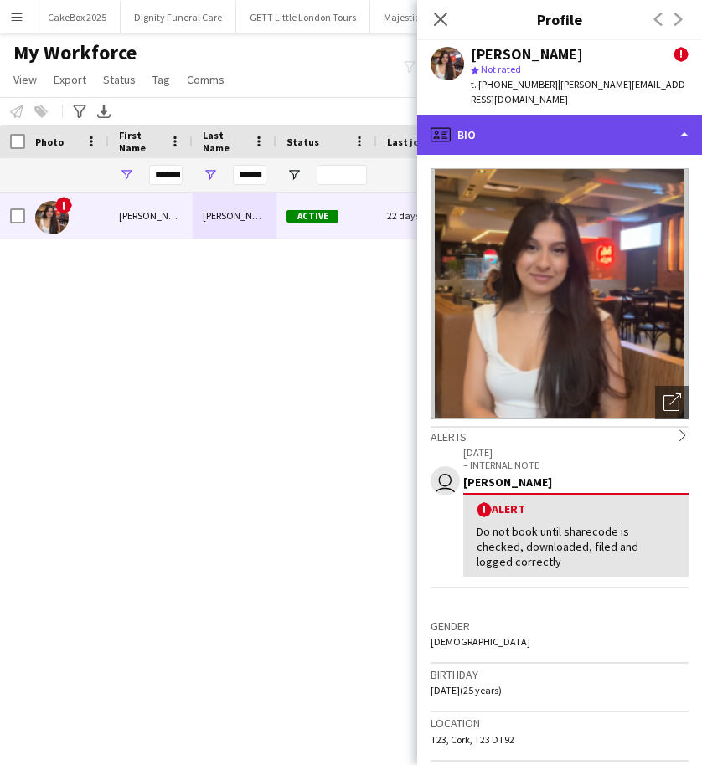
click at [613, 121] on div "profile Bio" at bounding box center [559, 135] width 285 height 40
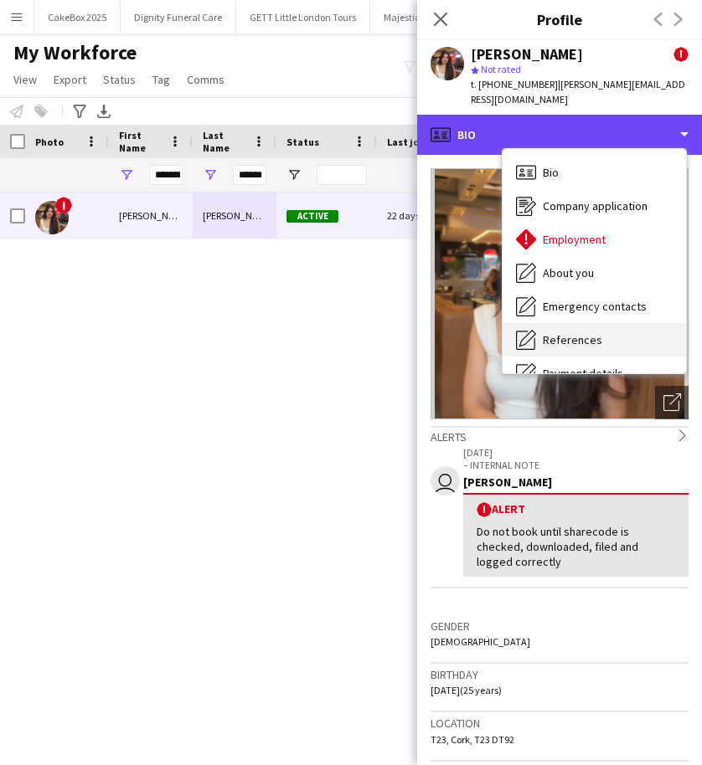
scroll to position [224, 0]
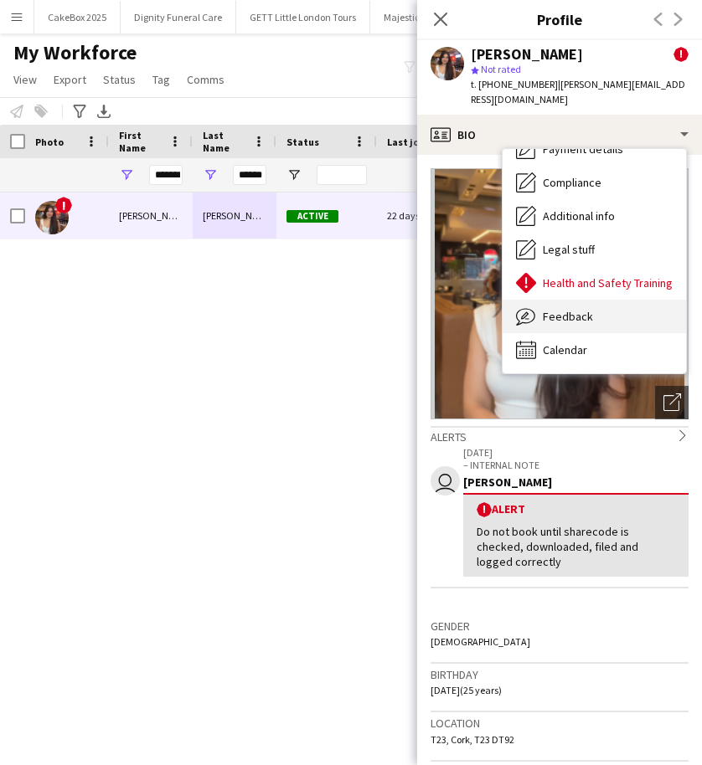
click at [561, 309] on span "Feedback" at bounding box center [568, 316] width 50 height 15
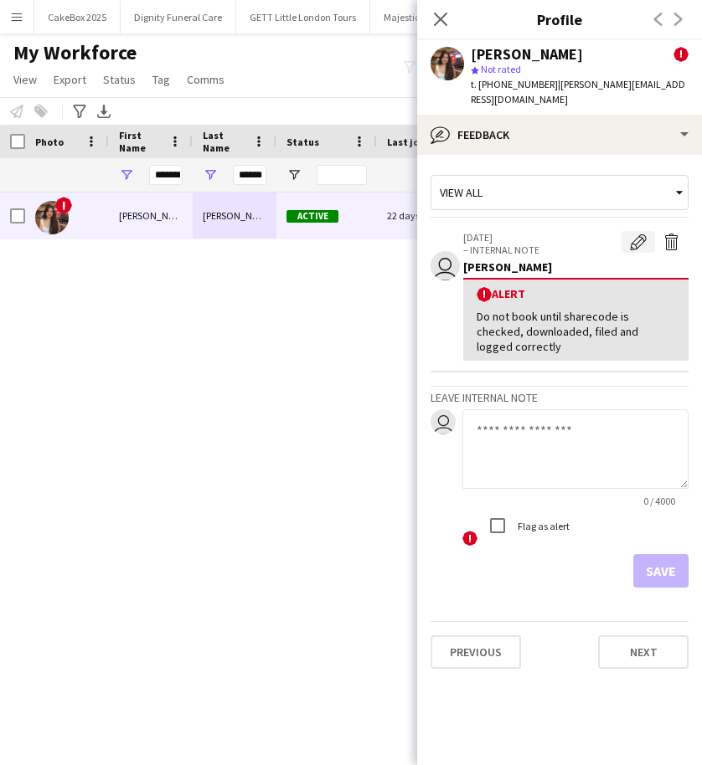
click at [632, 234] on app-icon "Edit alert" at bounding box center [638, 242] width 17 height 17
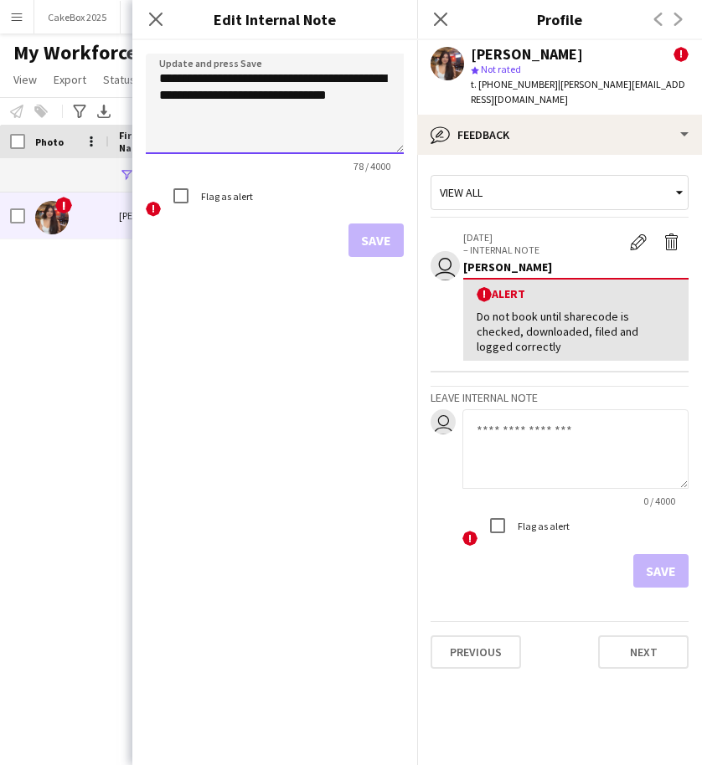
click at [377, 98] on textarea "**********" at bounding box center [275, 104] width 258 height 100
type textarea "**********"
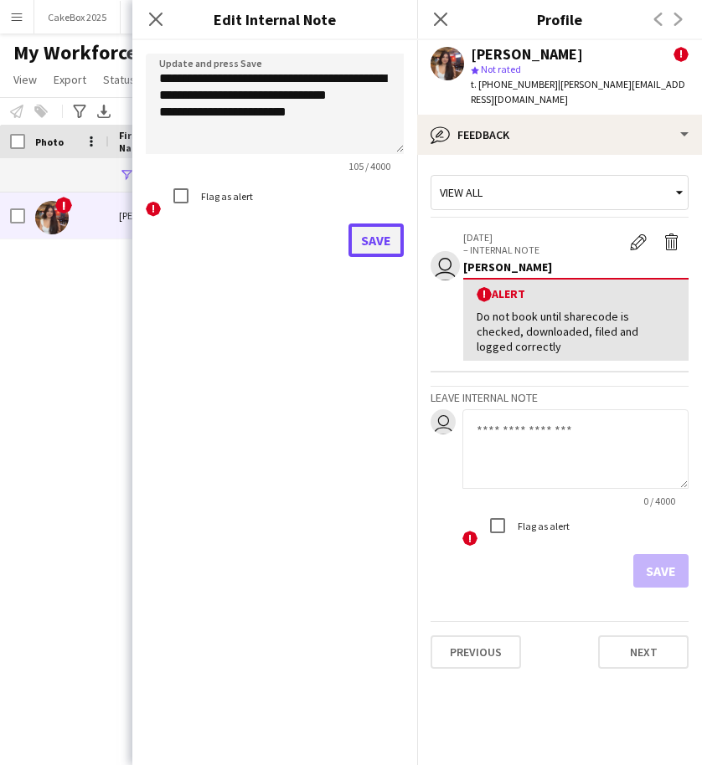
click at [367, 239] on button "Save" at bounding box center [375, 240] width 55 height 33
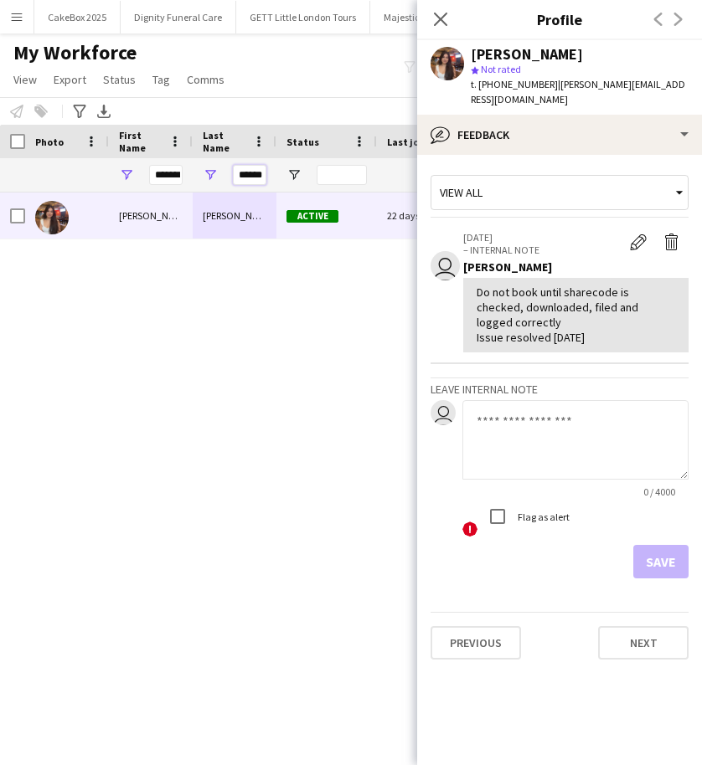
scroll to position [0, 1]
drag, startPoint x: 237, startPoint y: 174, endPoint x: 361, endPoint y: 178, distance: 124.0
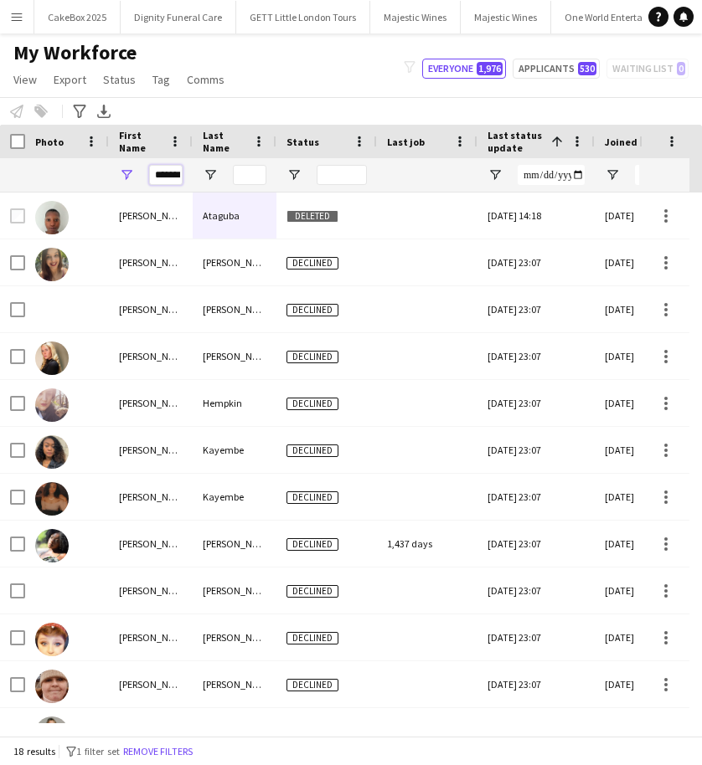
scroll to position [0, 6]
drag, startPoint x: 154, startPoint y: 173, endPoint x: 274, endPoint y: 179, distance: 119.9
type input "*****"
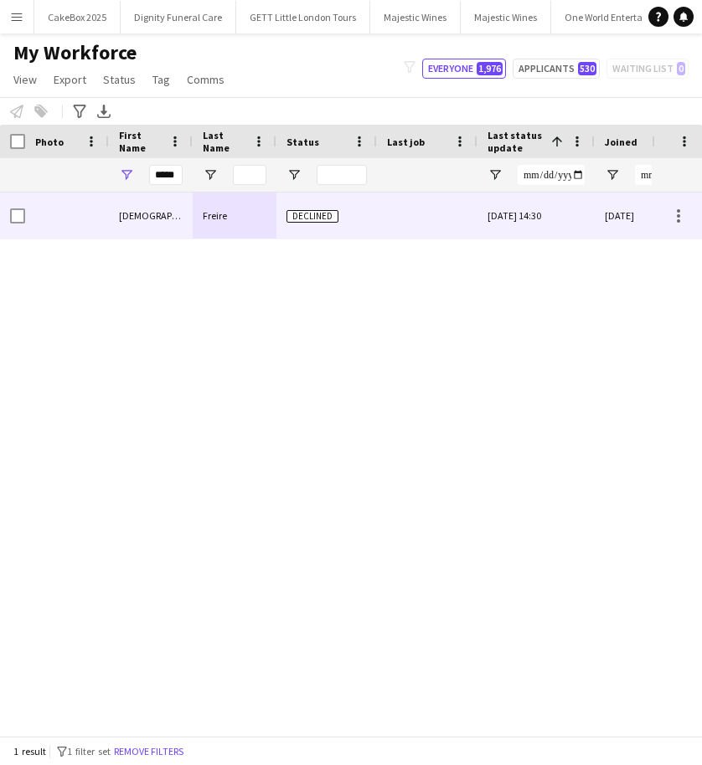
click at [148, 214] on div "Thais" at bounding box center [151, 216] width 84 height 46
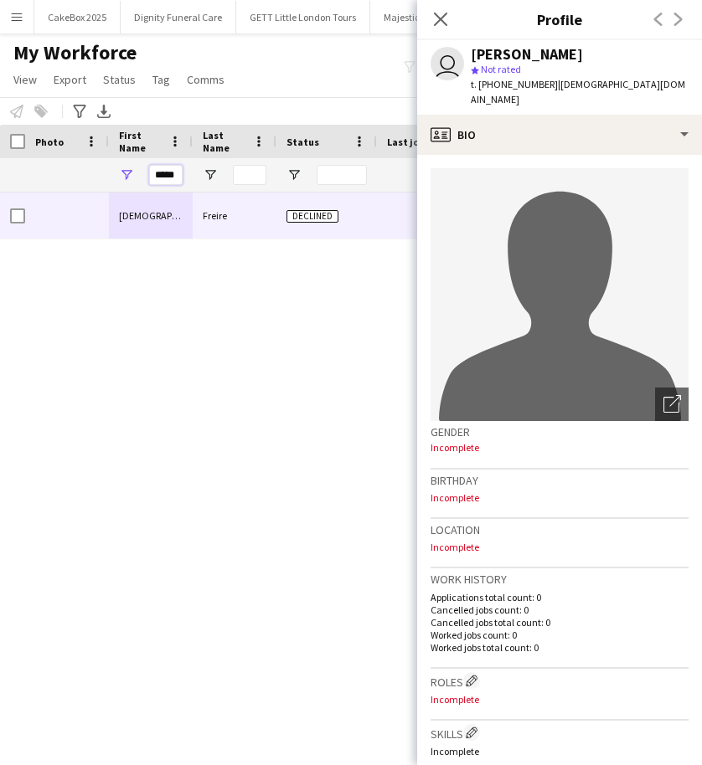
drag, startPoint x: 156, startPoint y: 174, endPoint x: 237, endPoint y: 179, distance: 81.4
click at [245, 178] on input "Last Name Filter Input" at bounding box center [249, 175] width 33 height 20
click at [244, 172] on input "Last Name Filter Input" at bounding box center [249, 175] width 33 height 20
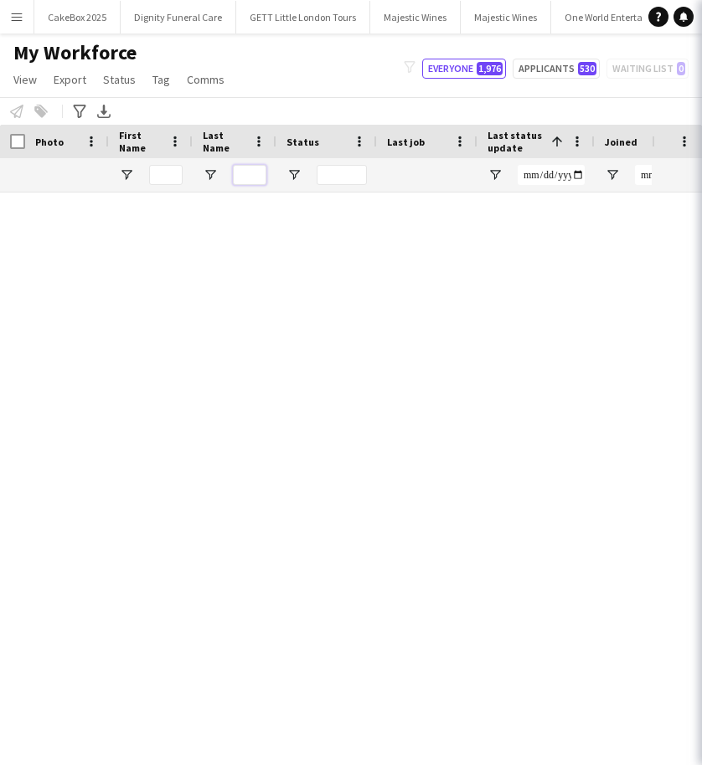
click at [245, 172] on input "Last Name Filter Input" at bounding box center [249, 175] width 33 height 20
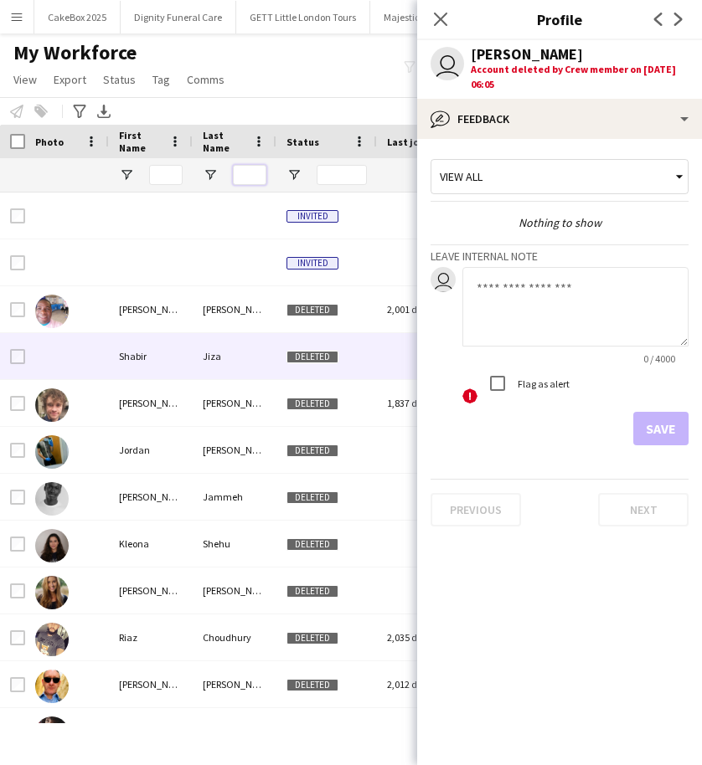
click at [245, 172] on input "Last Name Filter Input" at bounding box center [249, 175] width 33 height 20
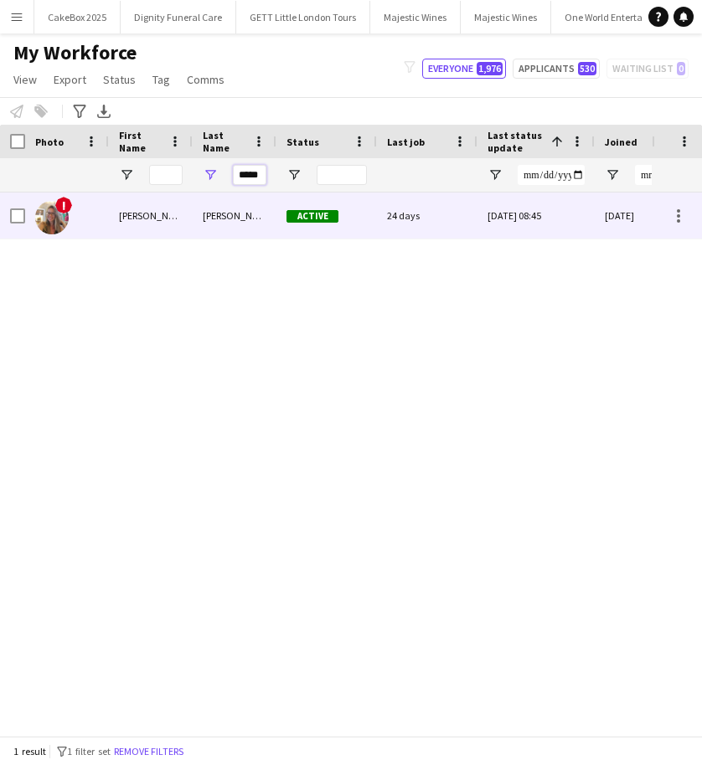
type input "*****"
click at [223, 219] on div "Tolentino Goulart" at bounding box center [235, 216] width 84 height 46
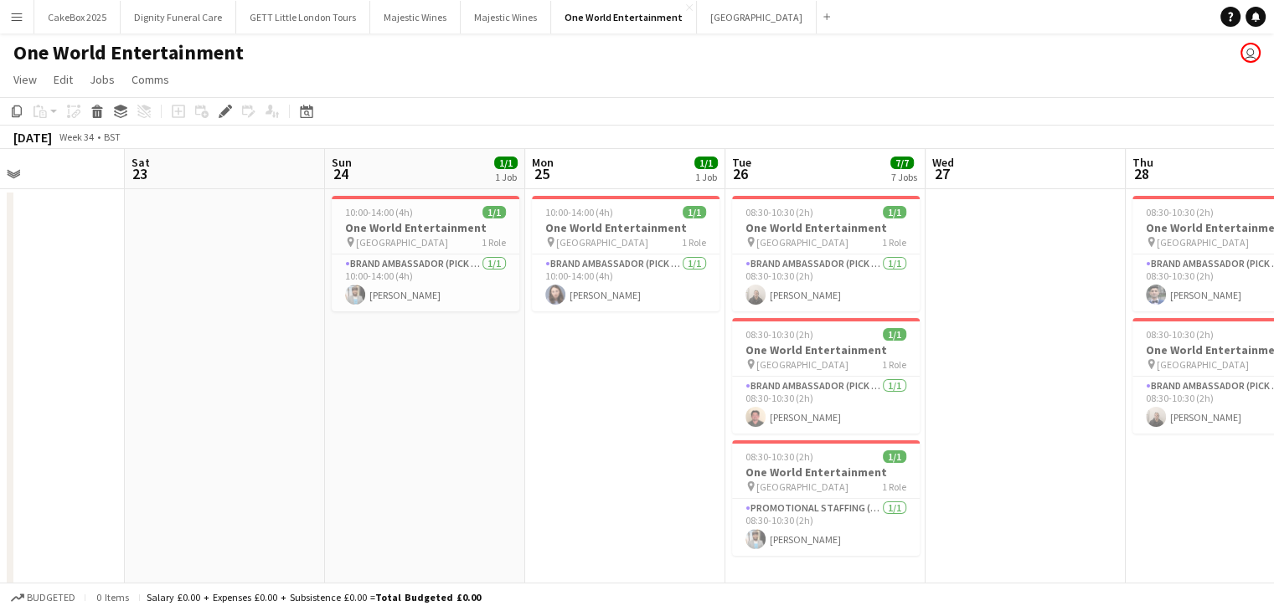
scroll to position [0, 502]
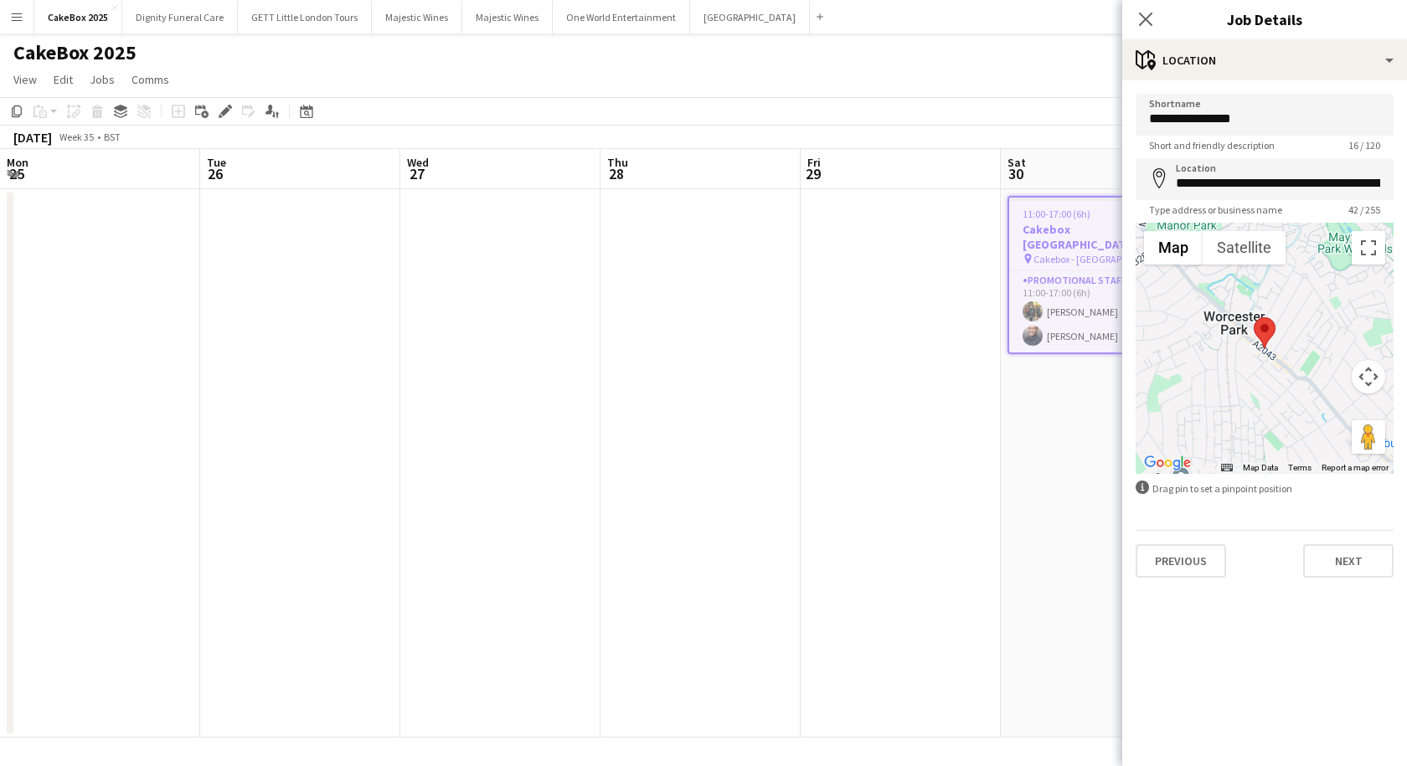
scroll to position [0, 576]
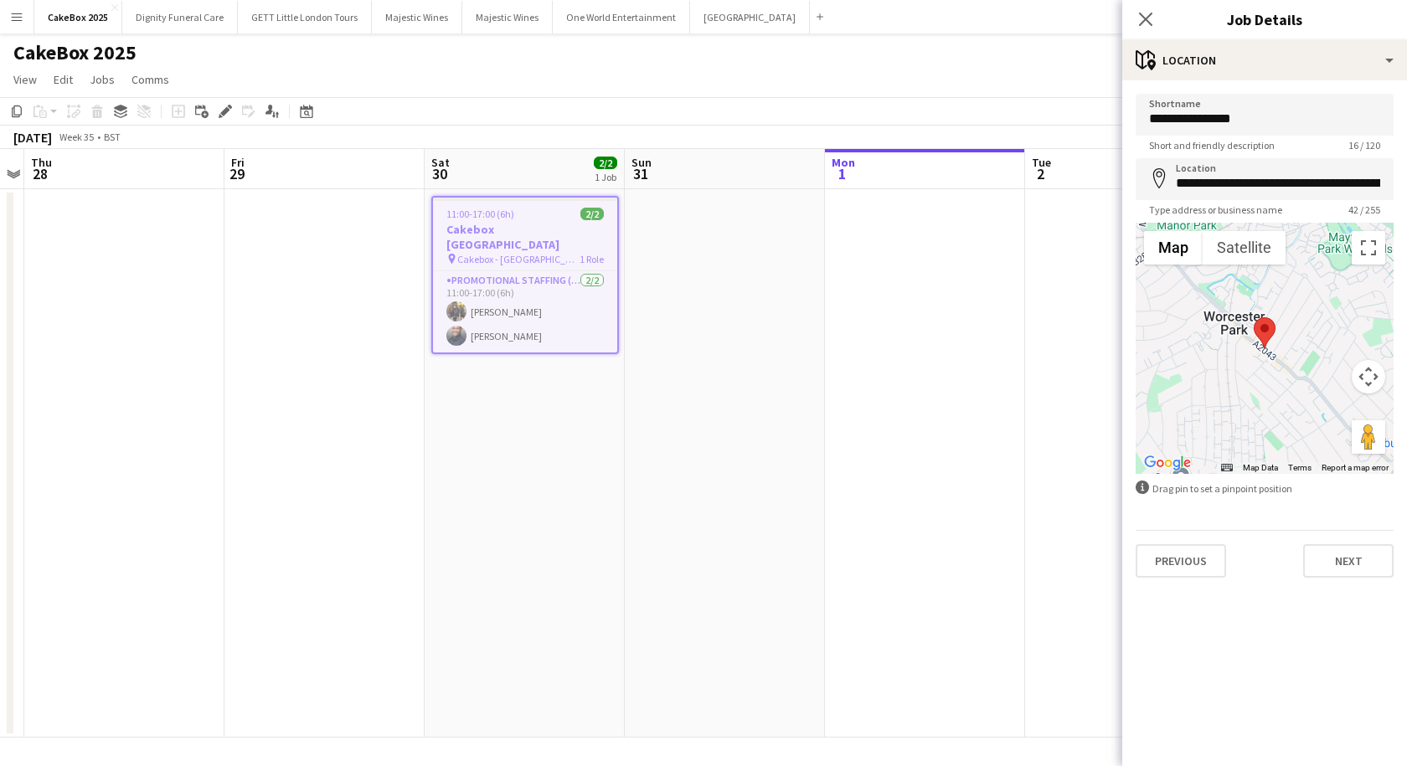
click at [12, 14] on app-icon "Menu" at bounding box center [16, 16] width 13 height 13
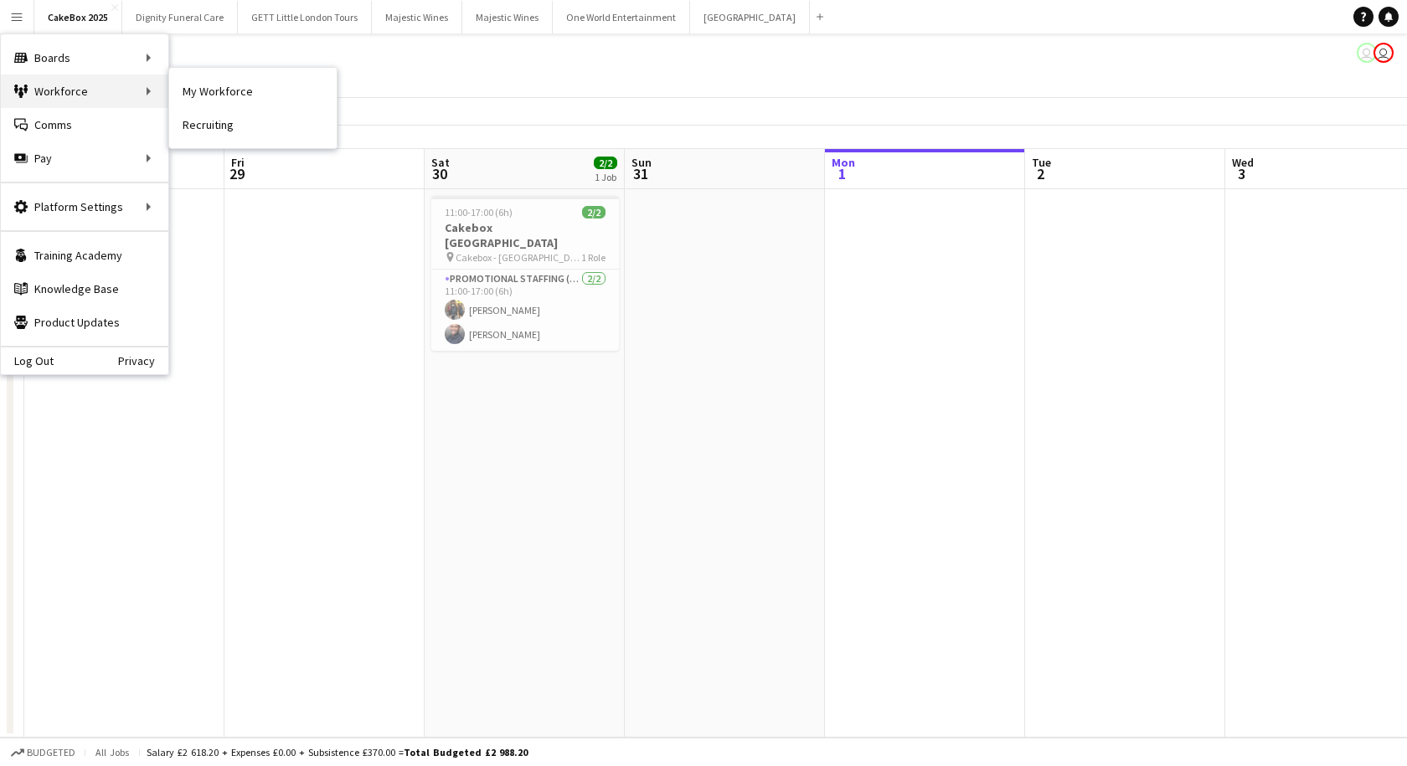
click at [58, 90] on div "Workforce Workforce" at bounding box center [84, 91] width 167 height 33
click at [209, 94] on link "My Workforce" at bounding box center [252, 91] width 167 height 33
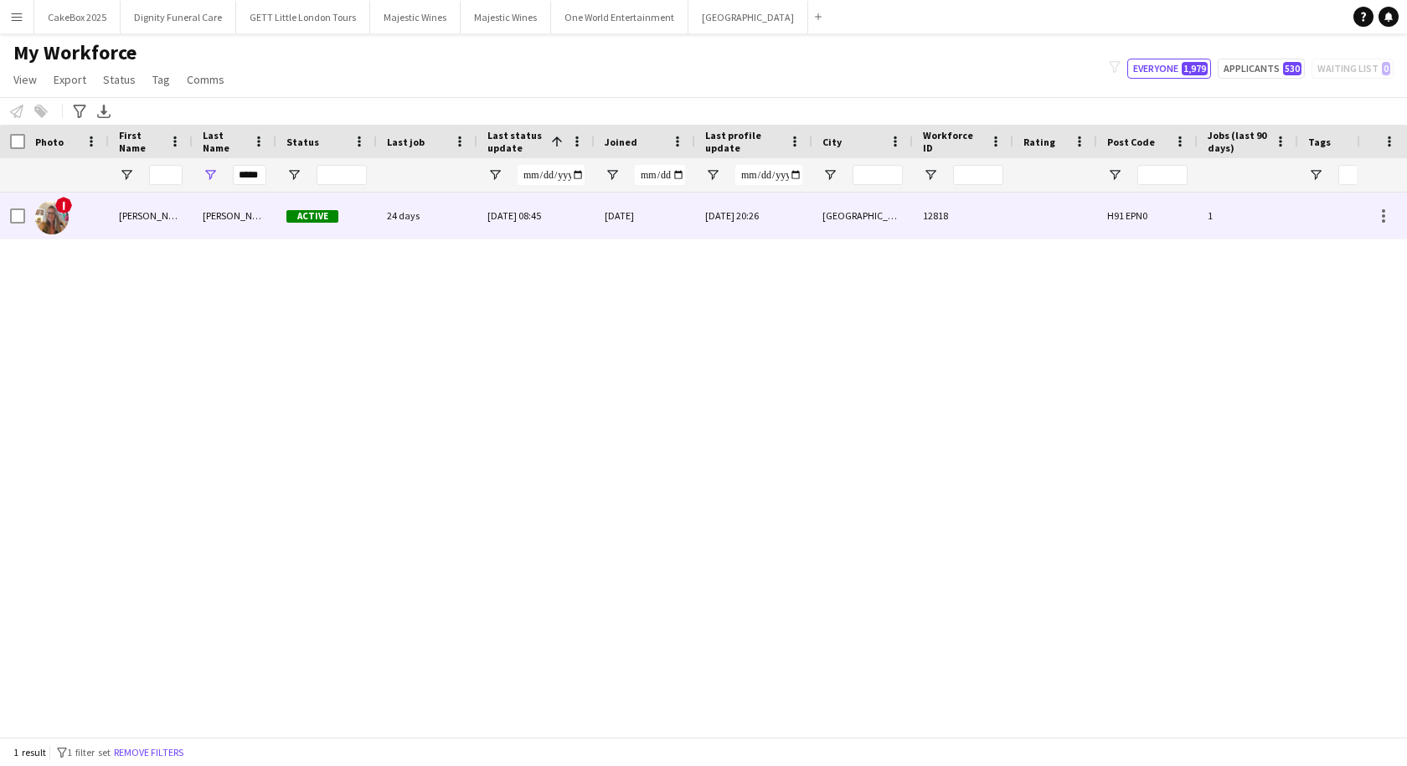
click at [149, 227] on div "[PERSON_NAME]" at bounding box center [151, 216] width 84 height 46
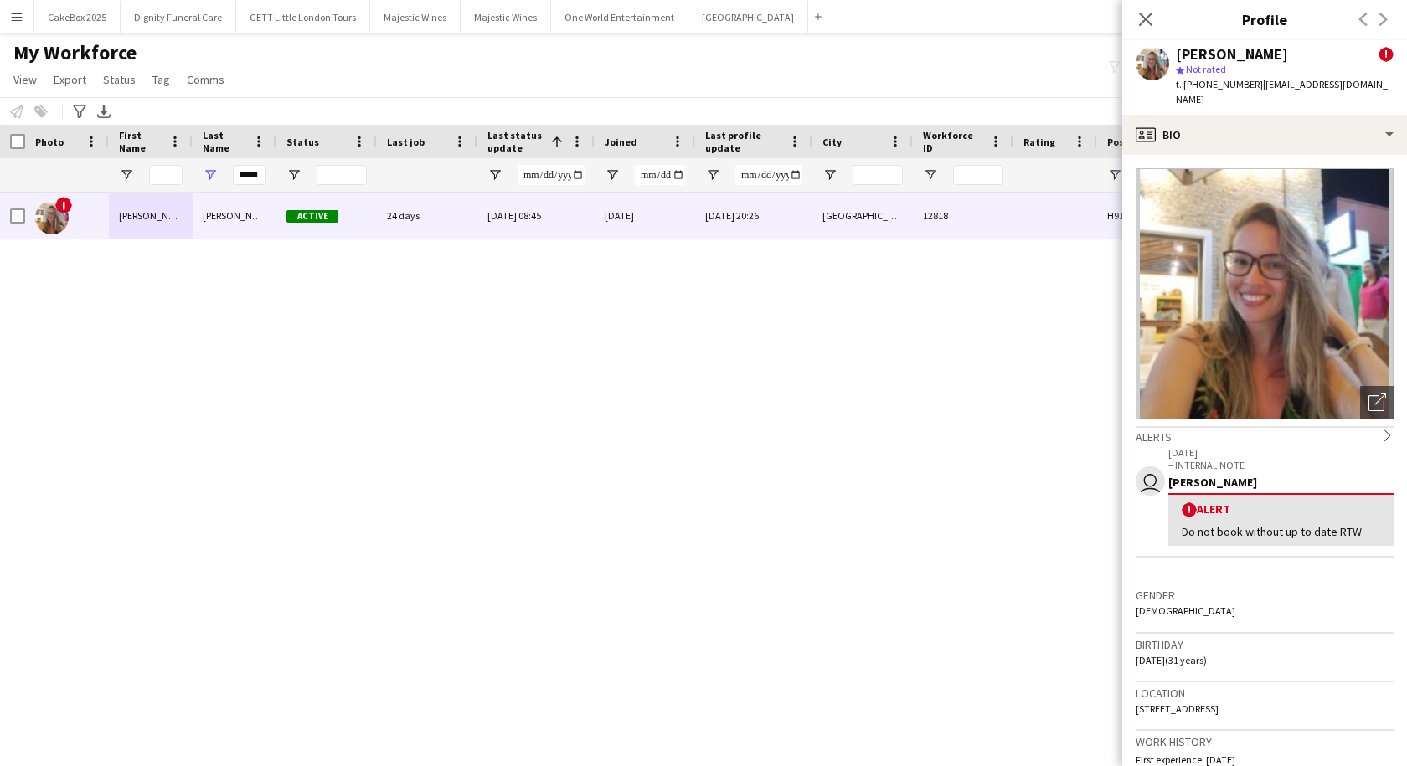
drag, startPoint x: 1260, startPoint y: 99, endPoint x: 1372, endPoint y: 107, distance: 111.7
click at [1372, 107] on div "t. [PHONE_NUMBER] | [EMAIL_ADDRESS][DOMAIN_NAME]" at bounding box center [1285, 92] width 218 height 30
copy span "[EMAIL_ADDRESS][DOMAIN_NAME]"
drag, startPoint x: 238, startPoint y: 173, endPoint x: 358, endPoint y: 178, distance: 119.9
click at [358, 178] on div "*****" at bounding box center [1178, 174] width 2356 height 33
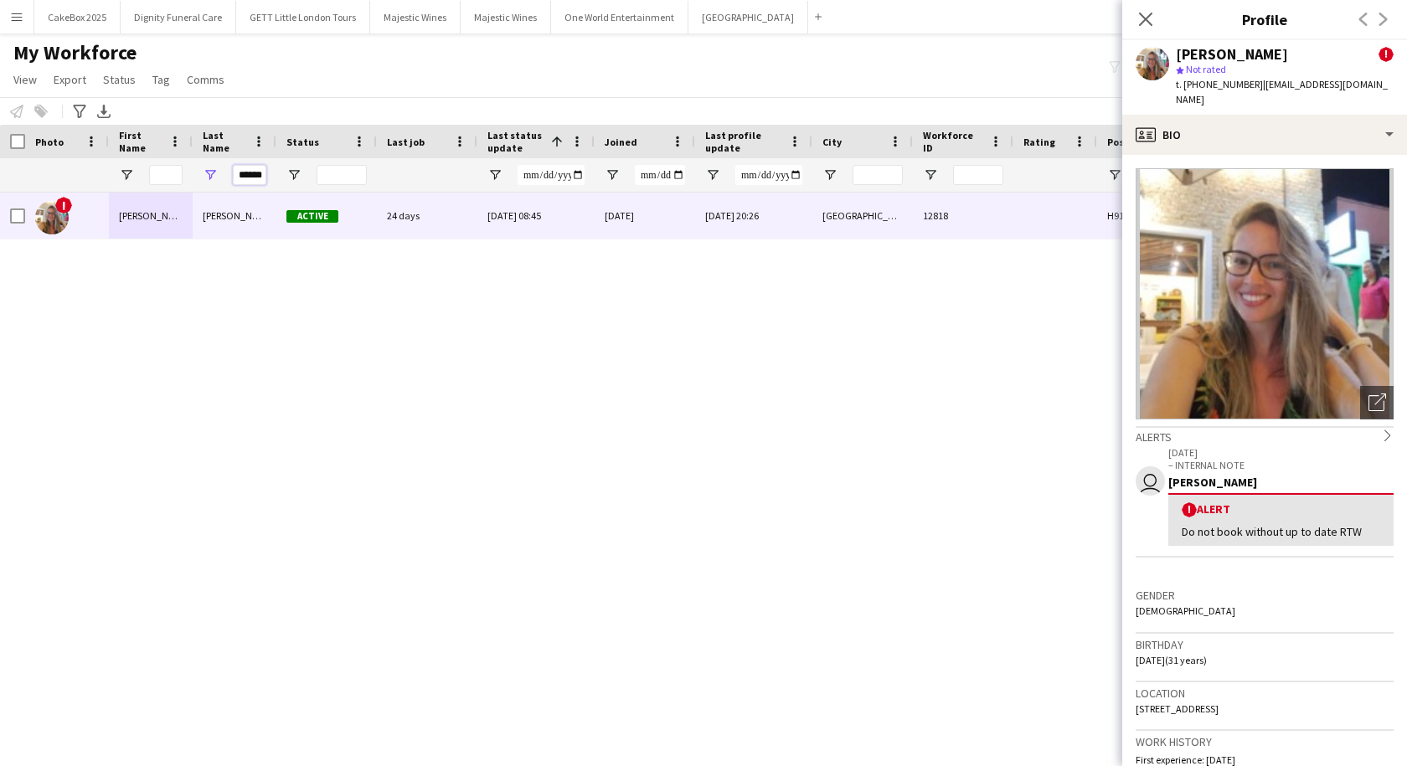
type input "******"
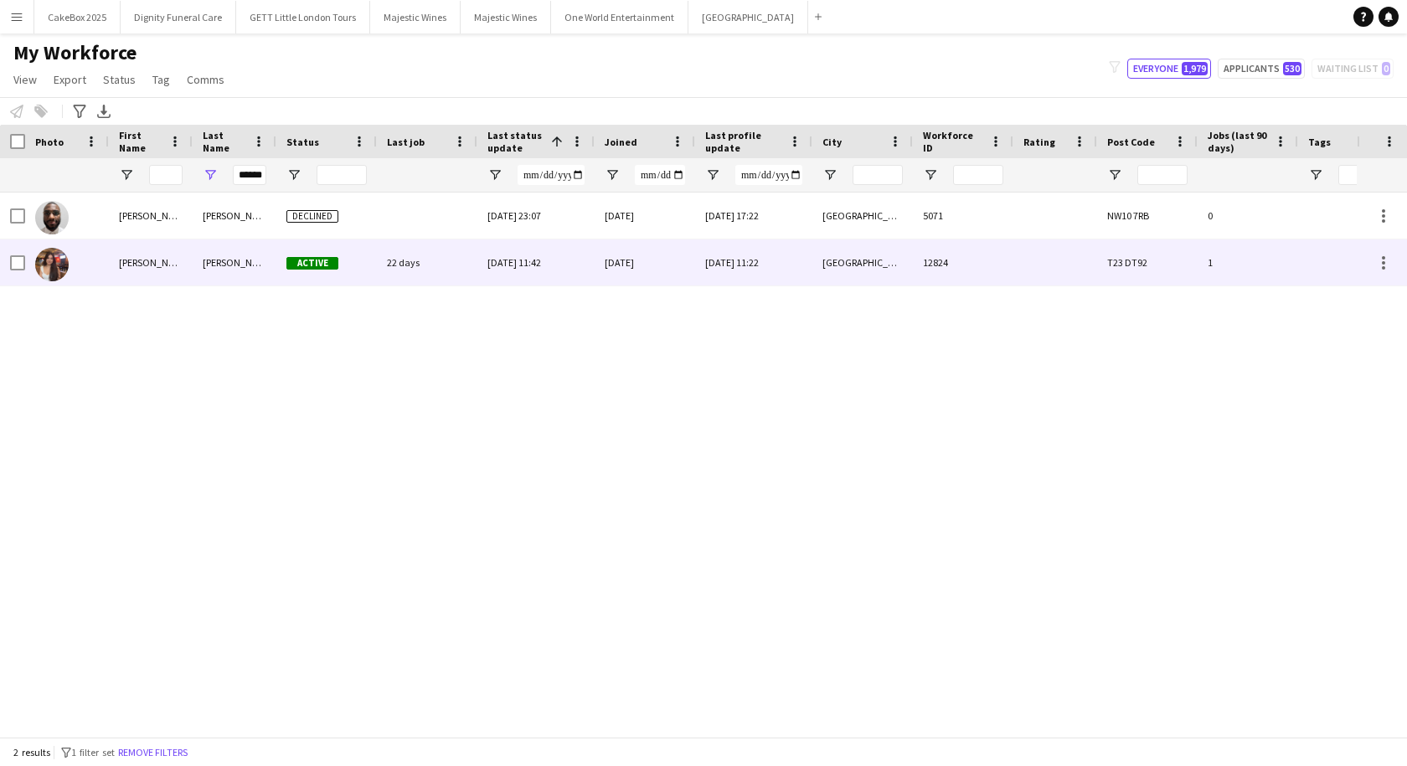
click at [234, 265] on div "[PERSON_NAME]" at bounding box center [235, 263] width 84 height 46
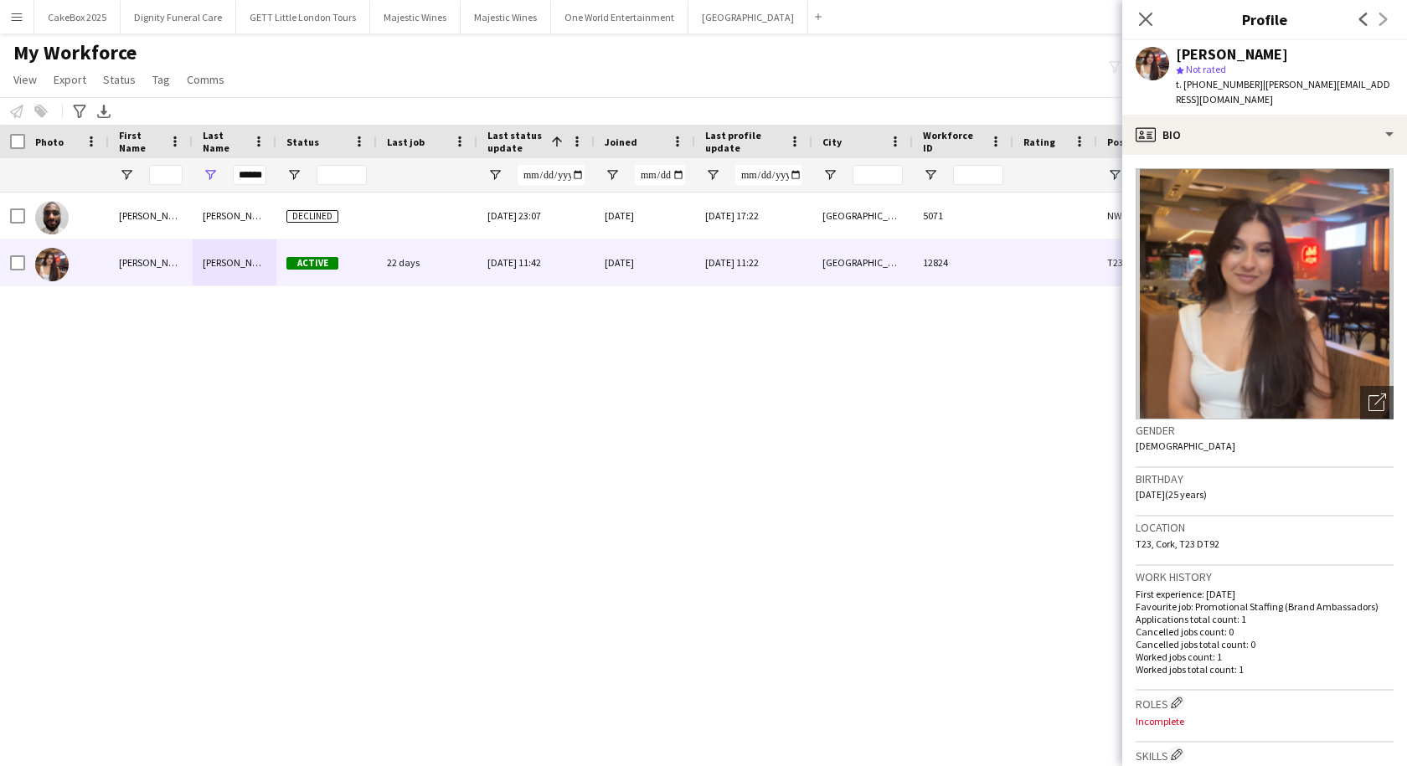
drag, startPoint x: 1255, startPoint y: 85, endPoint x: 1363, endPoint y: 86, distance: 108.0
click at [1363, 86] on span "| mel.xavier00@icloud.com" at bounding box center [1283, 92] width 214 height 28
copy span "mel.xavier00@icloud.com"
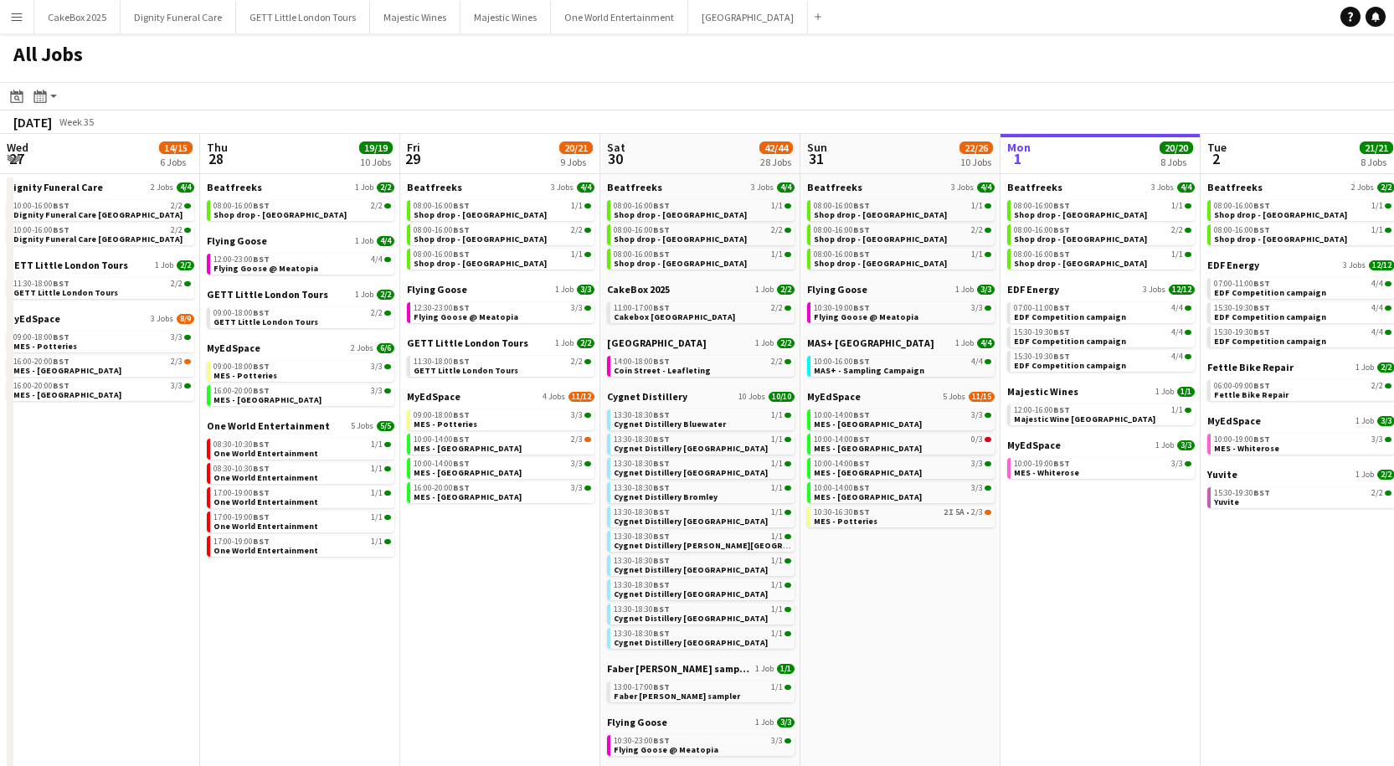
scroll to position [0, 440]
